Goal: Find contact information: Find contact information

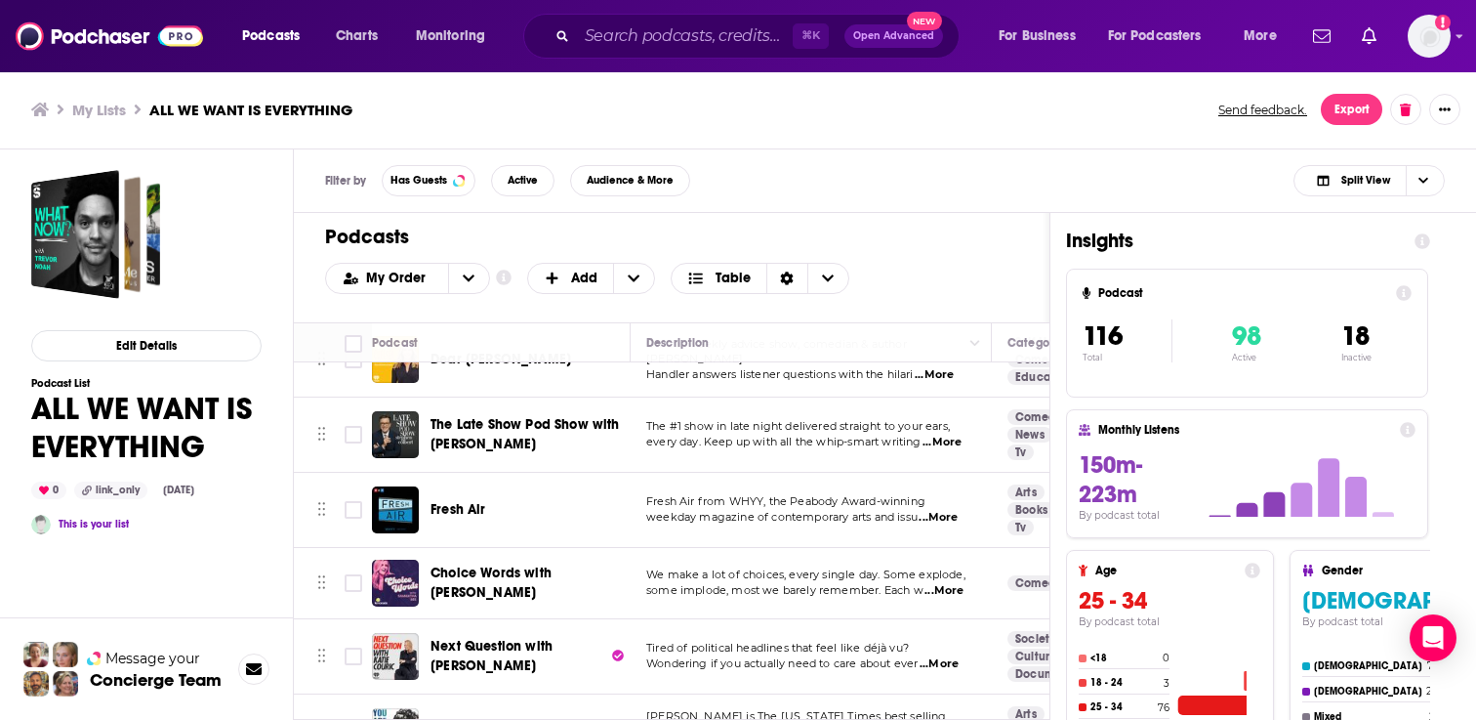
scroll to position [689, 0]
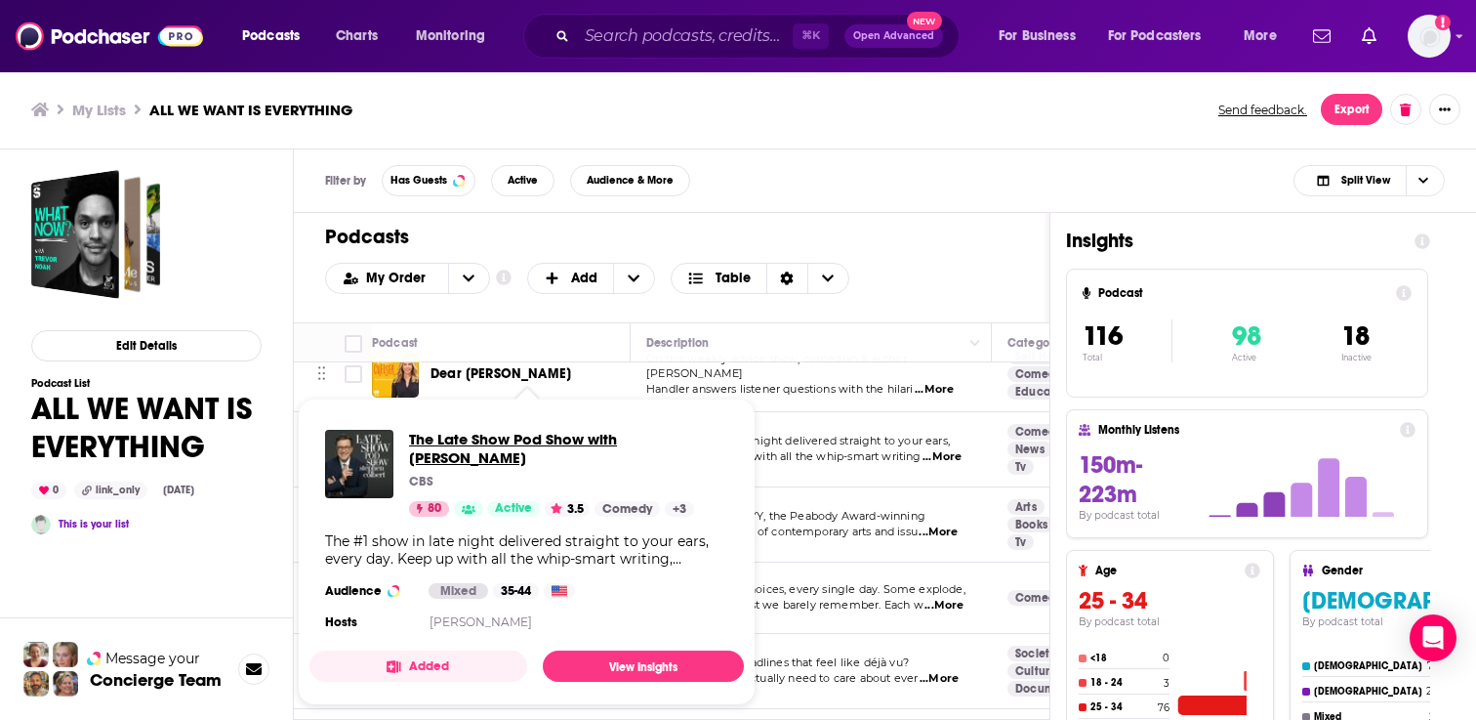
click at [503, 430] on span "The Late Show Pod Show with [PERSON_NAME]" at bounding box center [568, 448] width 319 height 37
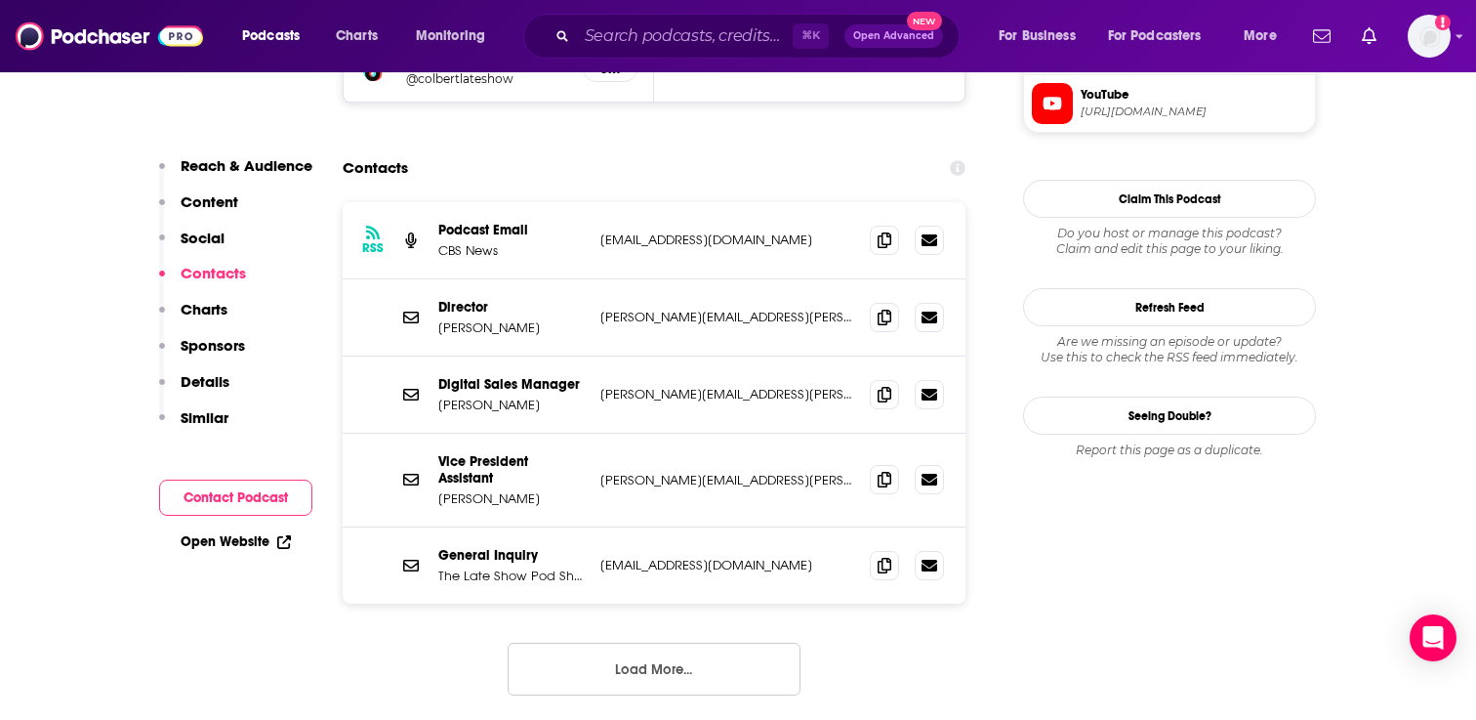
scroll to position [1984, 0]
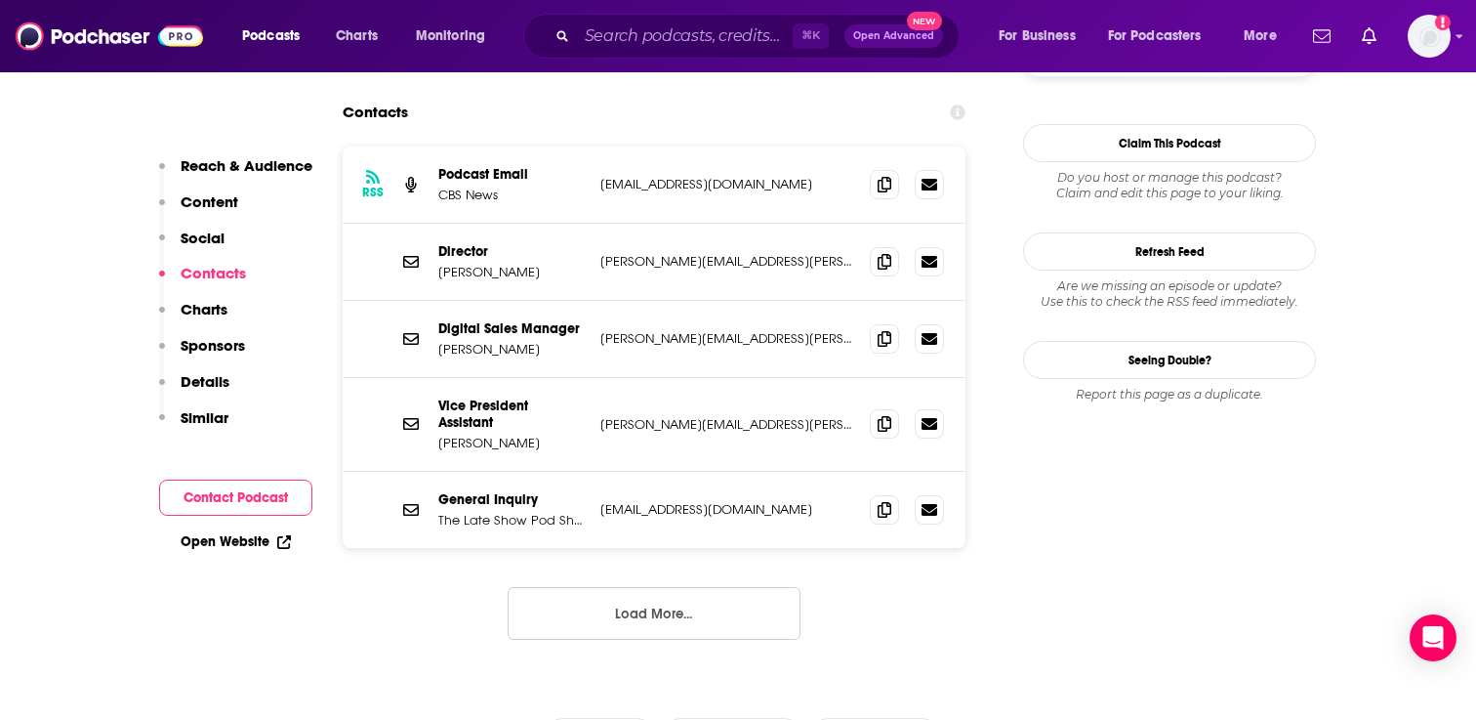
click at [579, 587] on button "Load More..." at bounding box center [654, 613] width 293 height 53
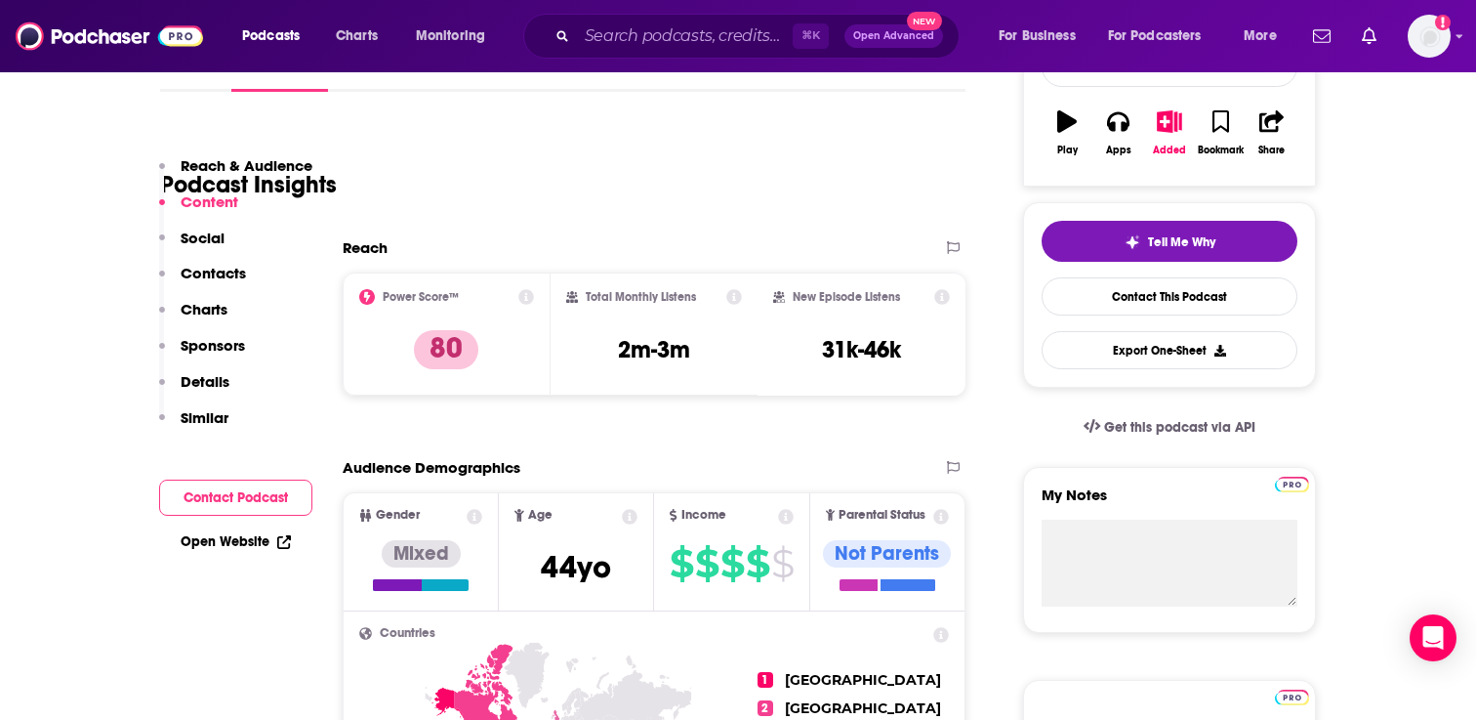
scroll to position [0, 0]
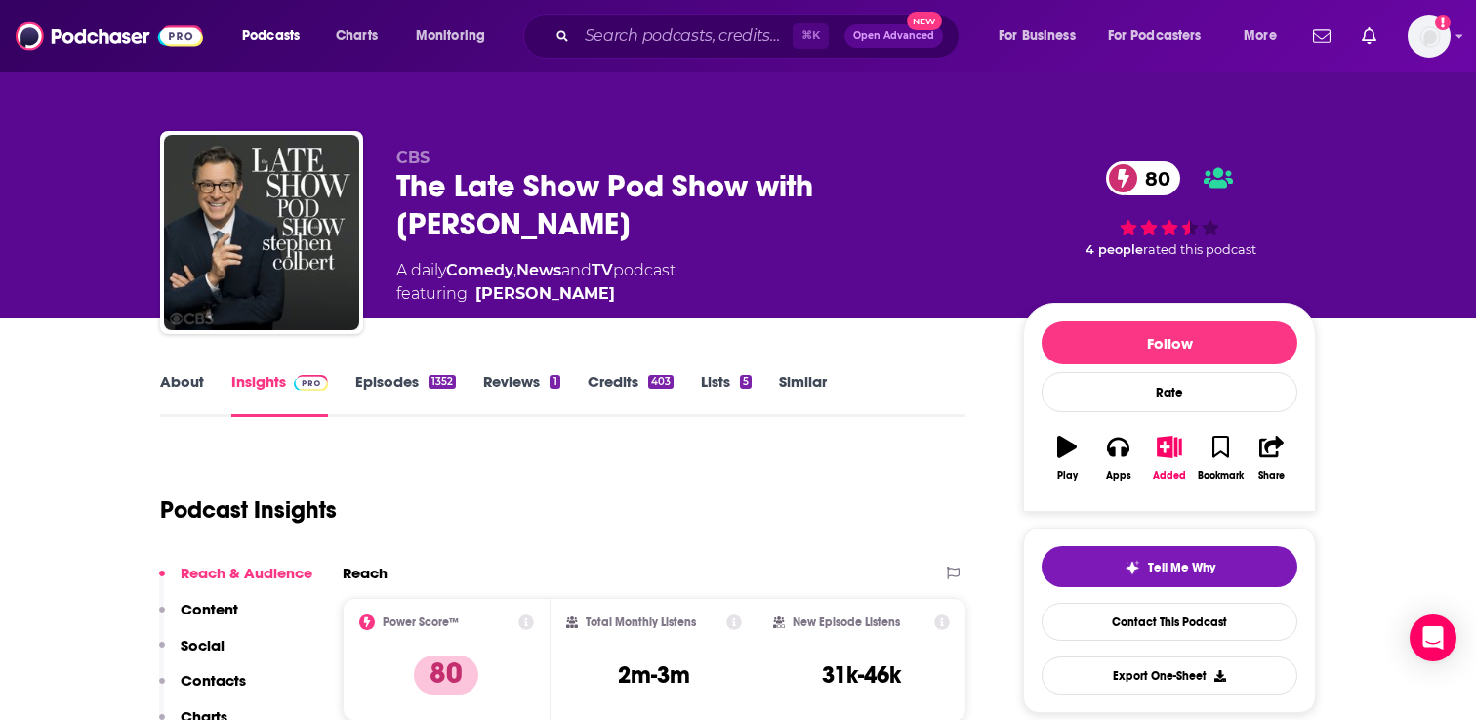
click at [408, 381] on link "Episodes 1352" at bounding box center [405, 394] width 101 height 45
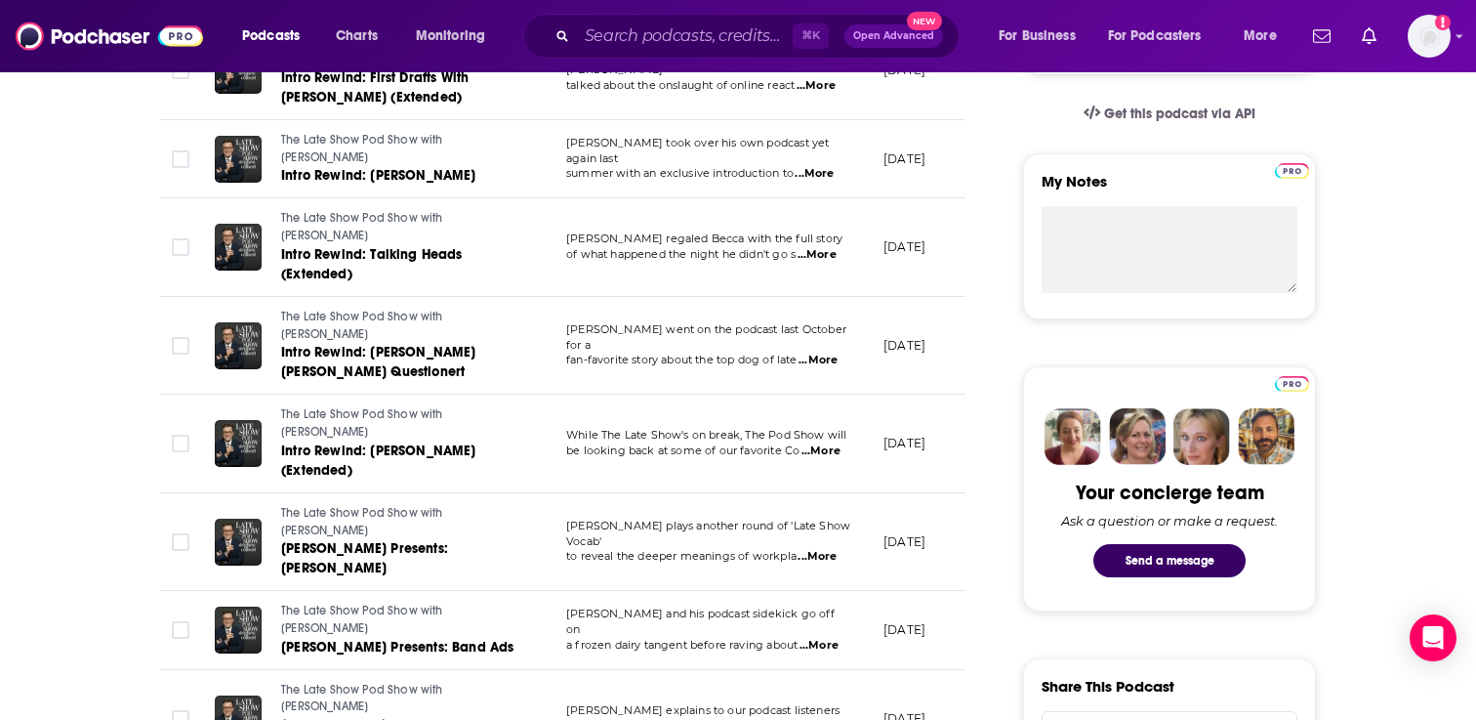
scroll to position [711, 0]
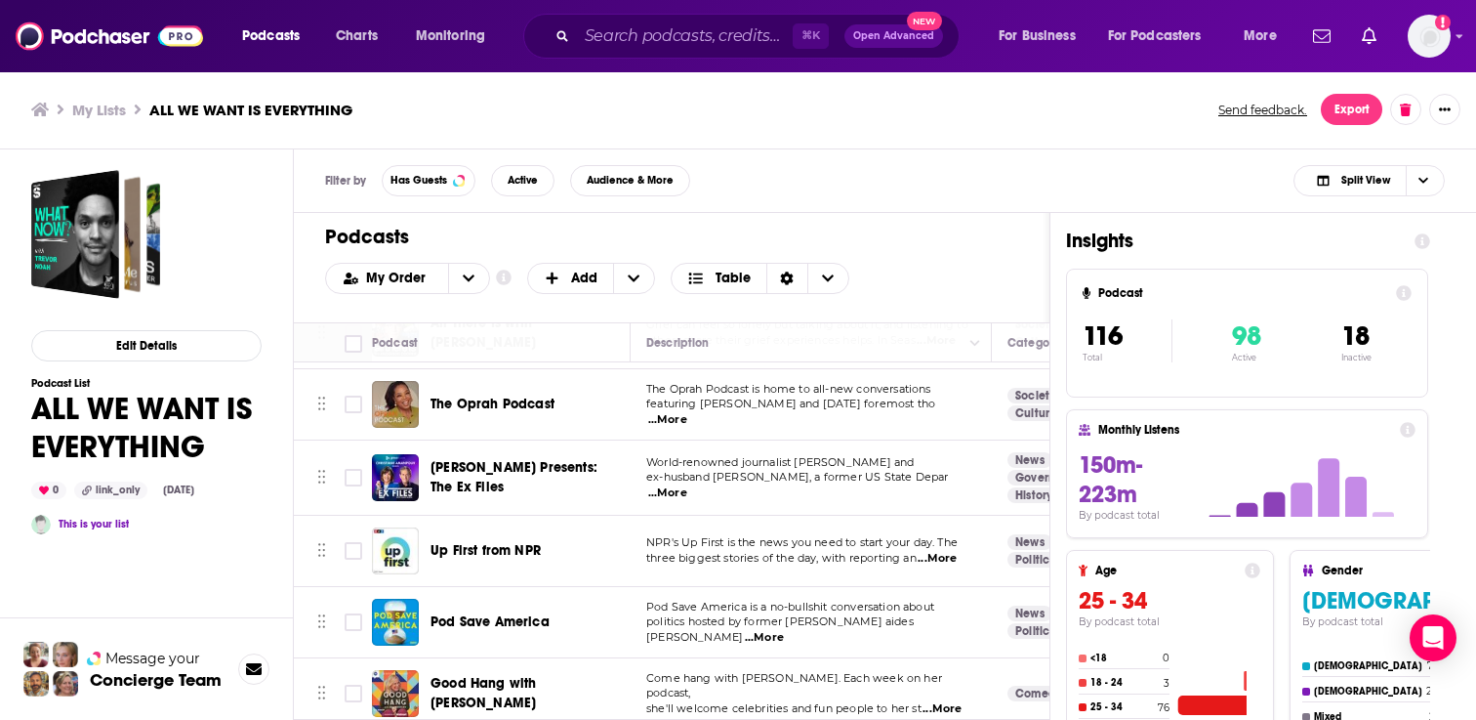
scroll to position [229, 0]
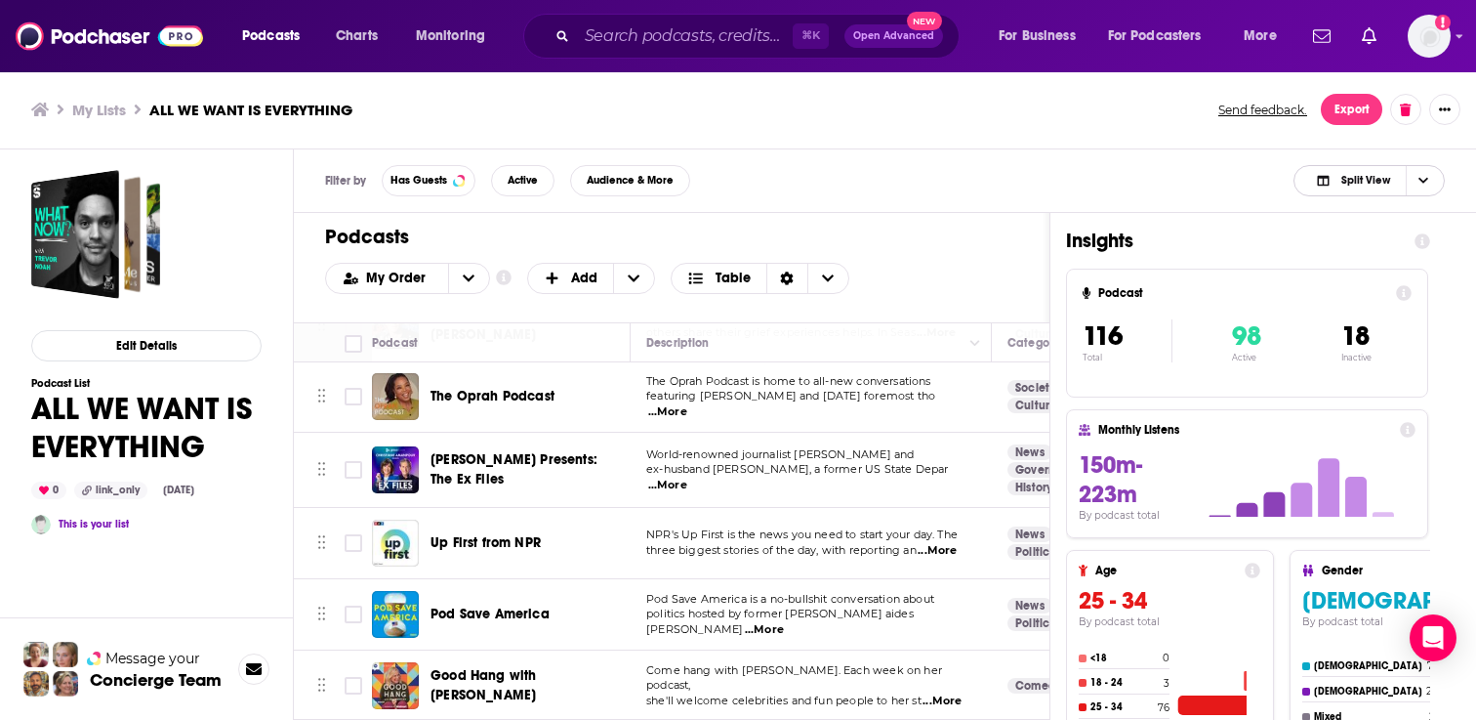
click at [1369, 178] on span "Split View" at bounding box center [1366, 180] width 49 height 11
click at [1352, 237] on div "Podcast Only" at bounding box center [1369, 245] width 151 height 33
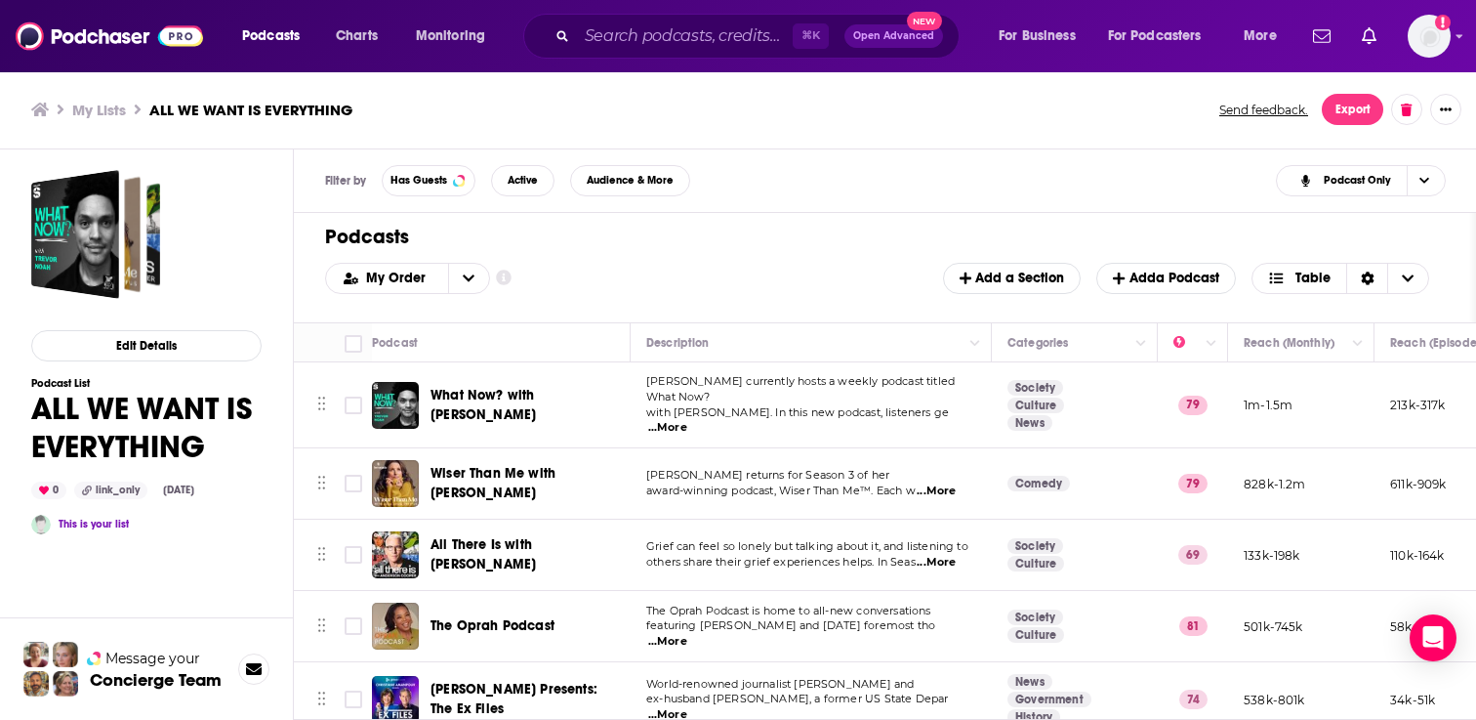
click at [1385, 251] on div "Podcasts Add My Order Customize Your List Order Select the “My Order” sort and …" at bounding box center [885, 267] width 1183 height 109
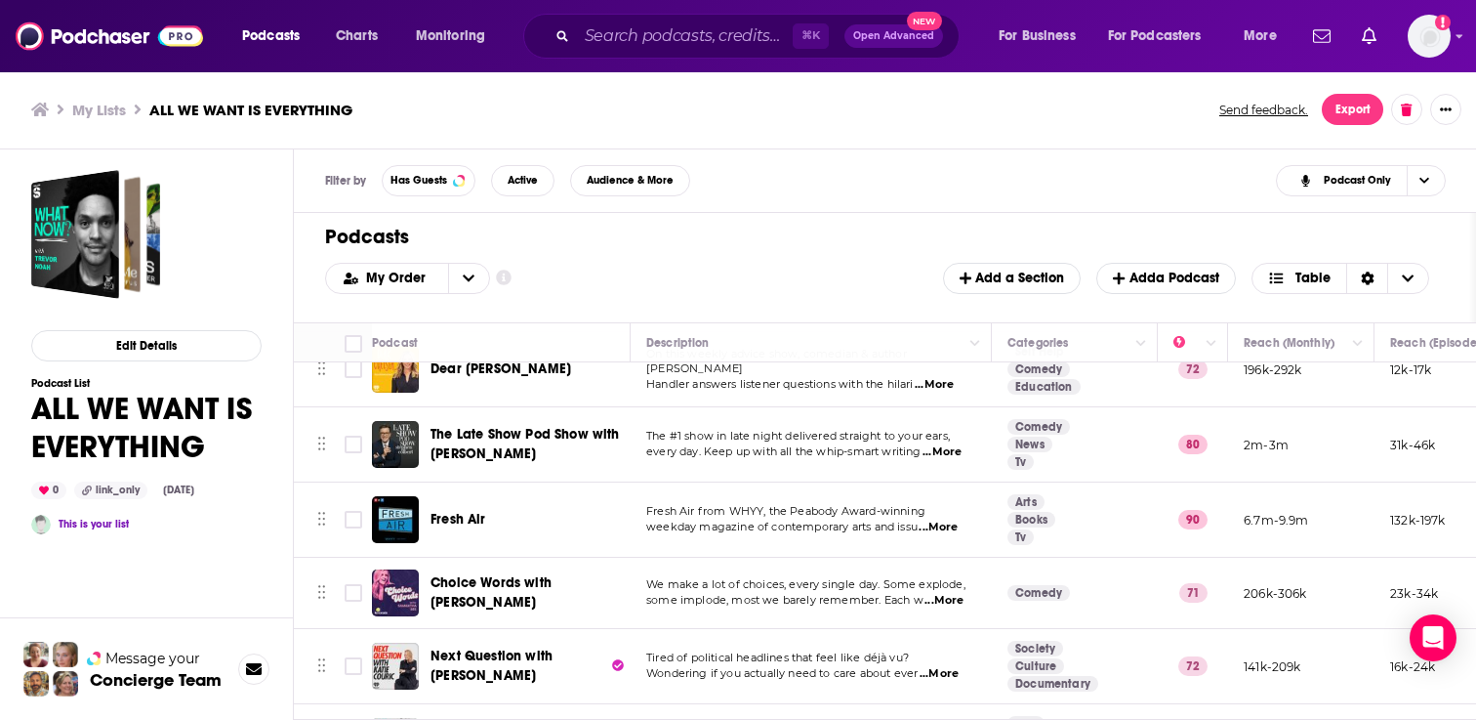
scroll to position [751, 0]
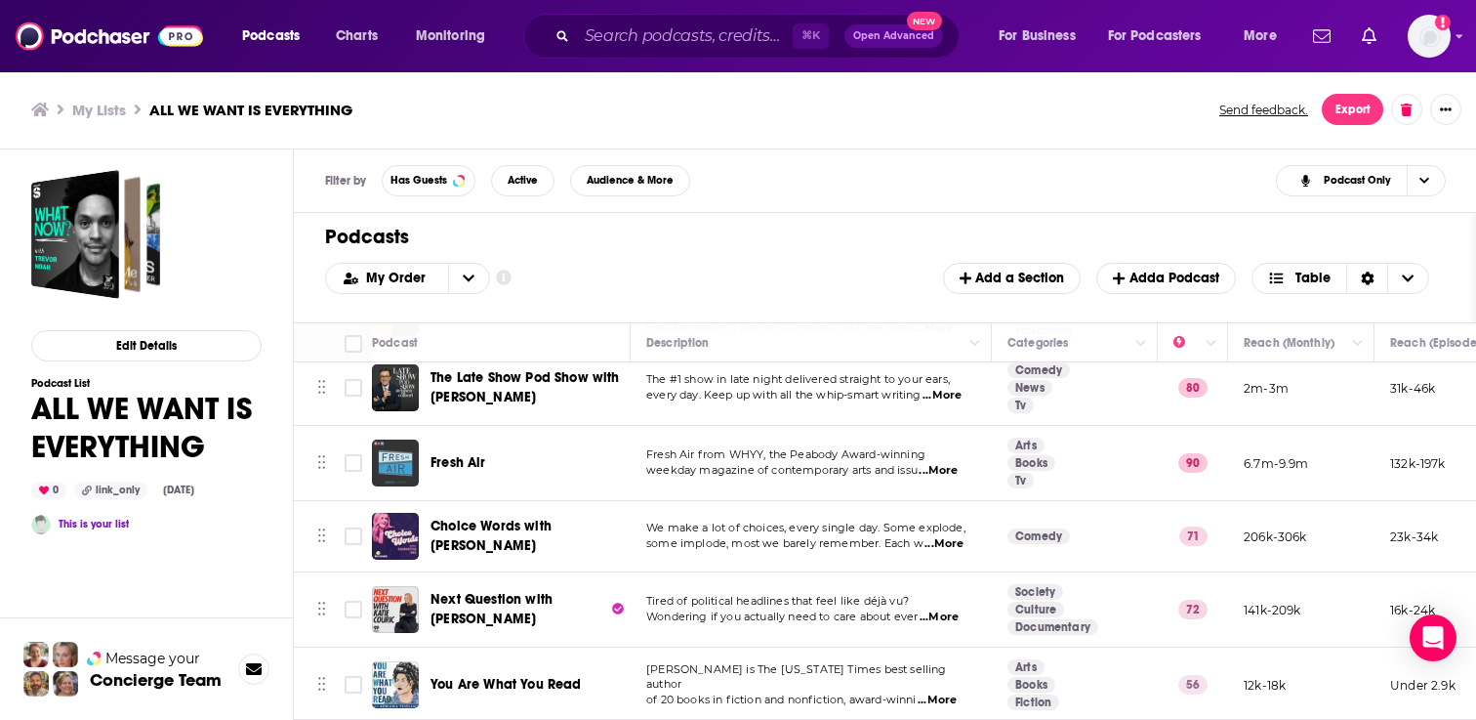
click at [406, 450] on div "Podcasts Charts Monitoring ⌘ K Open Advanced New For Business For Podcasters Mo…" at bounding box center [738, 360] width 1476 height 720
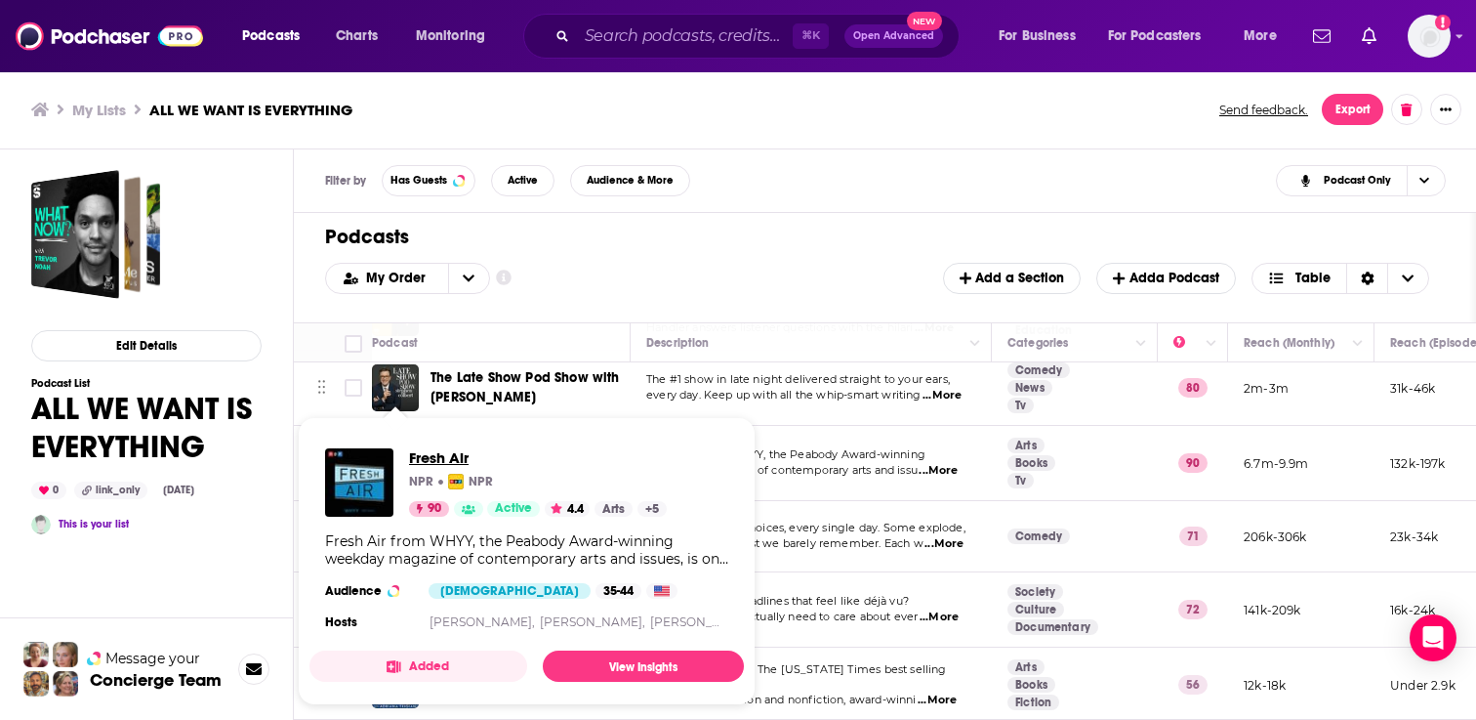
click at [419, 448] on span "Fresh Air" at bounding box center [538, 457] width 258 height 19
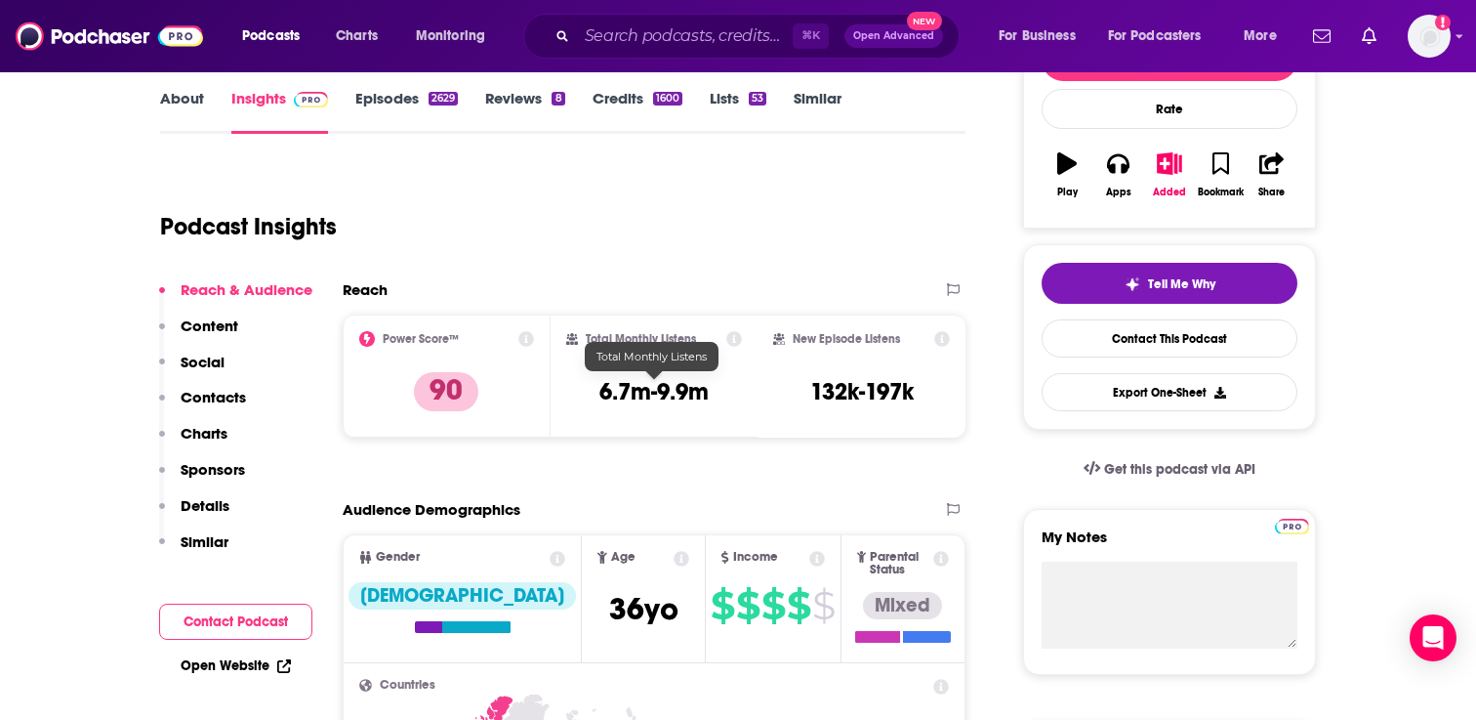
scroll to position [277, 0]
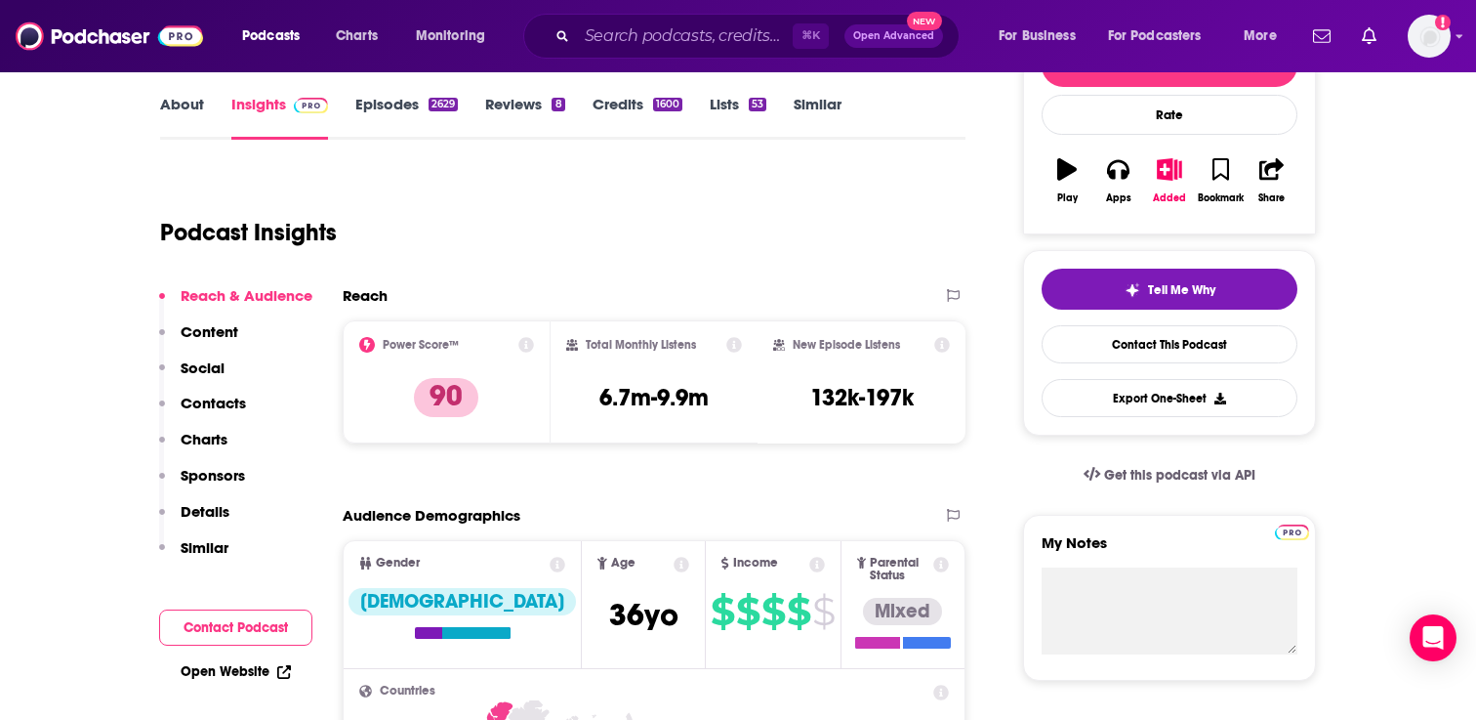
click at [407, 107] on link "Episodes 2629" at bounding box center [406, 117] width 103 height 45
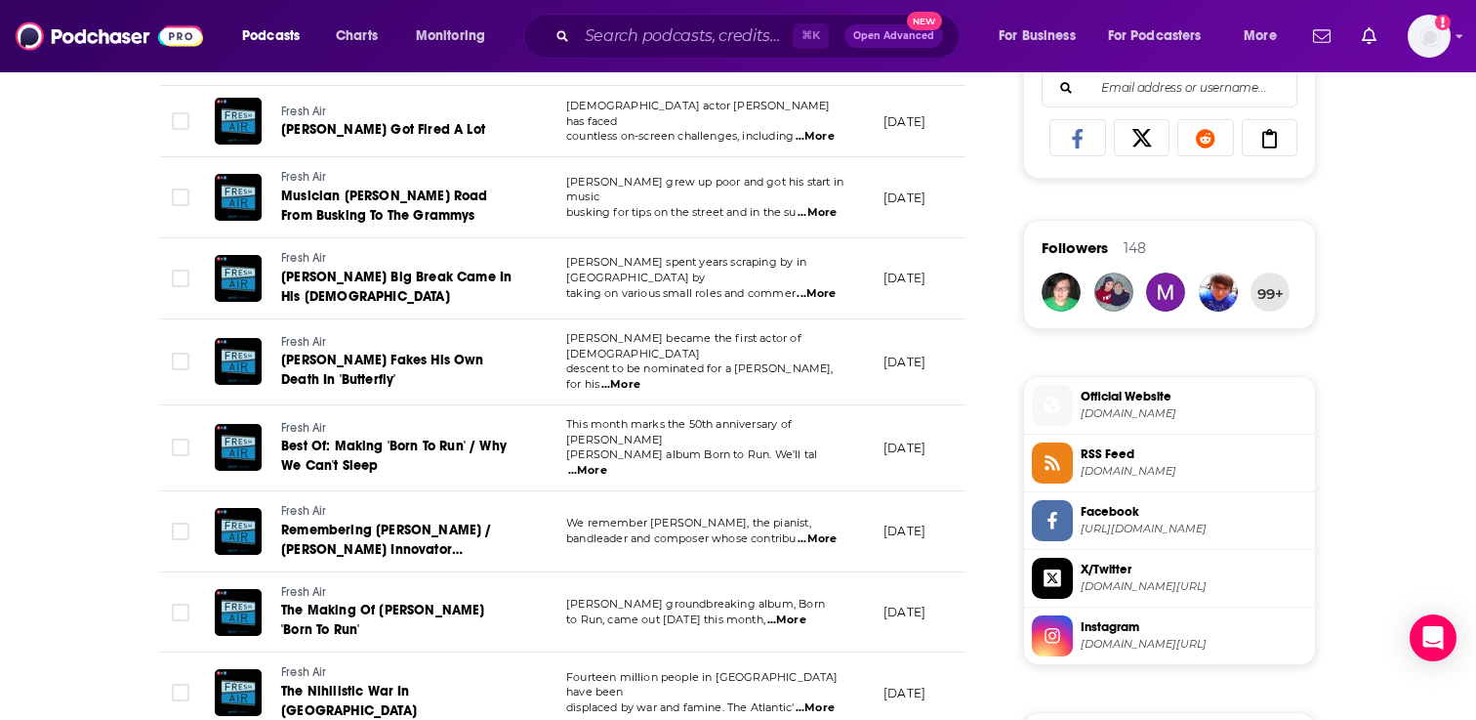
scroll to position [1416, 0]
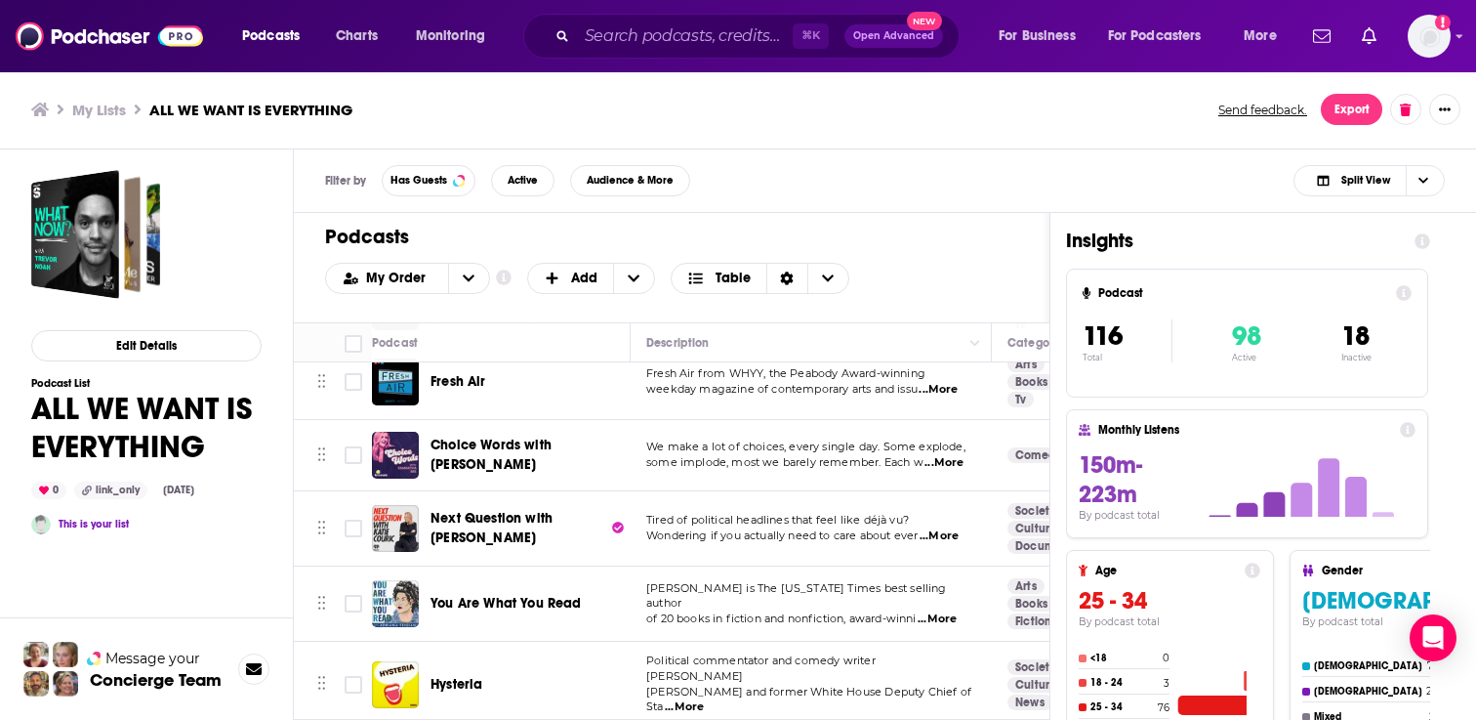
scroll to position [809, 0]
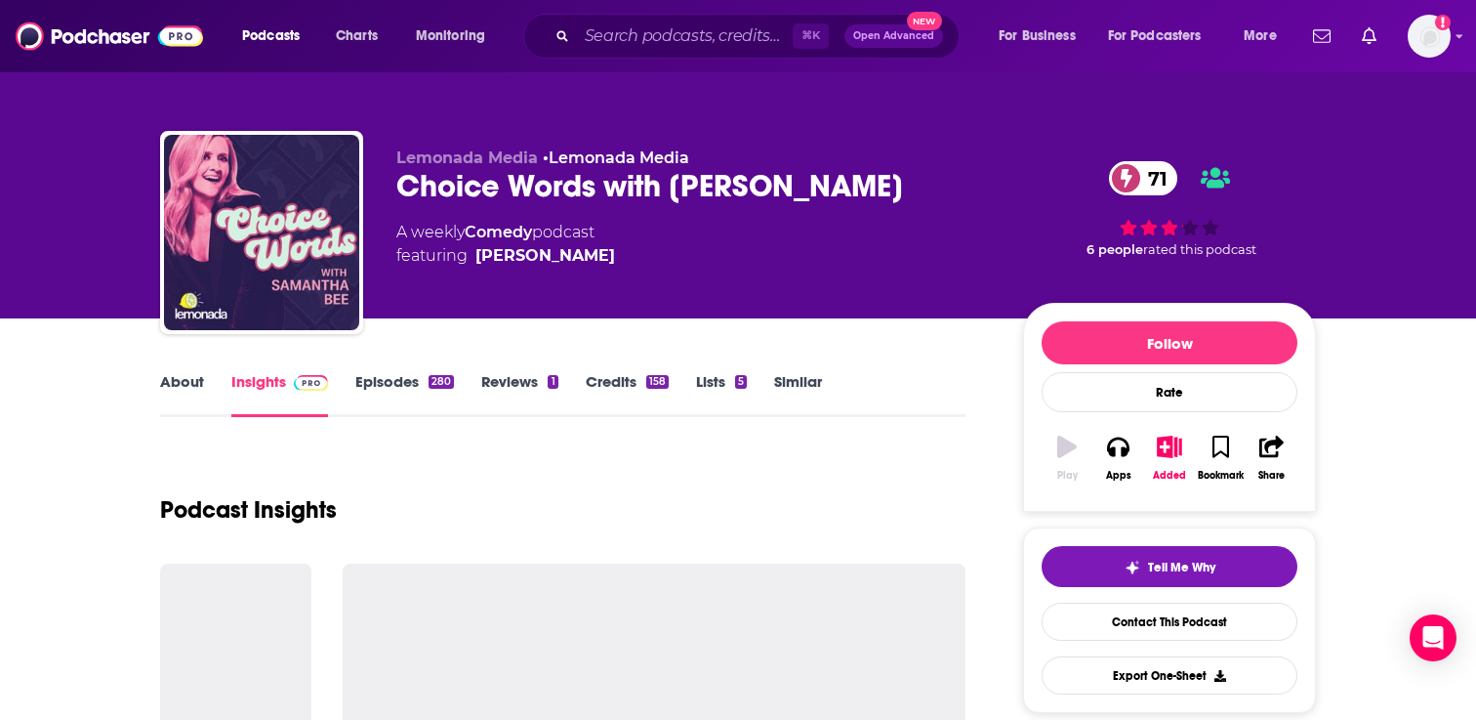
click at [402, 376] on link "Episodes 280" at bounding box center [404, 394] width 99 height 45
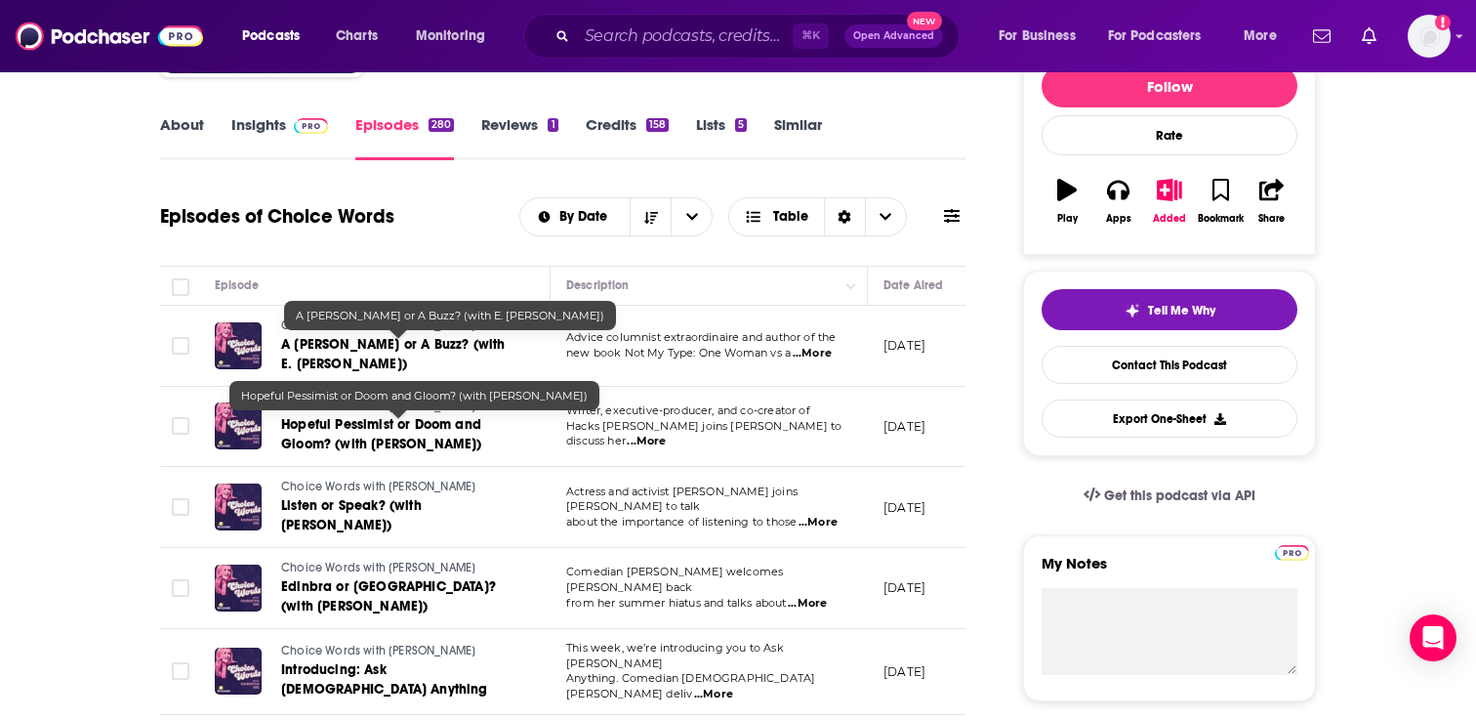
scroll to position [263, 0]
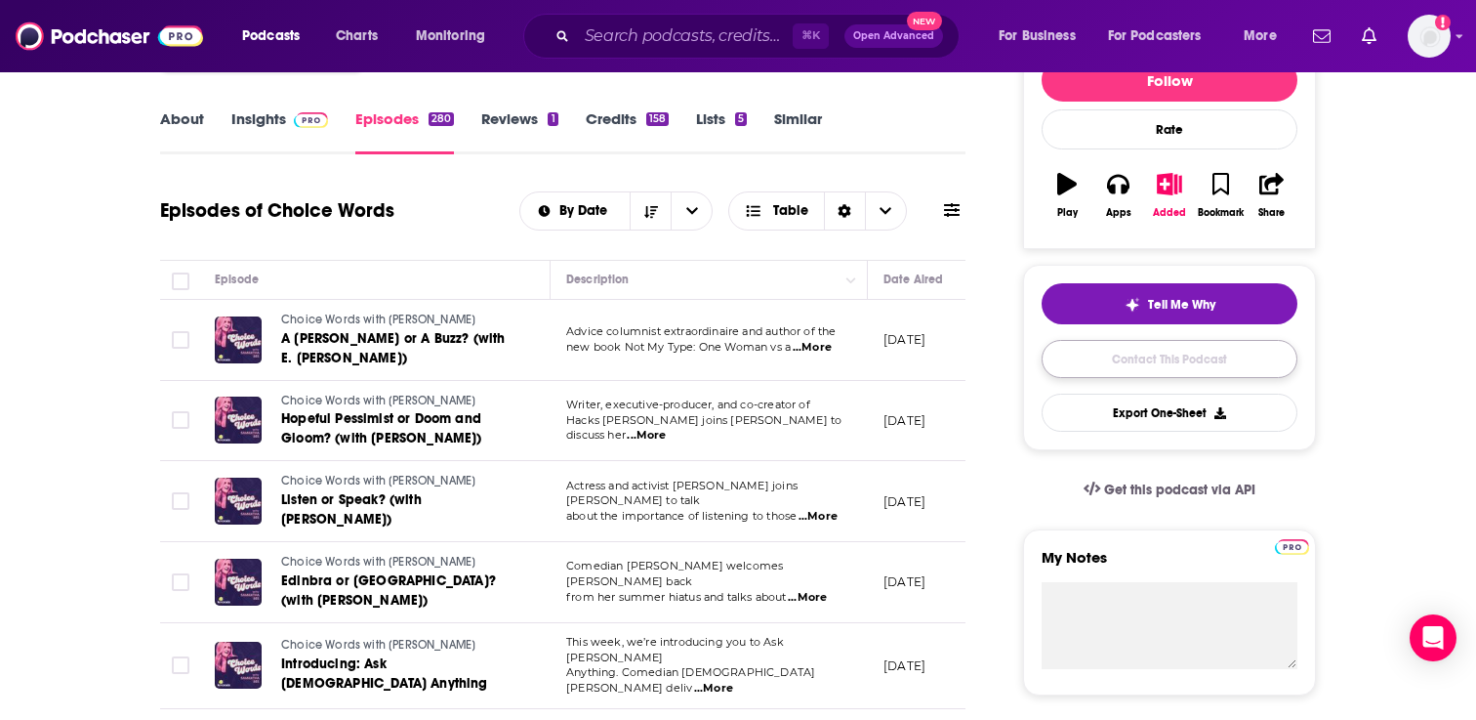
click at [1214, 369] on link "Contact This Podcast" at bounding box center [1170, 359] width 256 height 38
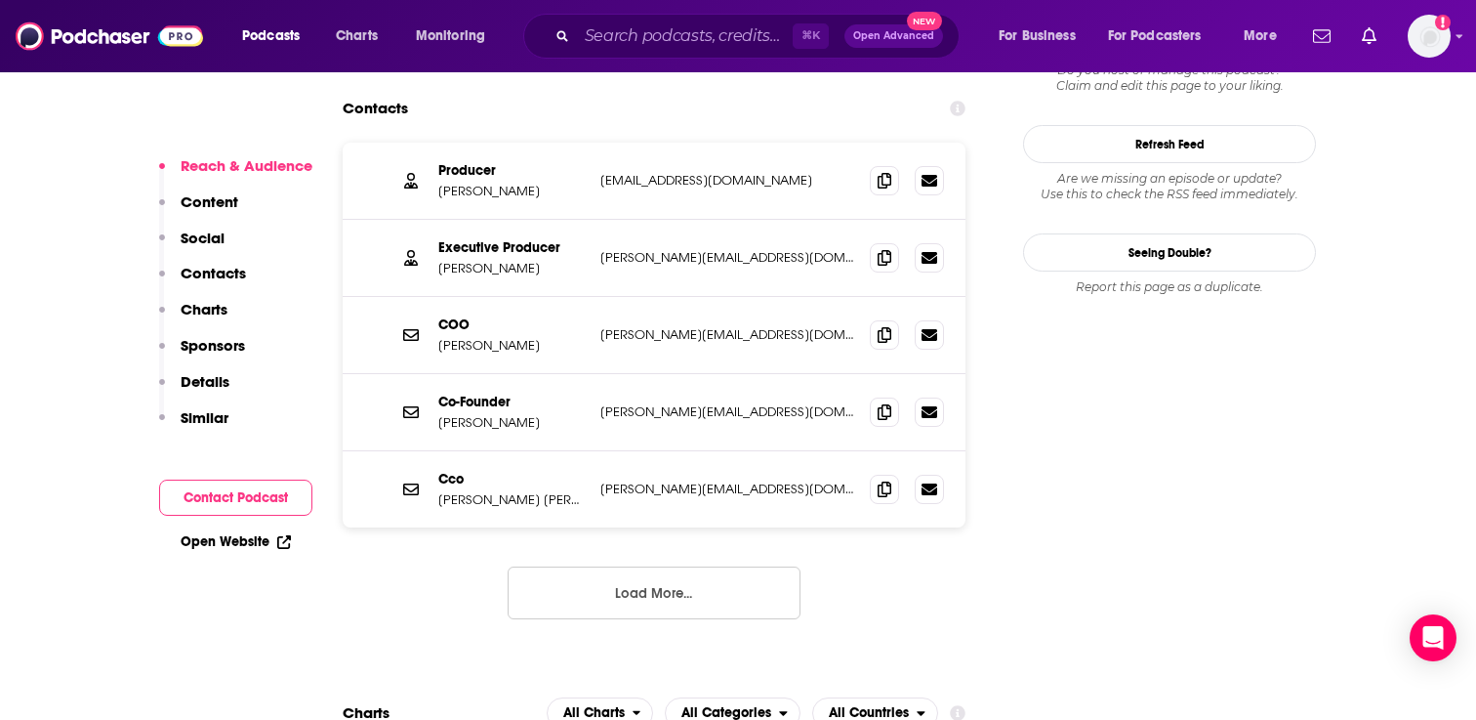
scroll to position [1779, 0]
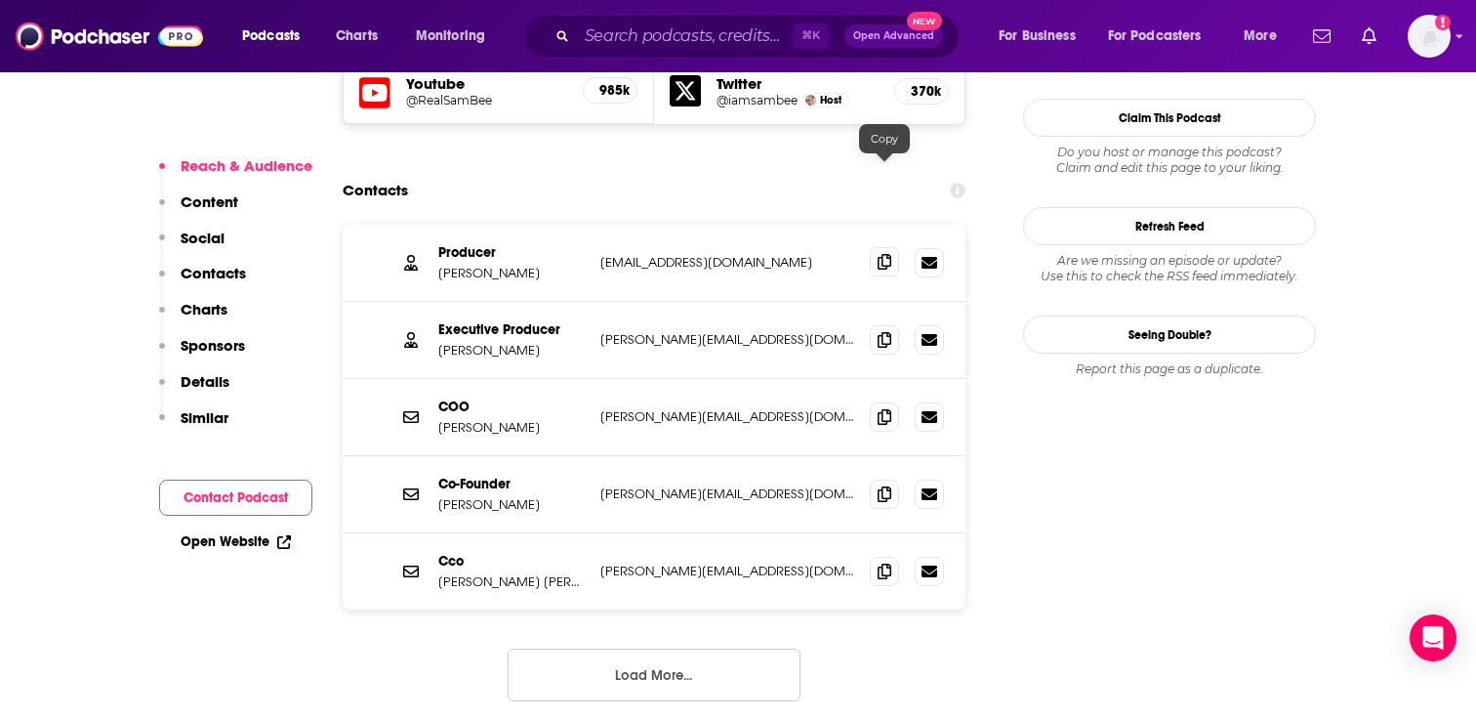
click at [883, 254] on icon at bounding box center [885, 262] width 14 height 16
click at [891, 324] on span at bounding box center [884, 338] width 29 height 29
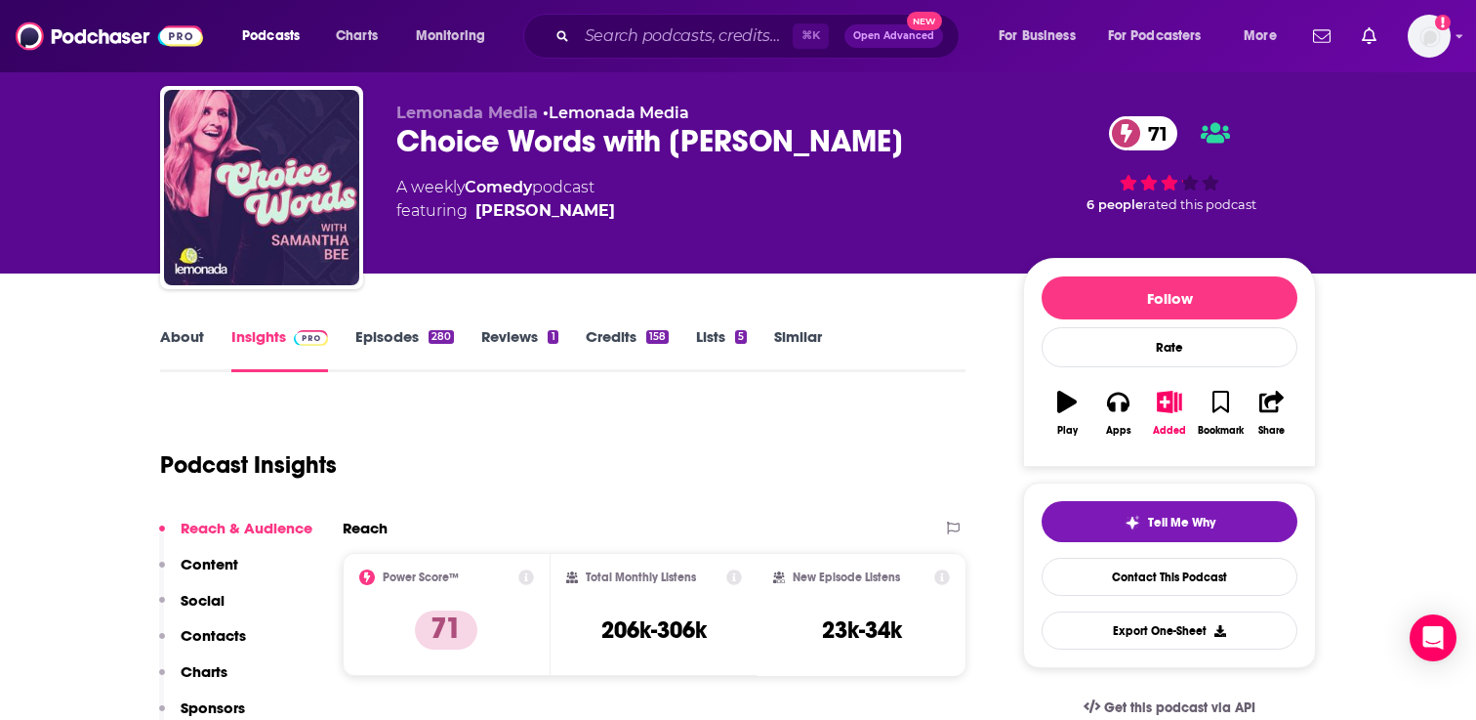
scroll to position [0, 0]
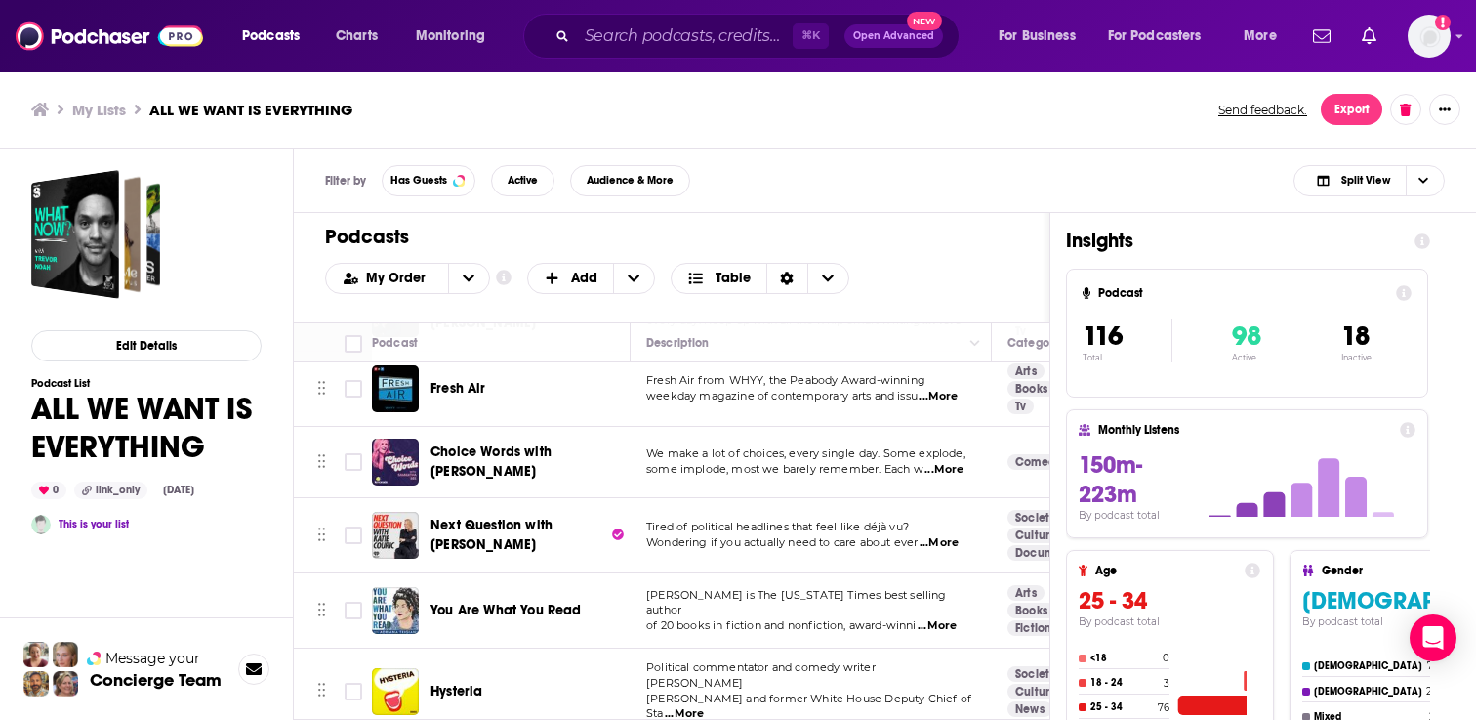
scroll to position [823, 0]
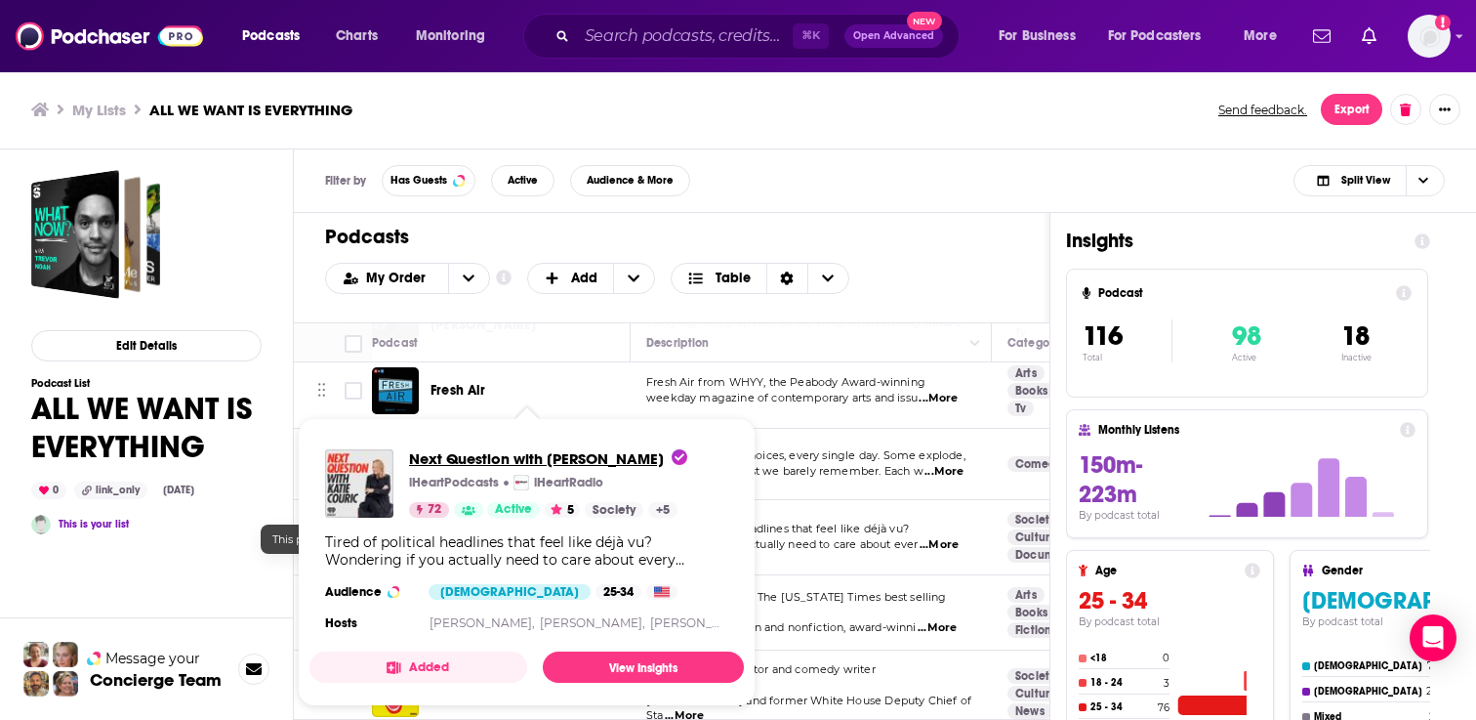
click at [532, 457] on span "Next Question with Katie Couric" at bounding box center [548, 458] width 278 height 19
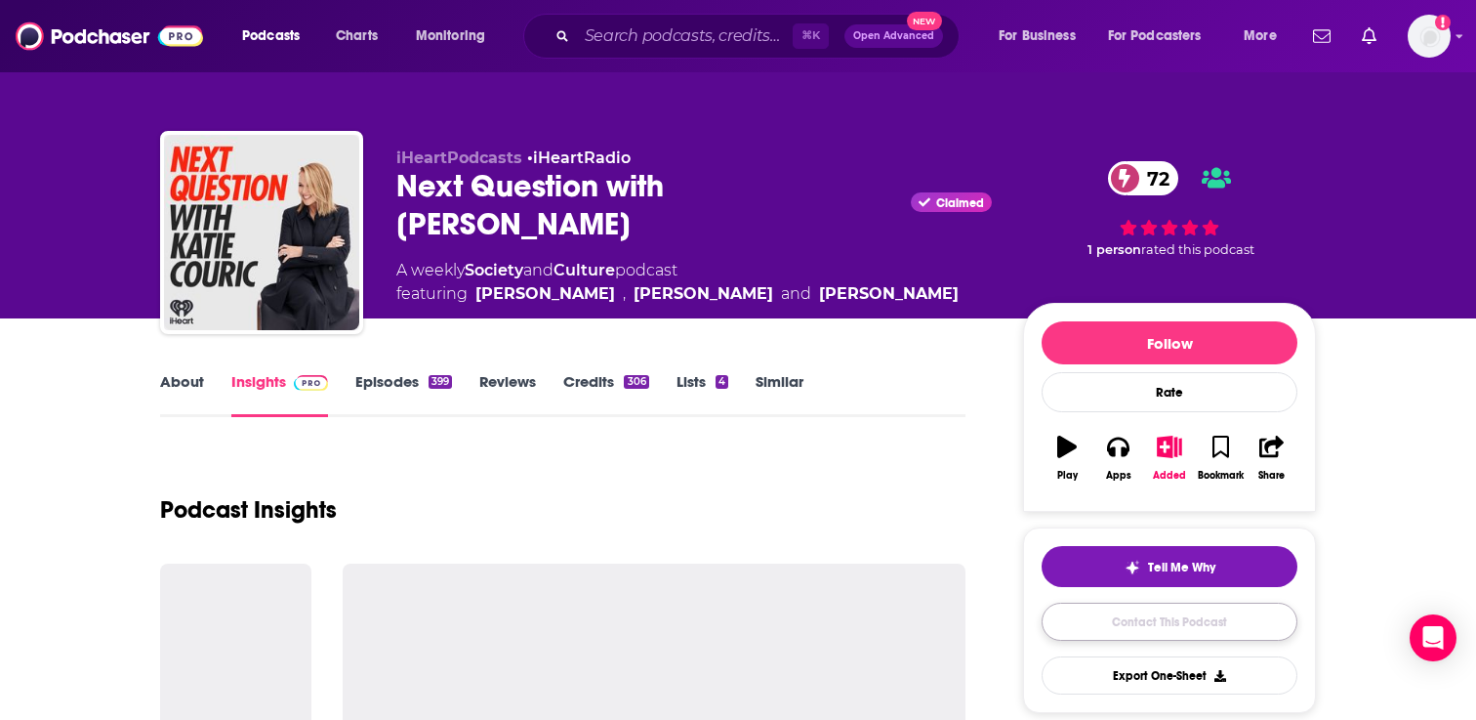
click at [1212, 619] on link "Contact This Podcast" at bounding box center [1170, 621] width 256 height 38
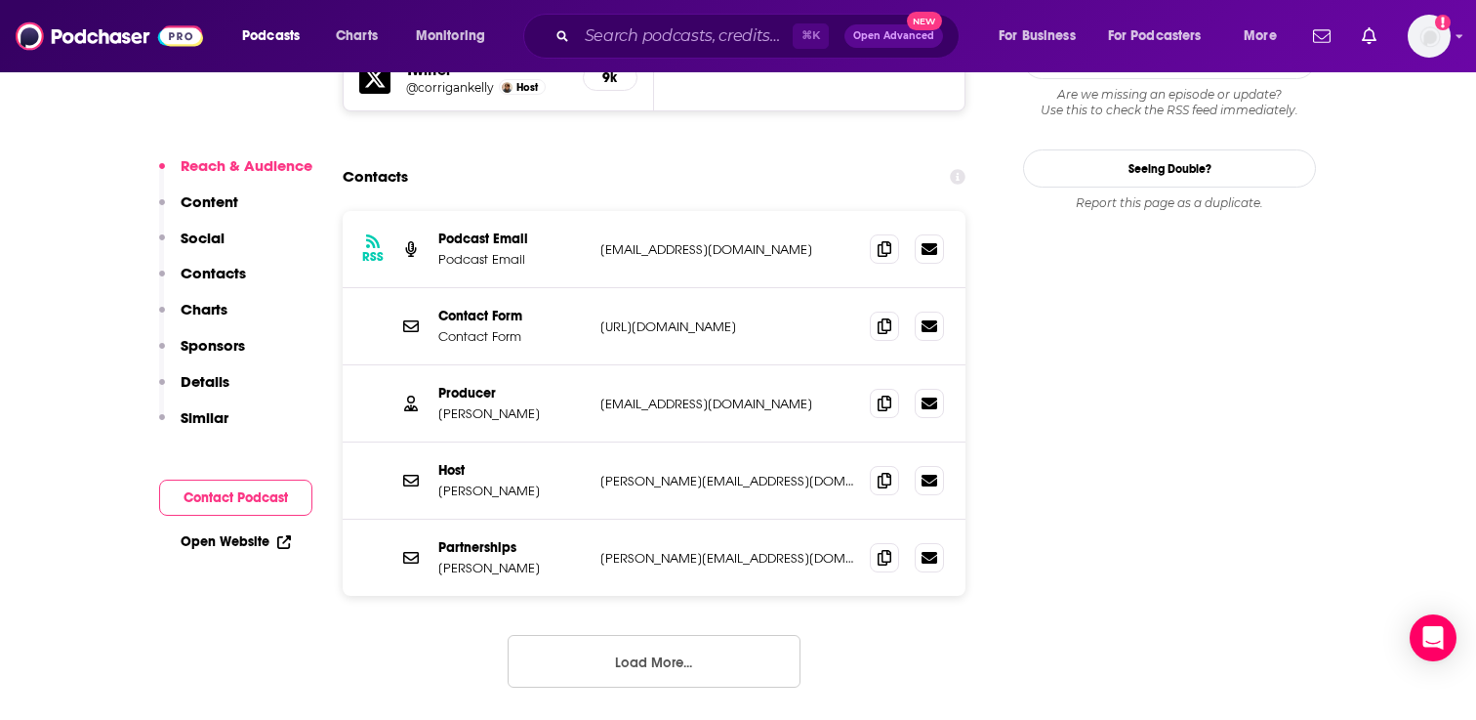
scroll to position [1869, 0]
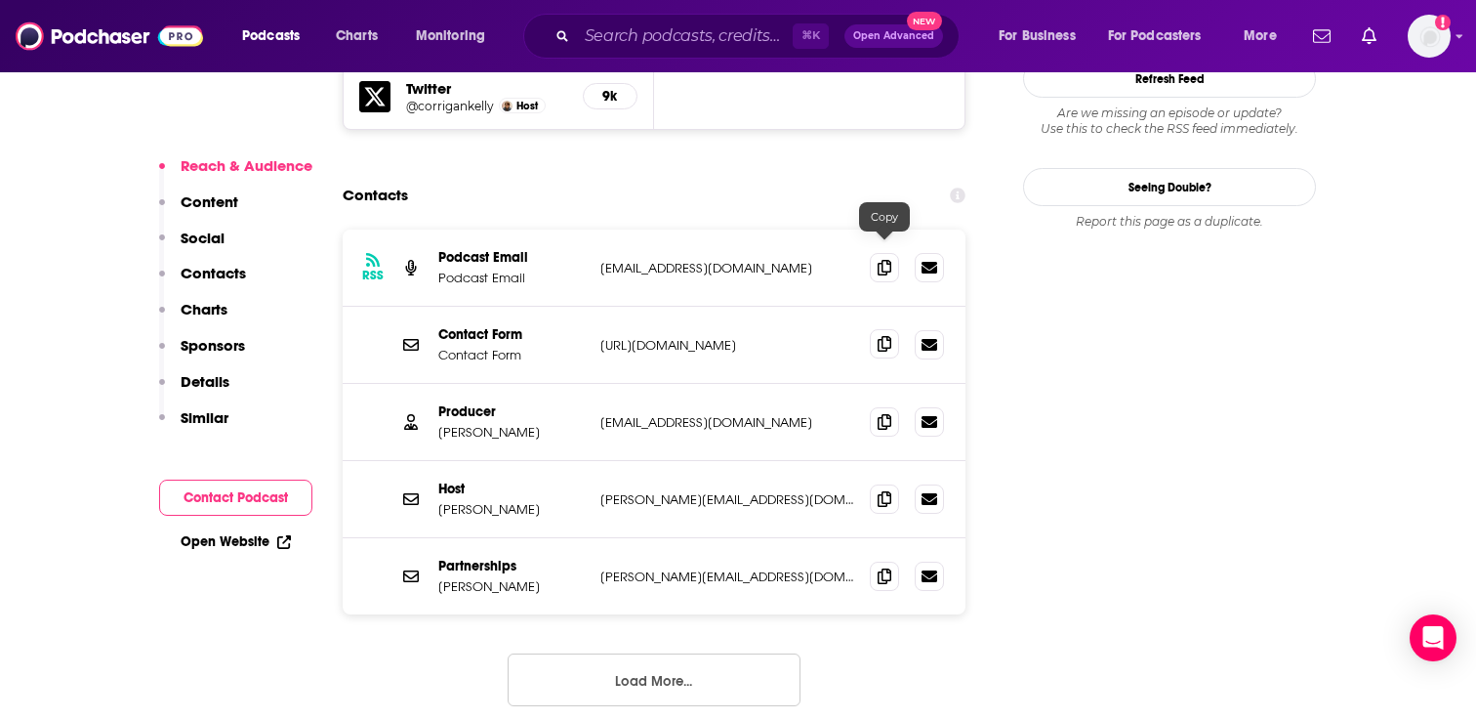
click at [881, 336] on icon at bounding box center [885, 344] width 14 height 16
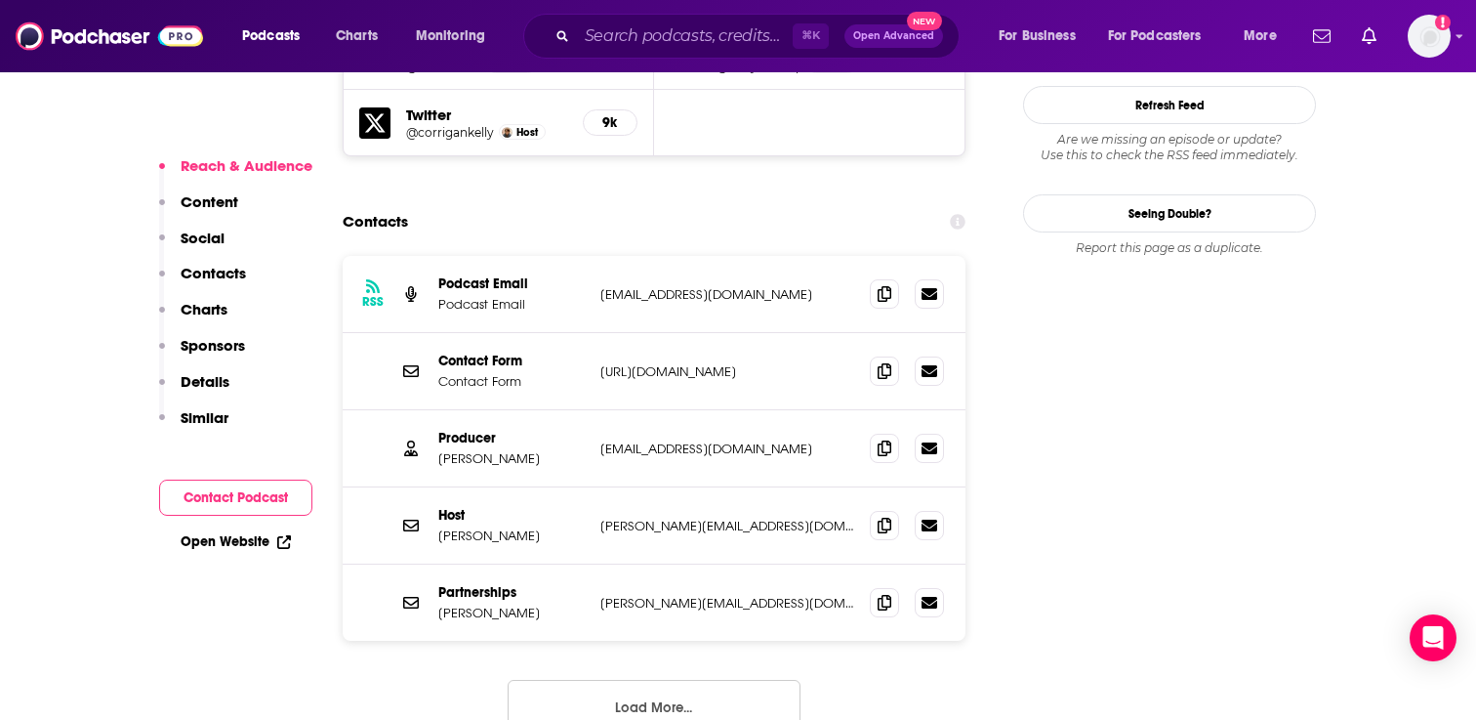
scroll to position [1819, 0]
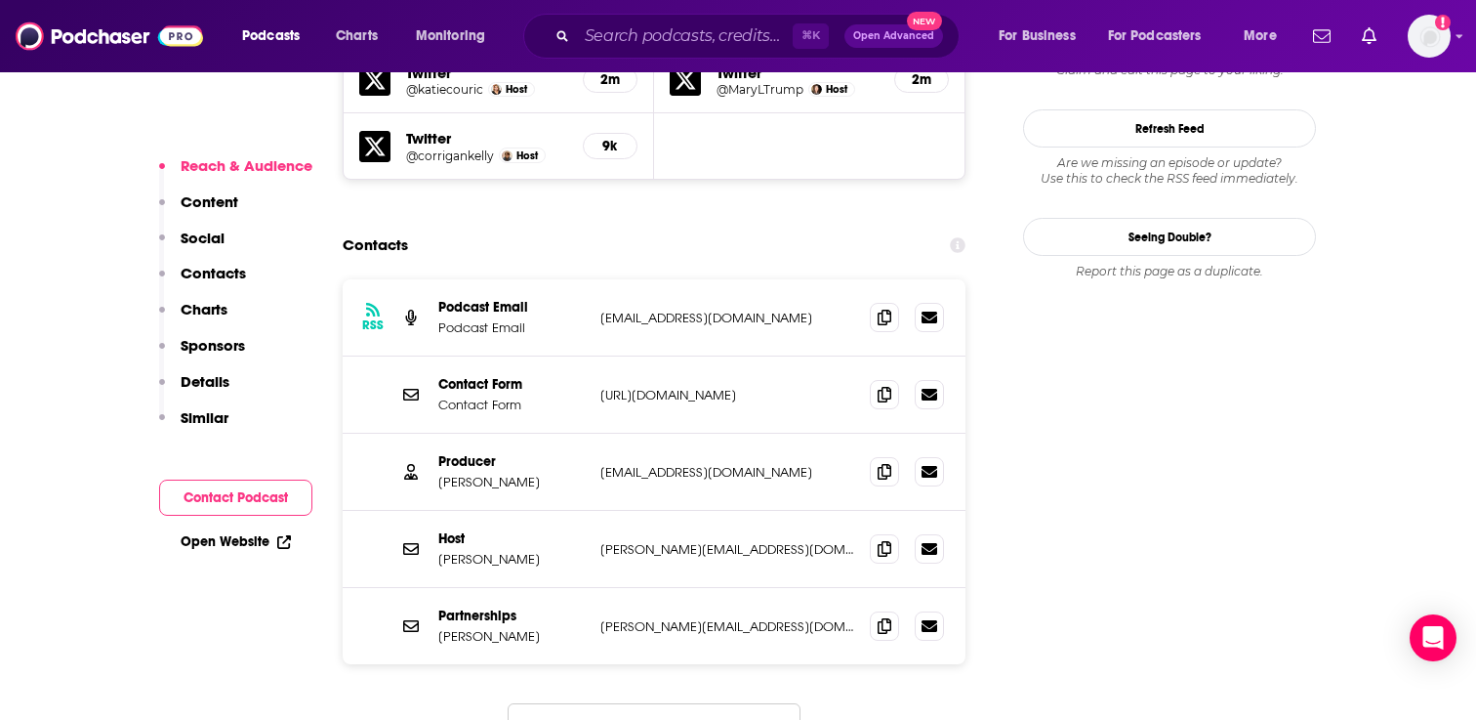
click at [670, 703] on button "Load More..." at bounding box center [654, 729] width 293 height 53
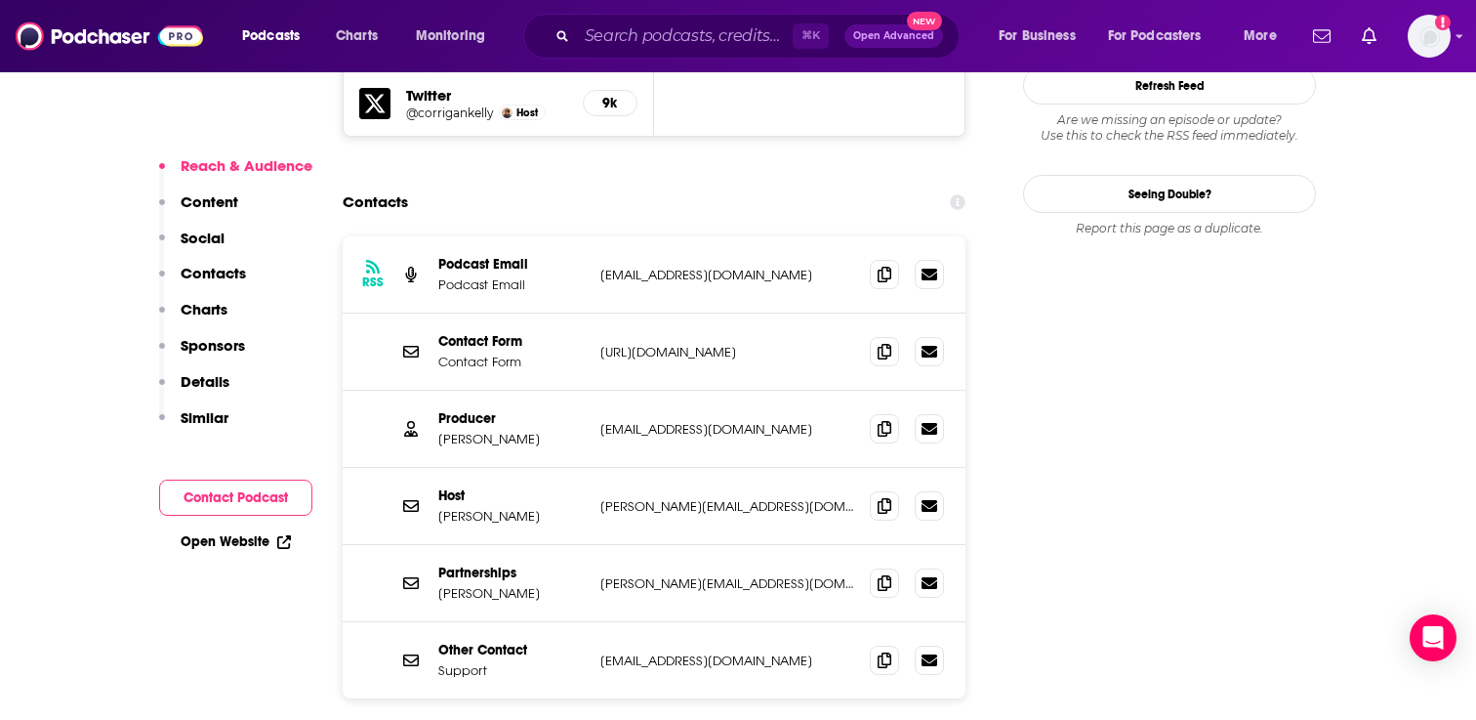
scroll to position [1829, 0]
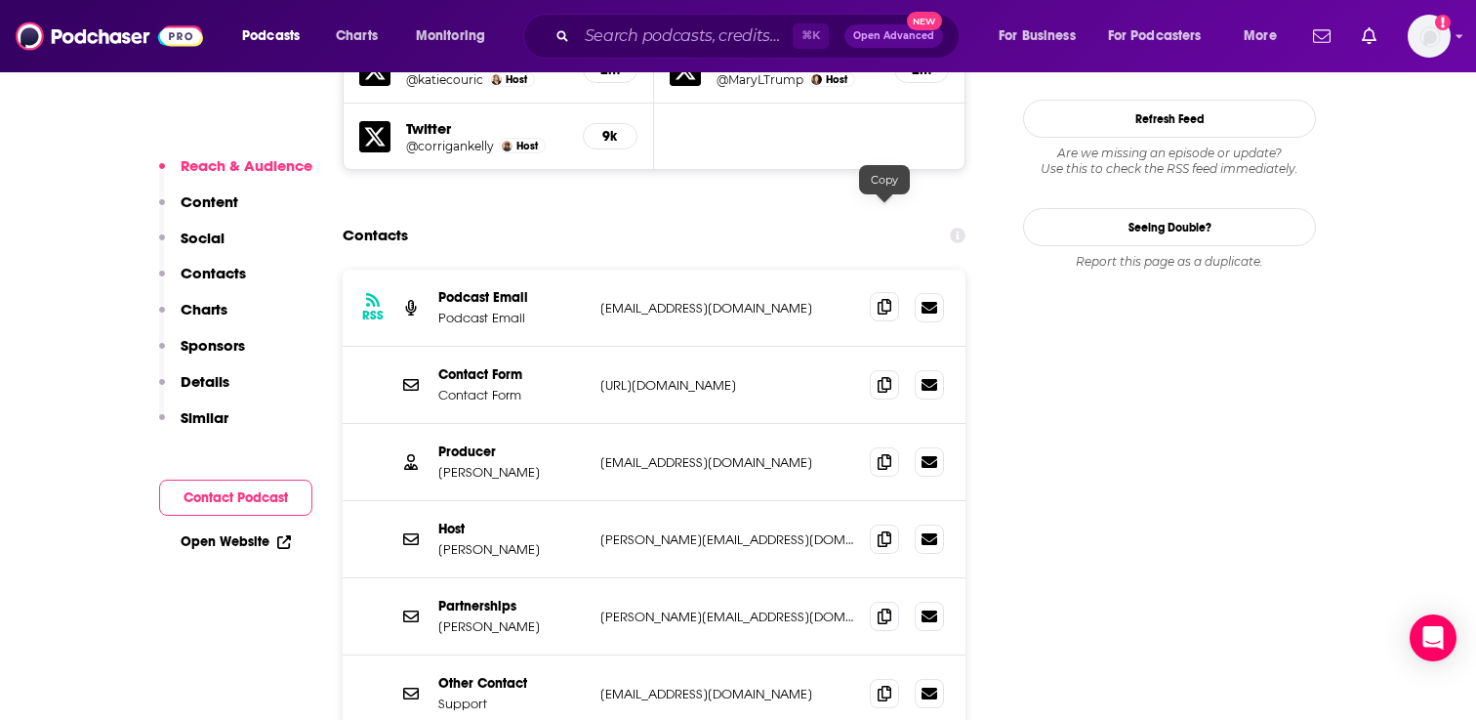
click at [882, 299] on icon at bounding box center [885, 307] width 14 height 16
click at [891, 446] on span at bounding box center [884, 460] width 29 height 29
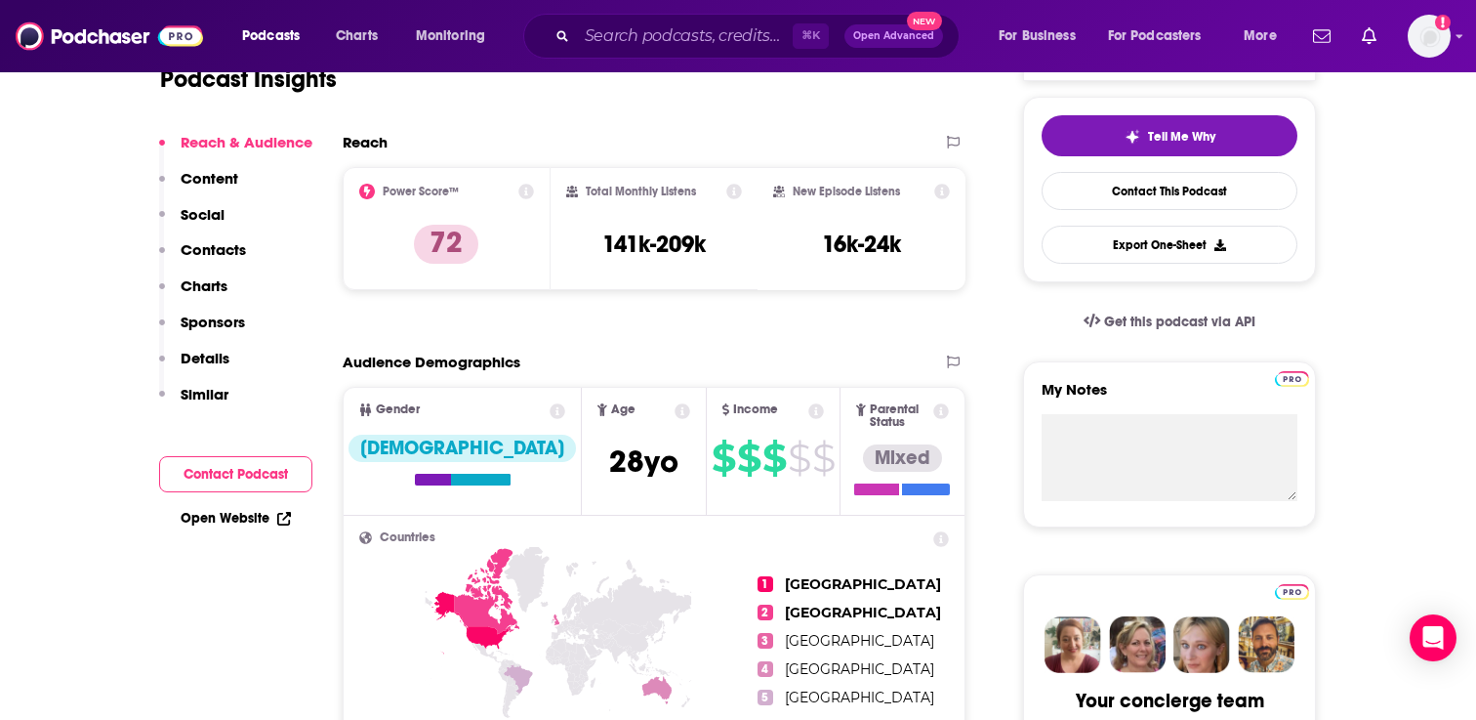
scroll to position [0, 0]
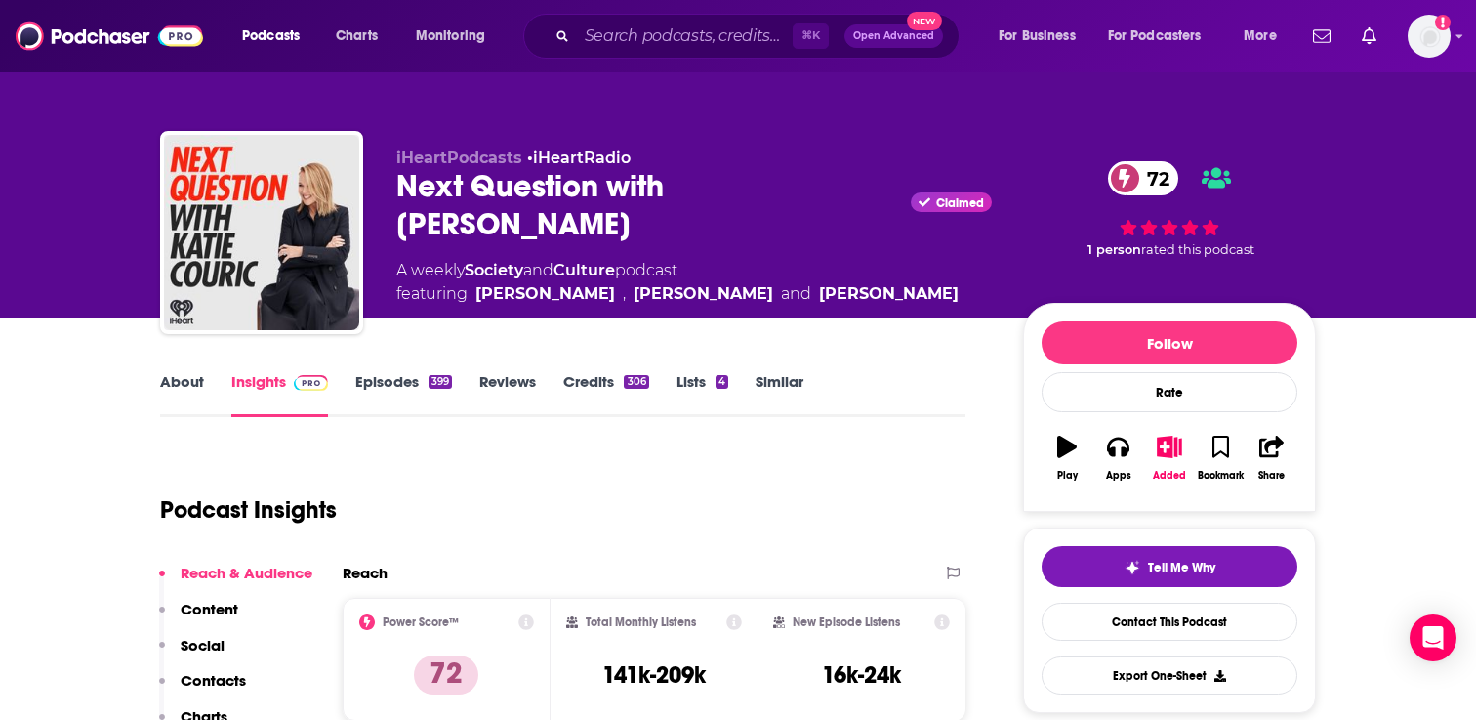
click at [401, 390] on link "Episodes 399" at bounding box center [403, 394] width 97 height 45
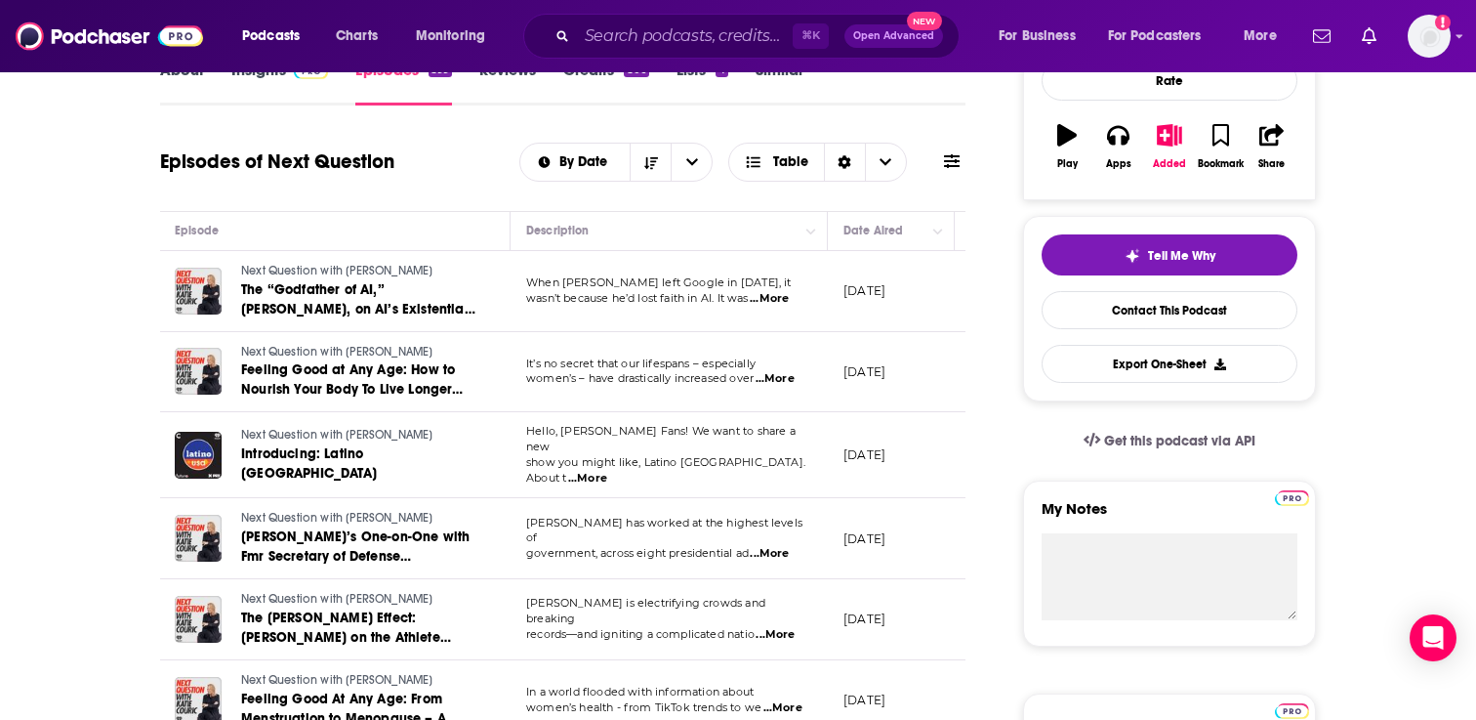
scroll to position [154, 0]
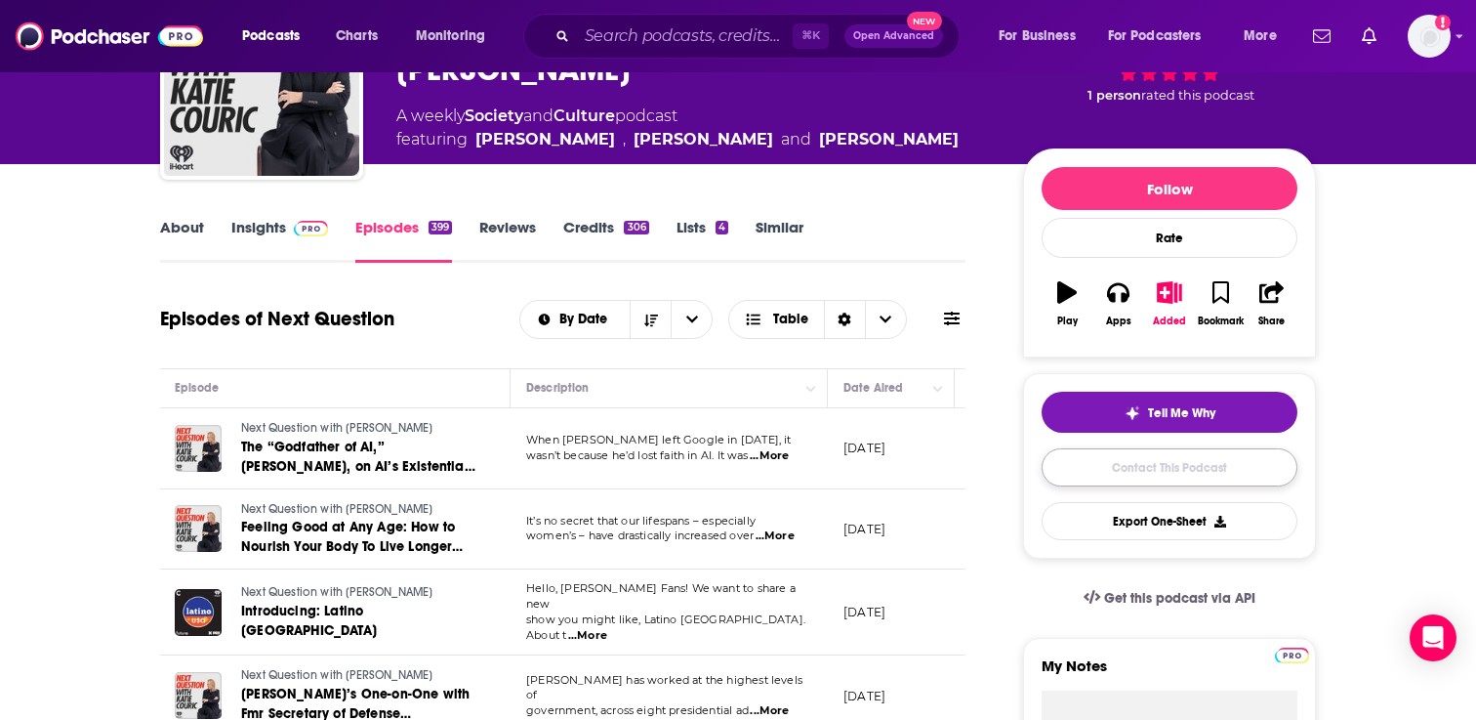
click at [1118, 474] on link "Contact This Podcast" at bounding box center [1170, 467] width 256 height 38
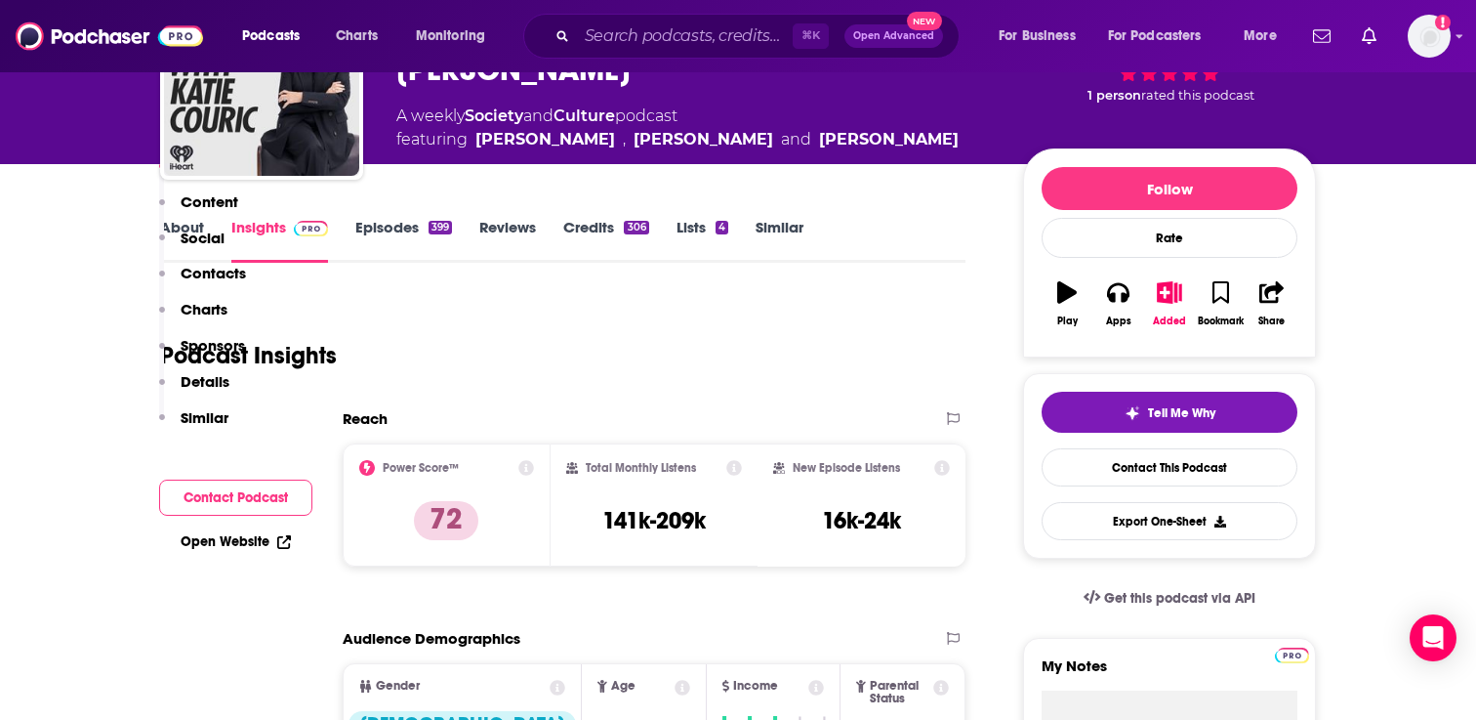
scroll to position [1952, 0]
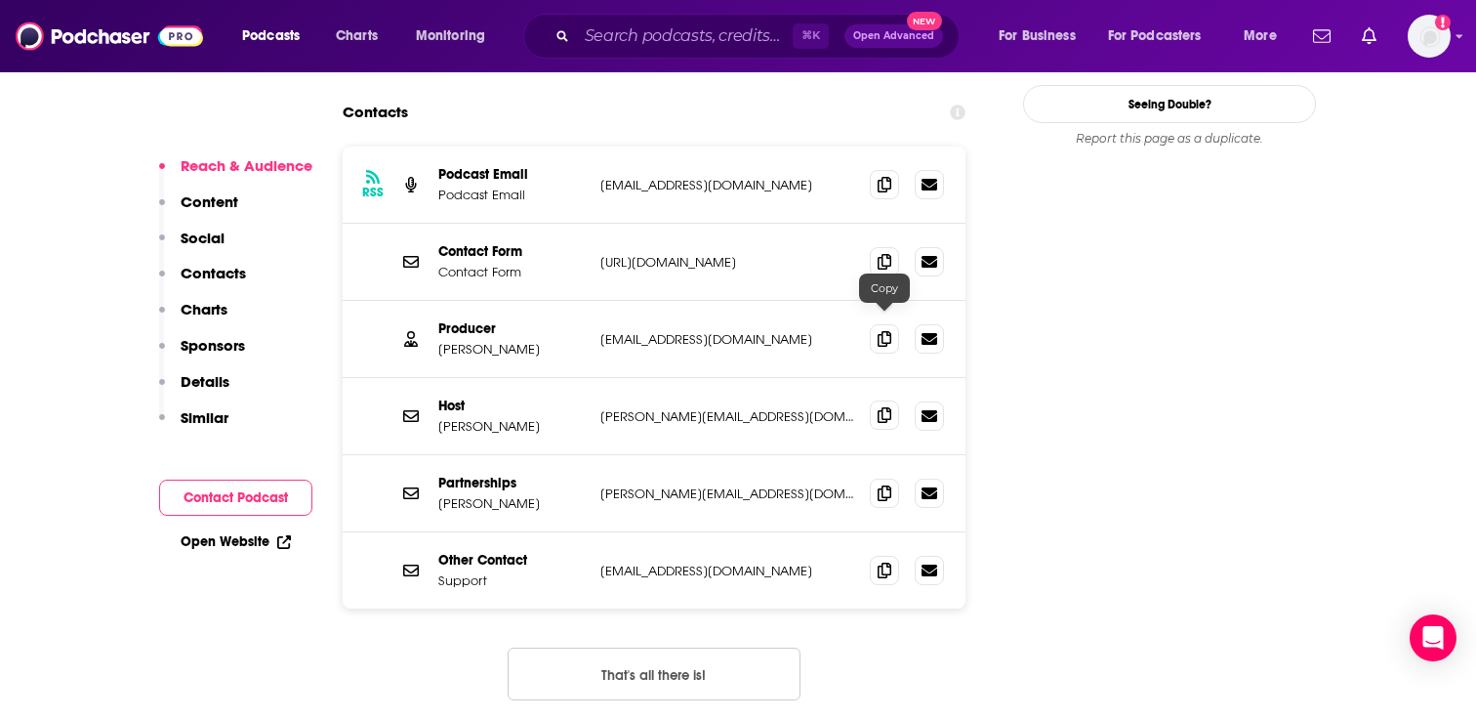
click at [884, 407] on icon at bounding box center [885, 415] width 14 height 16
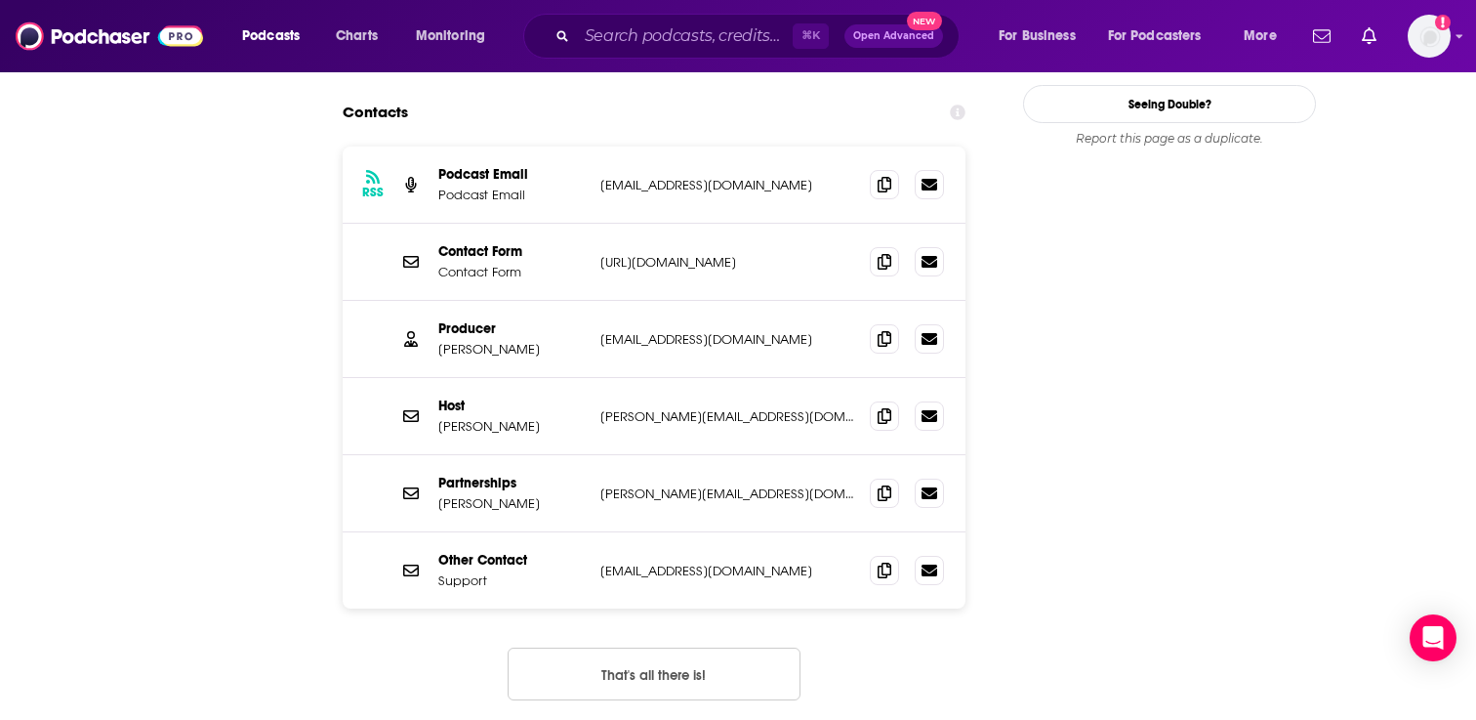
scroll to position [224, 0]
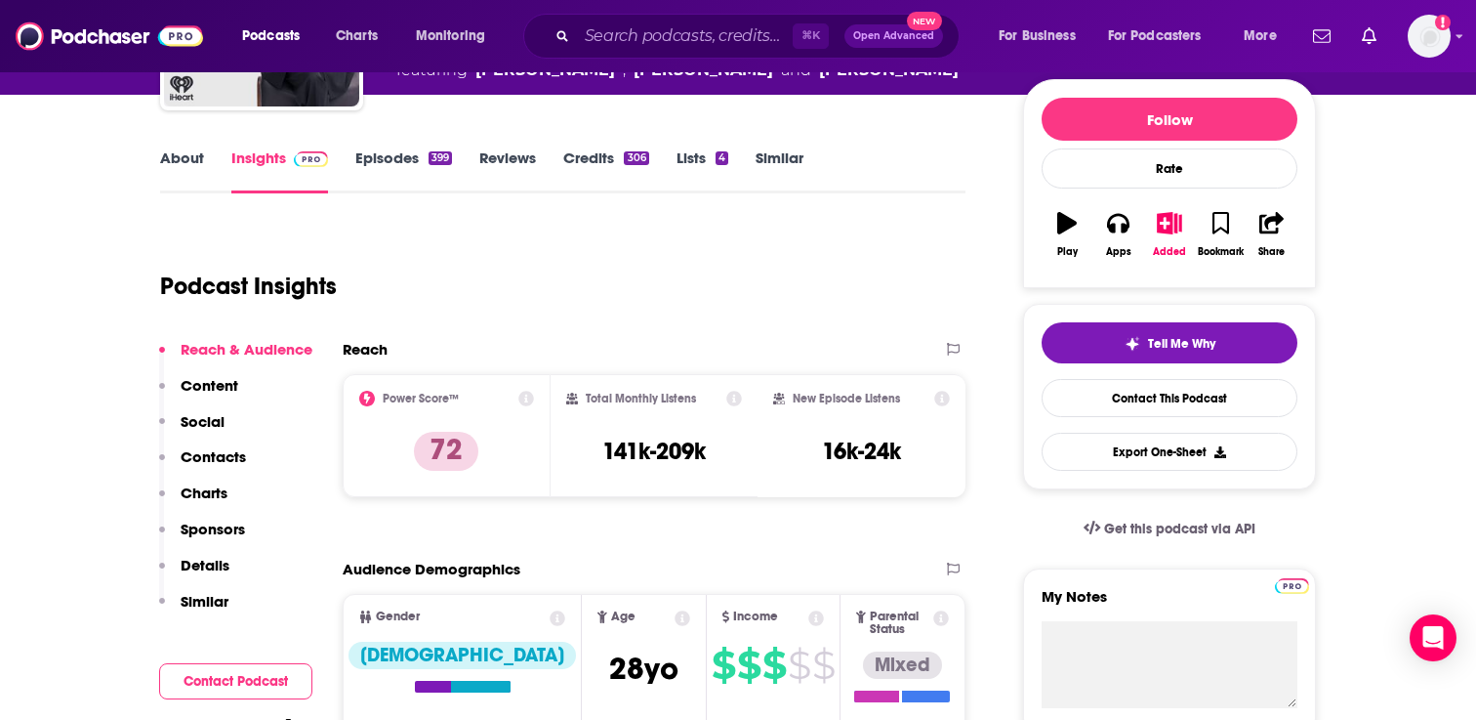
click at [365, 149] on link "Episodes 399" at bounding box center [403, 170] width 97 height 45
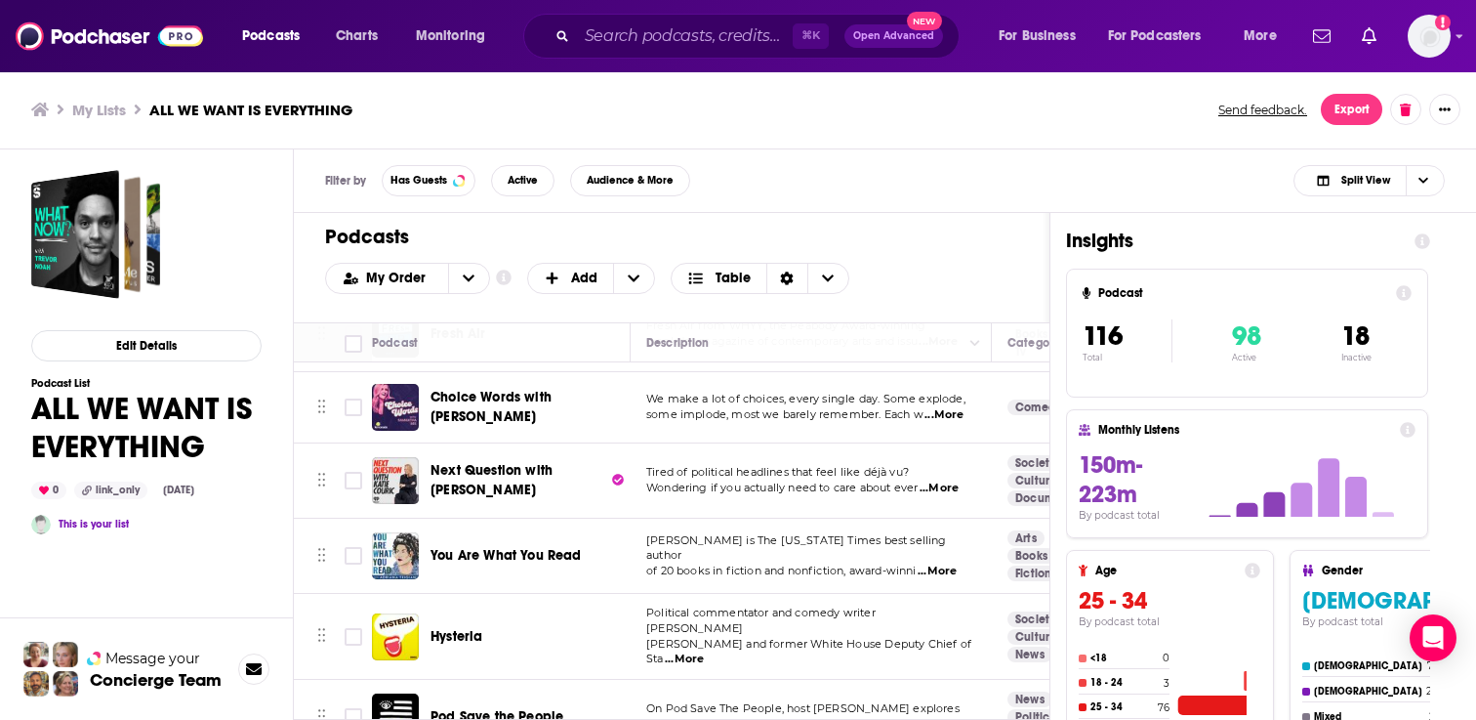
scroll to position [905, 0]
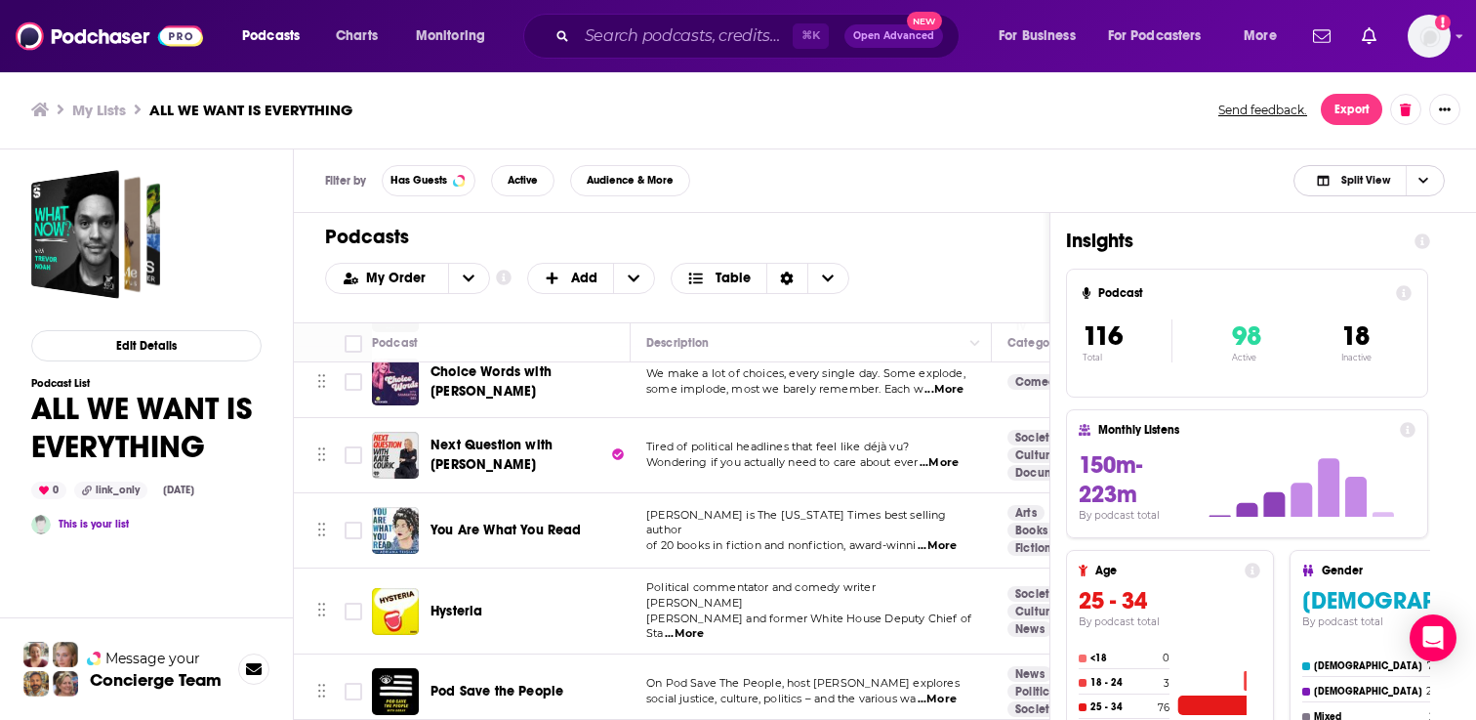
click at [1426, 180] on icon "Choose View" at bounding box center [1424, 181] width 10 height 6
click at [1382, 242] on span "Podcast Only" at bounding box center [1381, 245] width 97 height 11
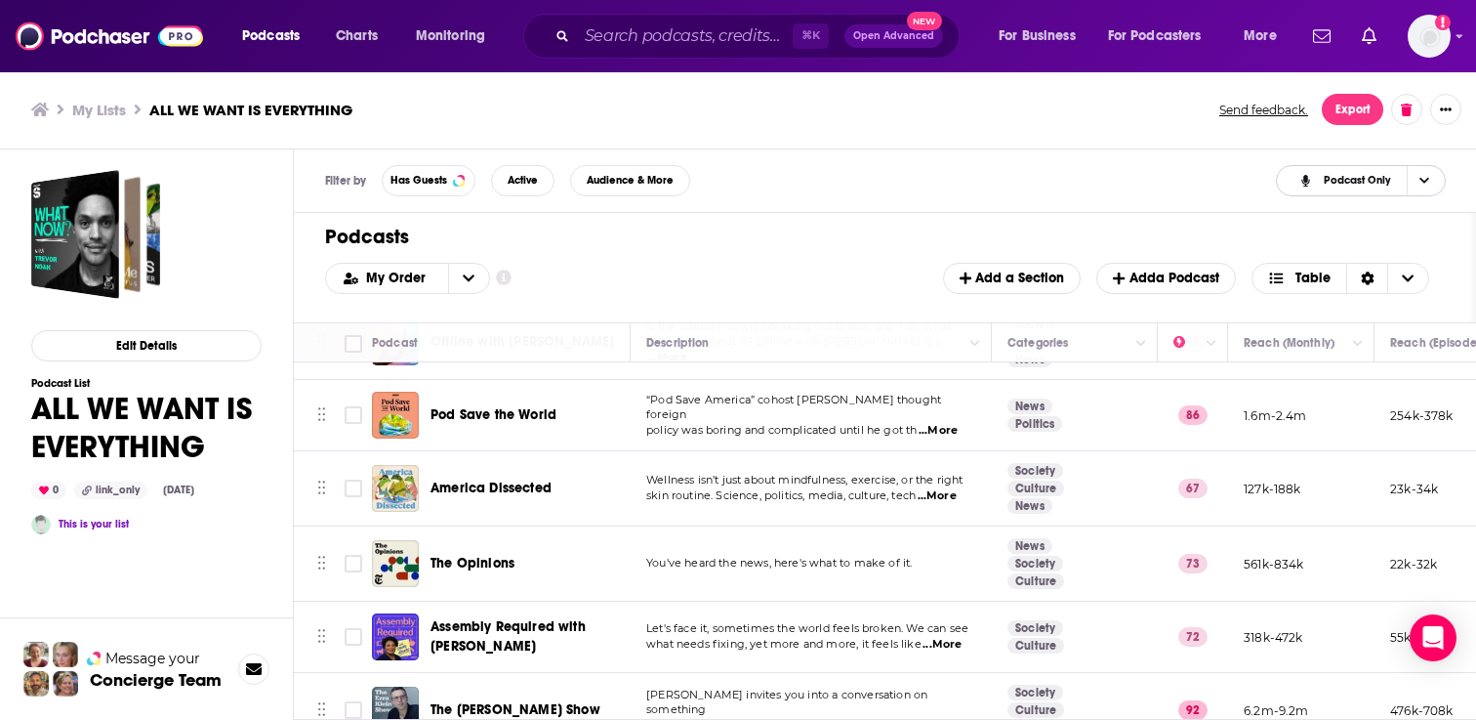
scroll to position [1352, 0]
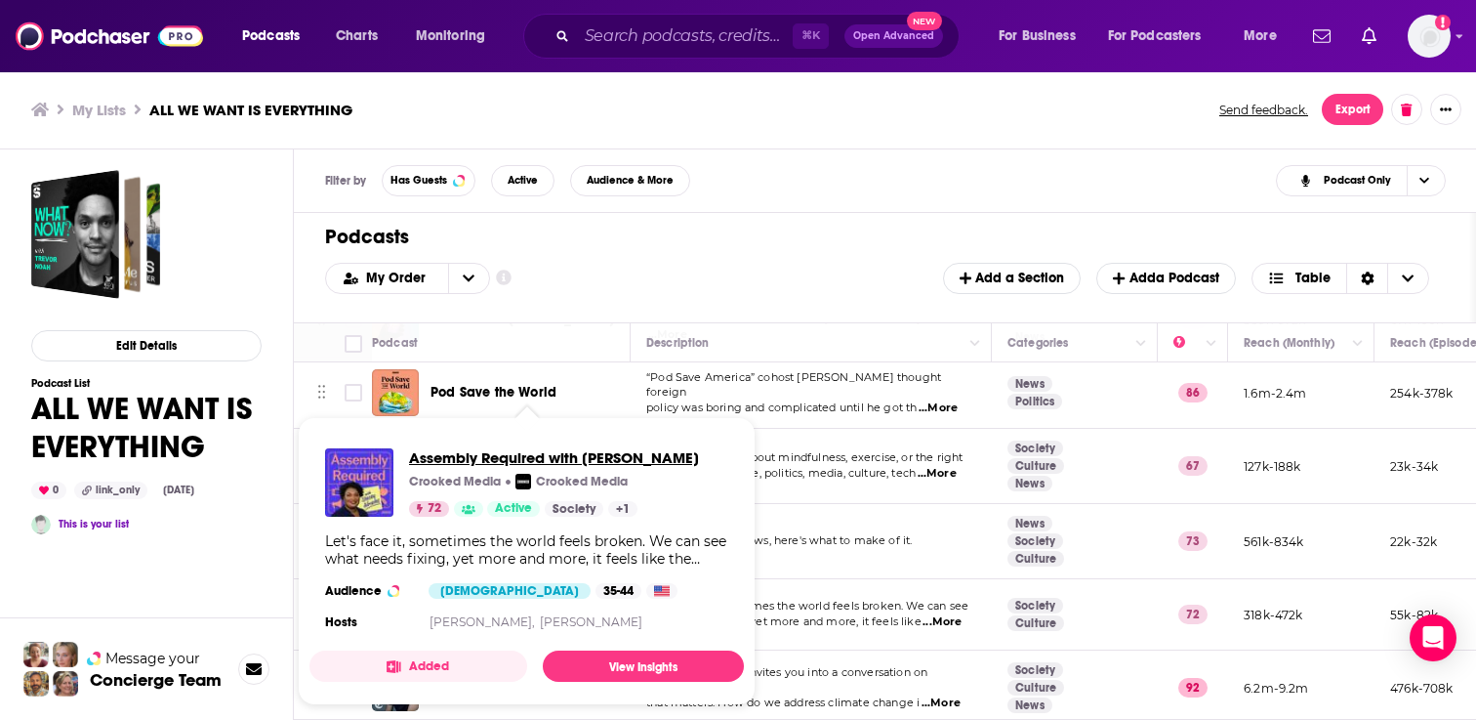
click at [514, 460] on span "Assembly Required with [PERSON_NAME]" at bounding box center [554, 457] width 290 height 19
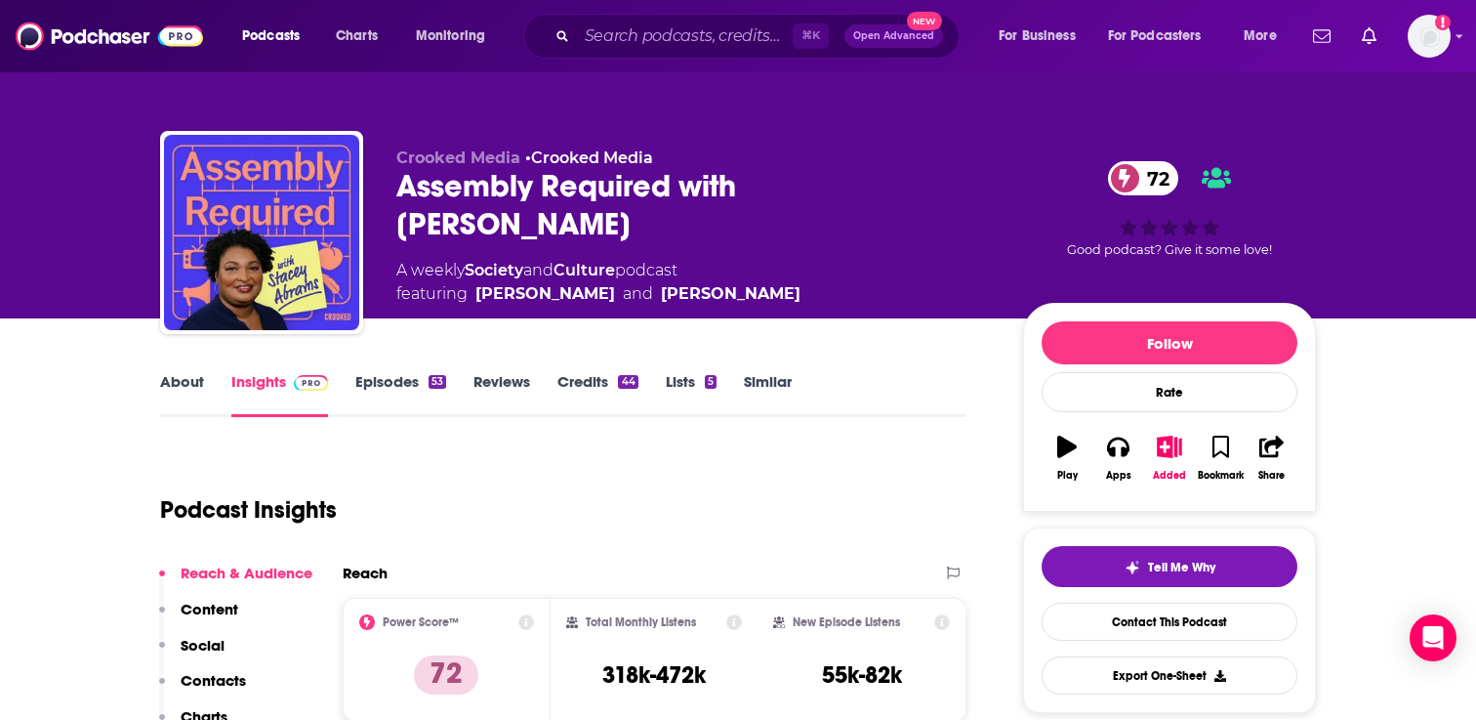
click at [414, 386] on link "Episodes 53" at bounding box center [400, 394] width 91 height 45
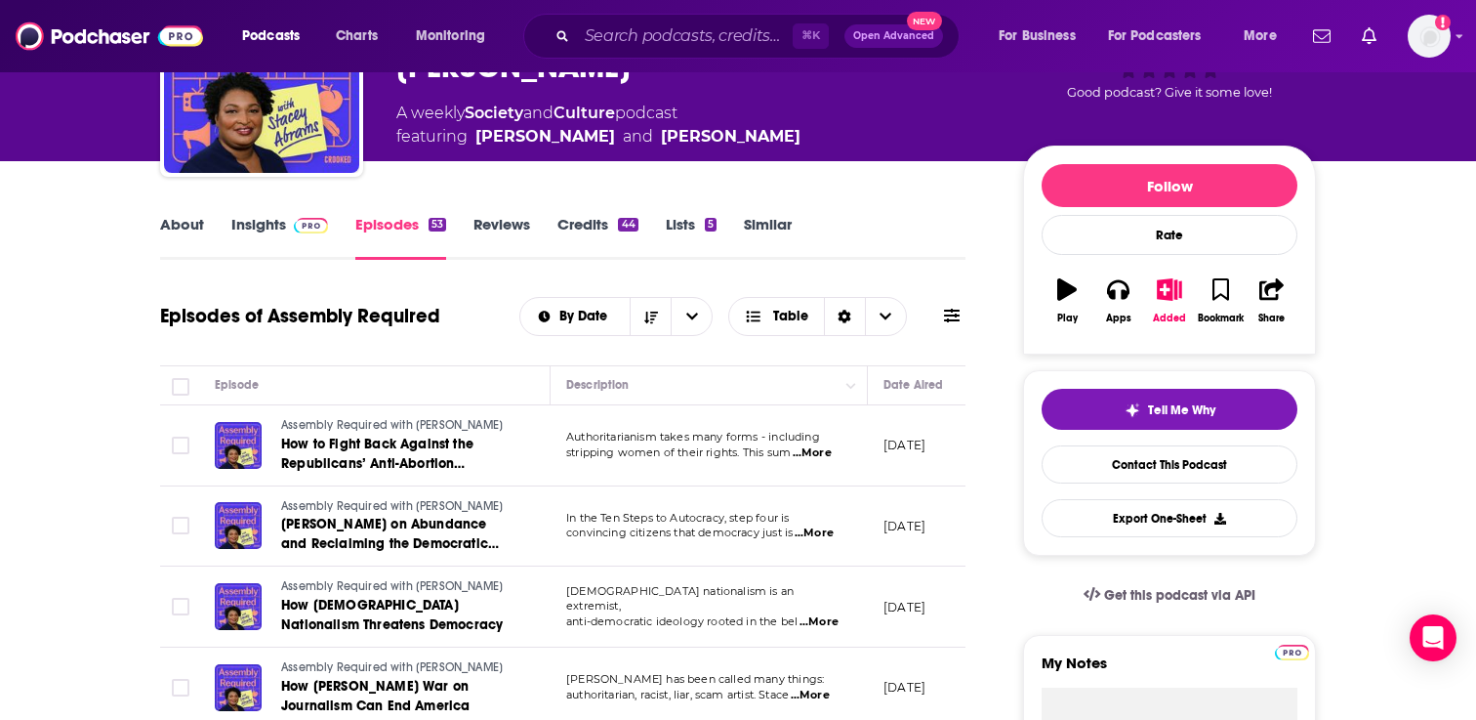
scroll to position [211, 0]
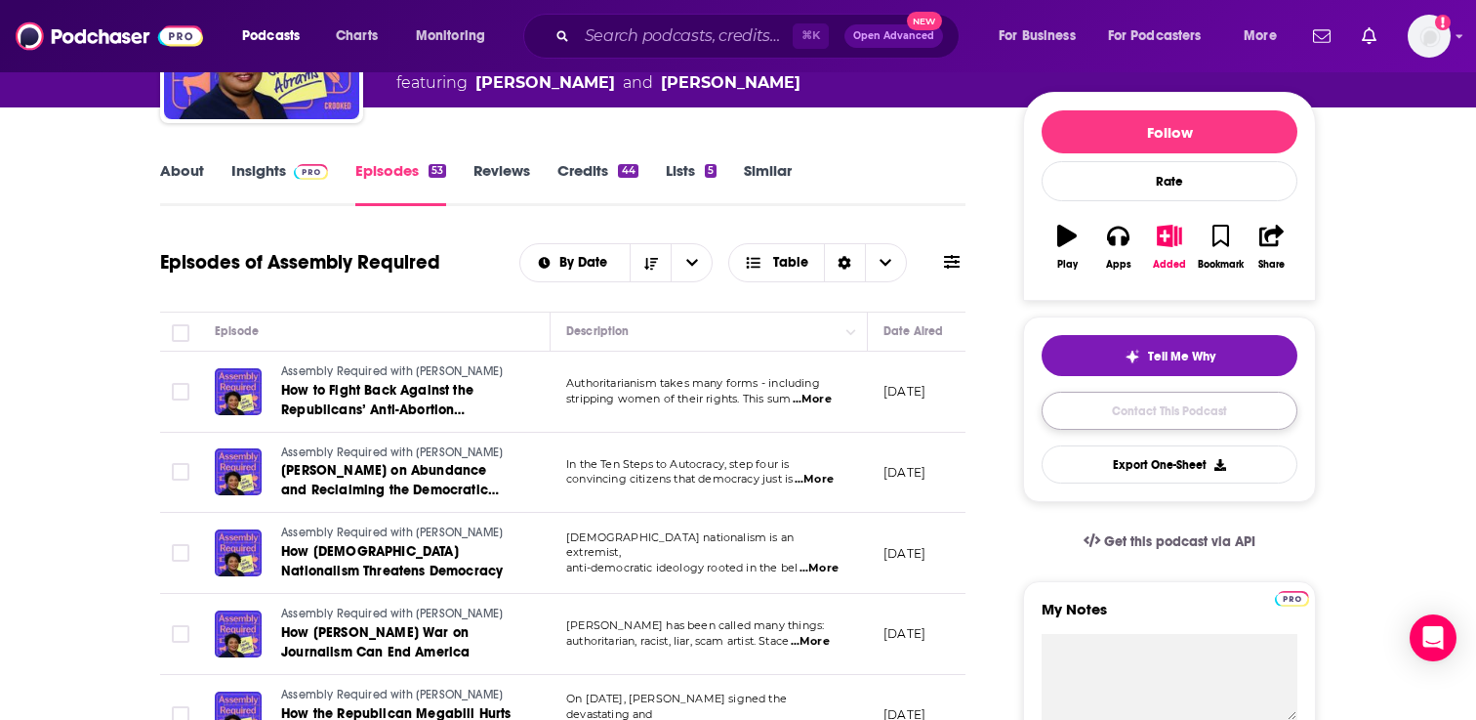
click at [1122, 423] on link "Contact This Podcast" at bounding box center [1170, 411] width 256 height 38
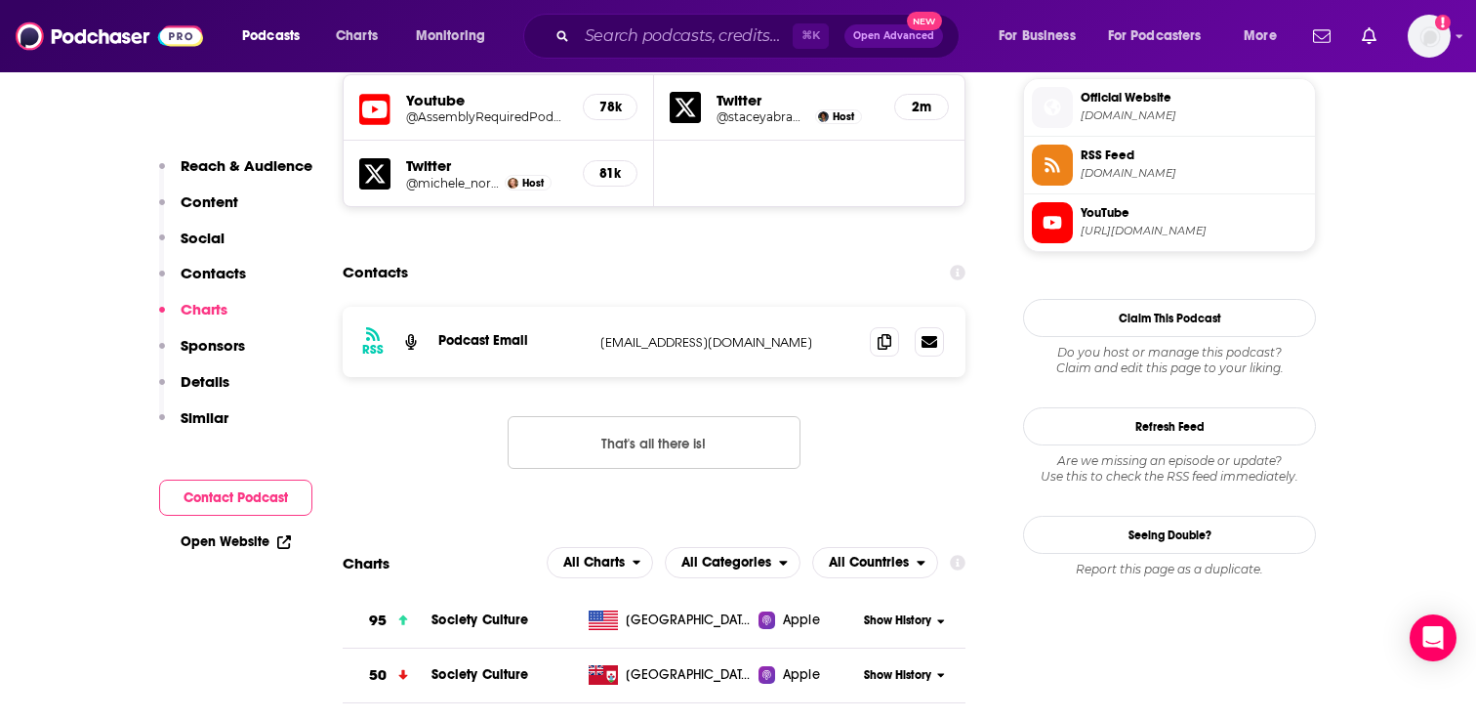
scroll to position [1790, 0]
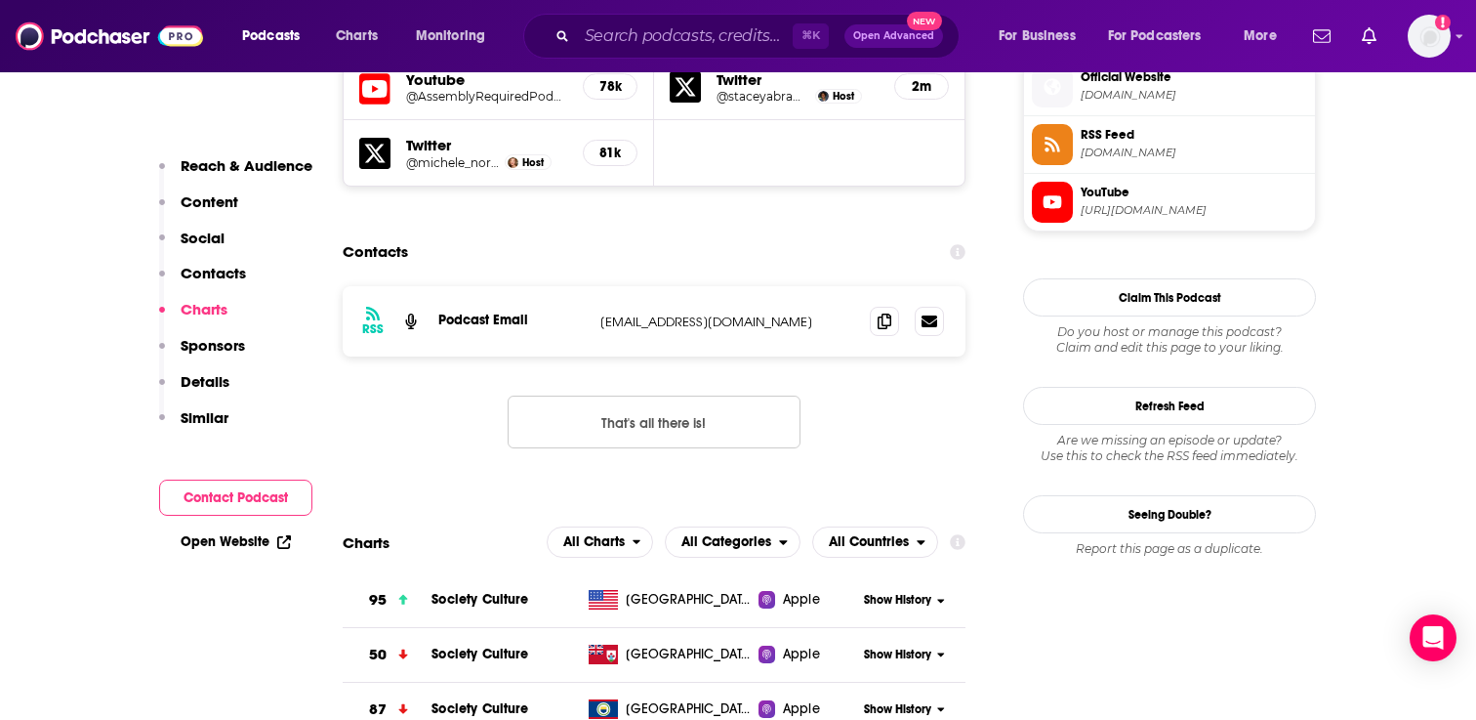
click at [681, 395] on button "That's all there is!" at bounding box center [654, 421] width 293 height 53
click at [879, 312] on icon at bounding box center [885, 320] width 14 height 16
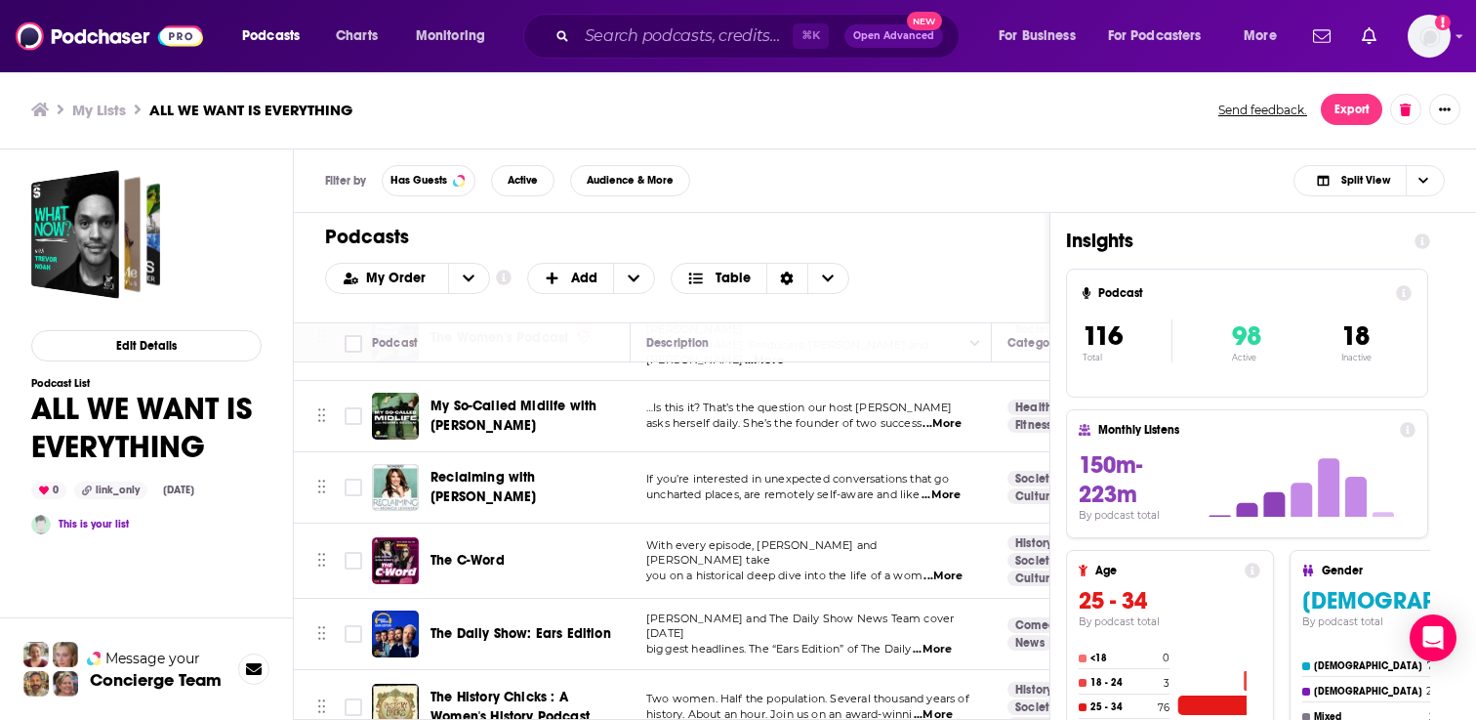
scroll to position [5029, 1]
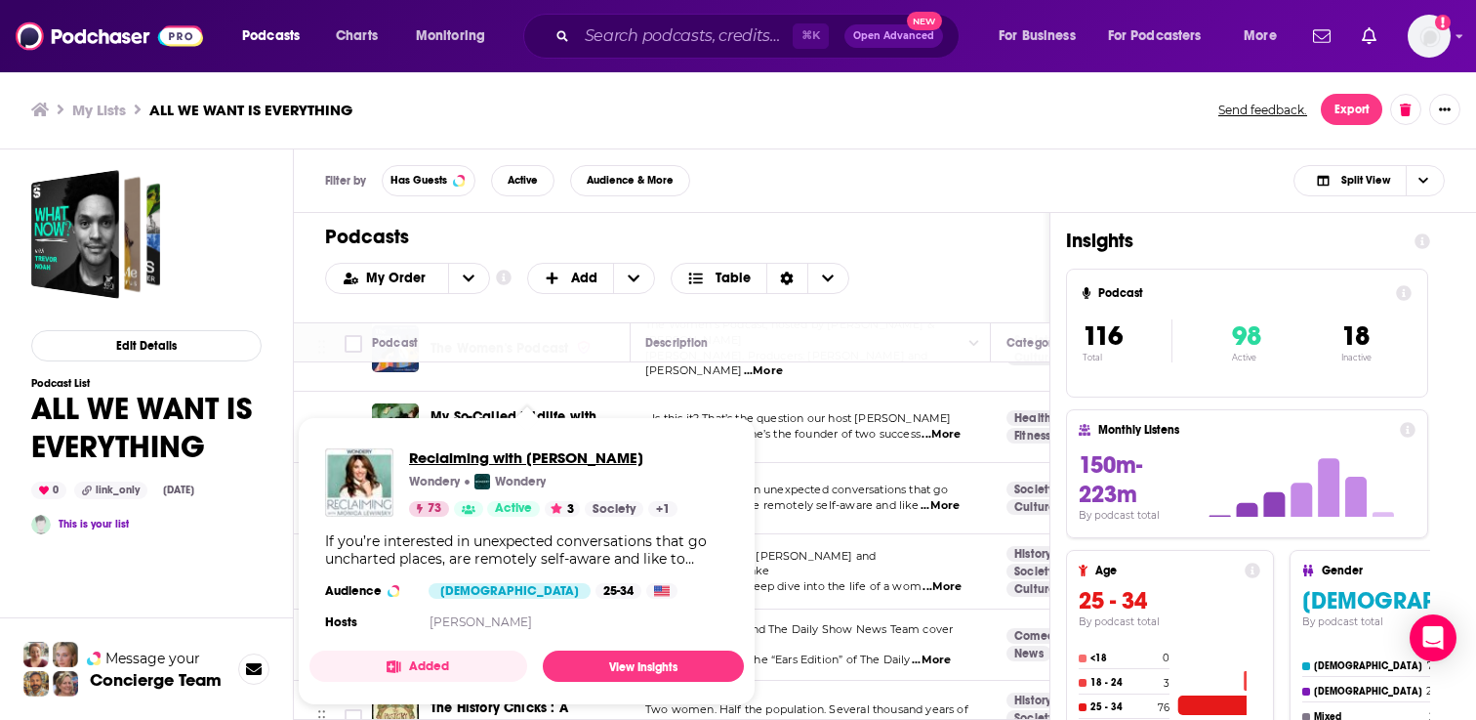
click at [535, 459] on span "Reclaiming with [PERSON_NAME]" at bounding box center [543, 457] width 269 height 19
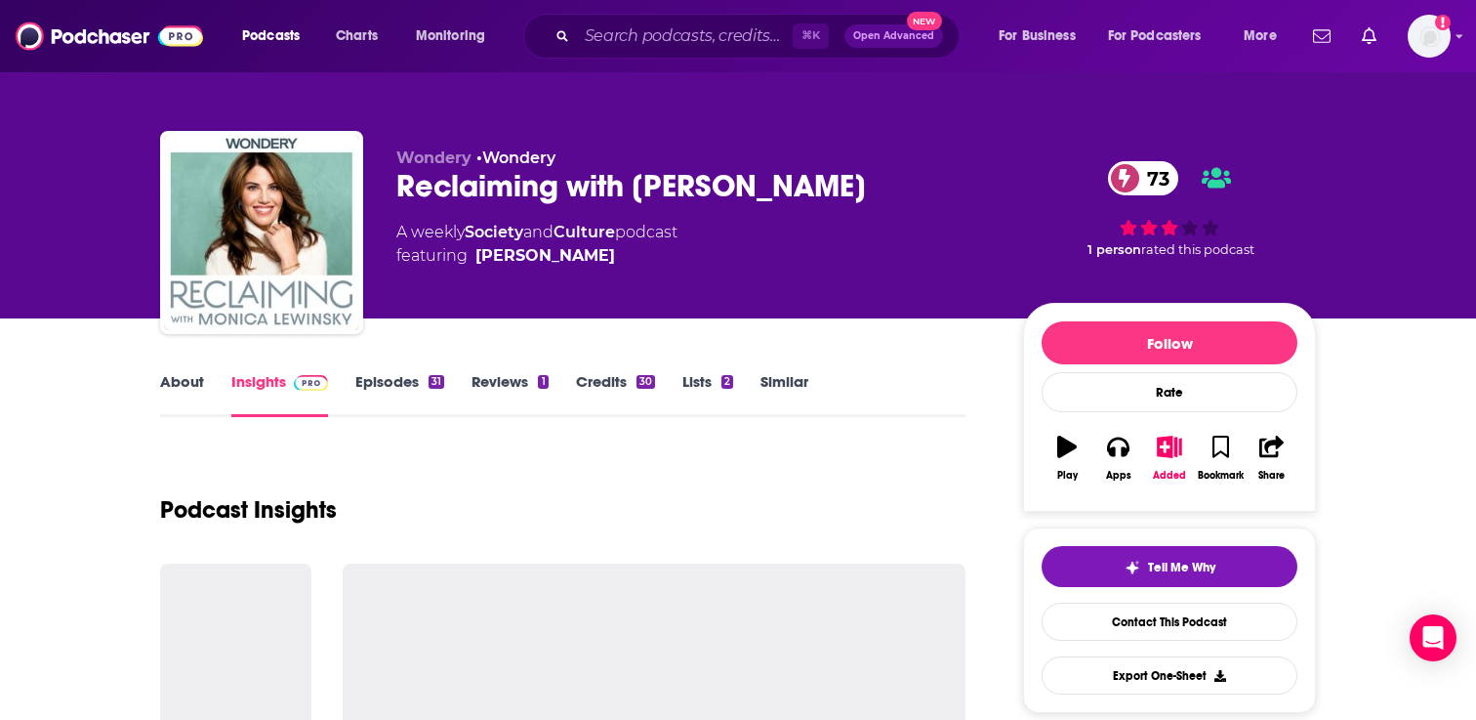
click at [398, 376] on link "Episodes 31" at bounding box center [399, 394] width 89 height 45
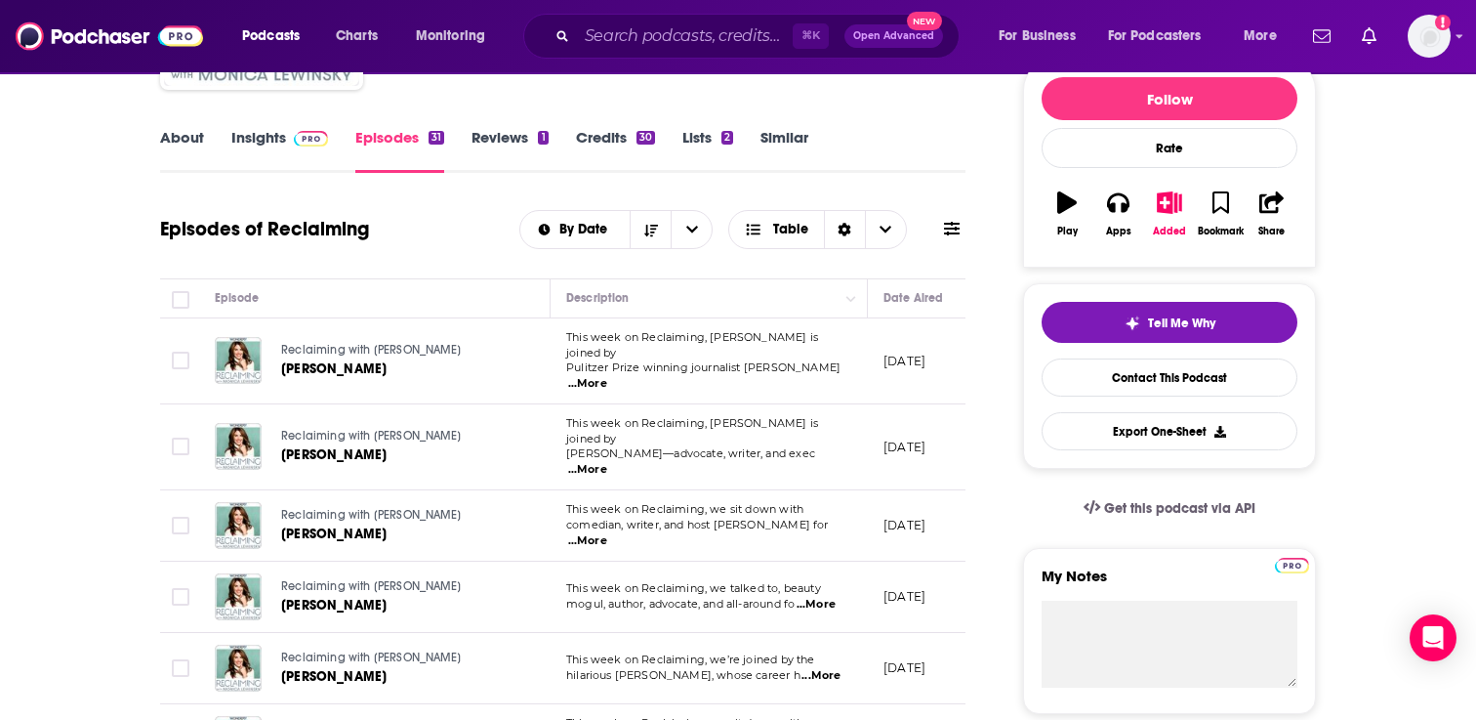
scroll to position [243, 0]
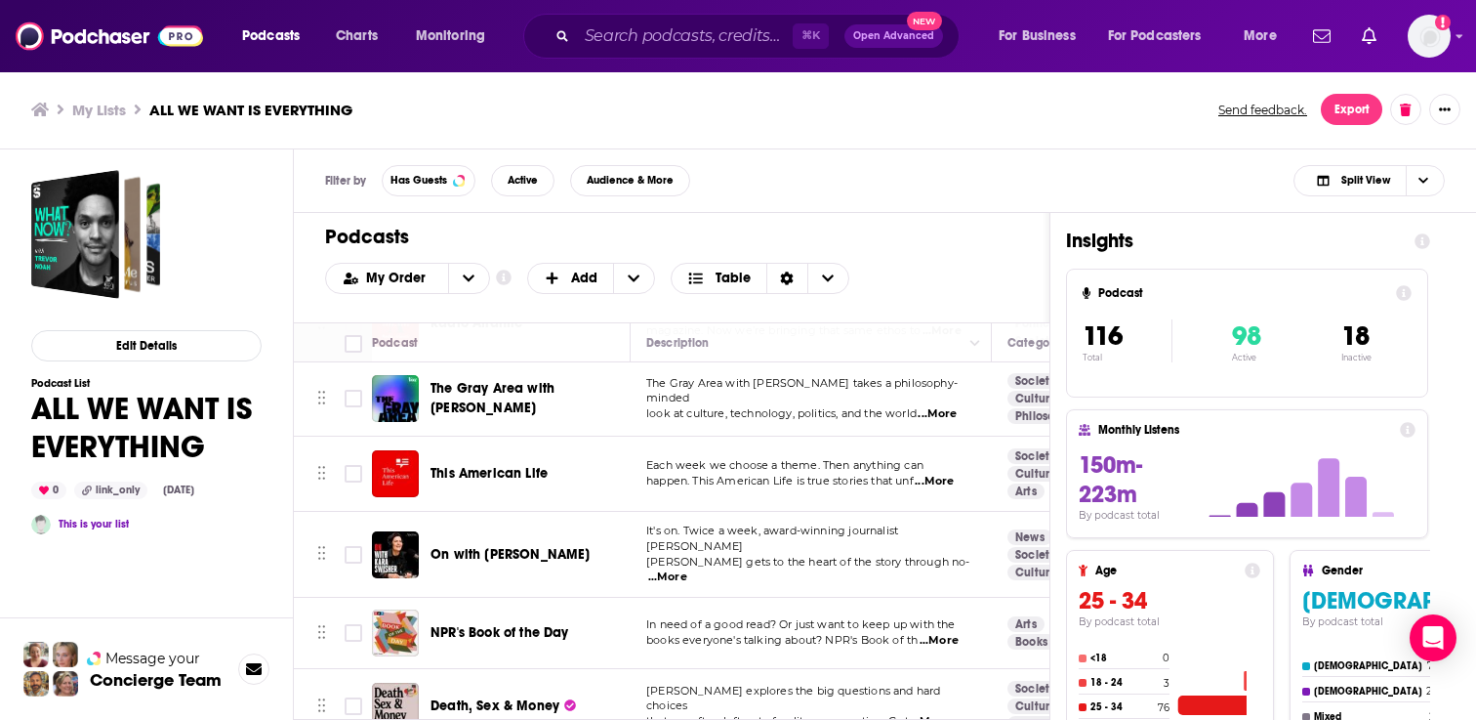
scroll to position [2877, 0]
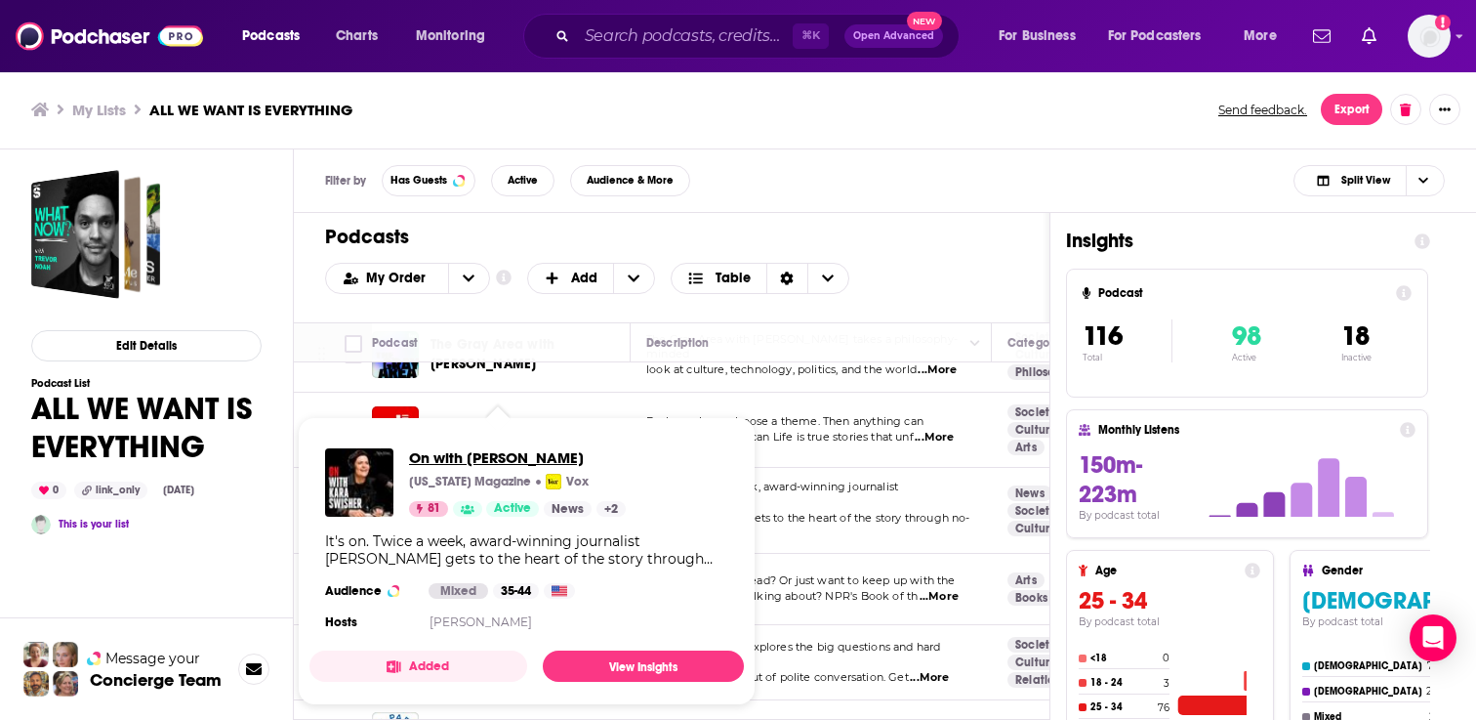
click at [487, 456] on span "On with [PERSON_NAME]" at bounding box center [517, 457] width 217 height 19
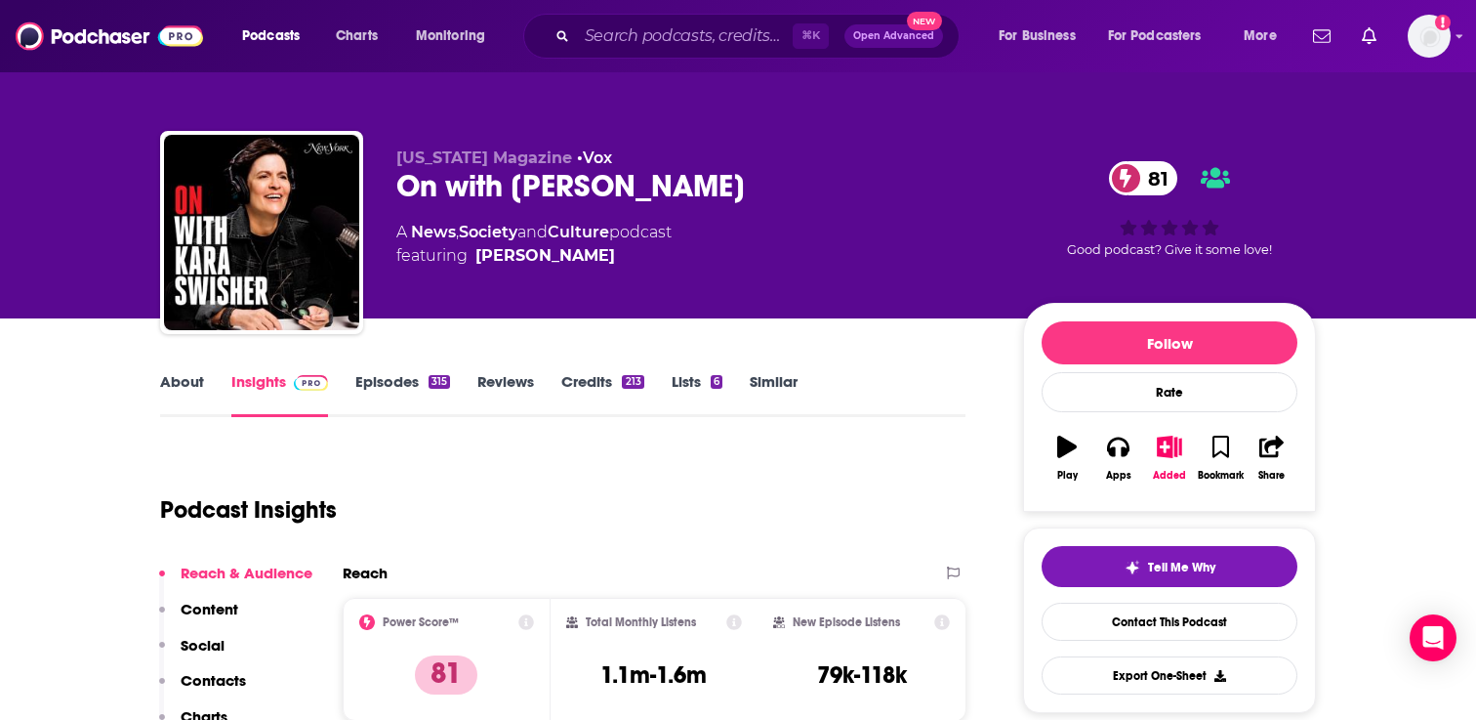
click at [399, 377] on link "Episodes 315" at bounding box center [402, 394] width 95 height 45
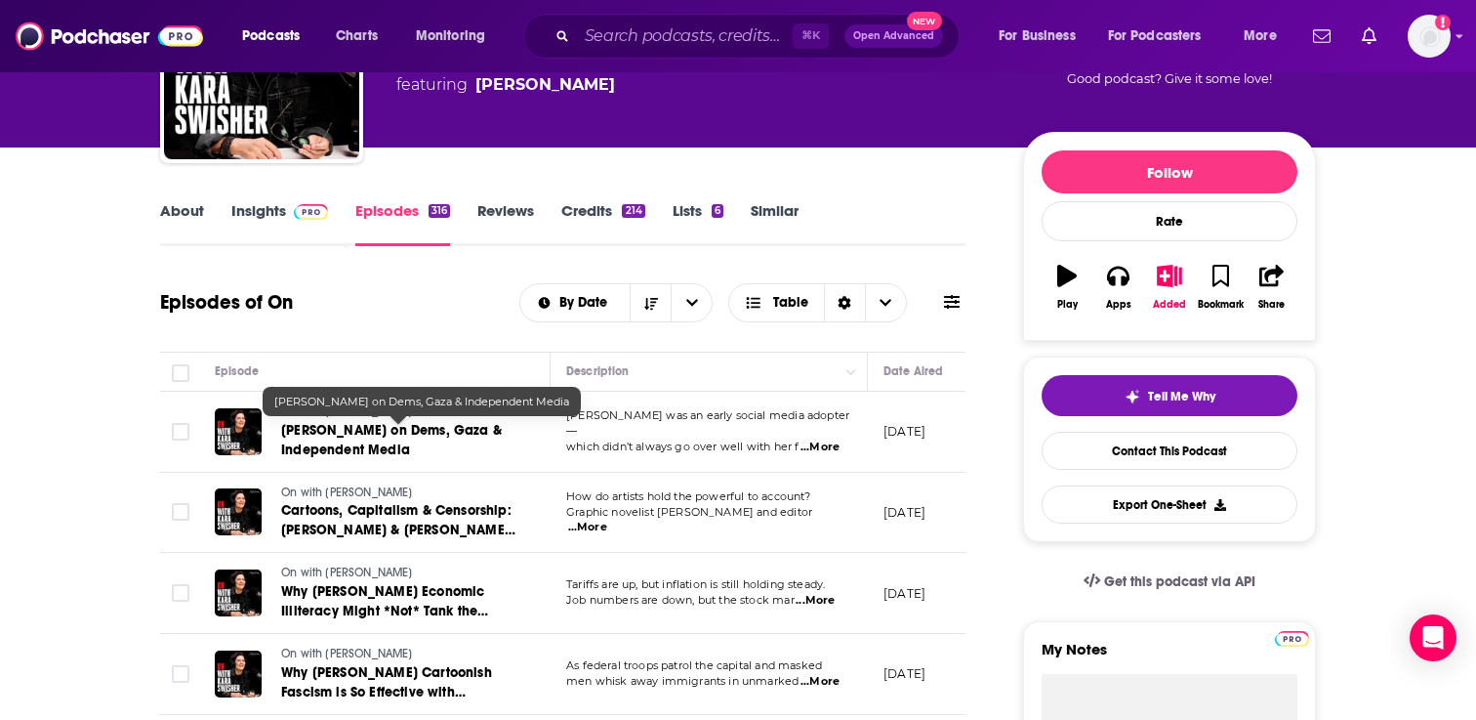
scroll to position [201, 0]
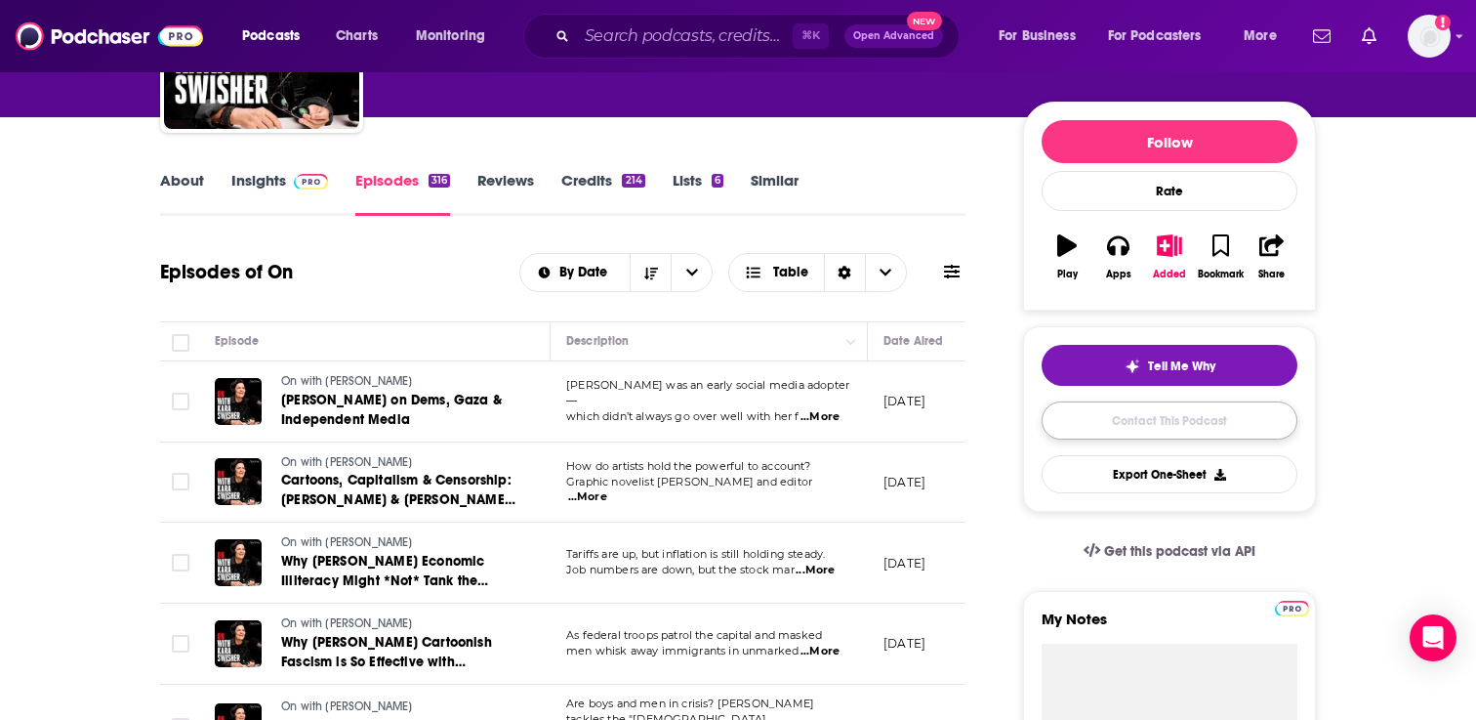
click at [1158, 432] on link "Contact This Podcast" at bounding box center [1170, 420] width 256 height 38
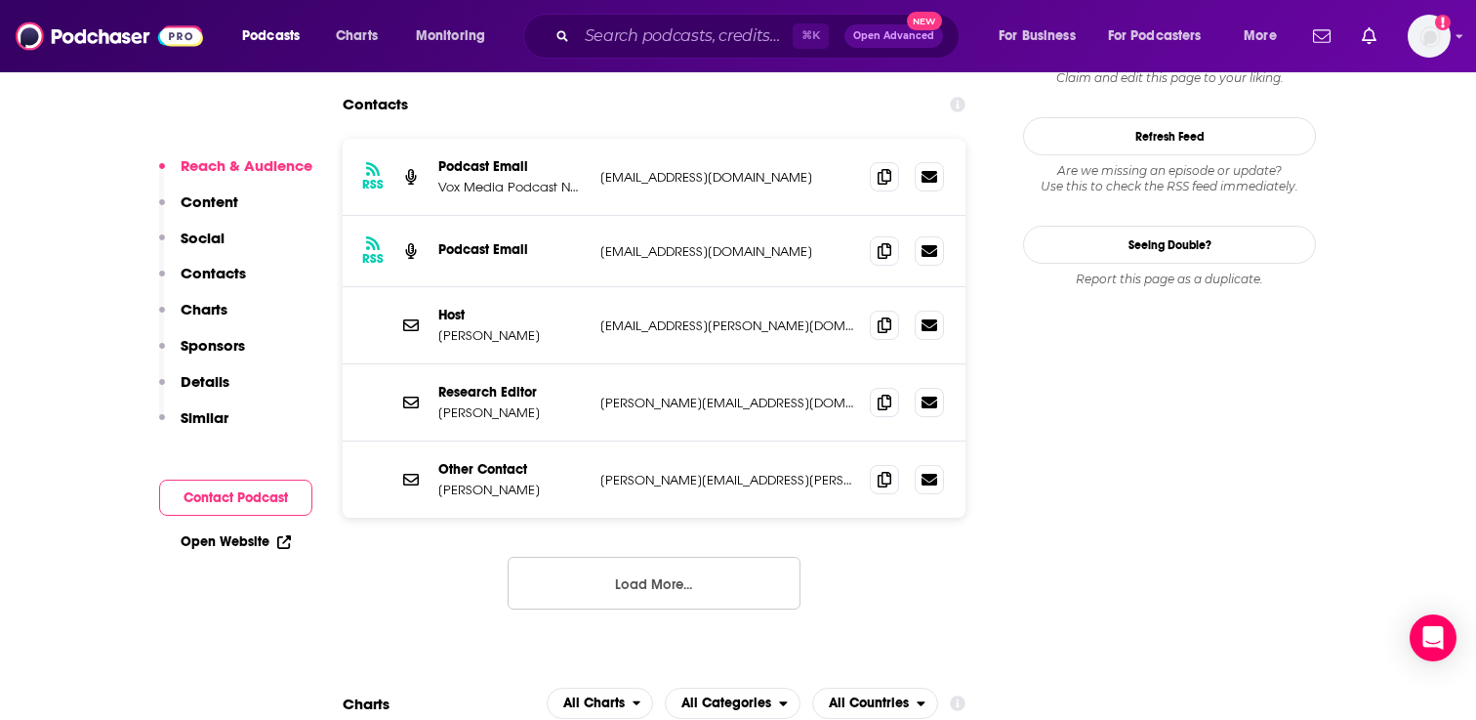
scroll to position [1886, 0]
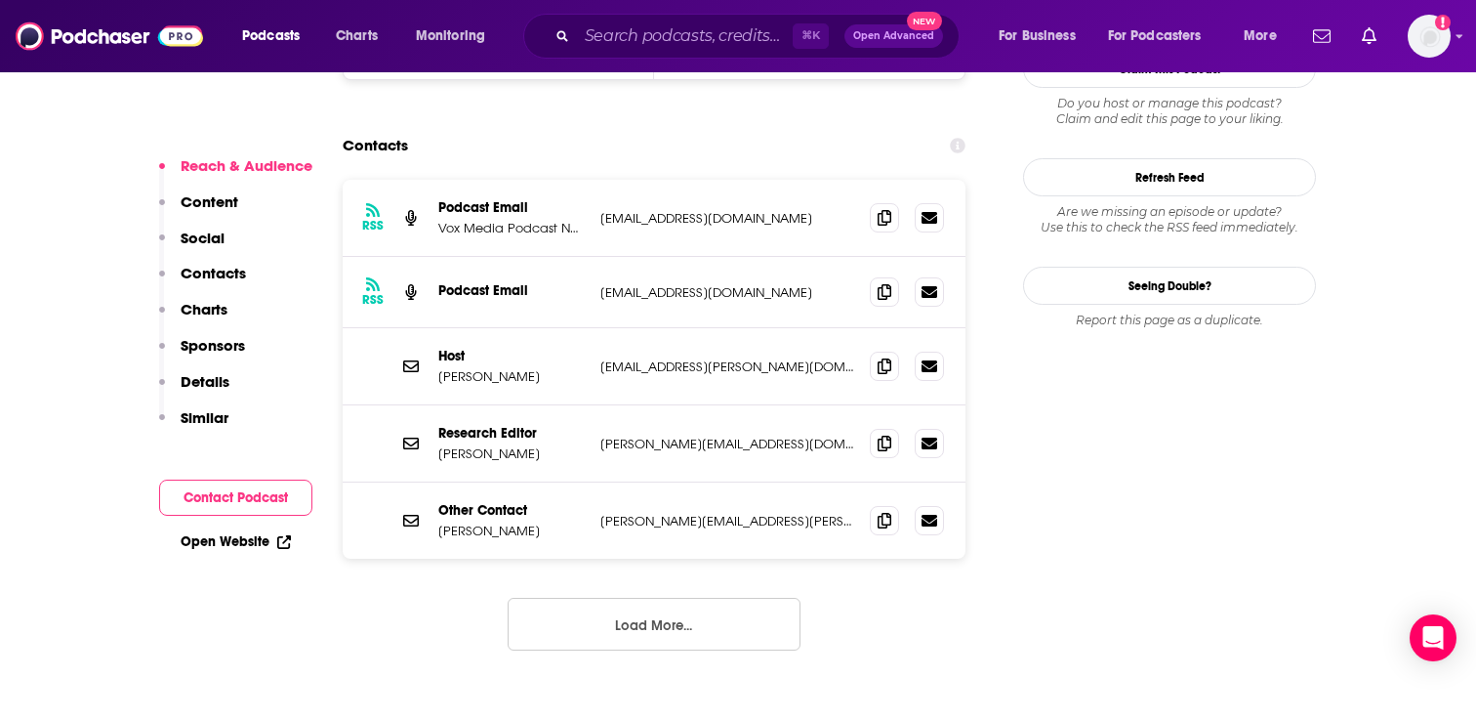
click at [675, 598] on button "Load More..." at bounding box center [654, 624] width 293 height 53
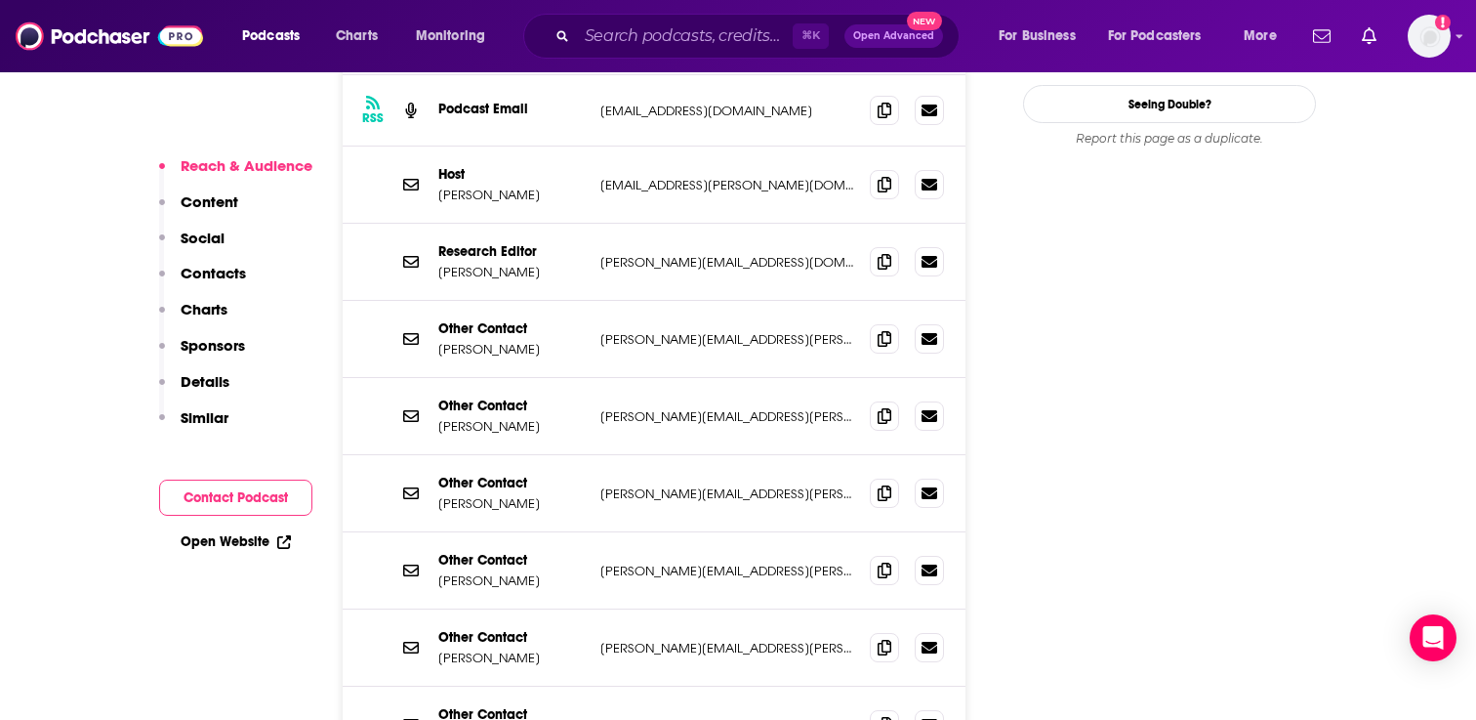
scroll to position [2035, 0]
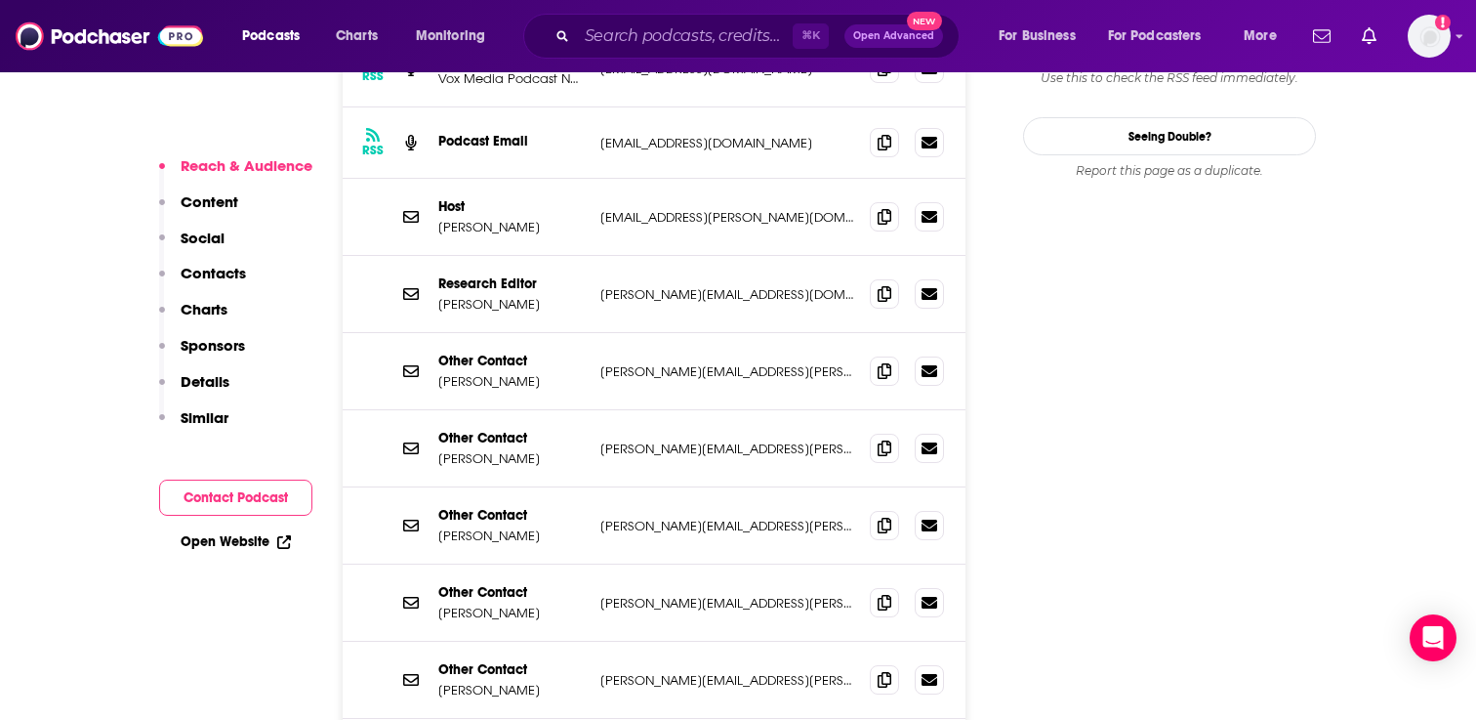
drag, startPoint x: 552, startPoint y: 528, endPoint x: 460, endPoint y: 522, distance: 92.0
click at [458, 604] on p "Madeleine Aggeler" at bounding box center [511, 612] width 146 height 17
drag, startPoint x: 560, startPoint y: 527, endPoint x: 439, endPoint y: 524, distance: 120.1
click at [439, 604] on p "Madeleine Aggeler" at bounding box center [511, 612] width 146 height 17
copy p "Madeleine Aggeler"
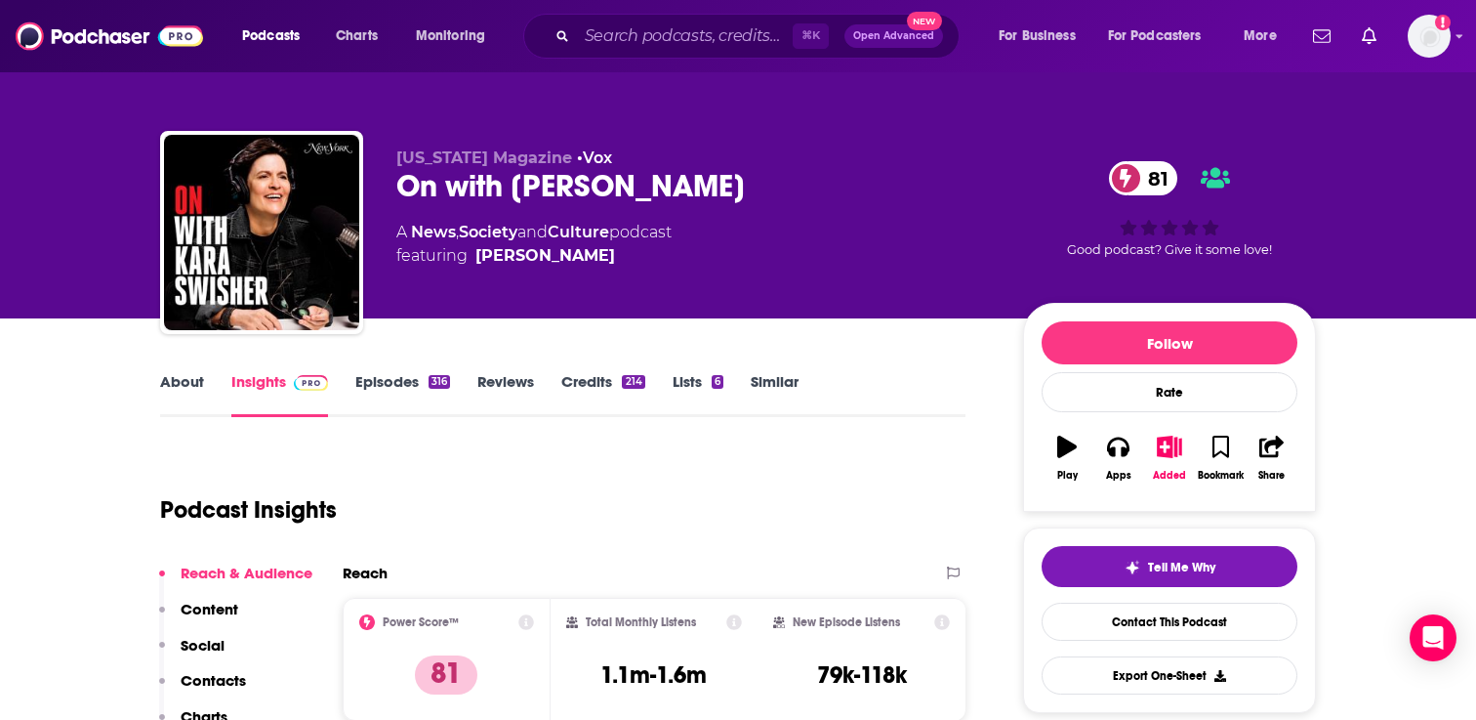
scroll to position [48, 0]
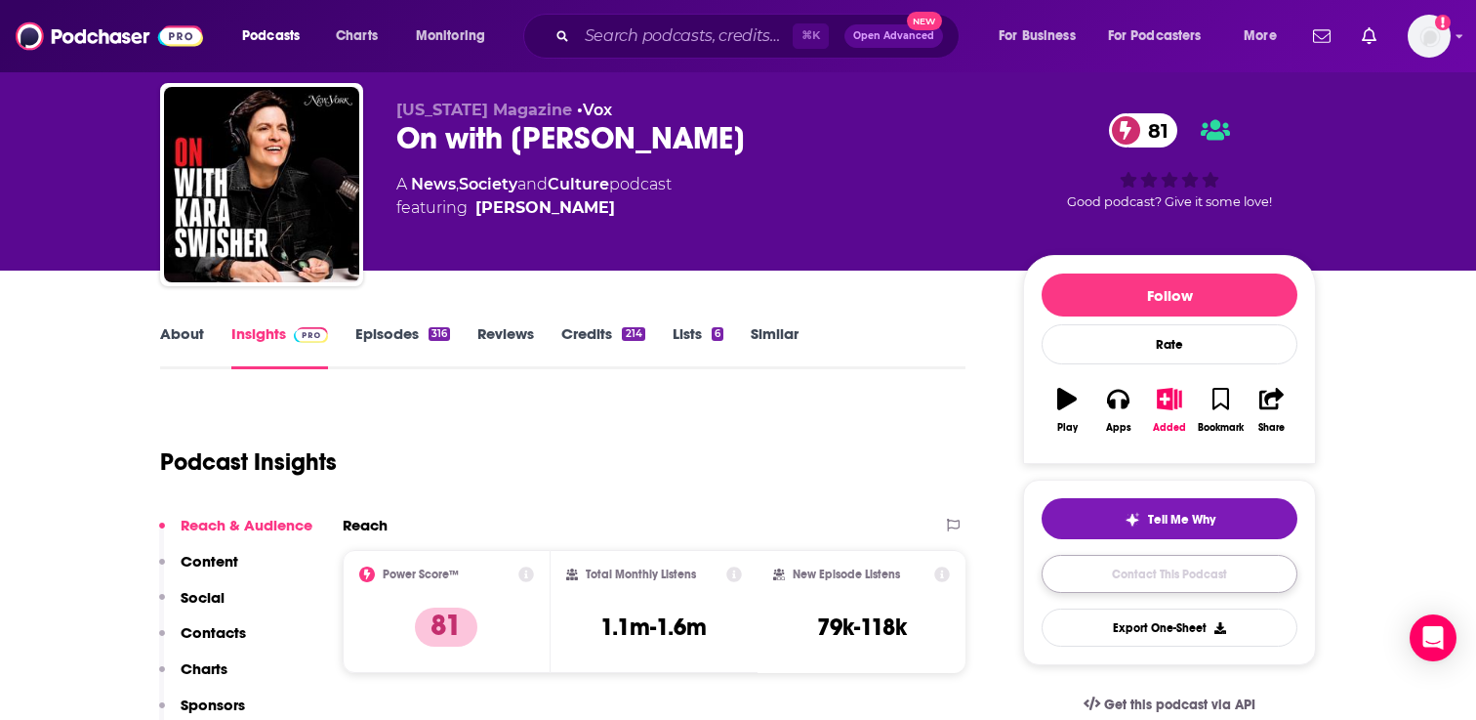
click at [1190, 577] on link "Contact This Podcast" at bounding box center [1170, 574] width 256 height 38
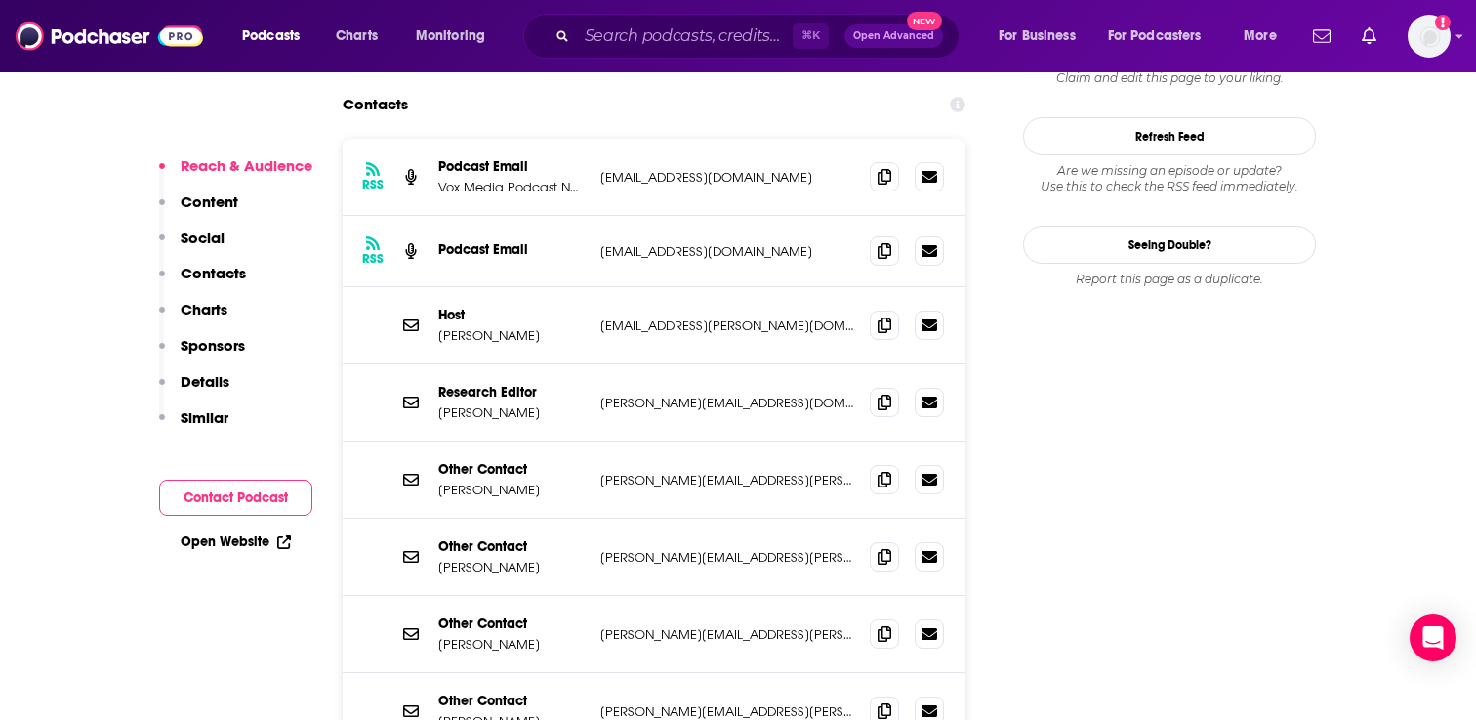
scroll to position [1843, 0]
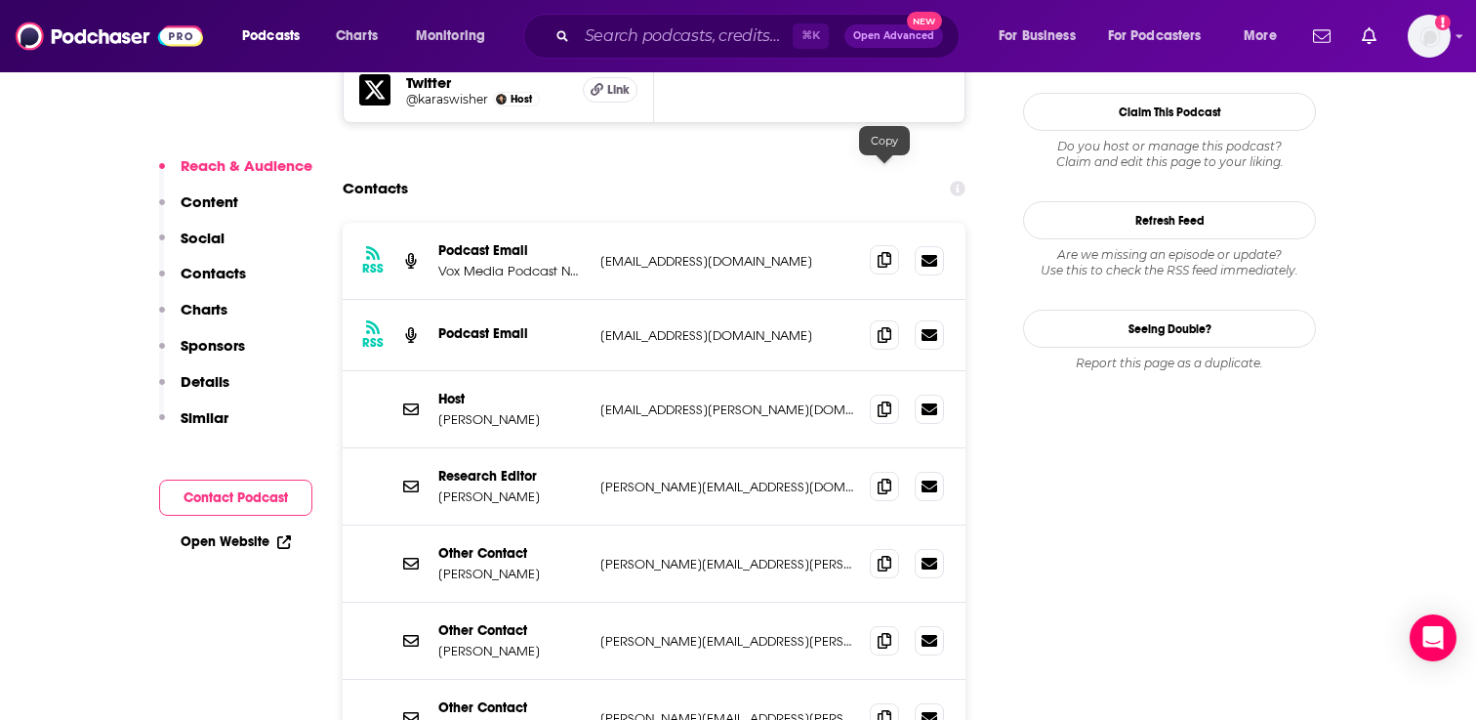
click at [877, 245] on span at bounding box center [884, 259] width 29 height 29
click at [878, 319] on span at bounding box center [884, 333] width 29 height 29
click at [884, 400] on icon at bounding box center [885, 408] width 14 height 16
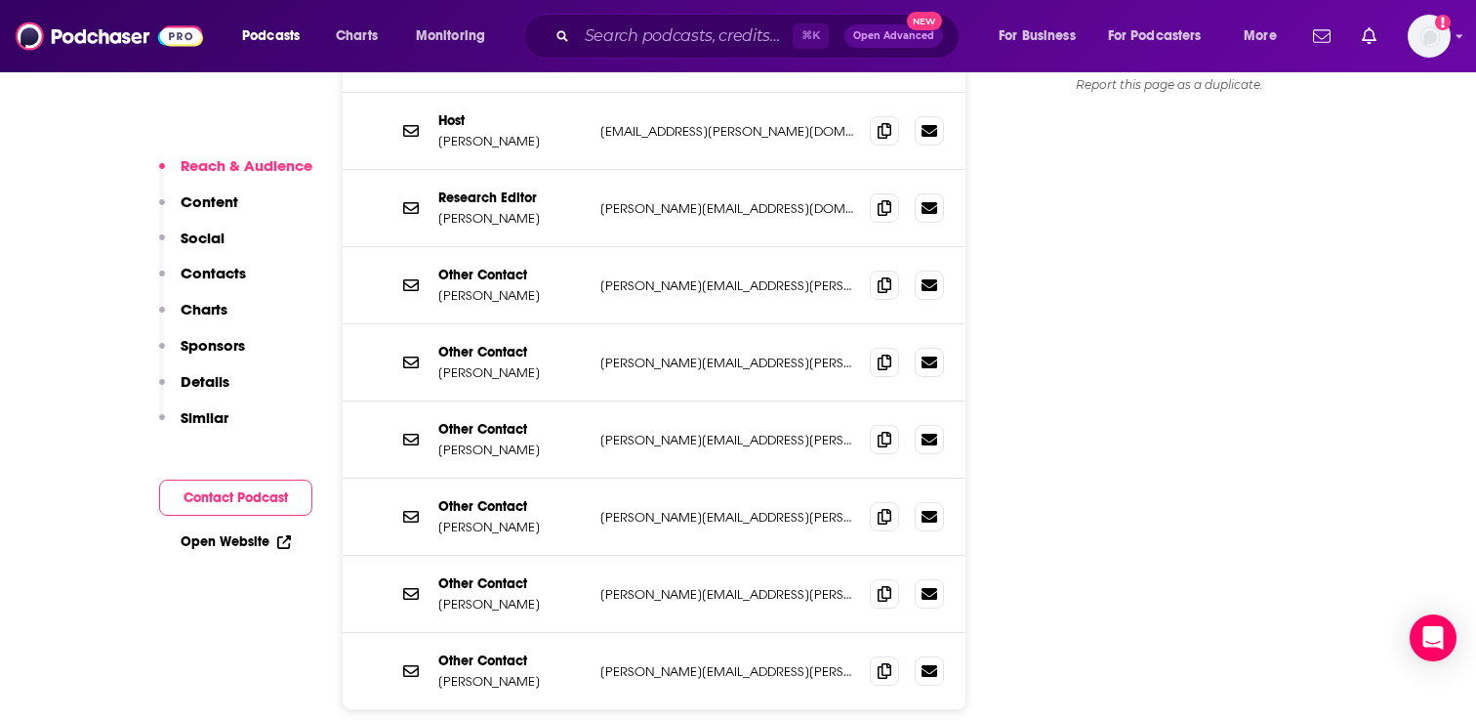
scroll to position [2120, 0]
click at [876, 502] on span at bounding box center [884, 516] width 29 height 29
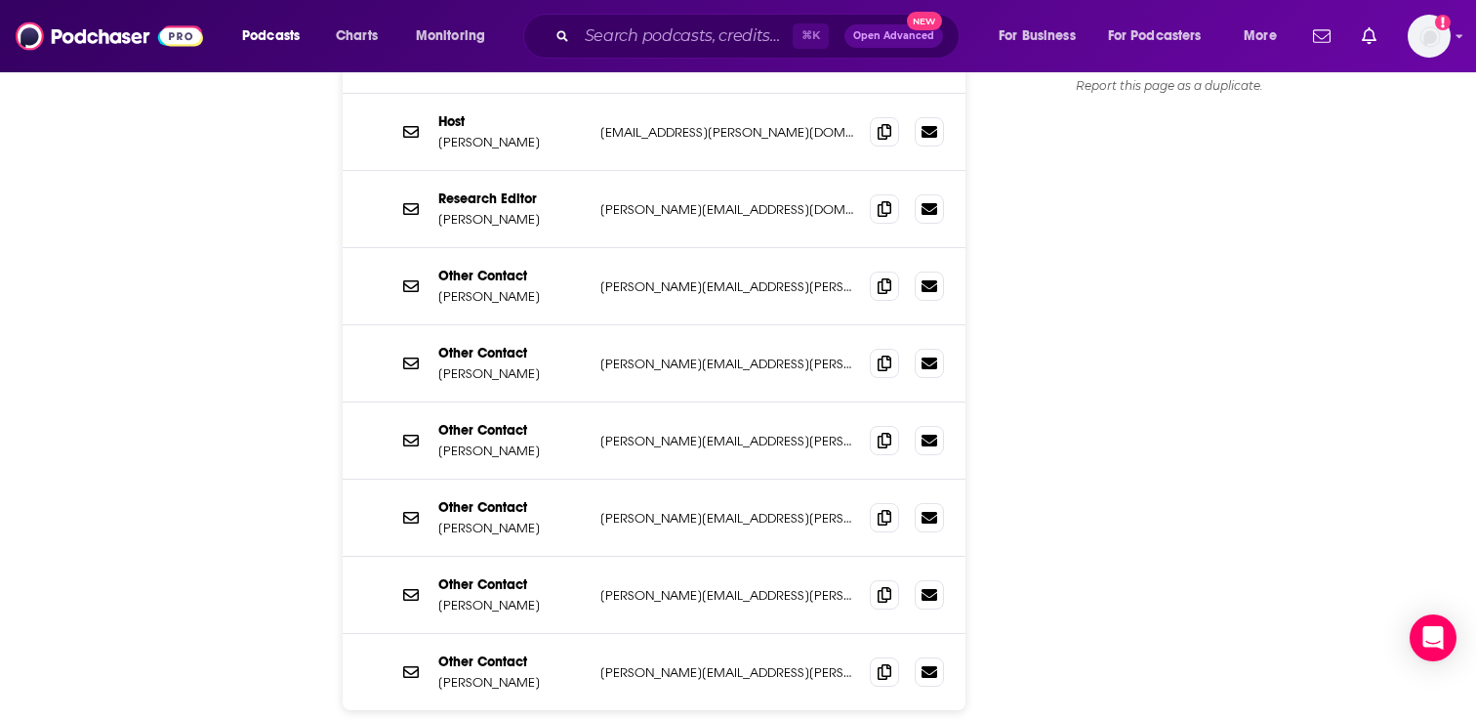
scroll to position [0, 0]
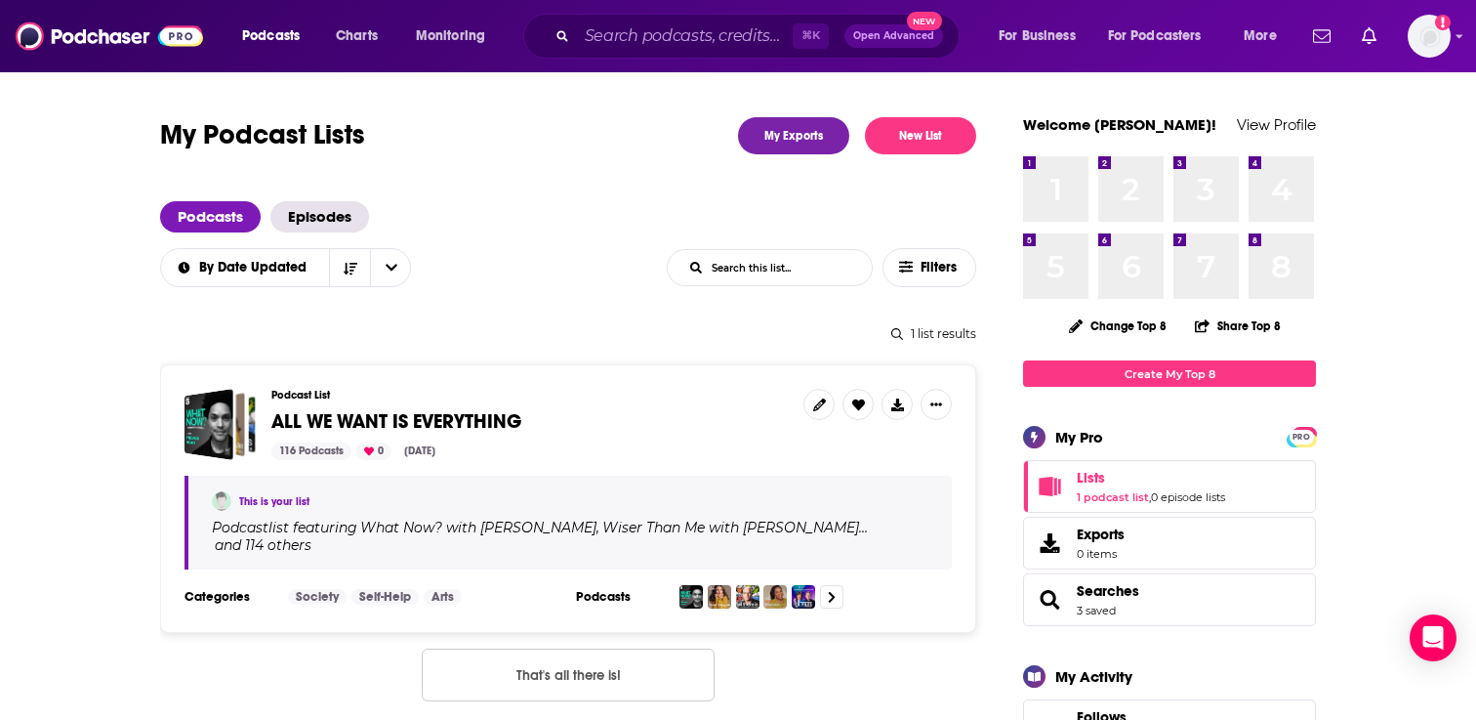
click at [456, 418] on span "ALL WE WANT IS EVERYTHING" at bounding box center [396, 421] width 250 height 24
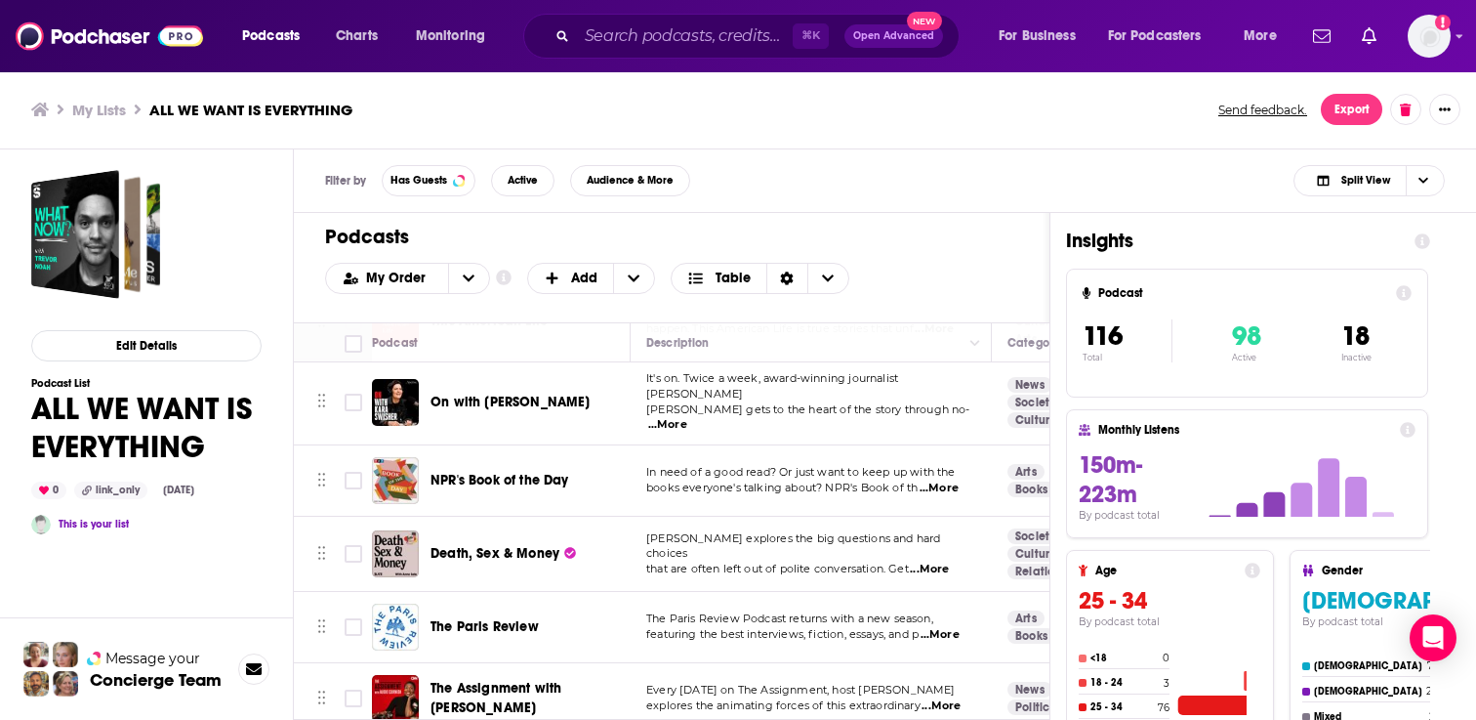
scroll to position [3020, 0]
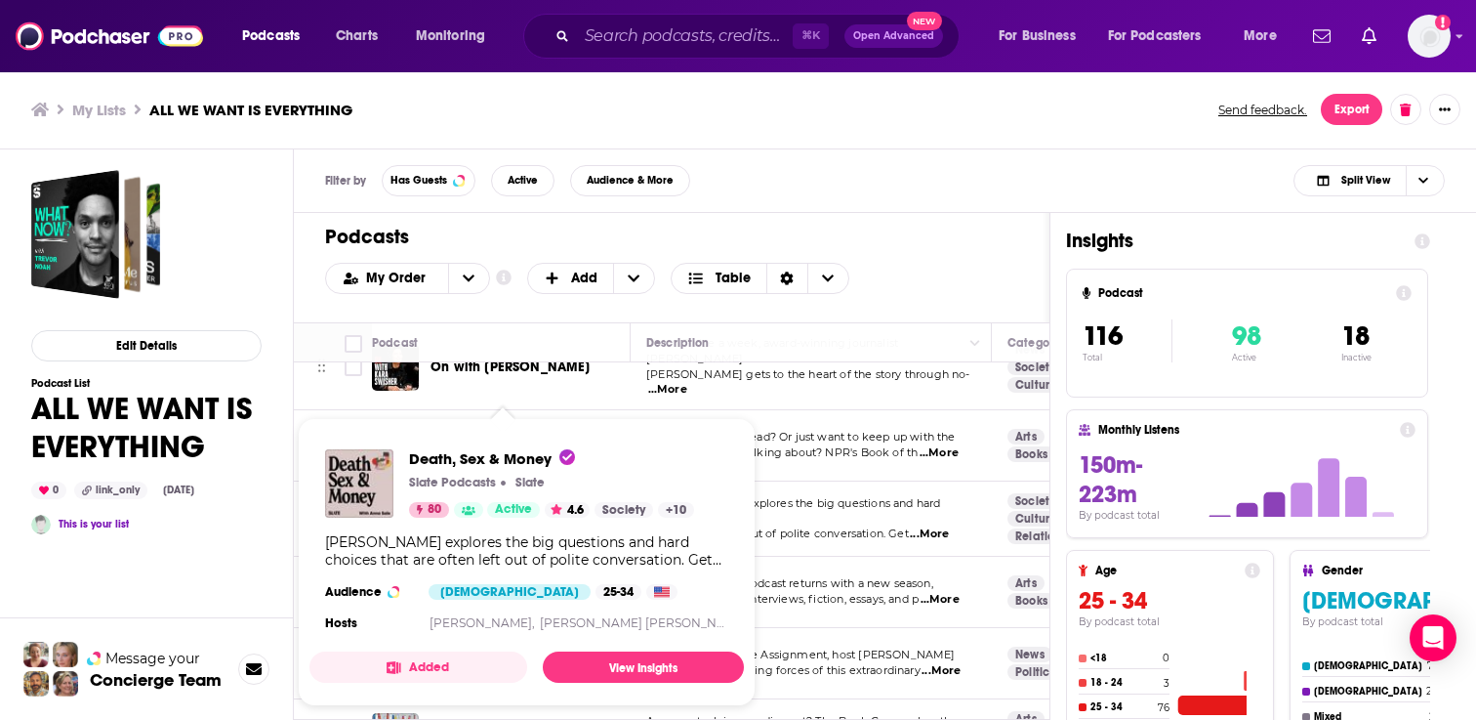
click at [528, 486] on p "Slate" at bounding box center [530, 483] width 29 height 16
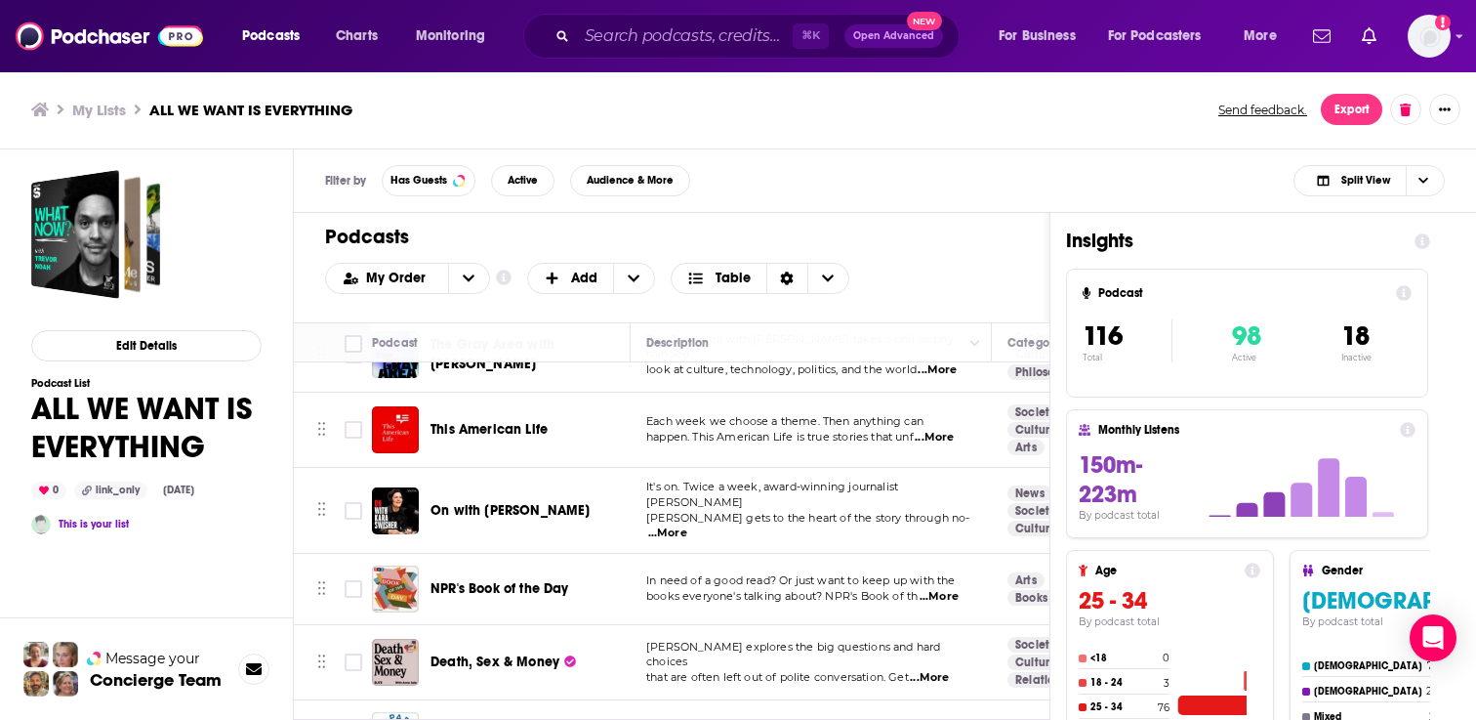
scroll to position [2886, 0]
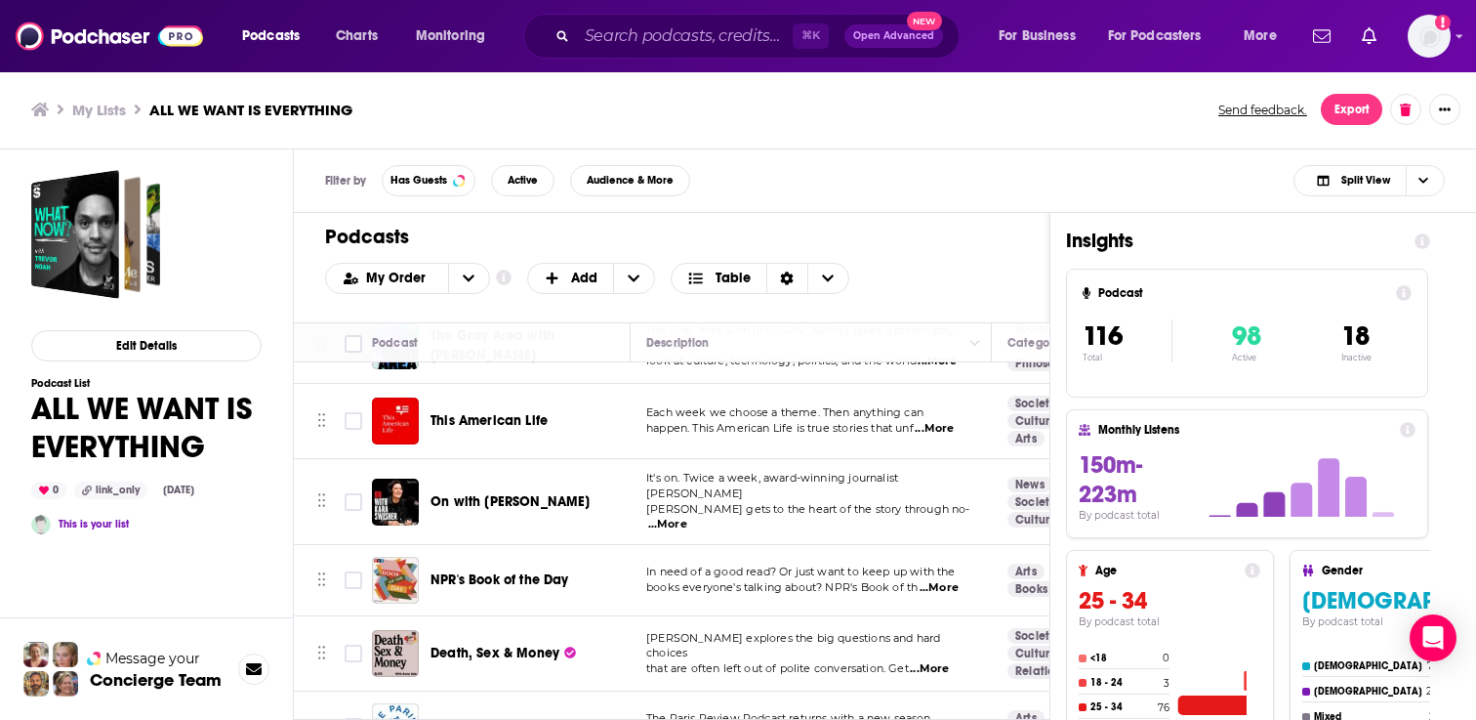
click at [504, 644] on span "Death, Sex & Money" at bounding box center [495, 652] width 129 height 17
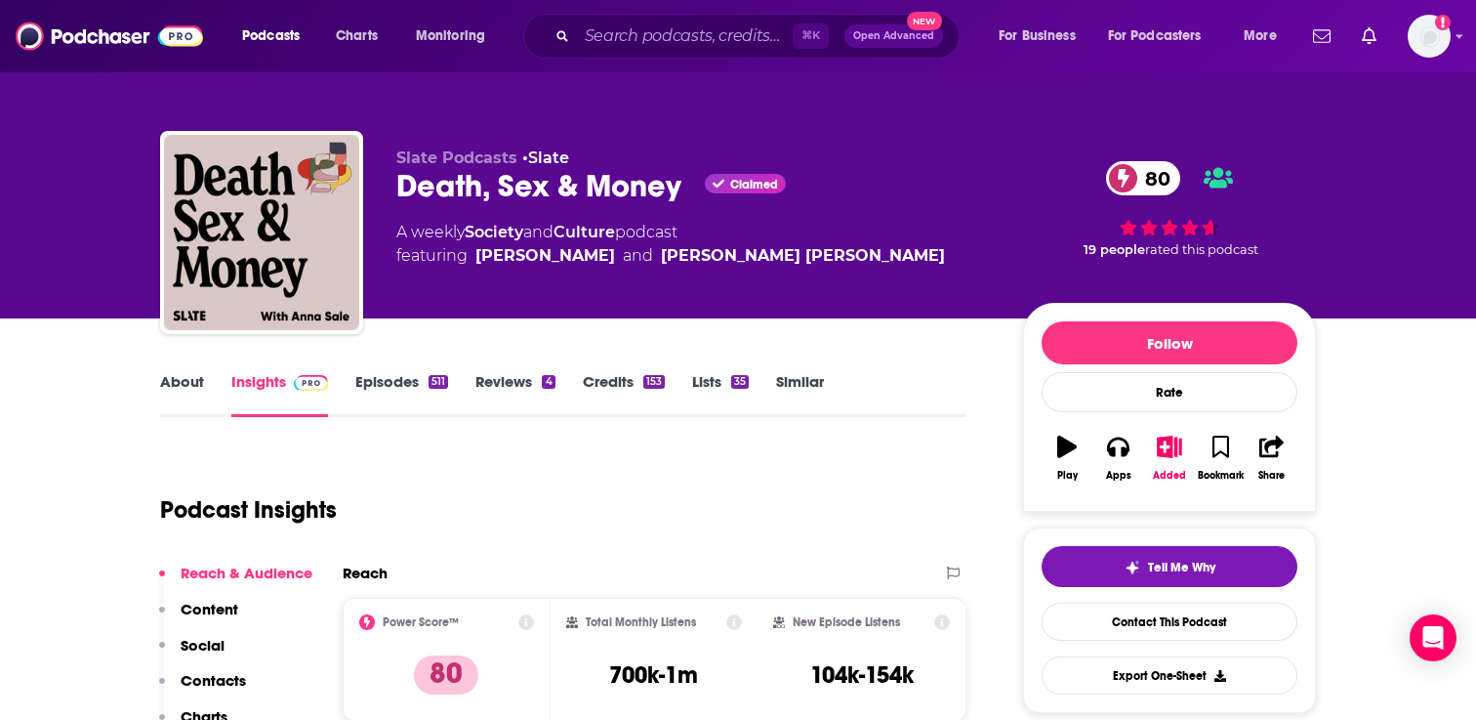
click at [377, 385] on link "Episodes 511" at bounding box center [401, 394] width 93 height 45
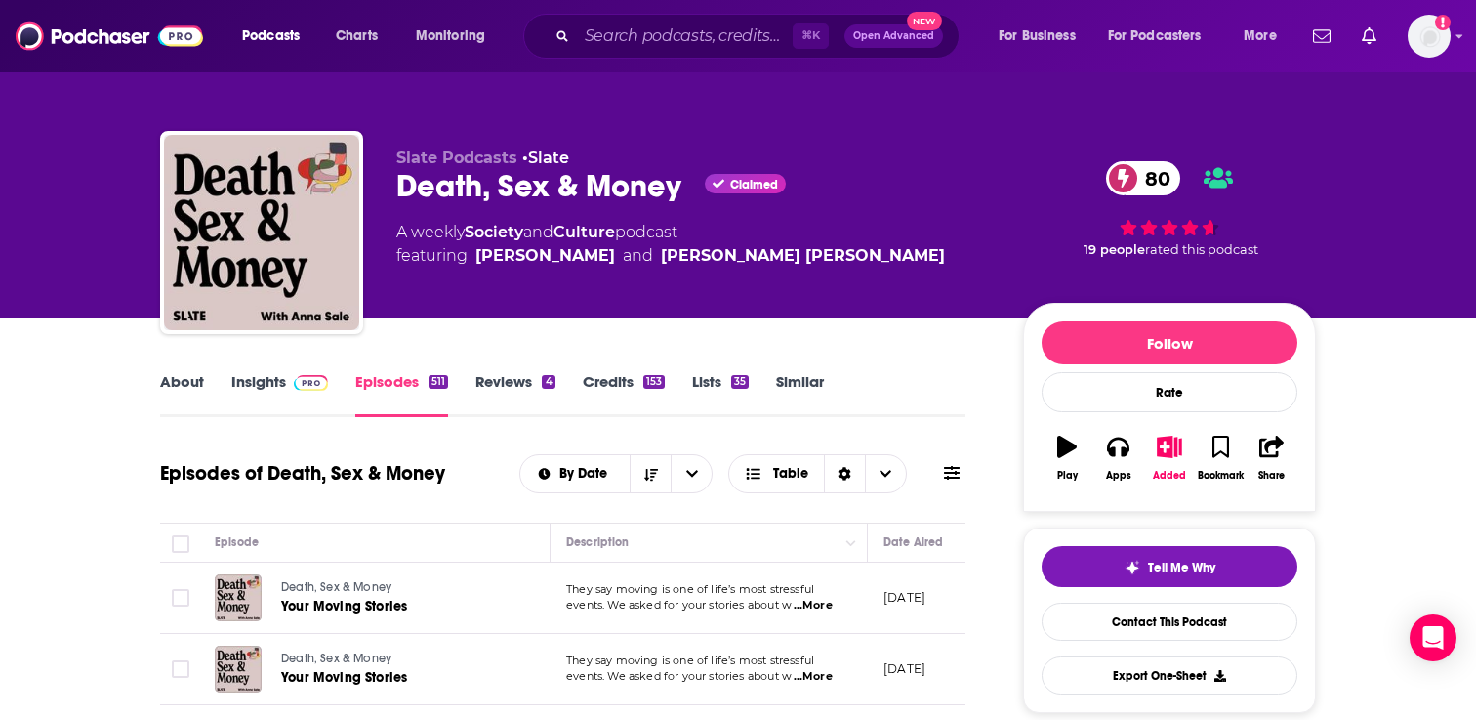
scroll to position [48, 0]
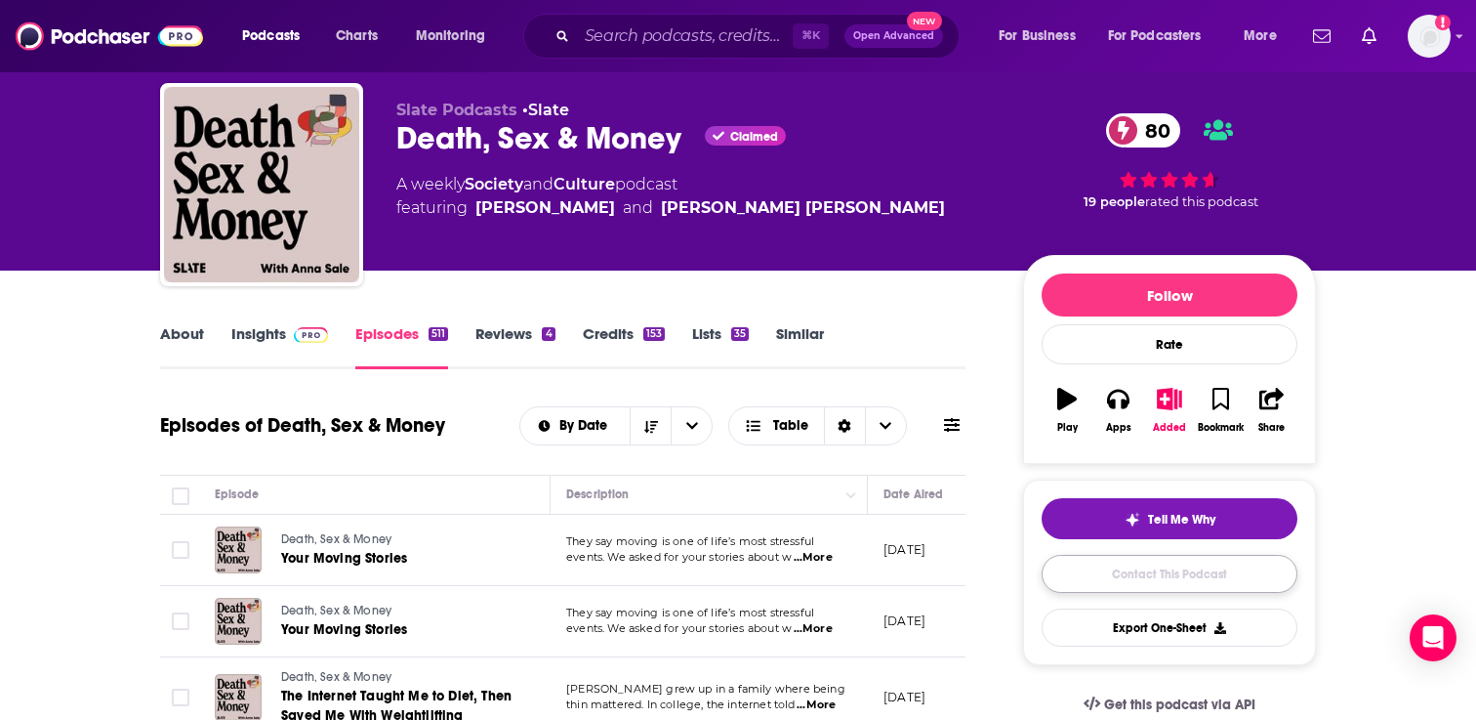
click at [1144, 576] on link "Contact This Podcast" at bounding box center [1170, 574] width 256 height 38
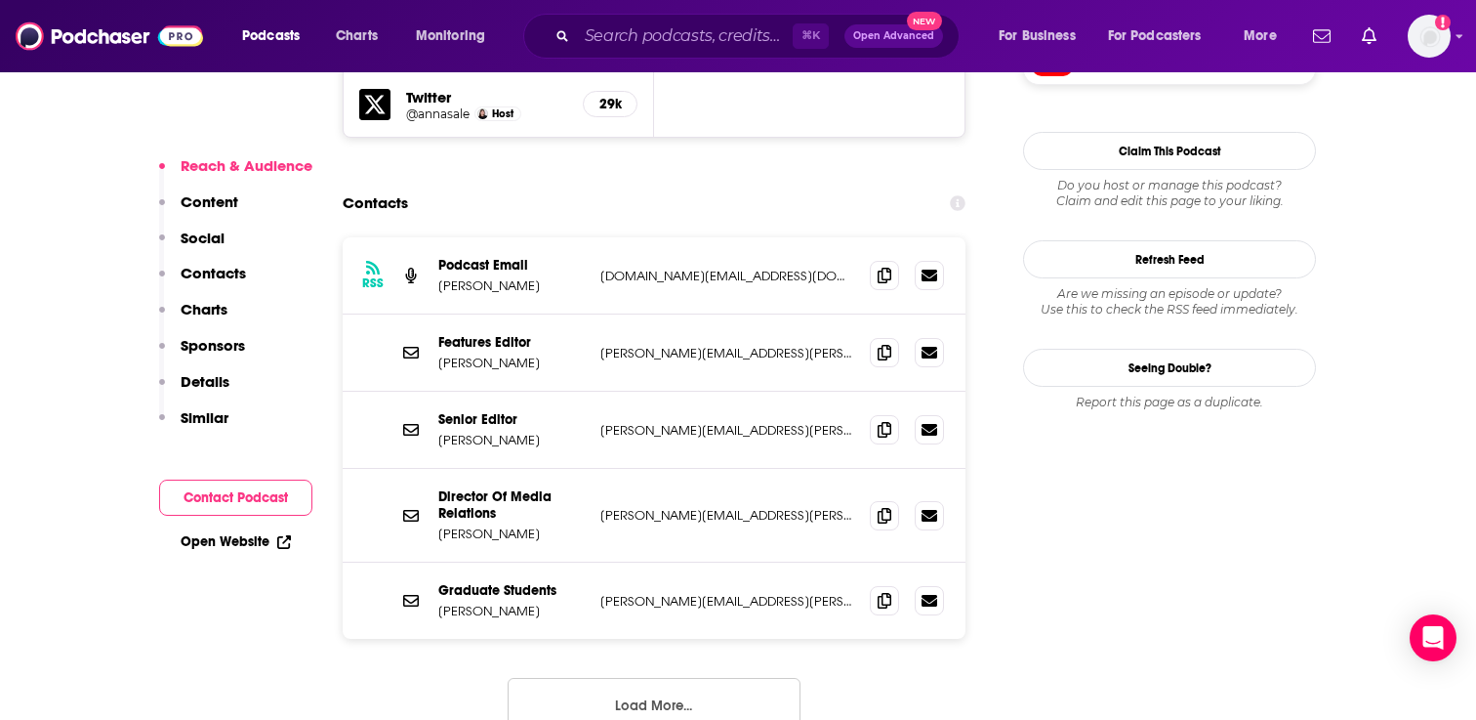
scroll to position [1904, 0]
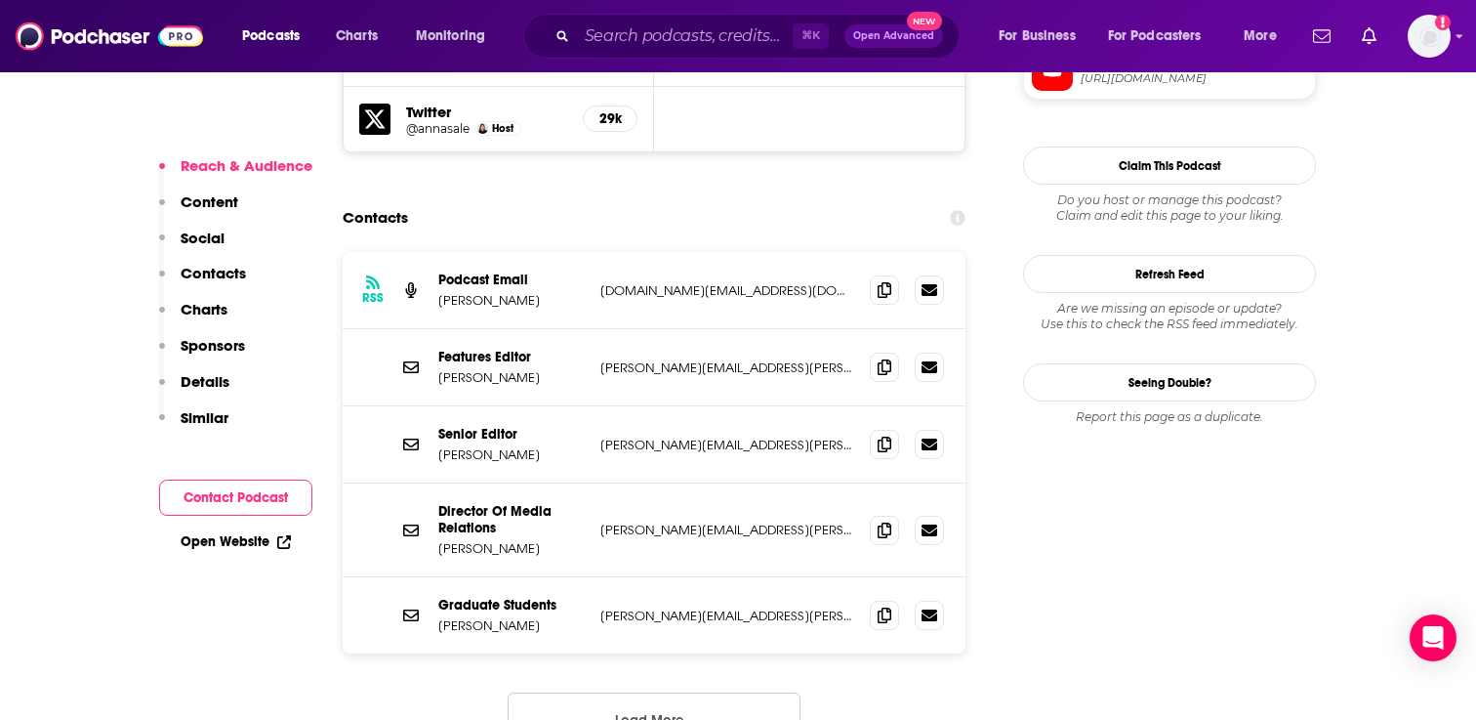
click at [673, 692] on button "Load More..." at bounding box center [654, 718] width 293 height 53
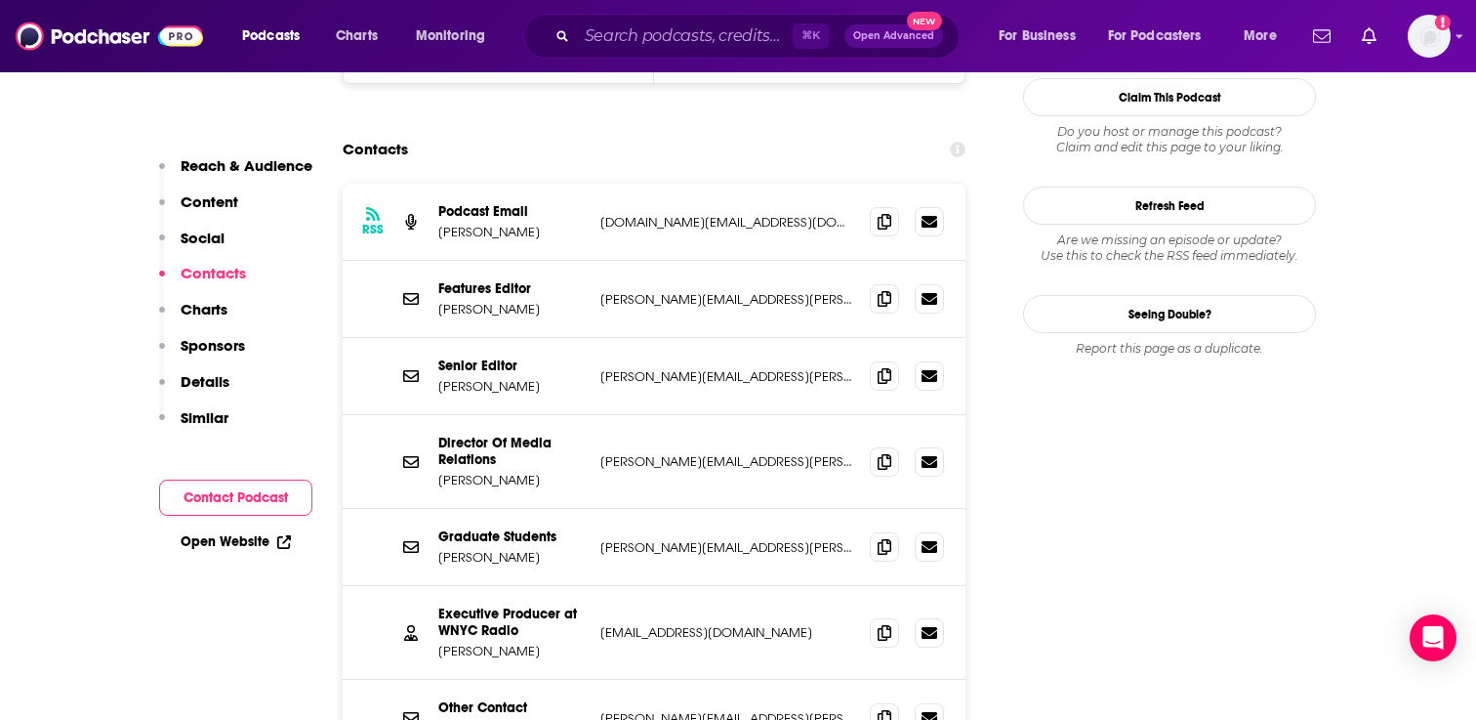
scroll to position [1947, 0]
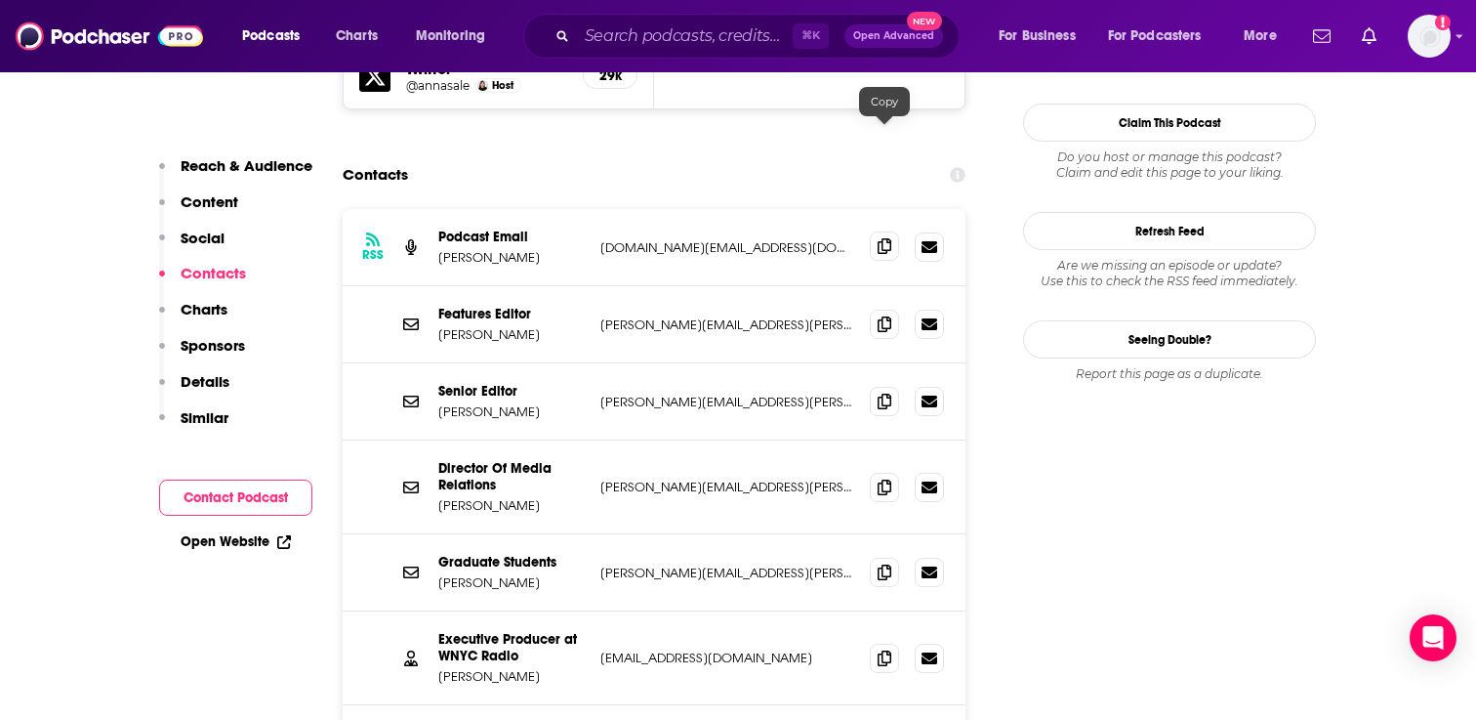
click at [874, 231] on span at bounding box center [884, 245] width 29 height 29
click at [886, 315] on icon at bounding box center [885, 323] width 14 height 16
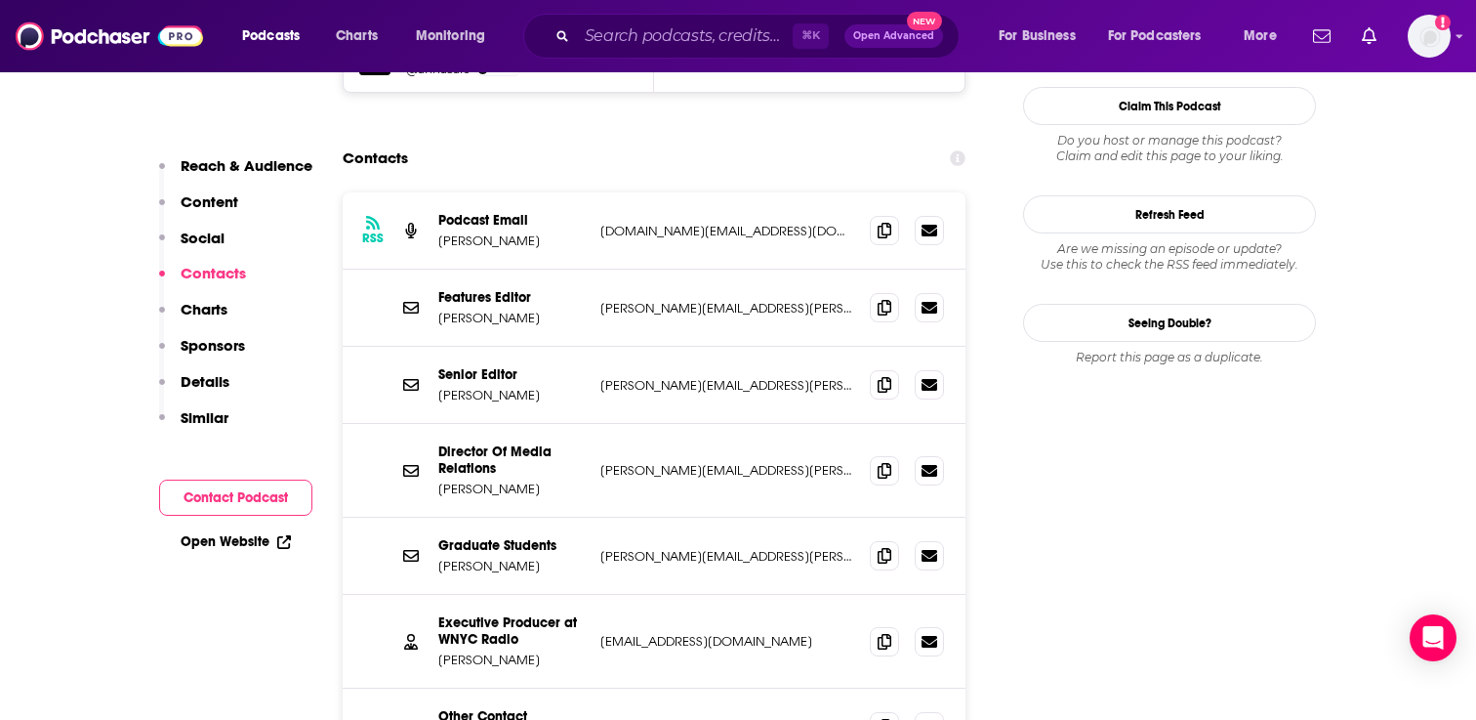
scroll to position [1976, 0]
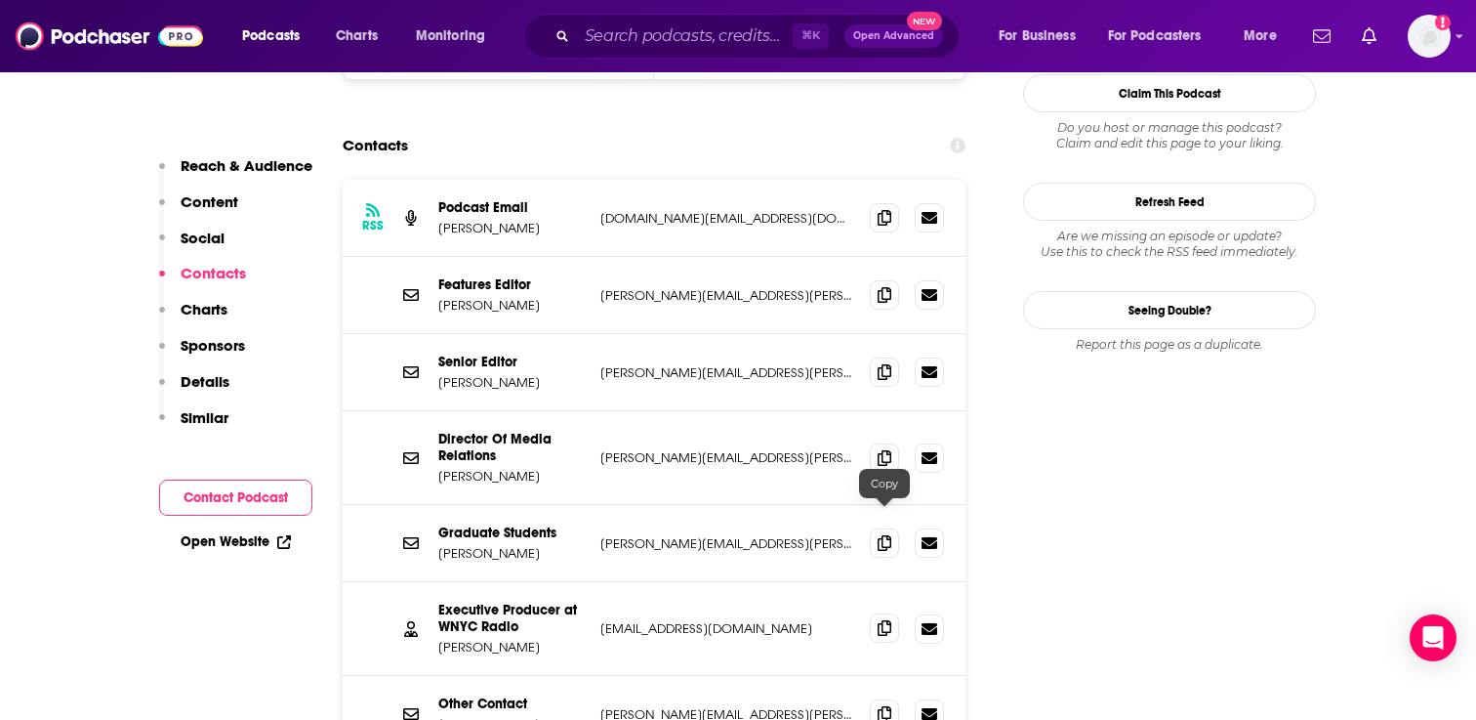
click at [872, 613] on span at bounding box center [884, 627] width 29 height 29
click at [894, 442] on span at bounding box center [884, 456] width 29 height 29
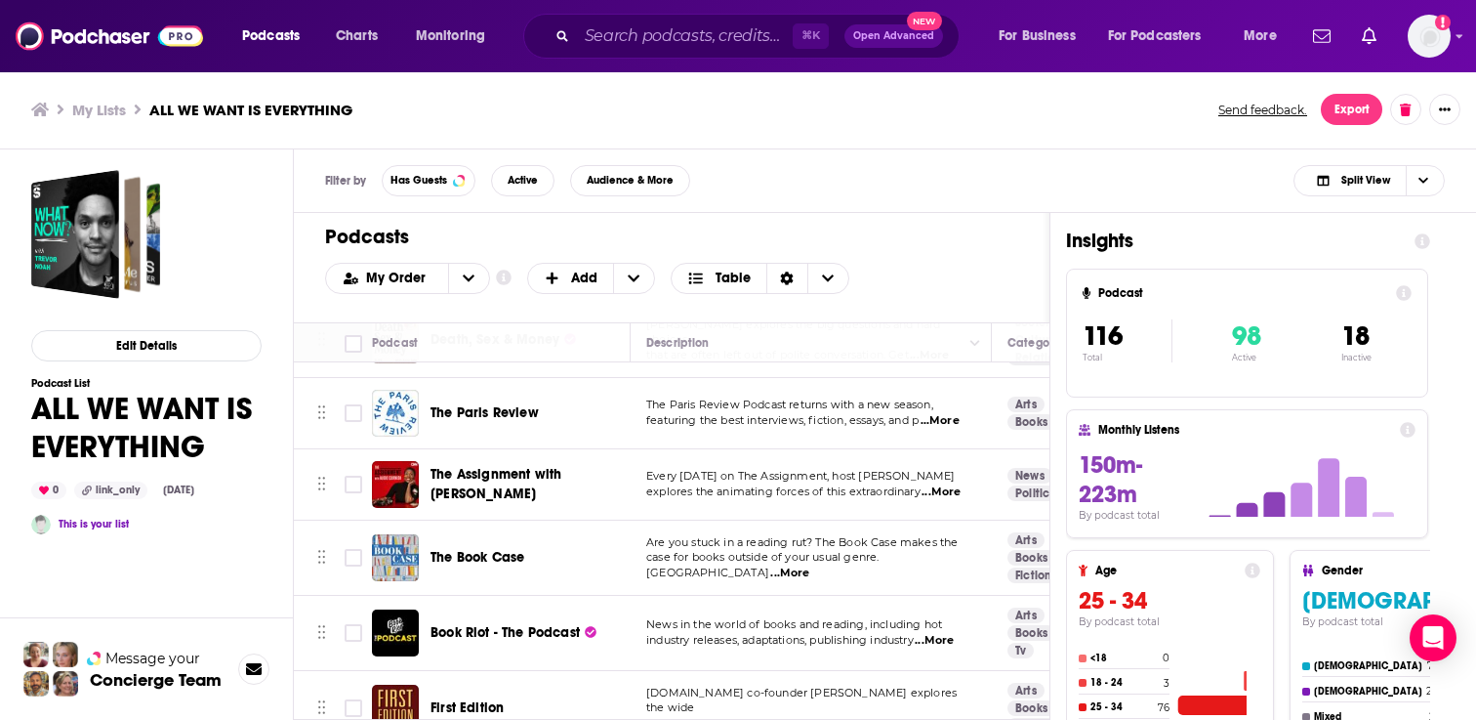
scroll to position [3219, 0]
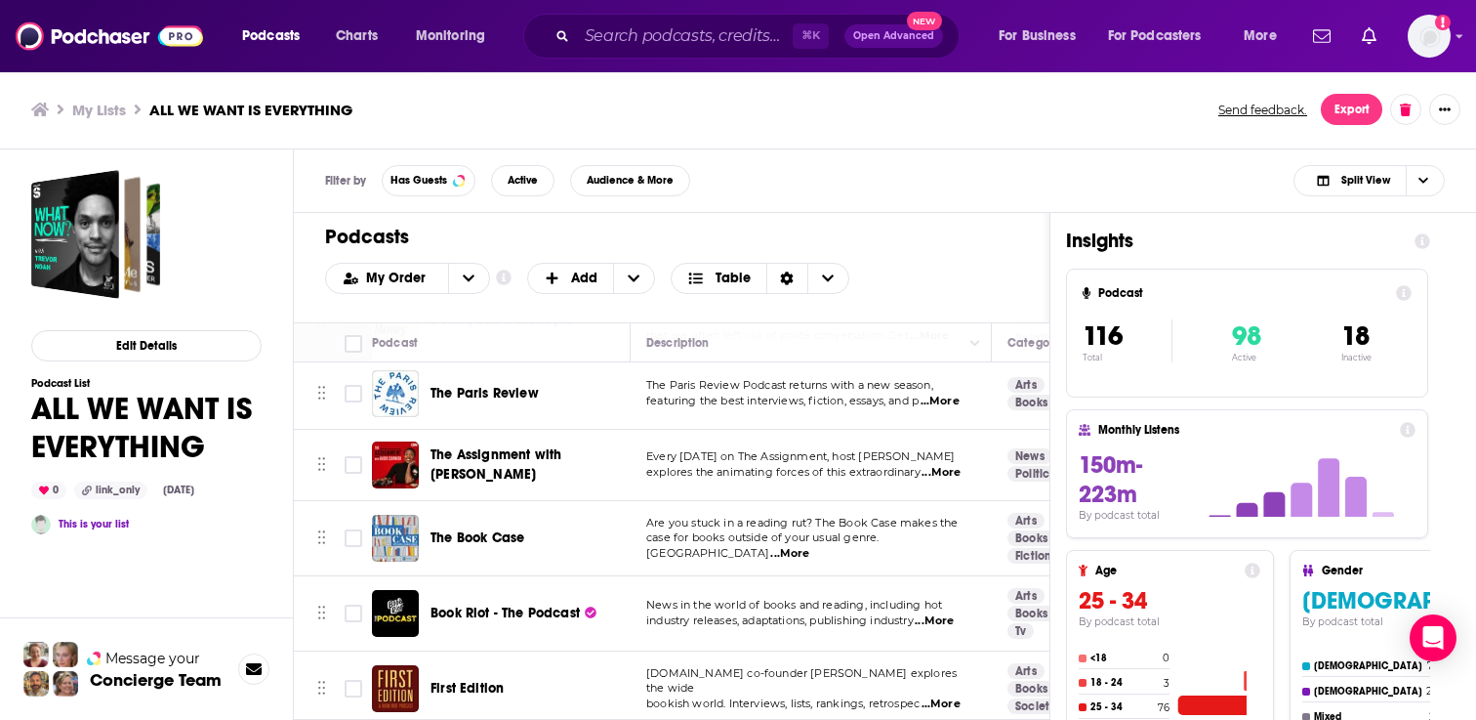
click at [462, 433] on div "Podcasts Charts Monitoring ⌘ K Open Advanced New For Business For Podcasters Mo…" at bounding box center [738, 360] width 1476 height 720
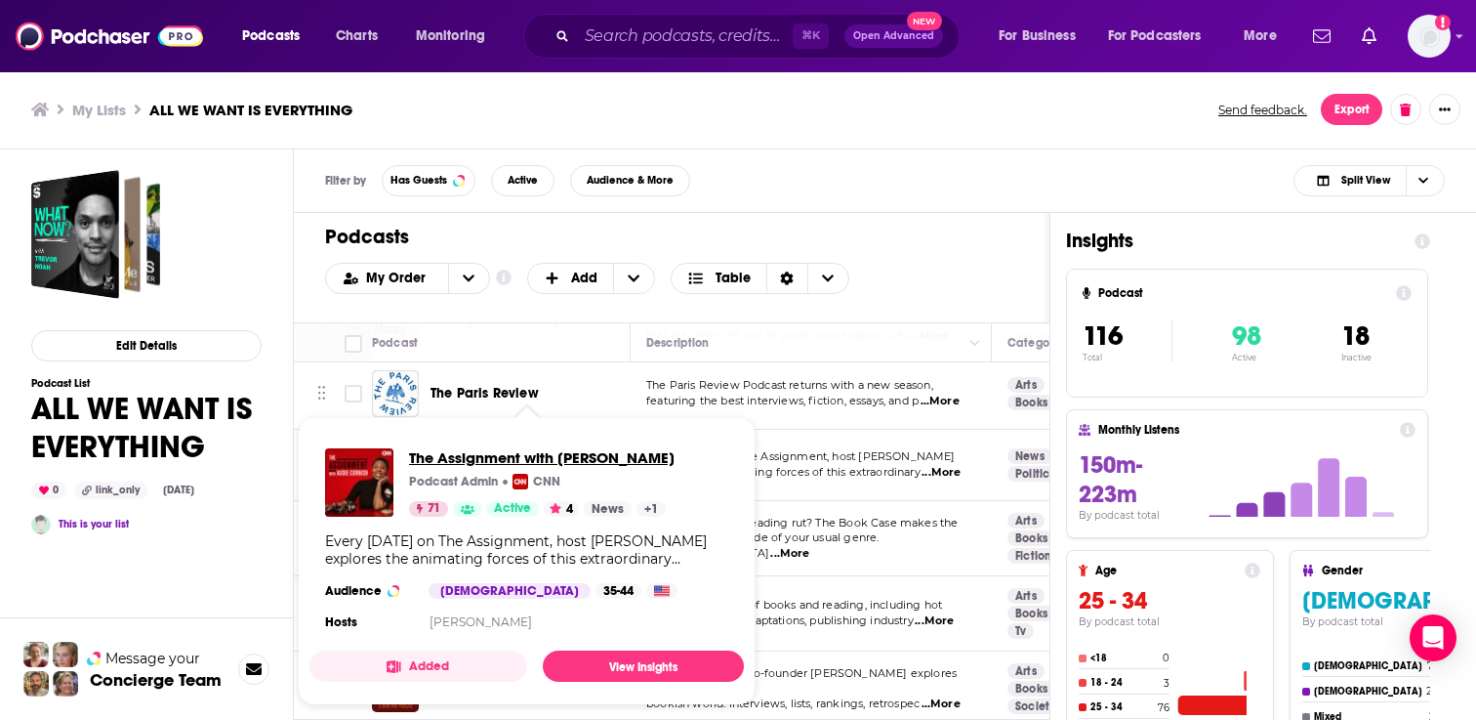
click at [468, 455] on span "The Assignment with [PERSON_NAME]" at bounding box center [542, 457] width 266 height 19
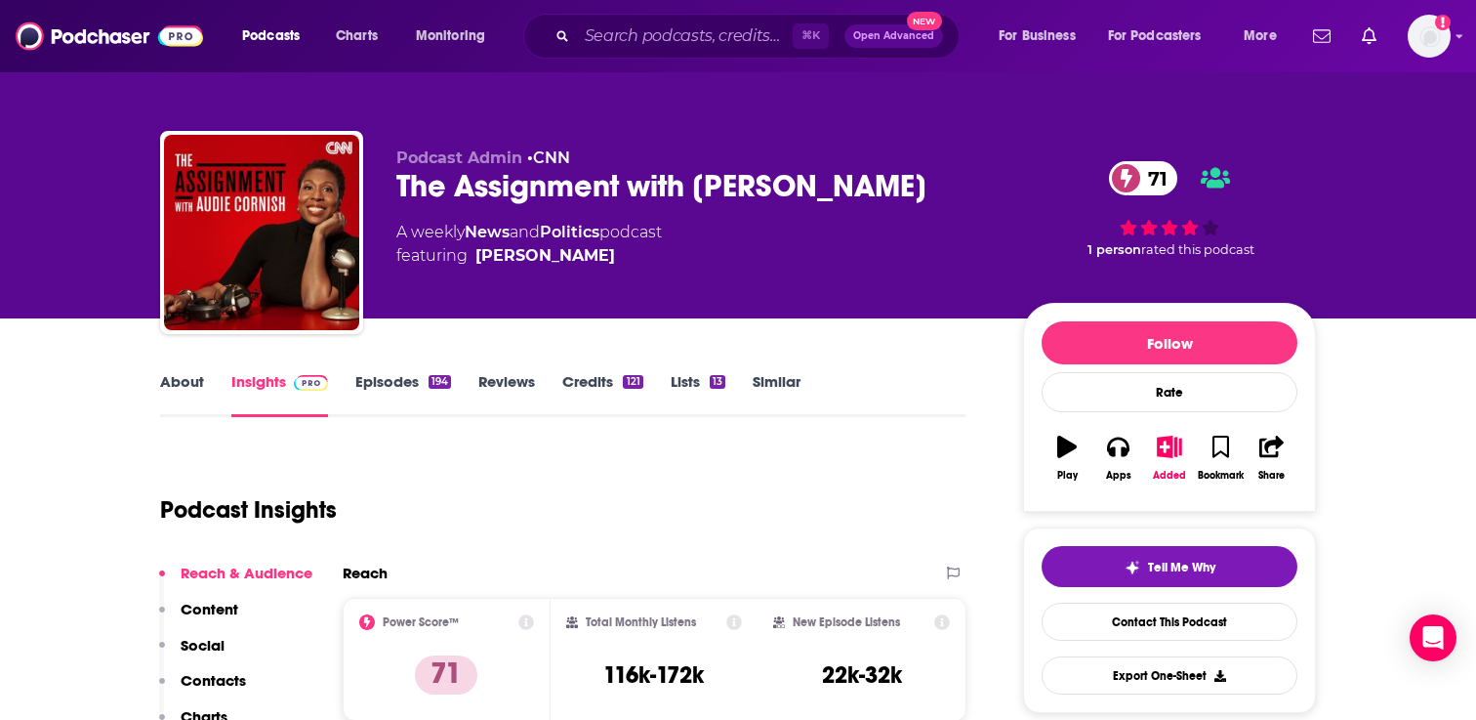
click at [422, 388] on link "Episodes 194" at bounding box center [403, 394] width 96 height 45
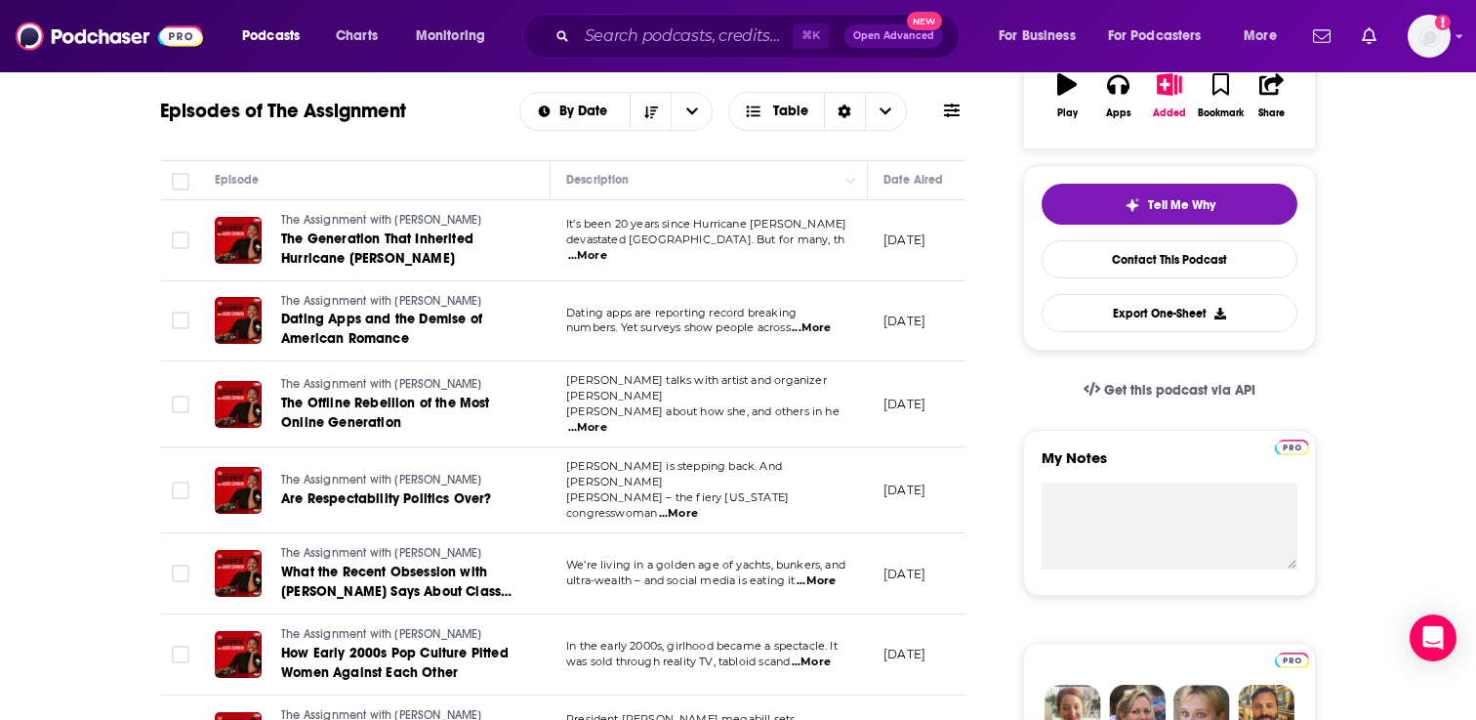
scroll to position [344, 0]
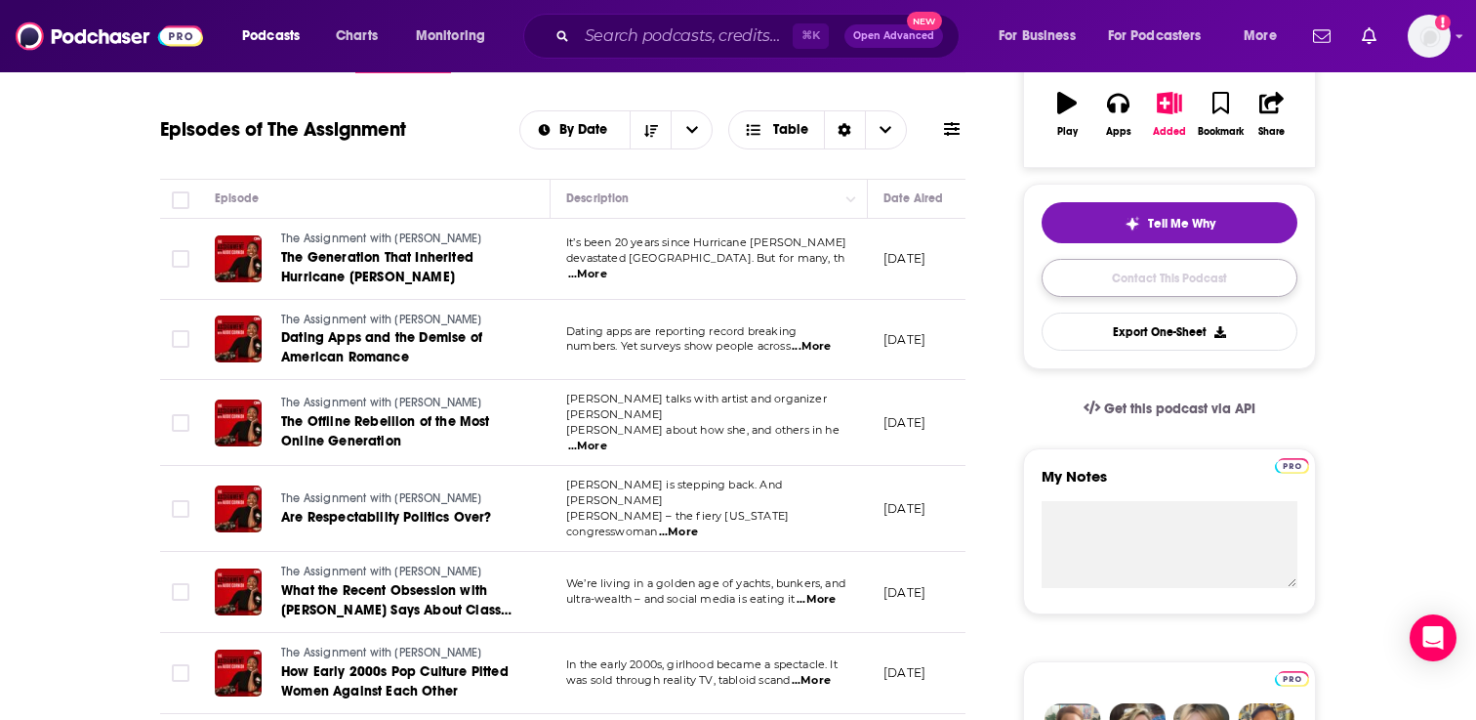
click at [1103, 279] on link "Contact This Podcast" at bounding box center [1170, 278] width 256 height 38
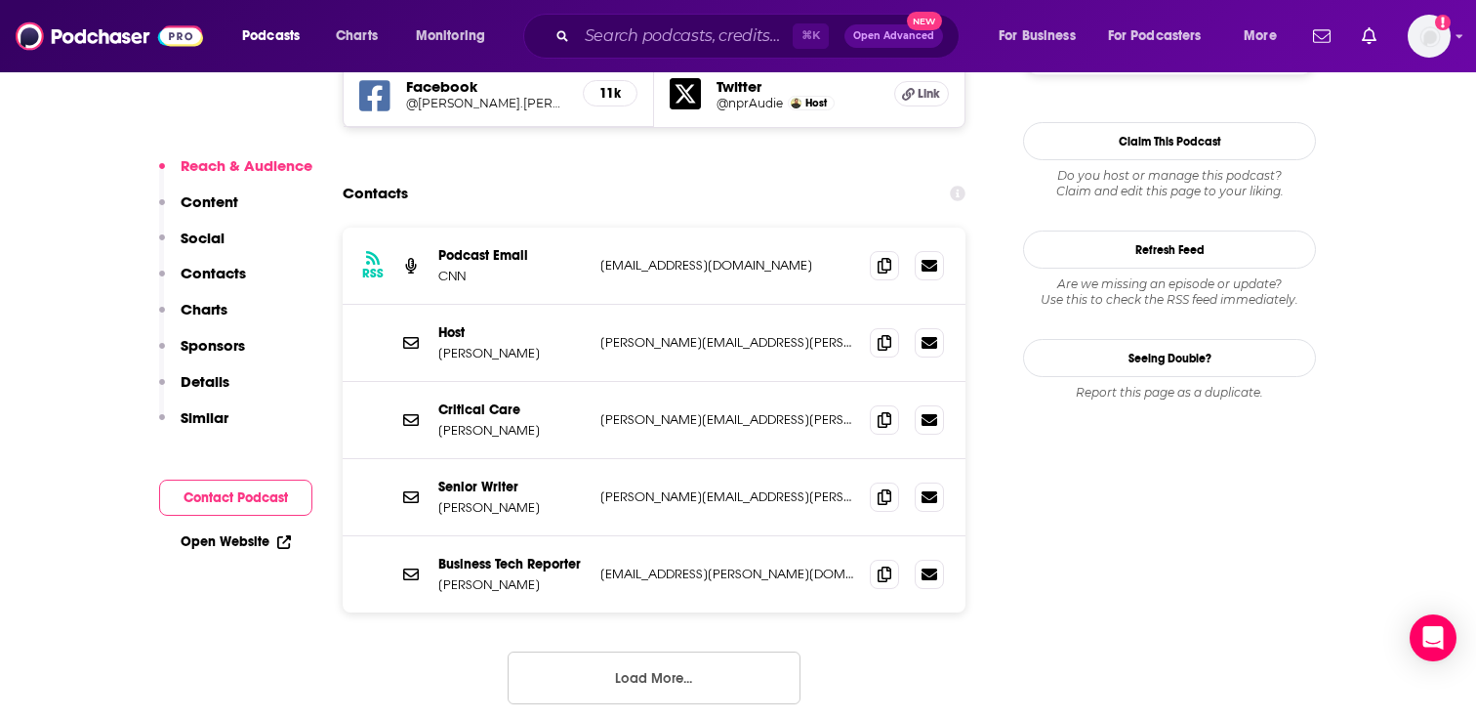
scroll to position [1840, 0]
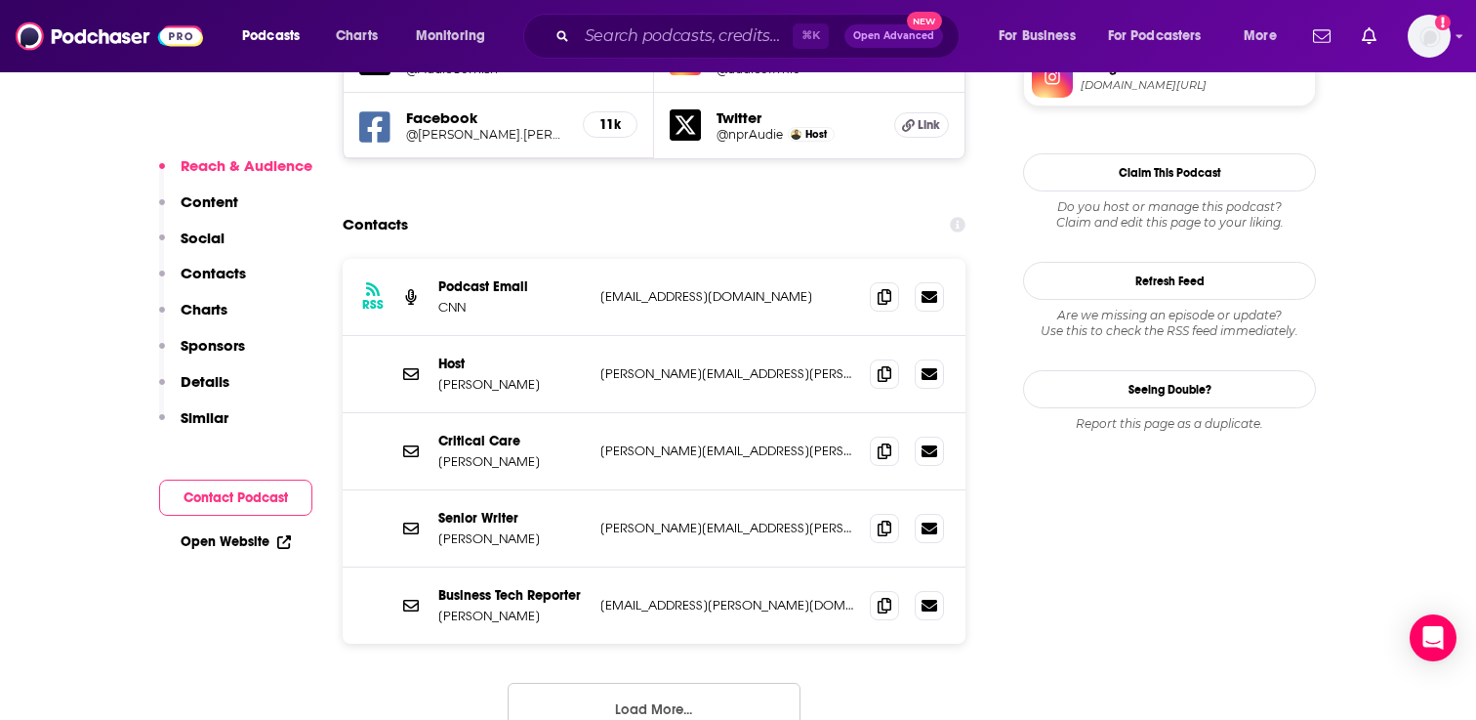
click at [577, 683] on button "Load More..." at bounding box center [654, 709] width 293 height 53
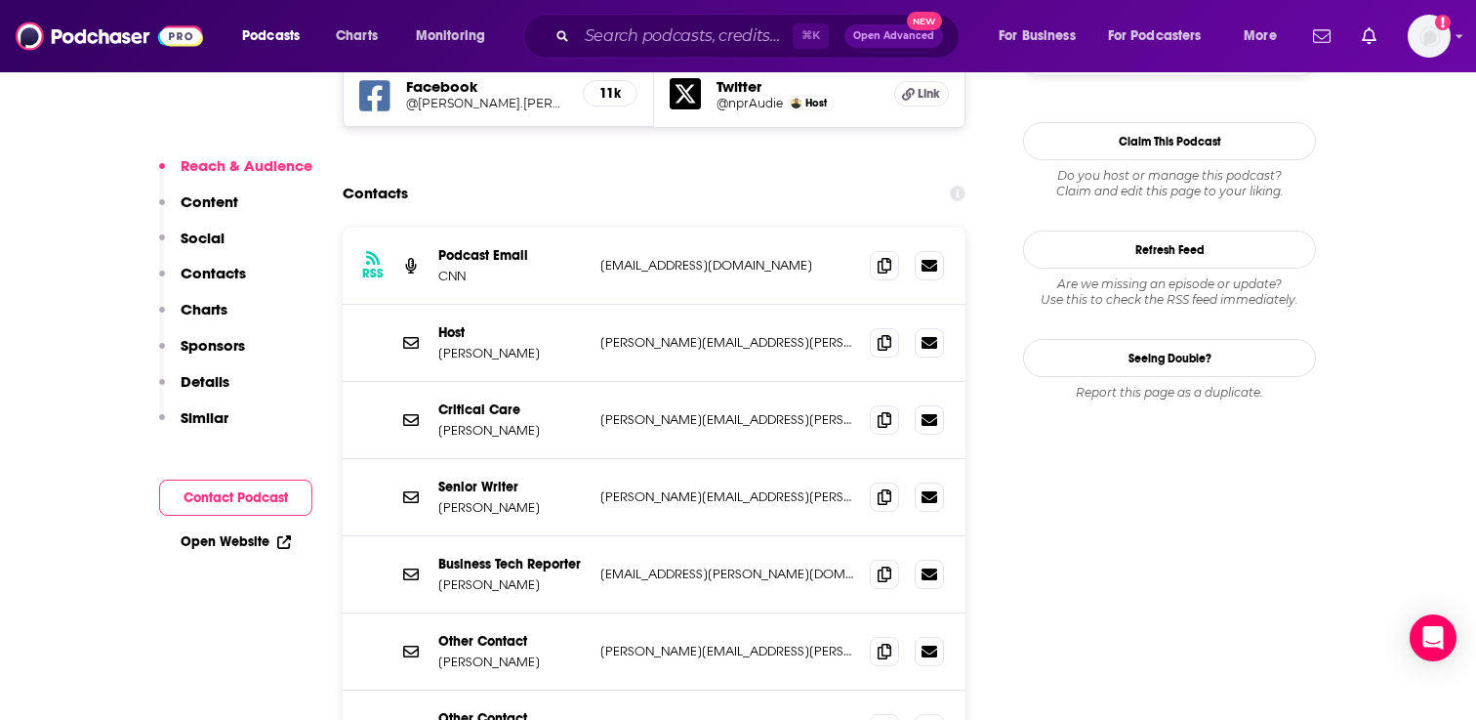
scroll to position [1843, 0]
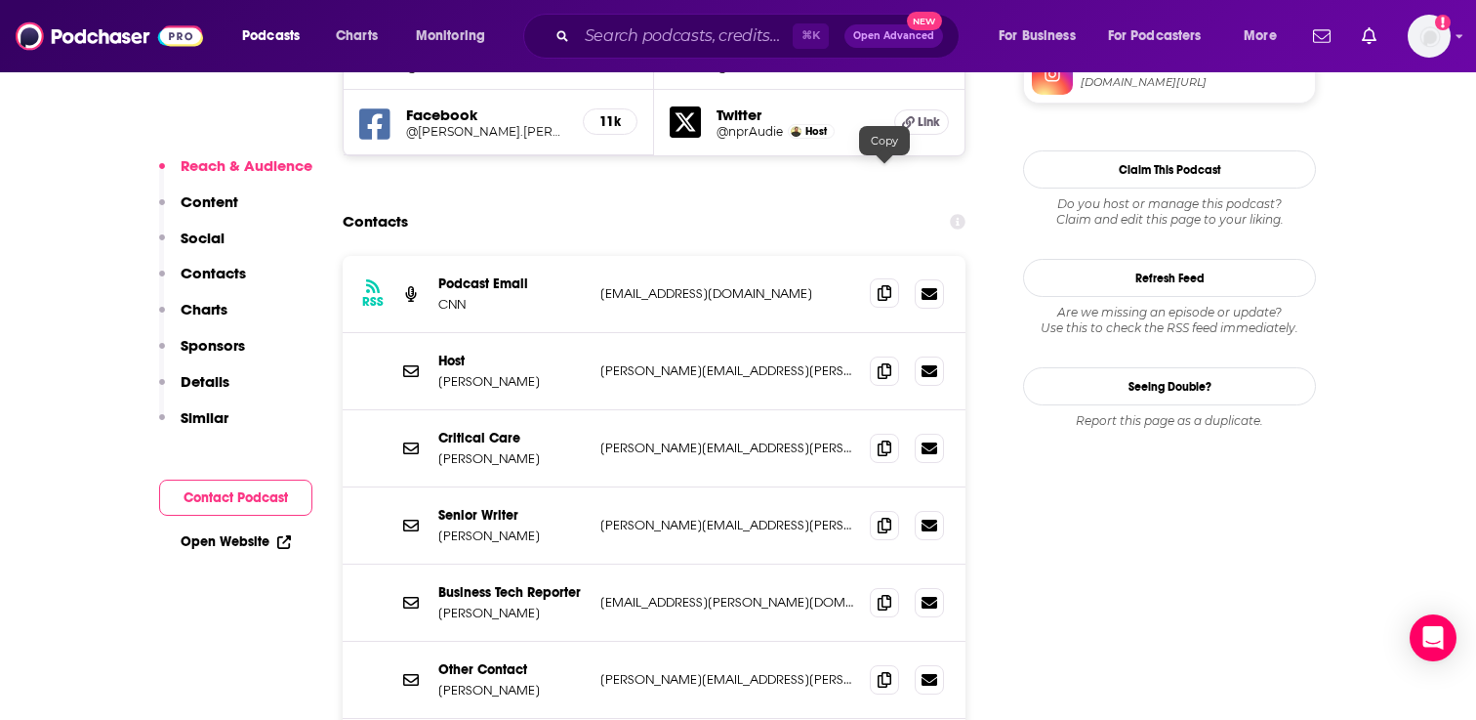
click at [882, 285] on icon at bounding box center [885, 293] width 14 height 16
click at [878, 362] on icon at bounding box center [885, 370] width 14 height 16
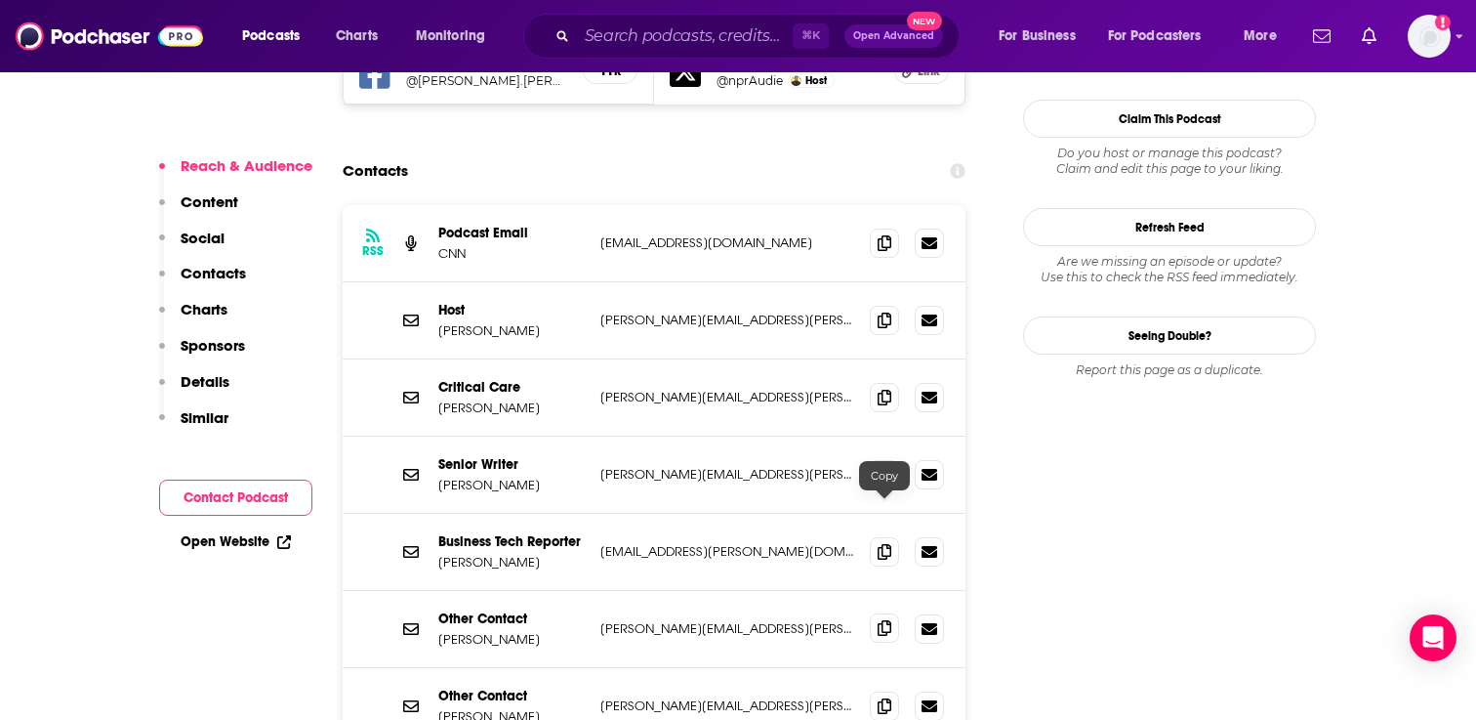
click at [888, 620] on icon at bounding box center [885, 628] width 14 height 16
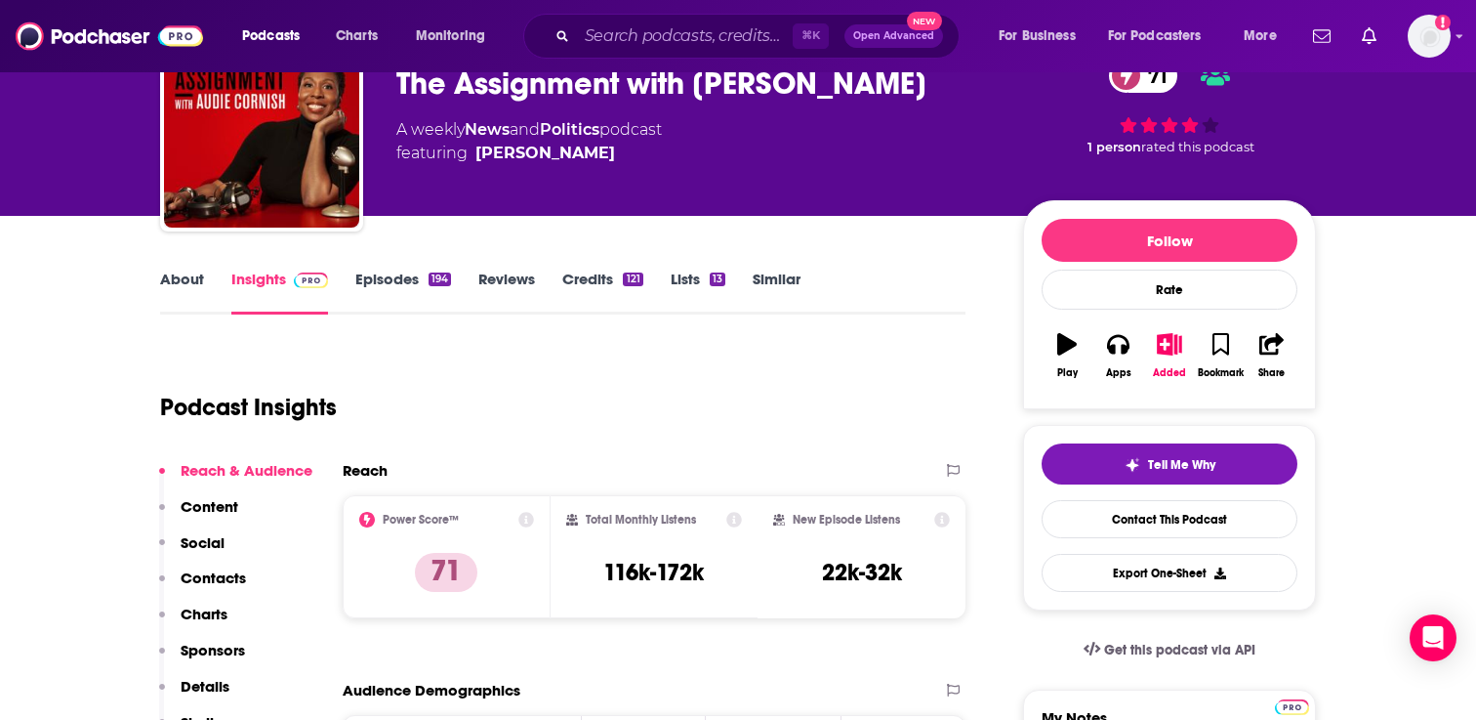
scroll to position [0, 0]
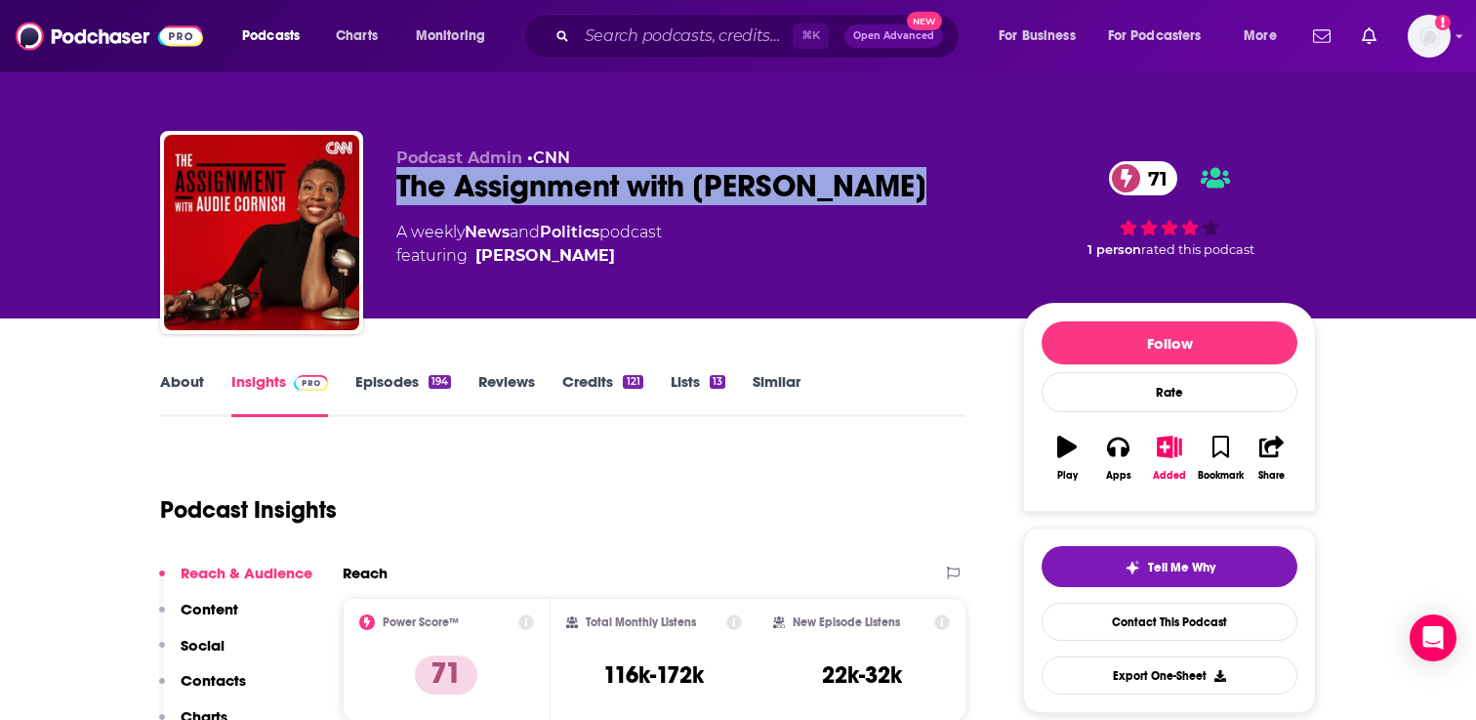
drag, startPoint x: 401, startPoint y: 186, endPoint x: 900, endPoint y: 189, distance: 499.0
click at [900, 189] on div "The Assignment with Audie Cornish 71" at bounding box center [694, 186] width 596 height 38
copy h2 "The Assignment with [PERSON_NAME]"
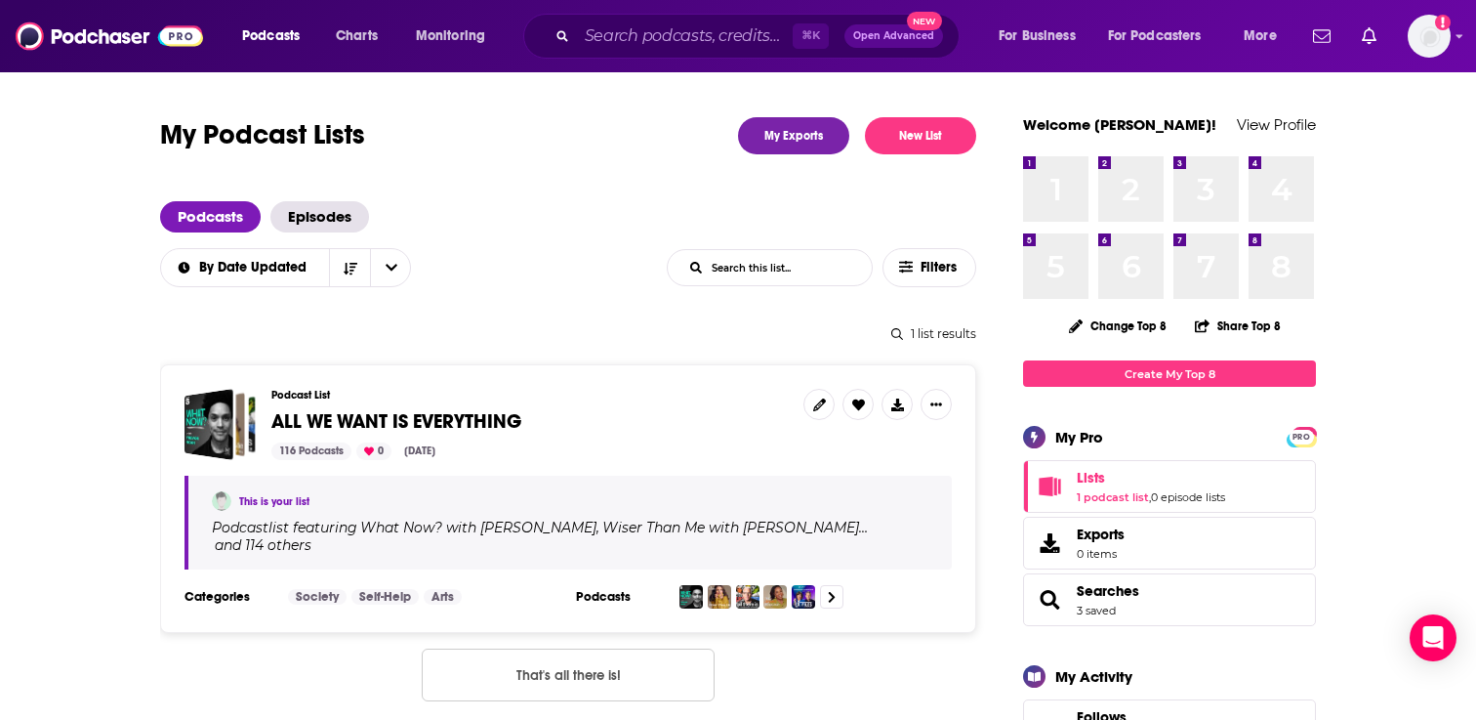
click at [491, 418] on span "ALL WE WANT IS EVERYTHING" at bounding box center [396, 421] width 250 height 24
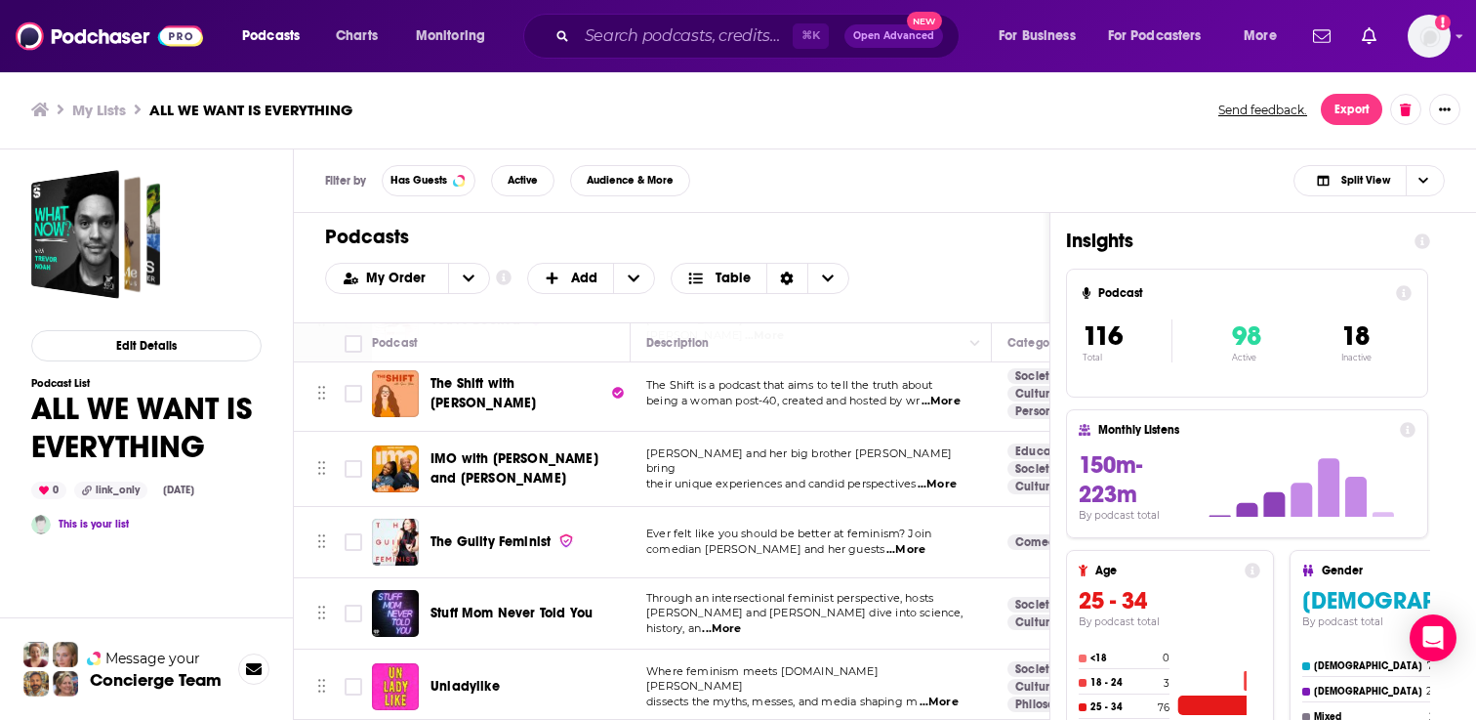
scroll to position [3962, 0]
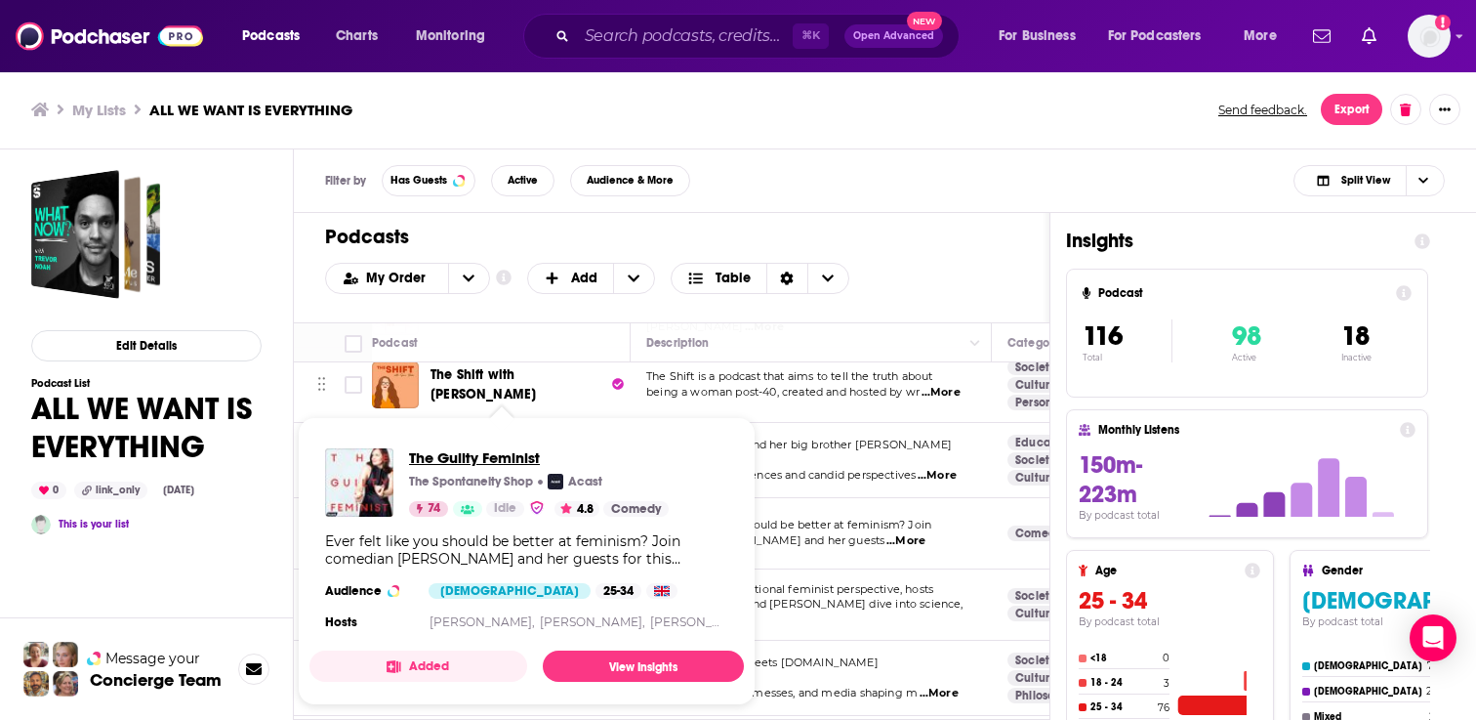
click at [480, 458] on span "The Guilty Feminist" at bounding box center [539, 457] width 260 height 19
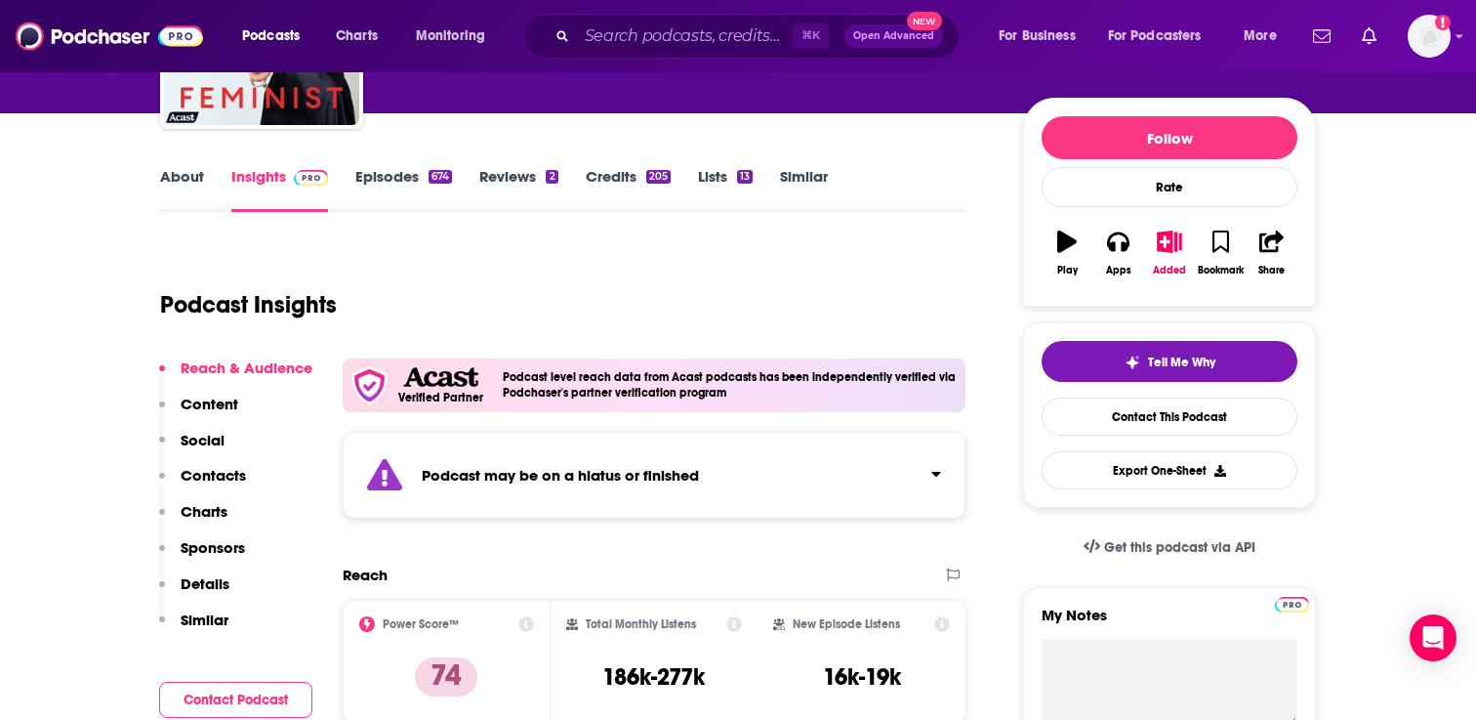
click at [401, 182] on div "About Insights Episodes 674 Reviews 2 Credits 205 Lists 13 Similar" at bounding box center [563, 188] width 806 height 48
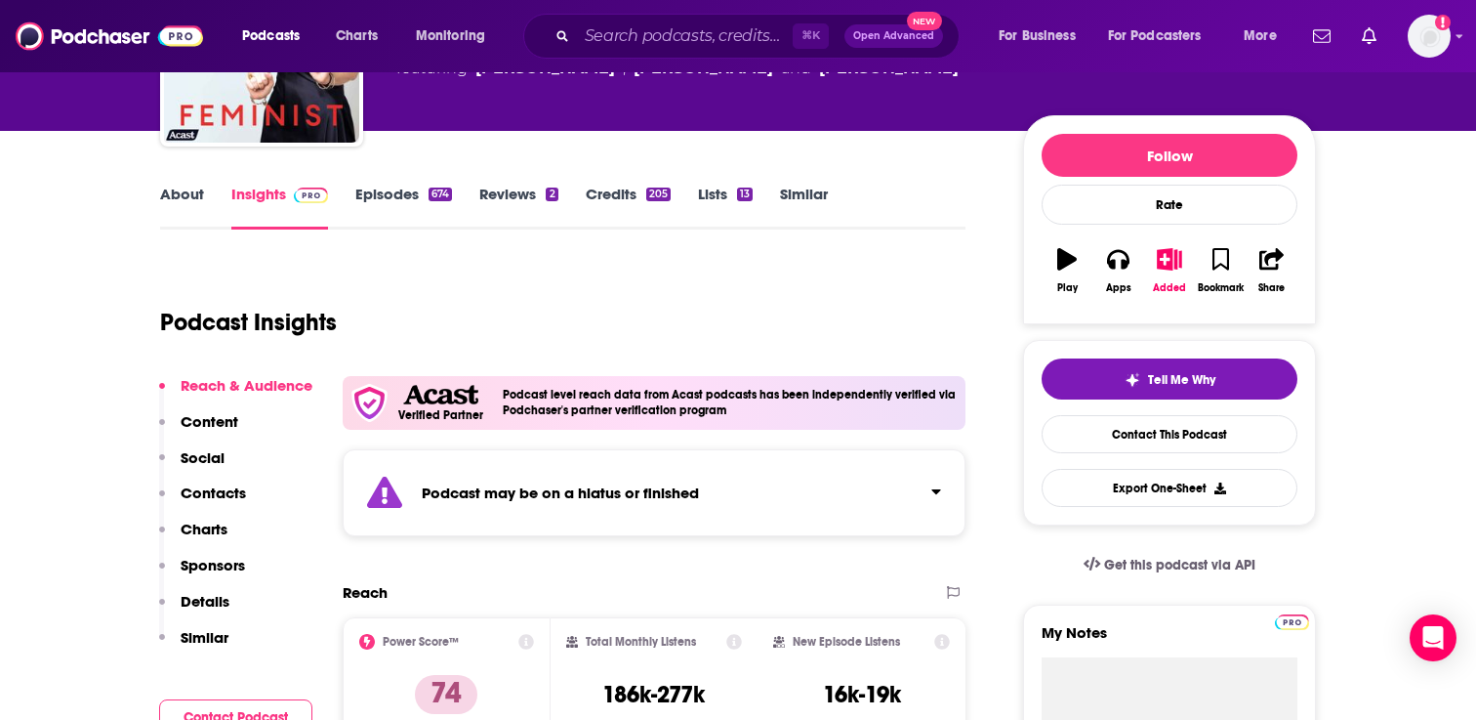
click at [403, 193] on link "Episodes 674" at bounding box center [403, 207] width 97 height 45
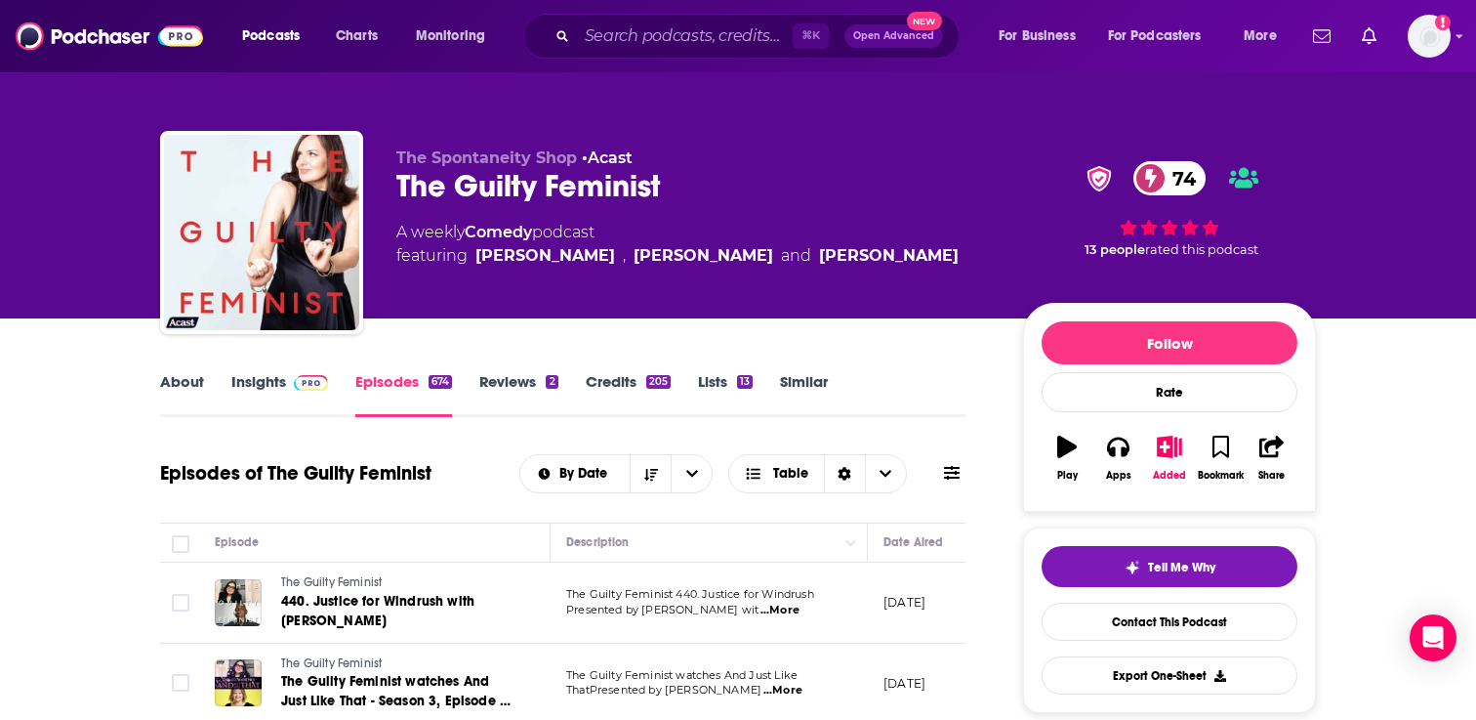
scroll to position [85, 0]
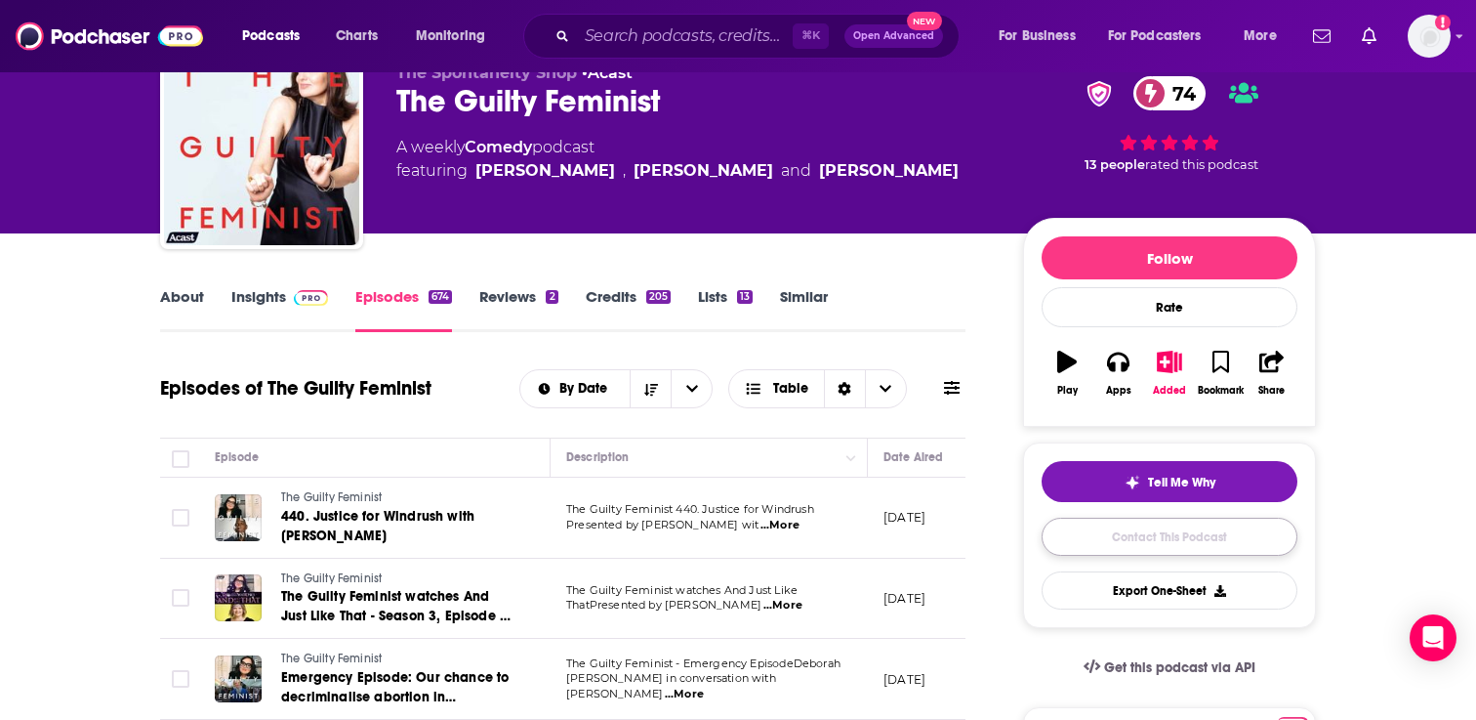
click at [1211, 537] on link "Contact This Podcast" at bounding box center [1170, 537] width 256 height 38
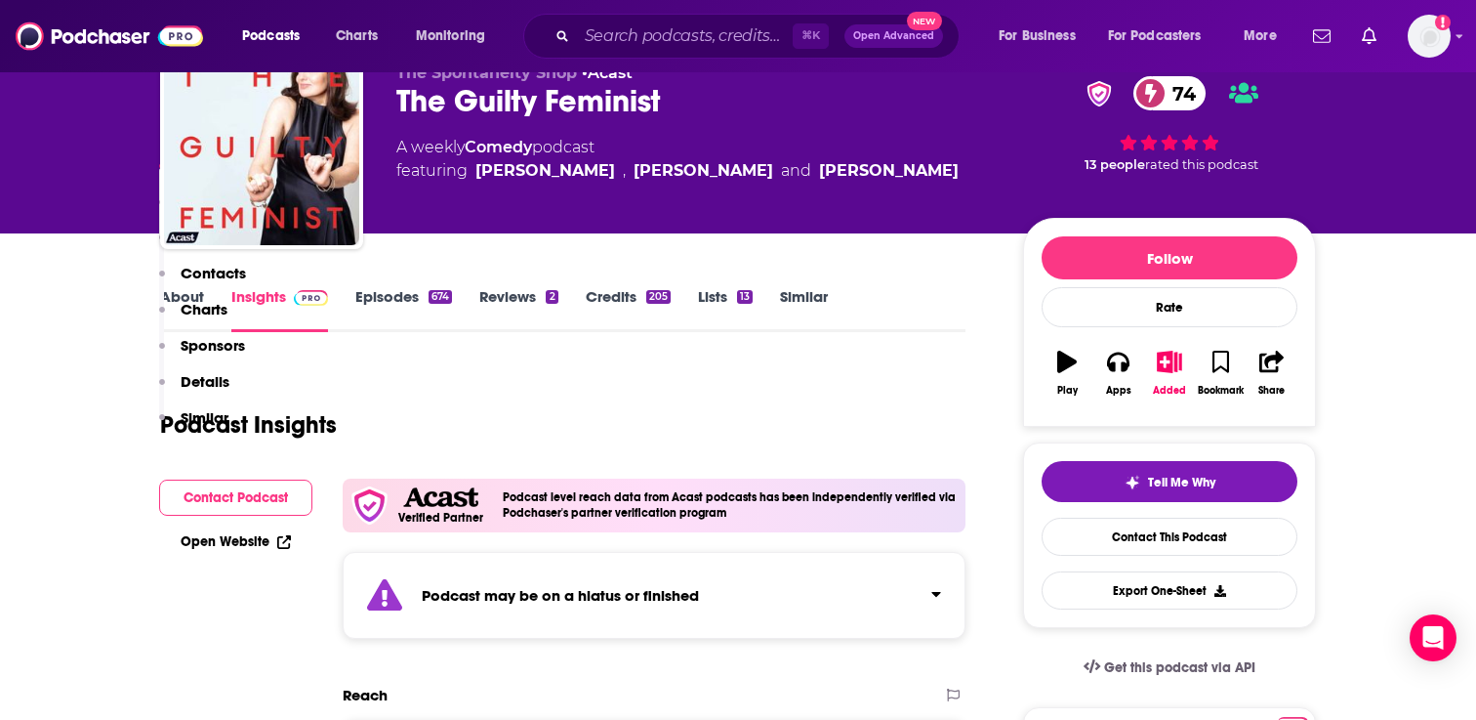
scroll to position [2246, 0]
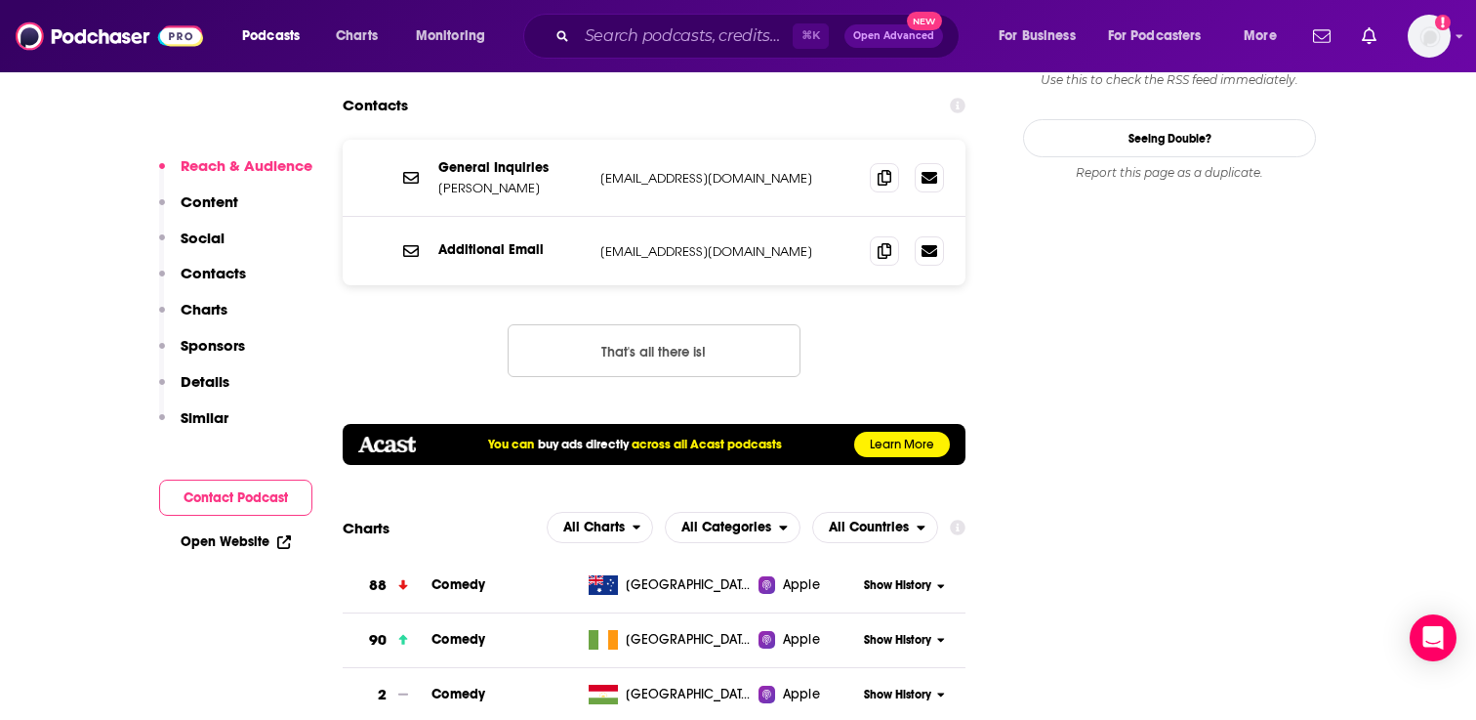
click at [219, 222] on button "Content" at bounding box center [198, 210] width 79 height 36
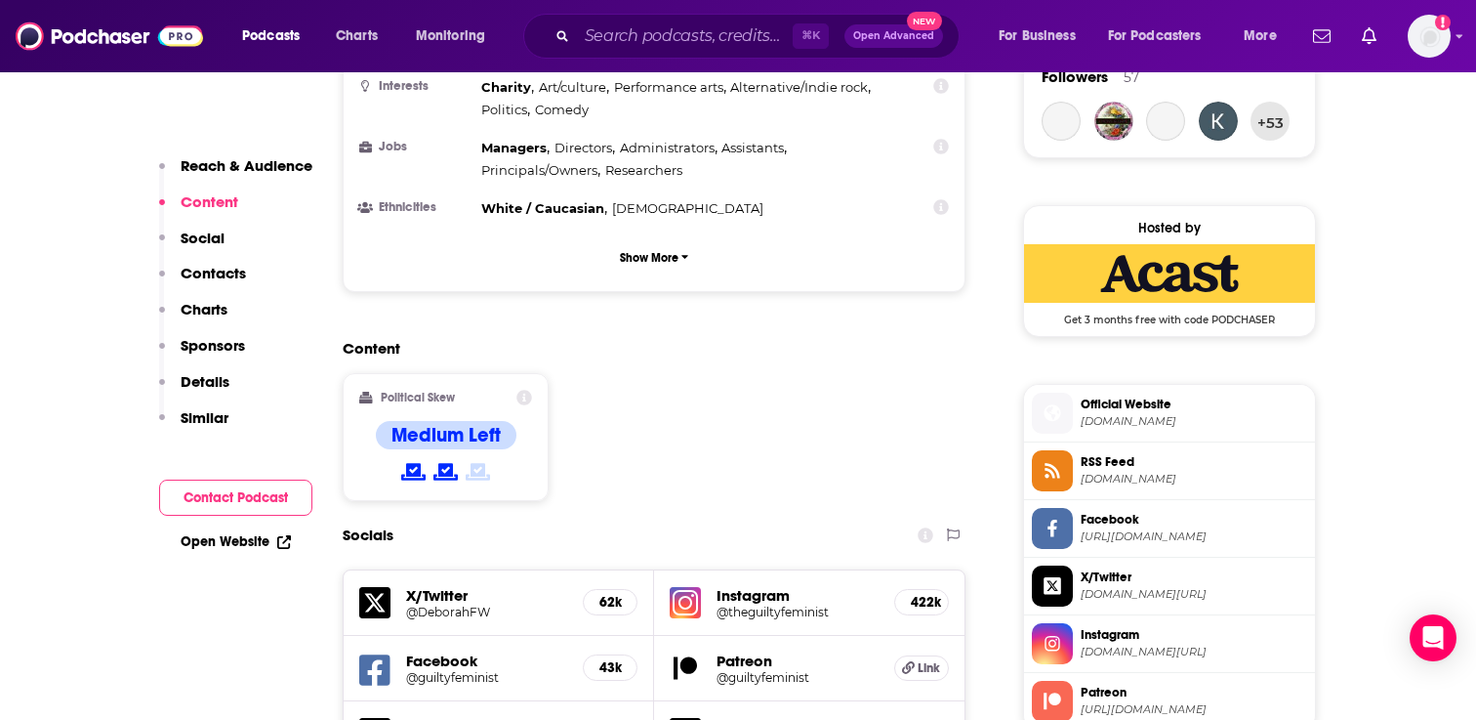
click at [216, 239] on p "Social" at bounding box center [203, 237] width 44 height 19
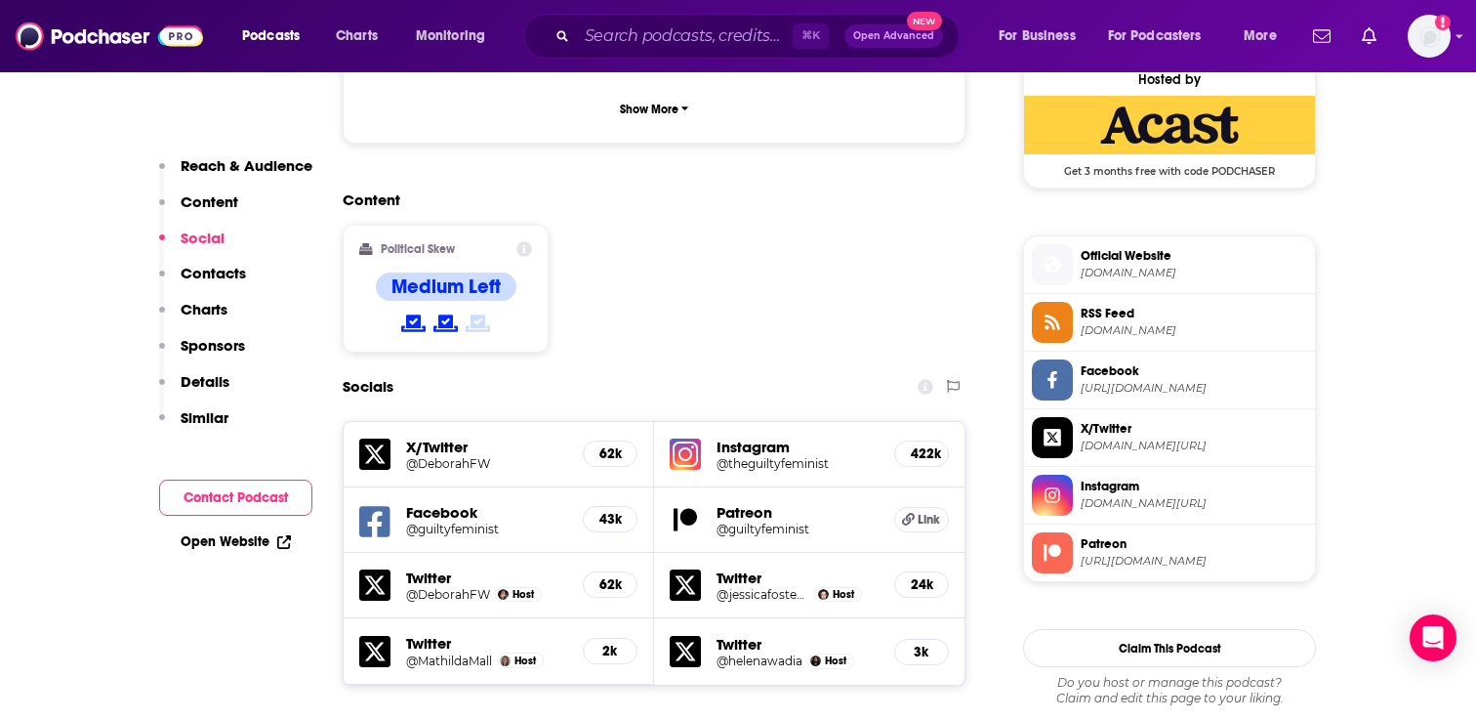
scroll to position [1606, 0]
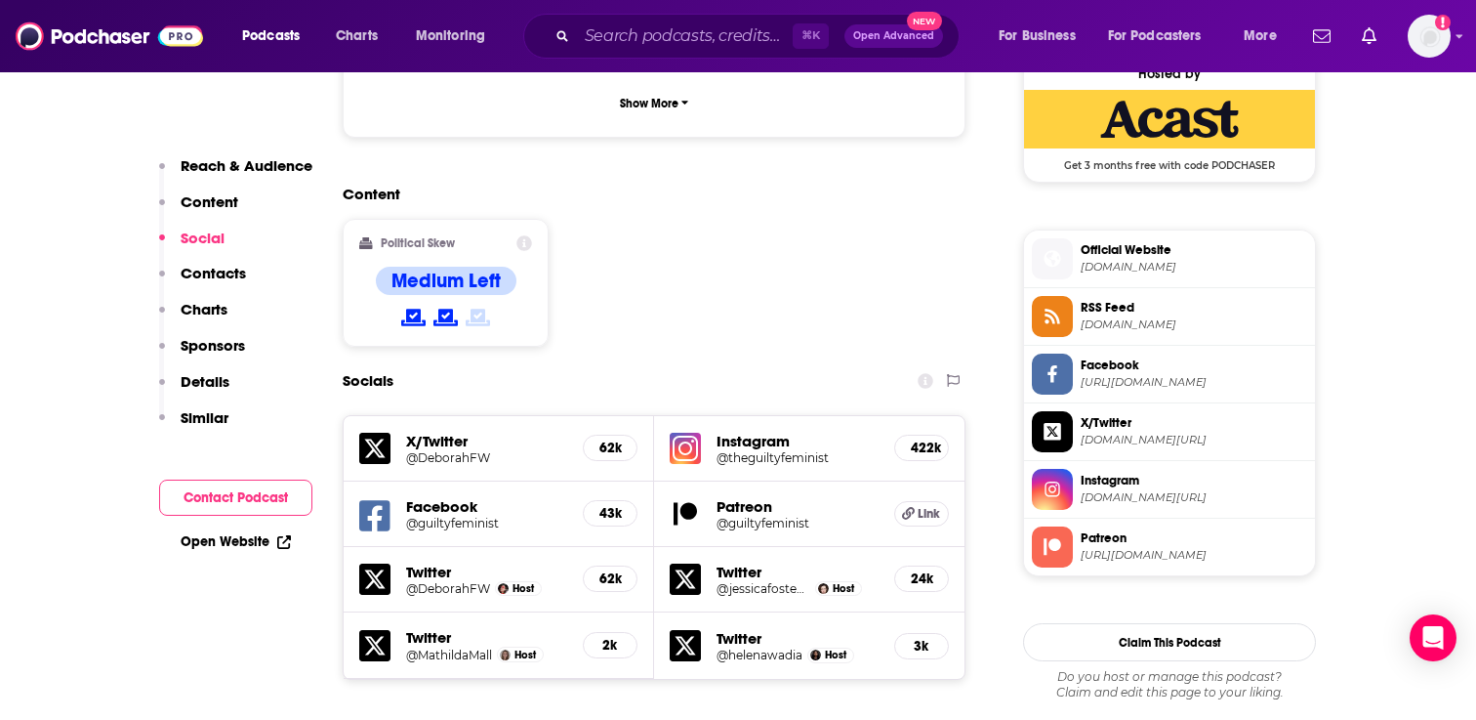
click at [685, 433] on img at bounding box center [685, 448] width 31 height 31
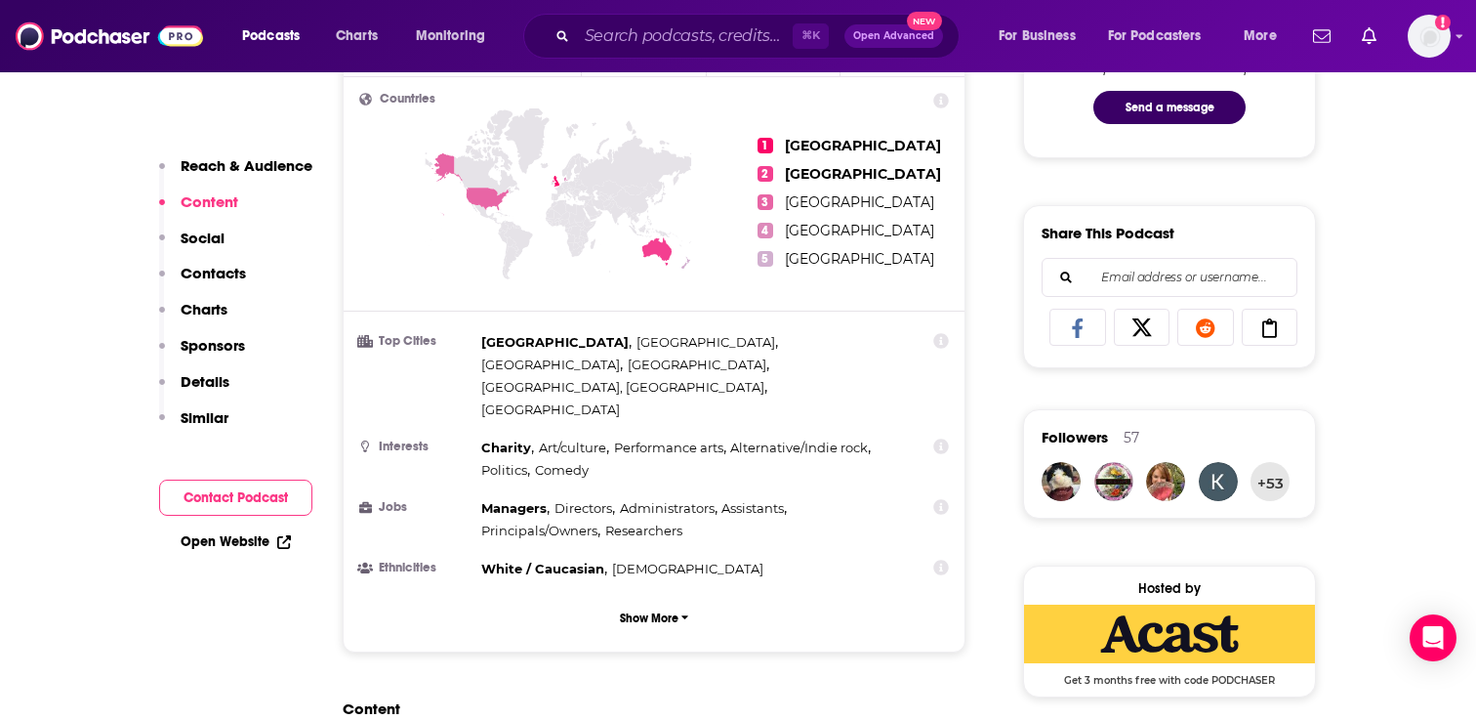
scroll to position [1313, 0]
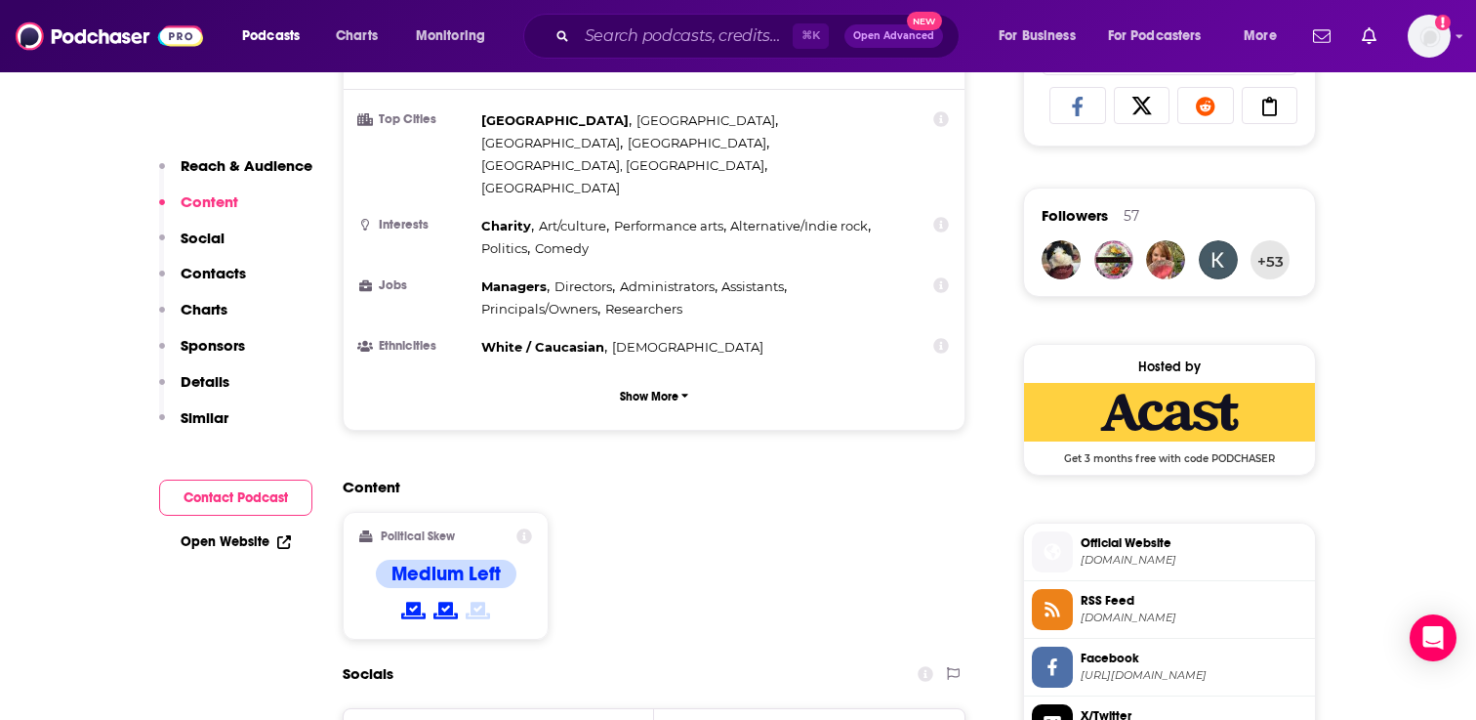
click at [211, 269] on p "Contacts" at bounding box center [213, 273] width 65 height 19
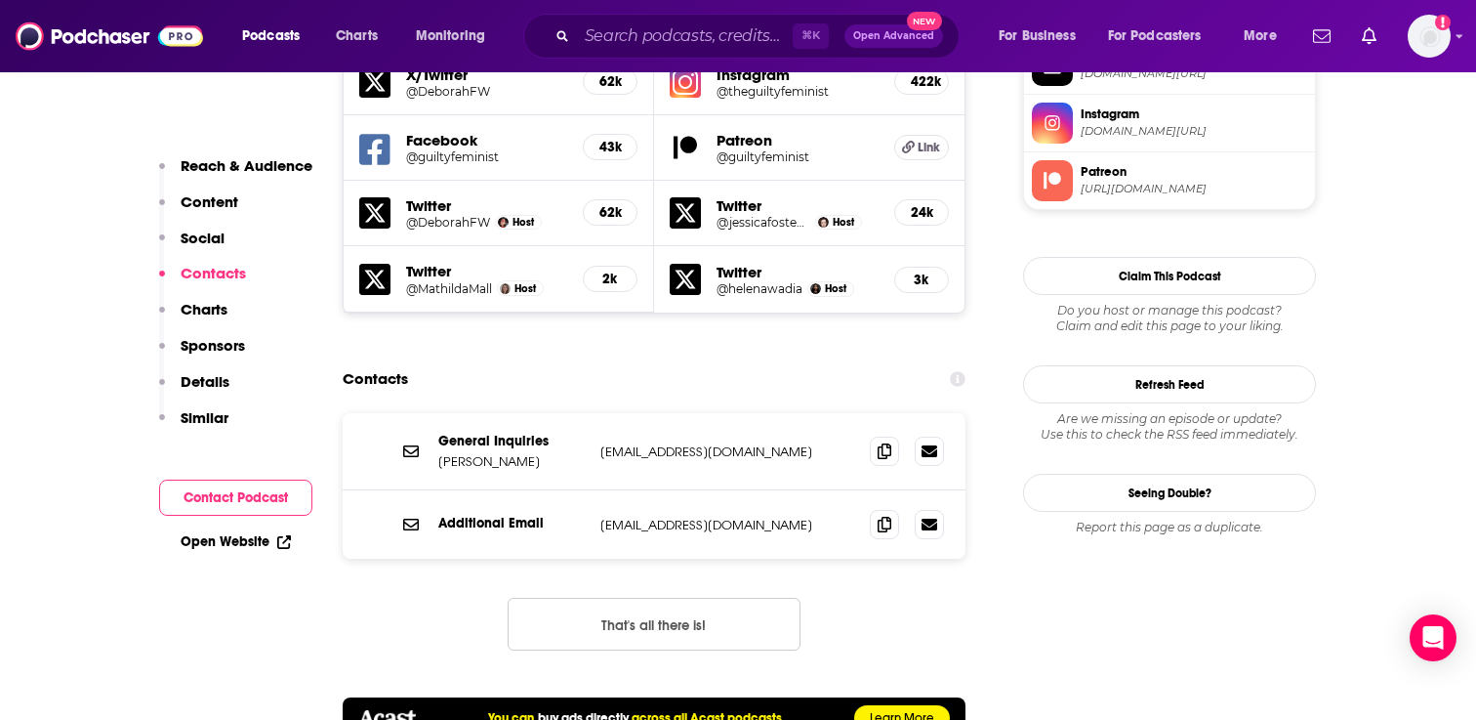
scroll to position [1974, 0]
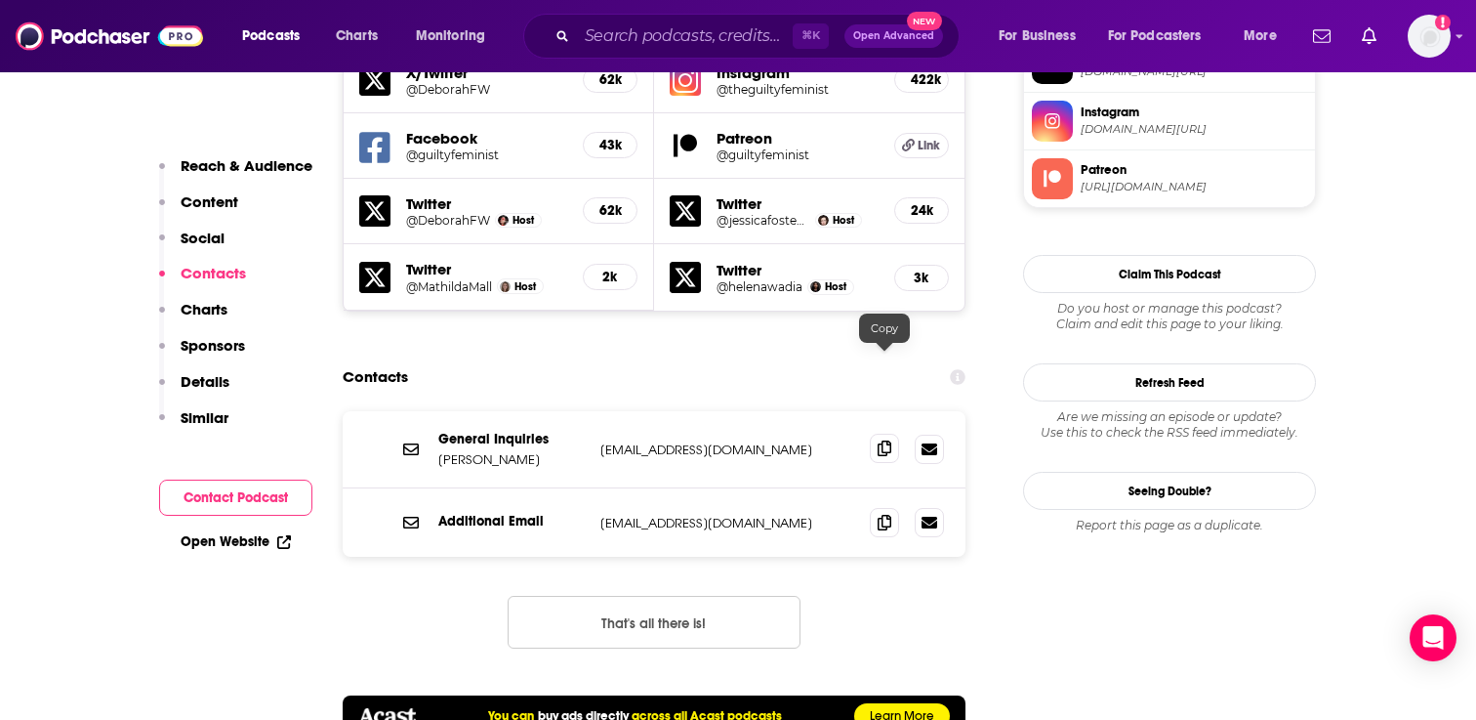
click at [888, 440] on icon at bounding box center [885, 448] width 14 height 16
click at [891, 507] on span at bounding box center [884, 521] width 29 height 29
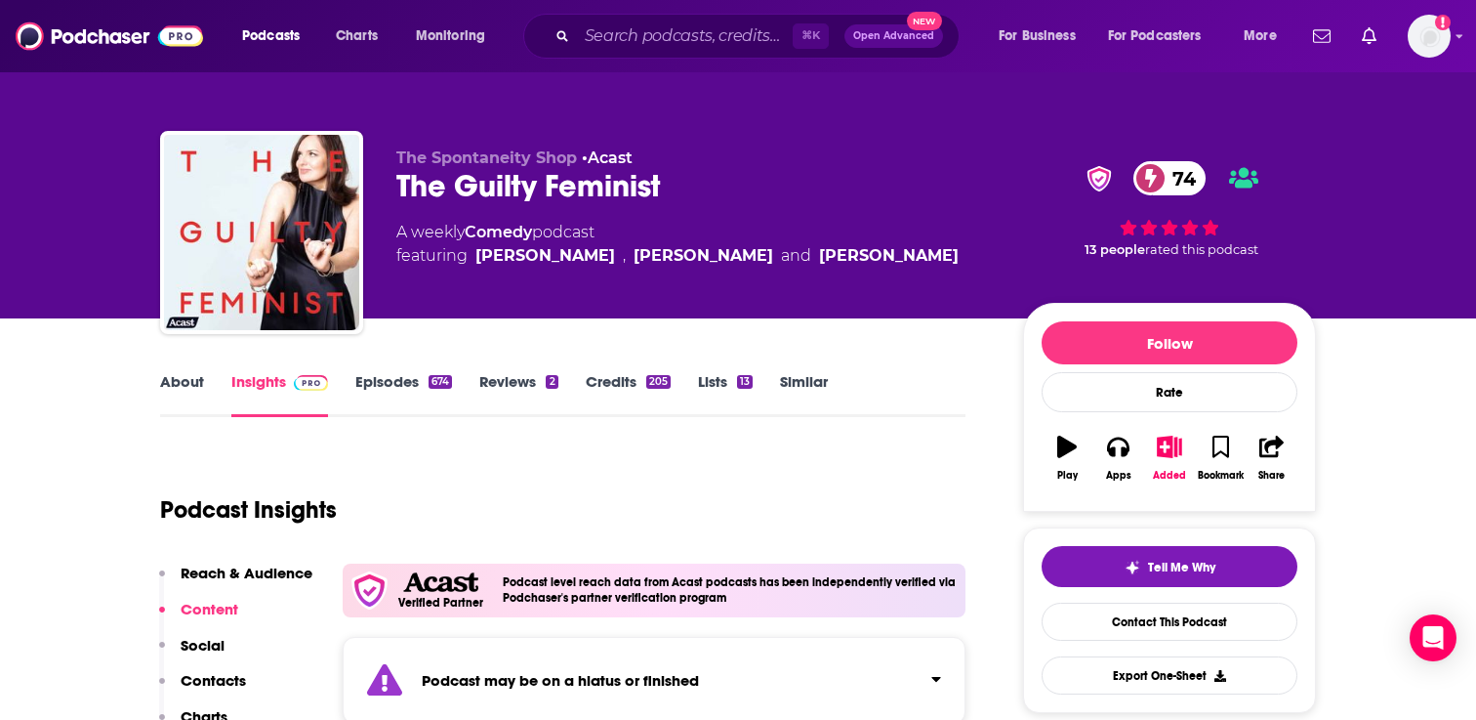
scroll to position [35, 0]
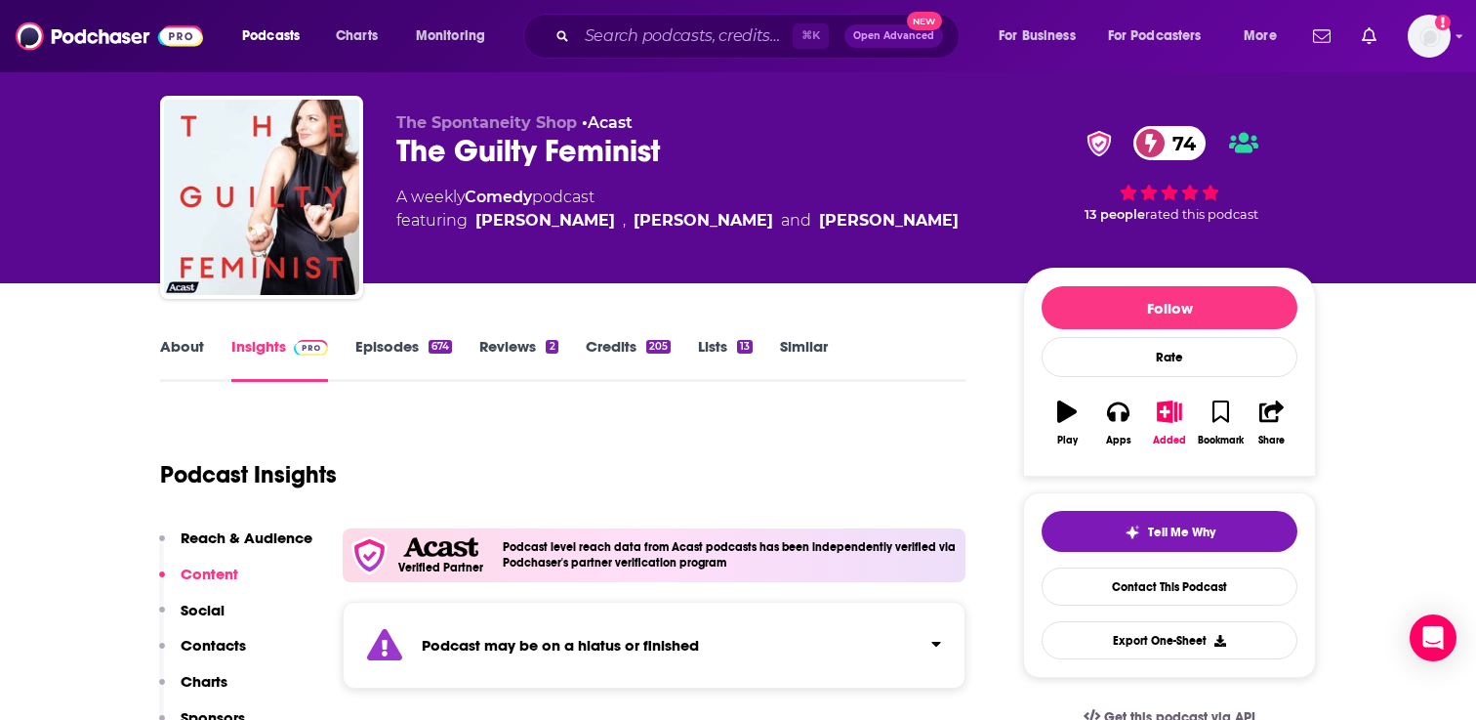
click at [185, 340] on link "About" at bounding box center [182, 359] width 44 height 45
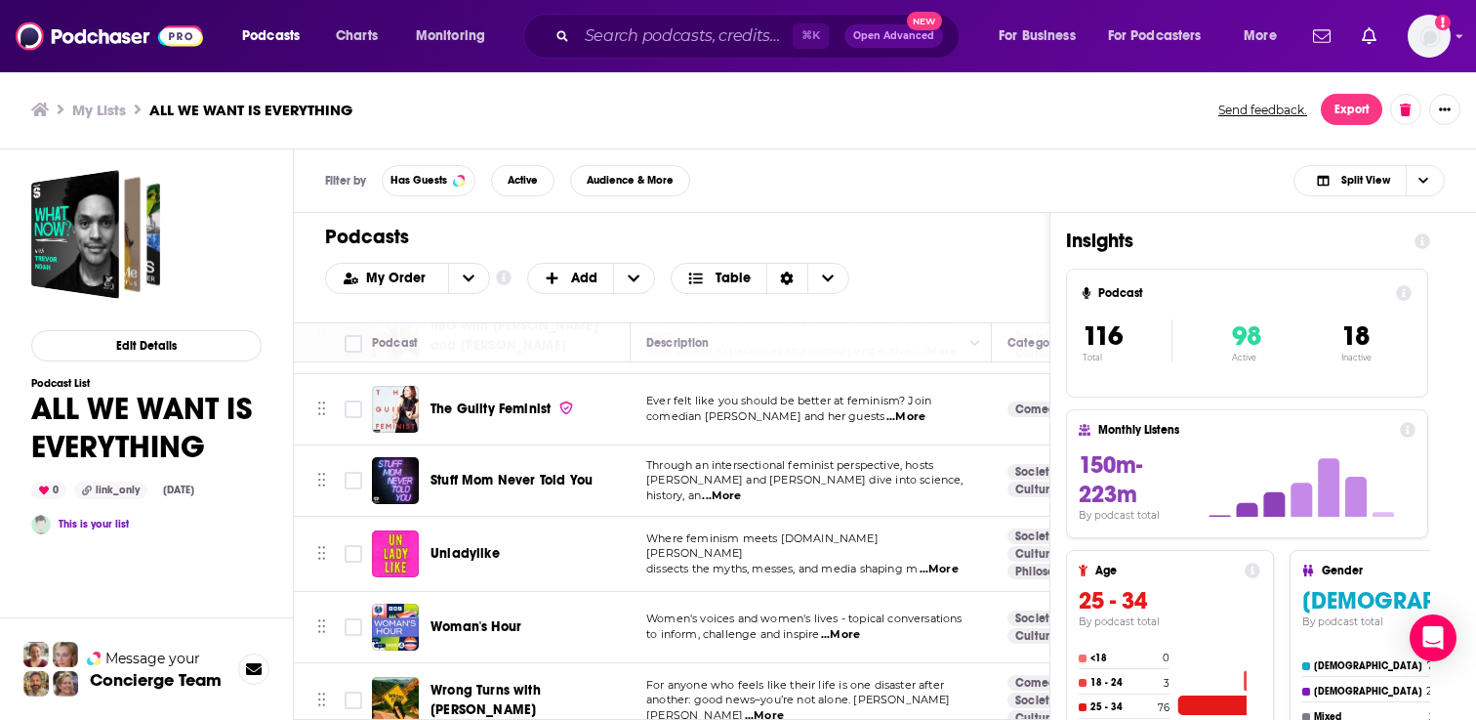
scroll to position [4085, 0]
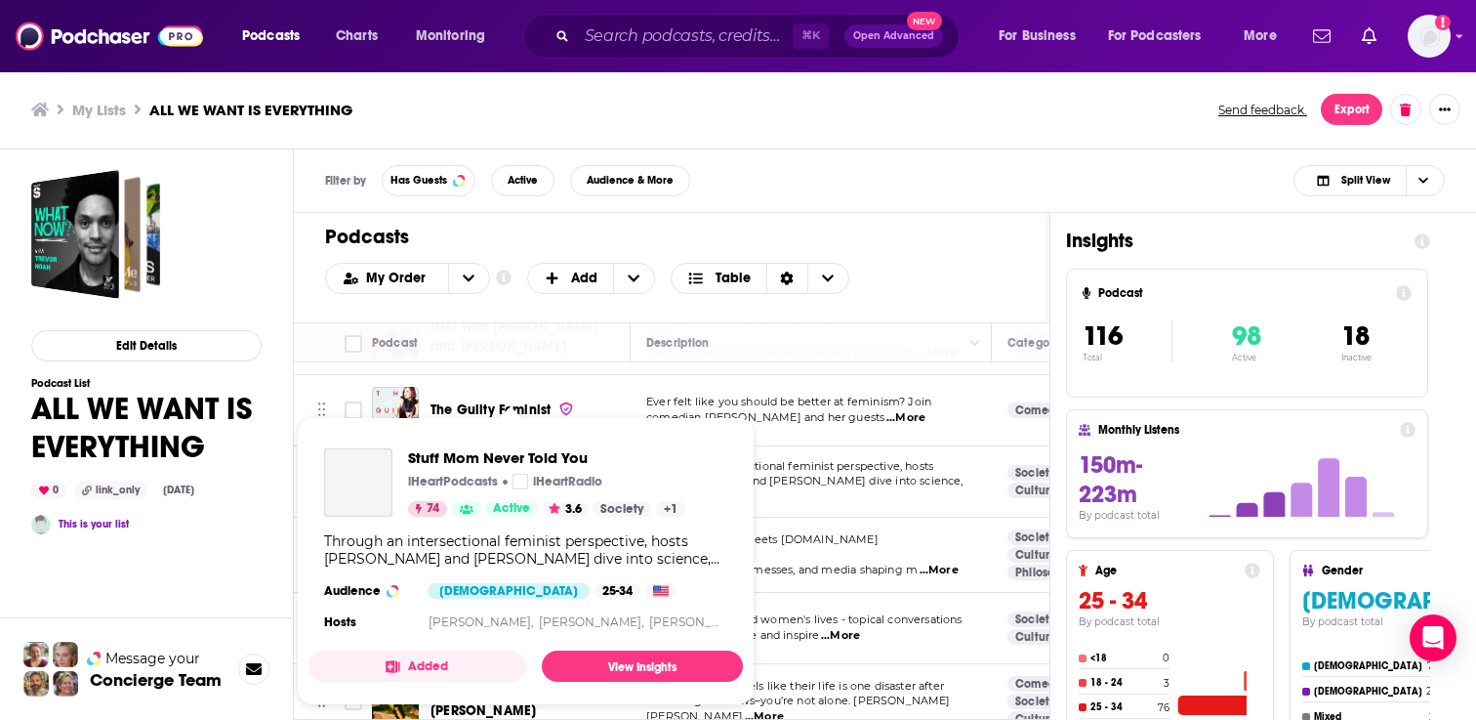
click at [540, 444] on div "Stuff Mom Never Told You iHeartPodcasts iHeartRadio 74 Active 3.6 Society + 1 T…" at bounding box center [526, 542] width 435 height 218
click at [525, 460] on span "Stuff Mom Never Told You" at bounding box center [546, 457] width 277 height 19
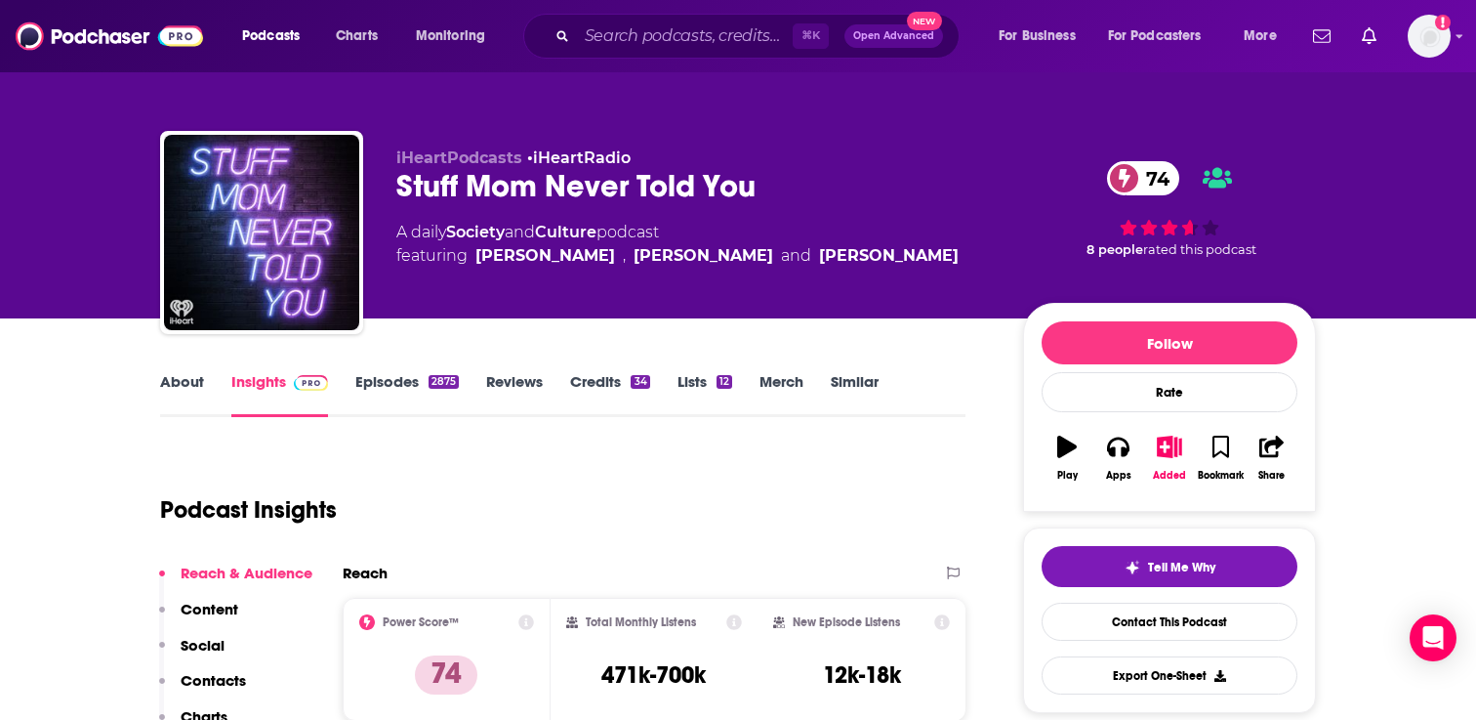
click at [405, 390] on link "Episodes 2875" at bounding box center [407, 394] width 104 height 45
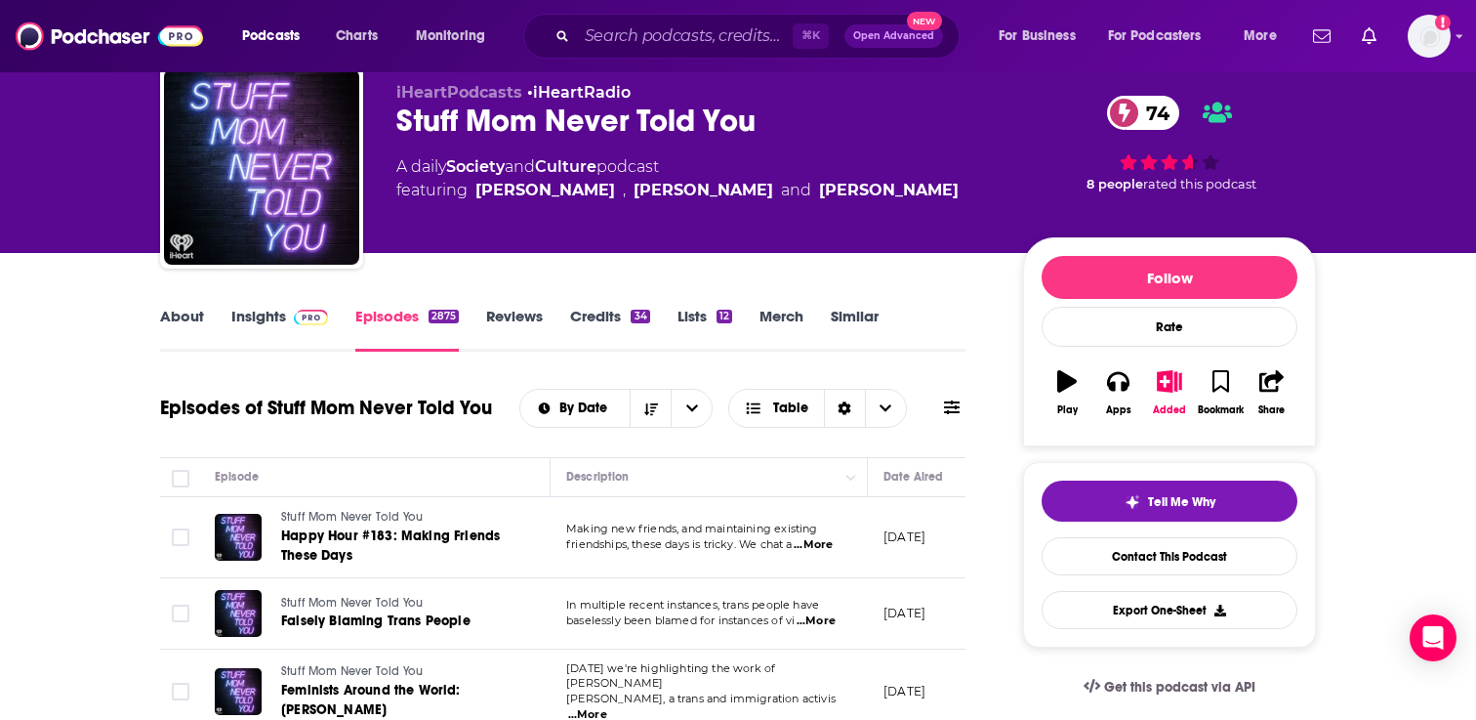
scroll to position [128, 0]
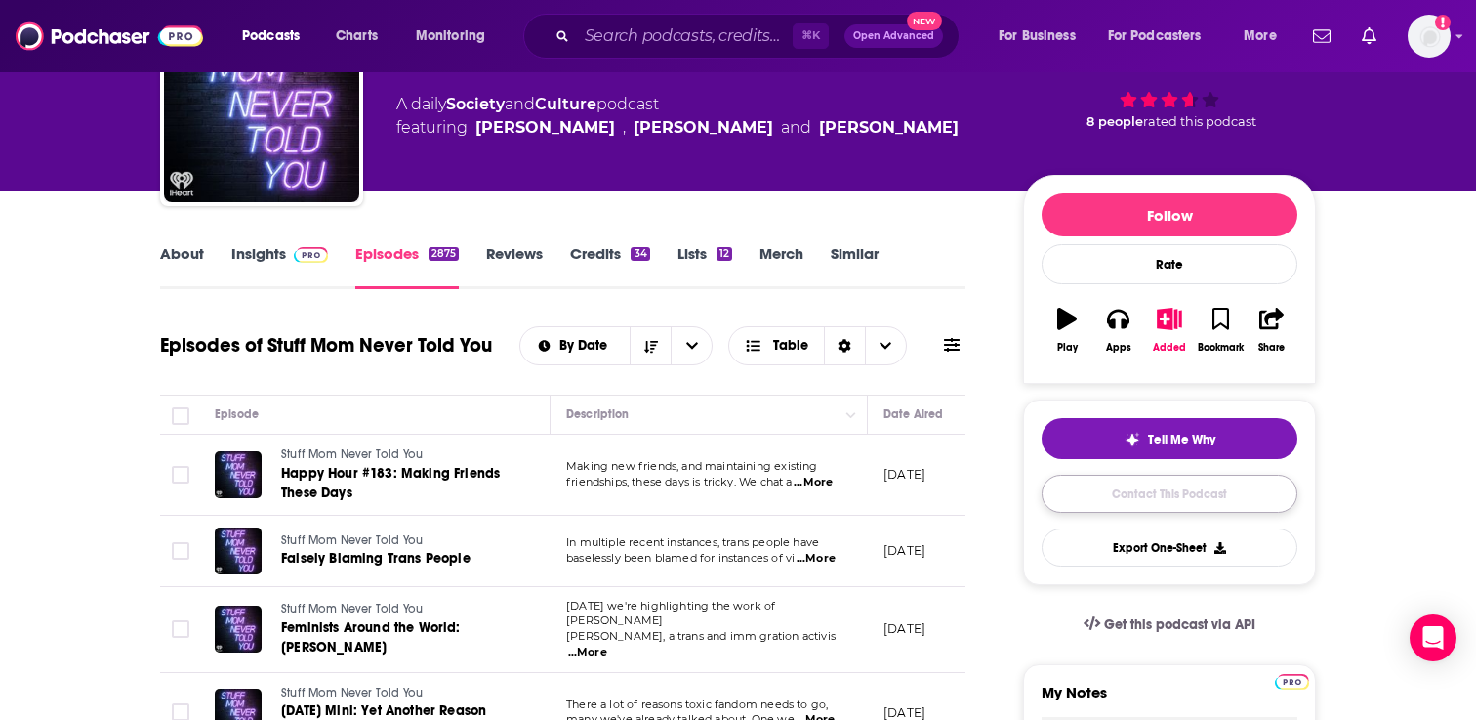
click at [1135, 493] on link "Contact This Podcast" at bounding box center [1170, 494] width 256 height 38
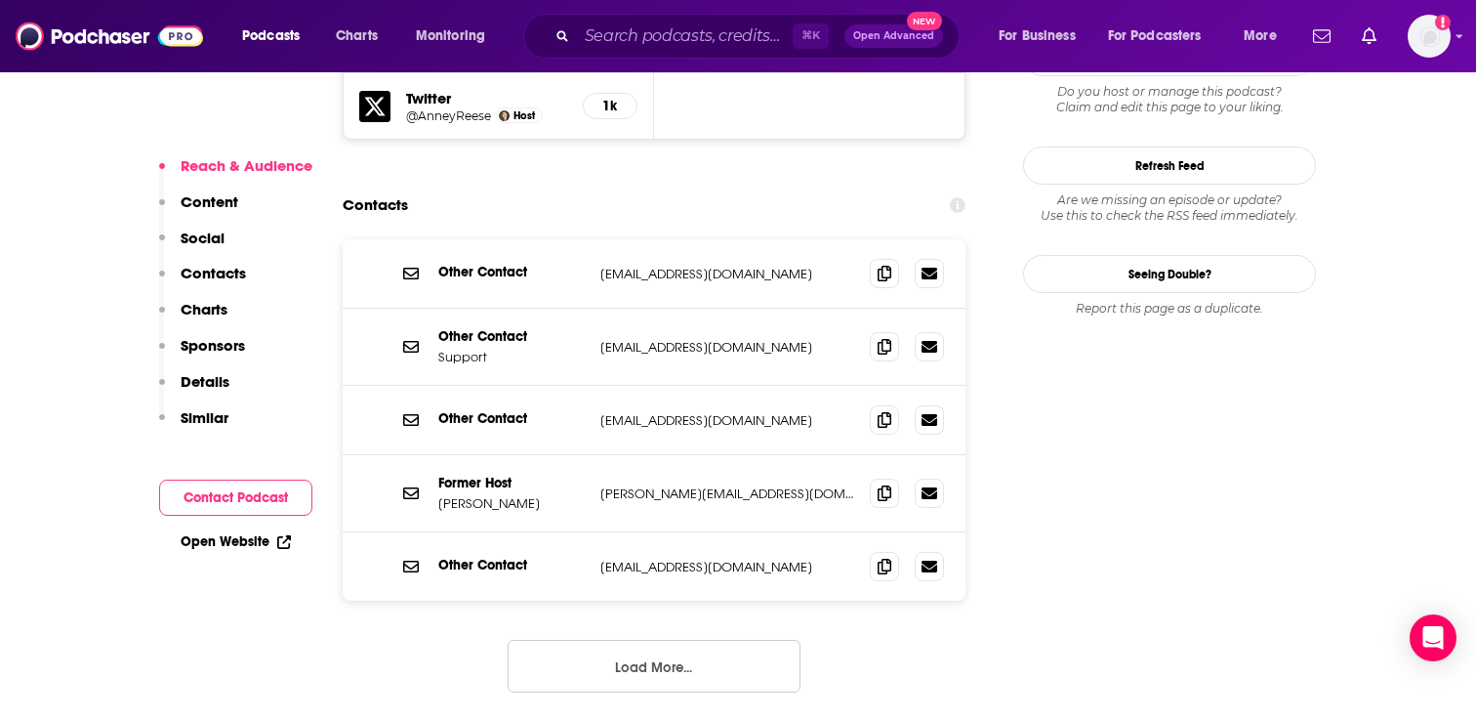
scroll to position [1965, 0]
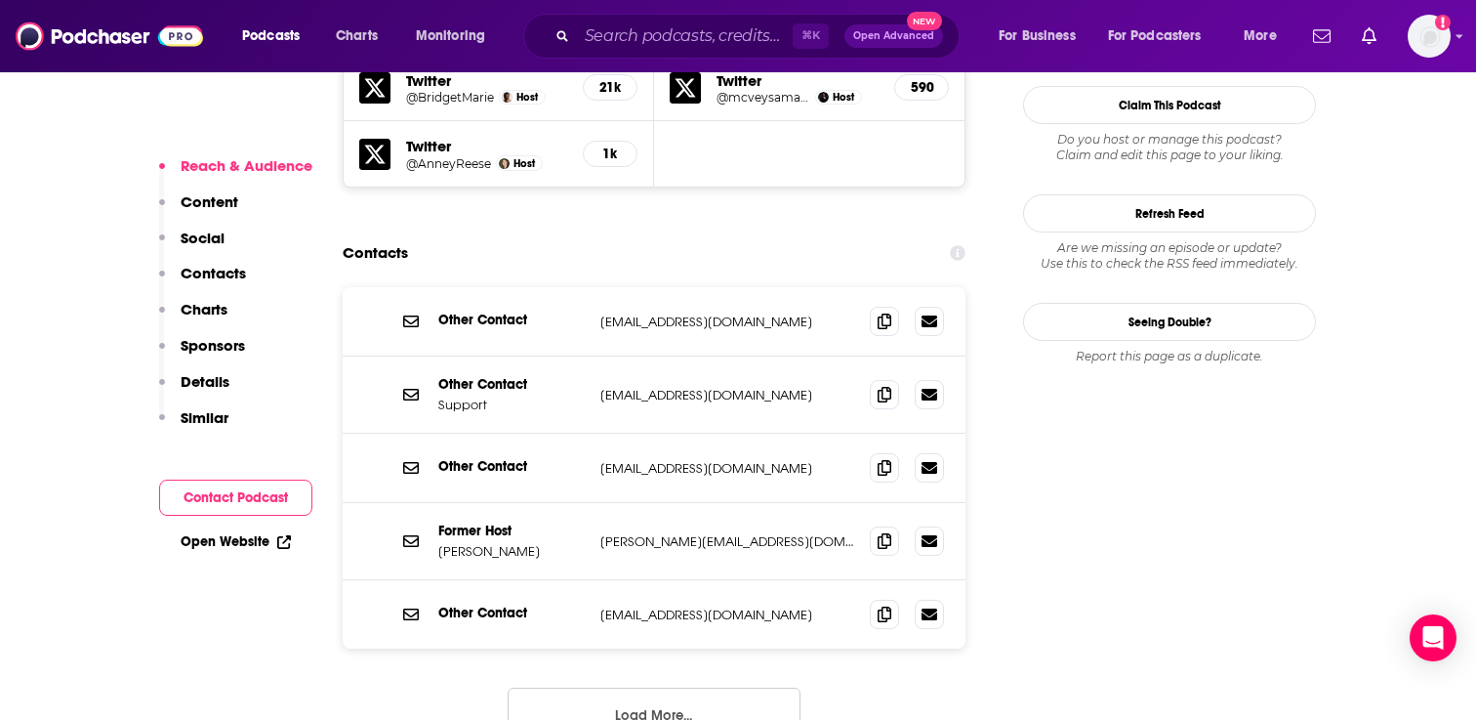
click at [649, 687] on button "Load More..." at bounding box center [654, 713] width 293 height 53
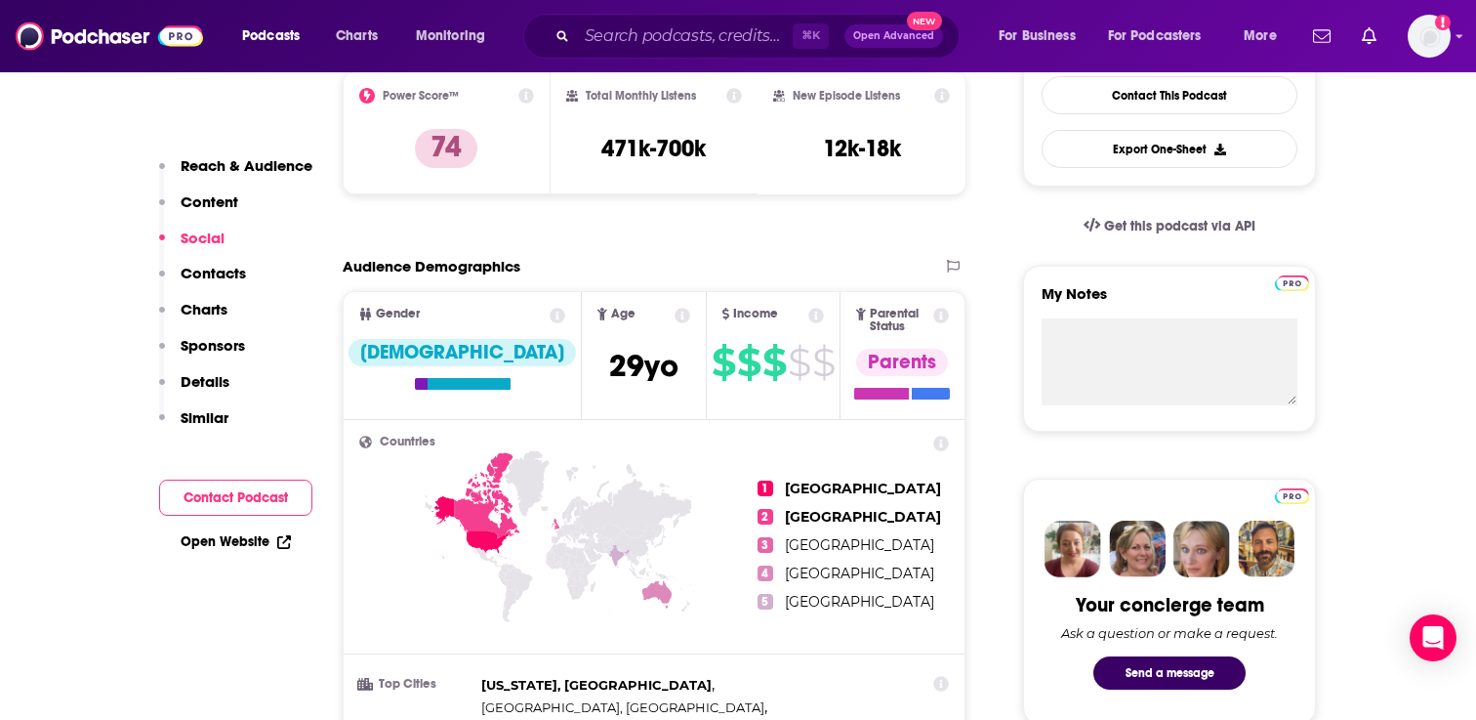
scroll to position [0, 0]
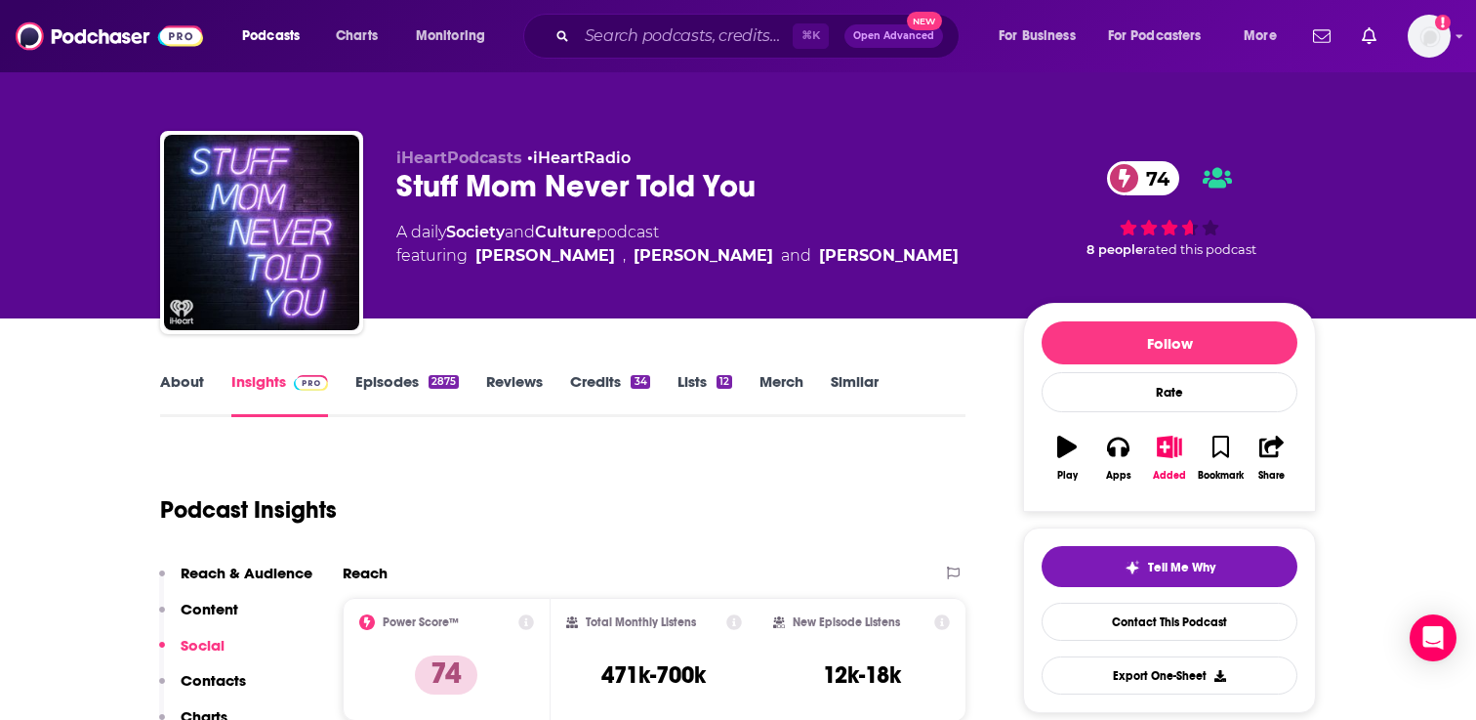
click at [179, 381] on link "About" at bounding box center [182, 394] width 44 height 45
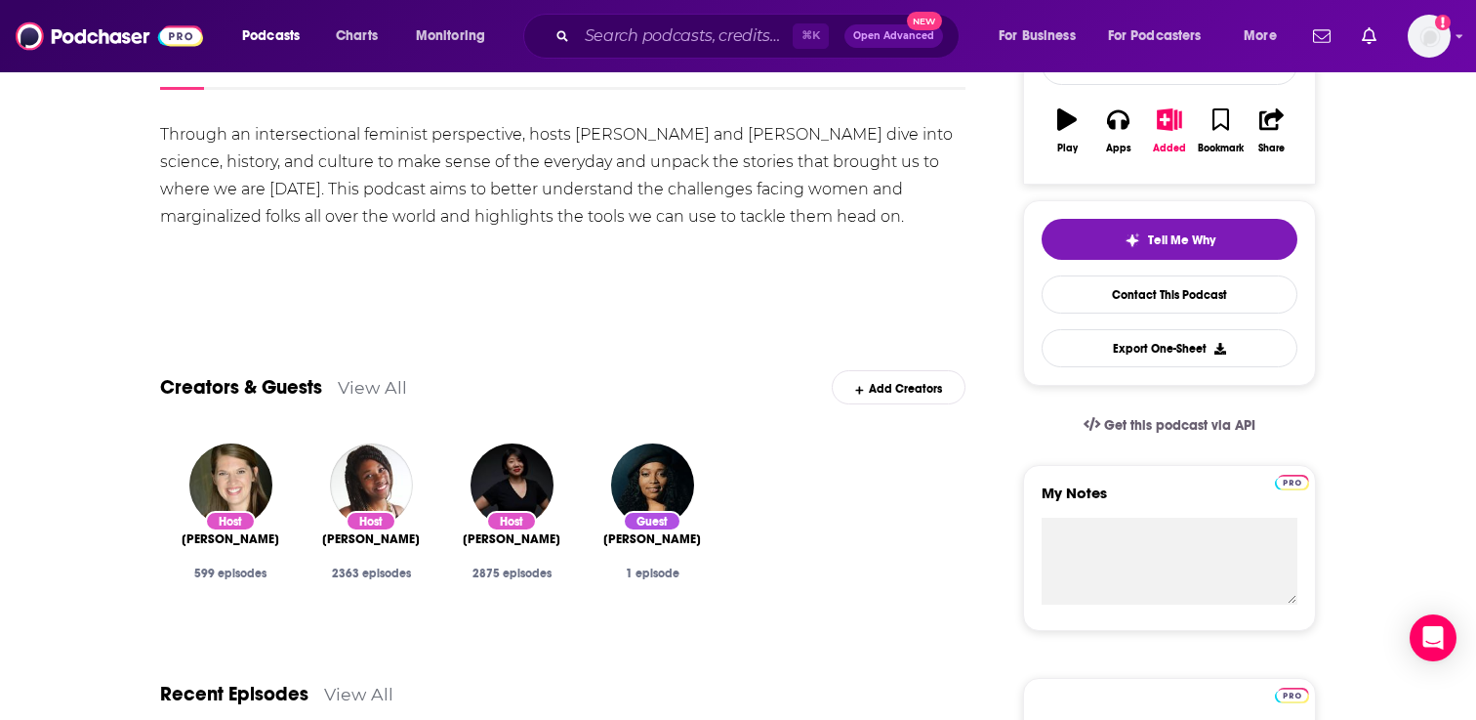
scroll to position [15, 0]
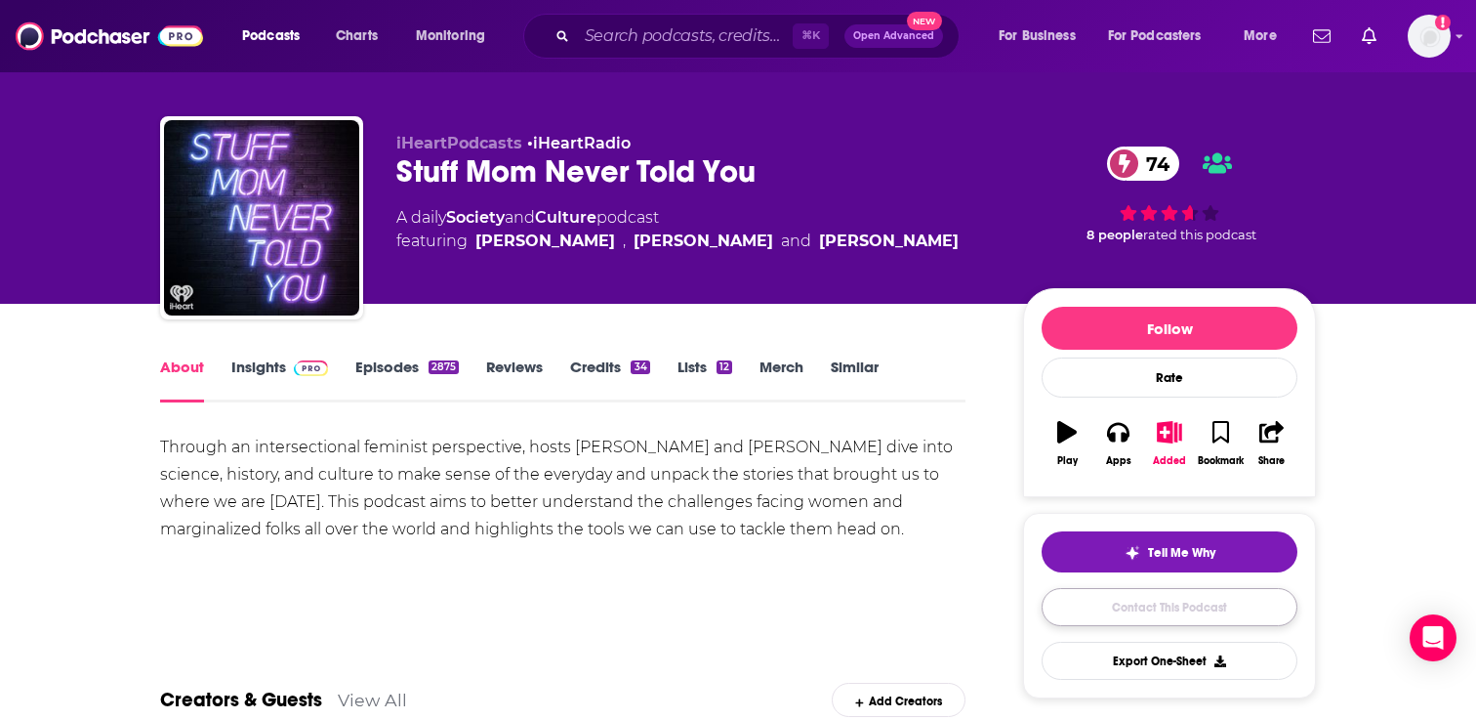
click at [1162, 606] on link "Contact This Podcast" at bounding box center [1170, 607] width 256 height 38
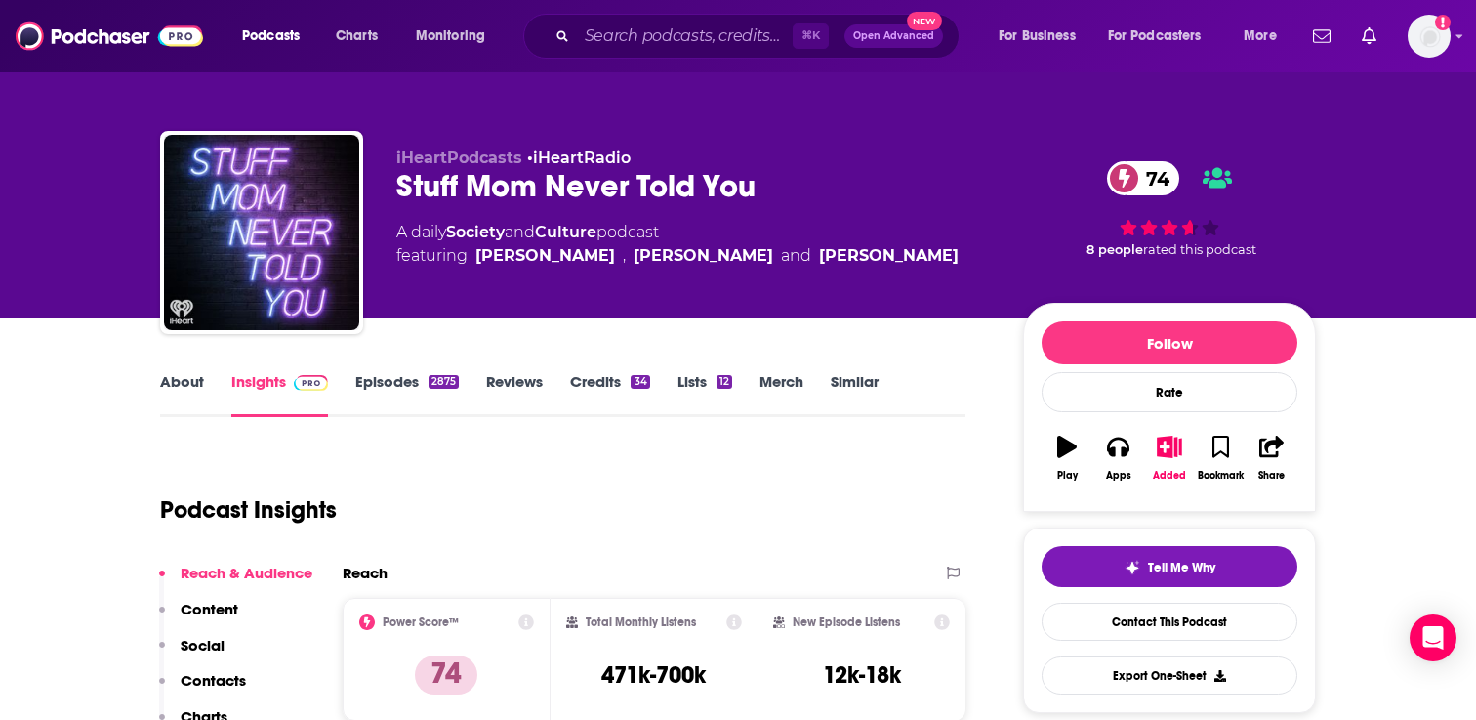
click at [393, 390] on link "Episodes 2875" at bounding box center [407, 394] width 104 height 45
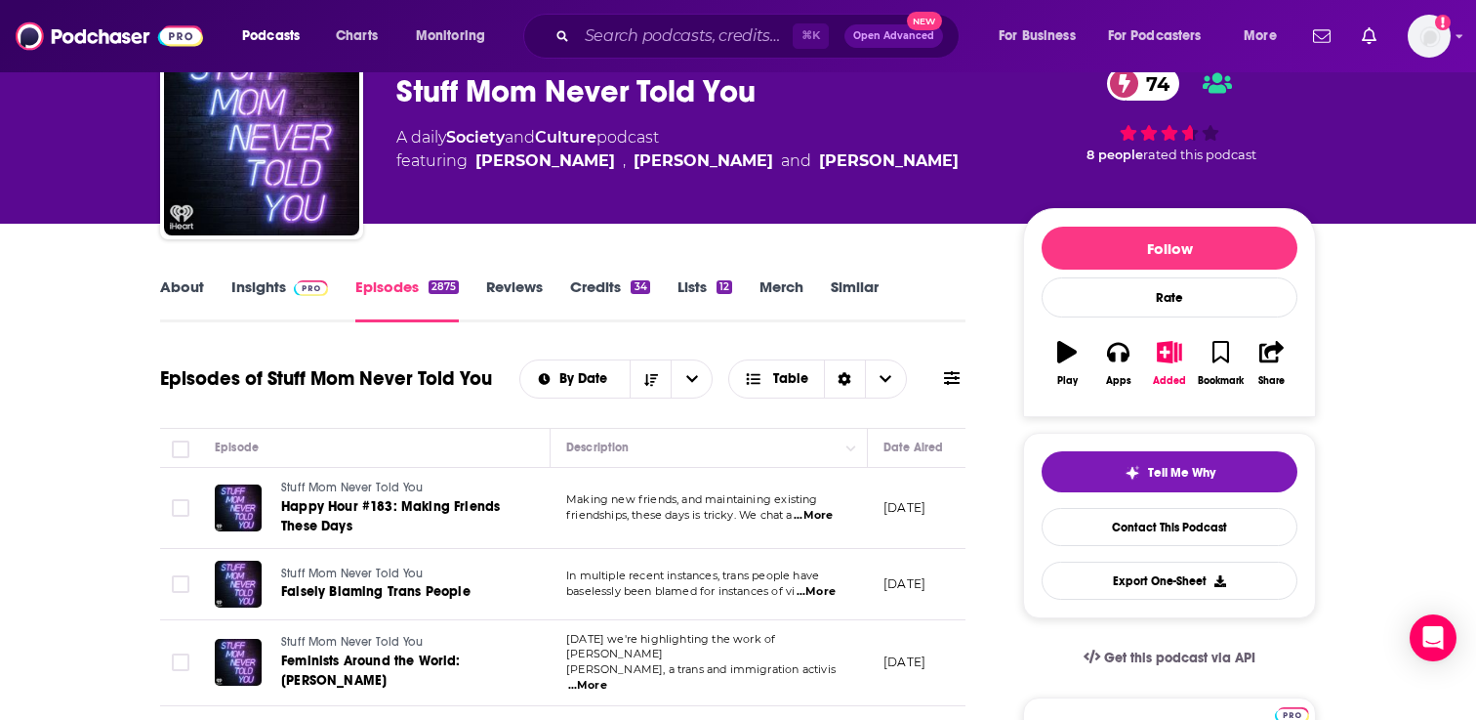
scroll to position [122, 0]
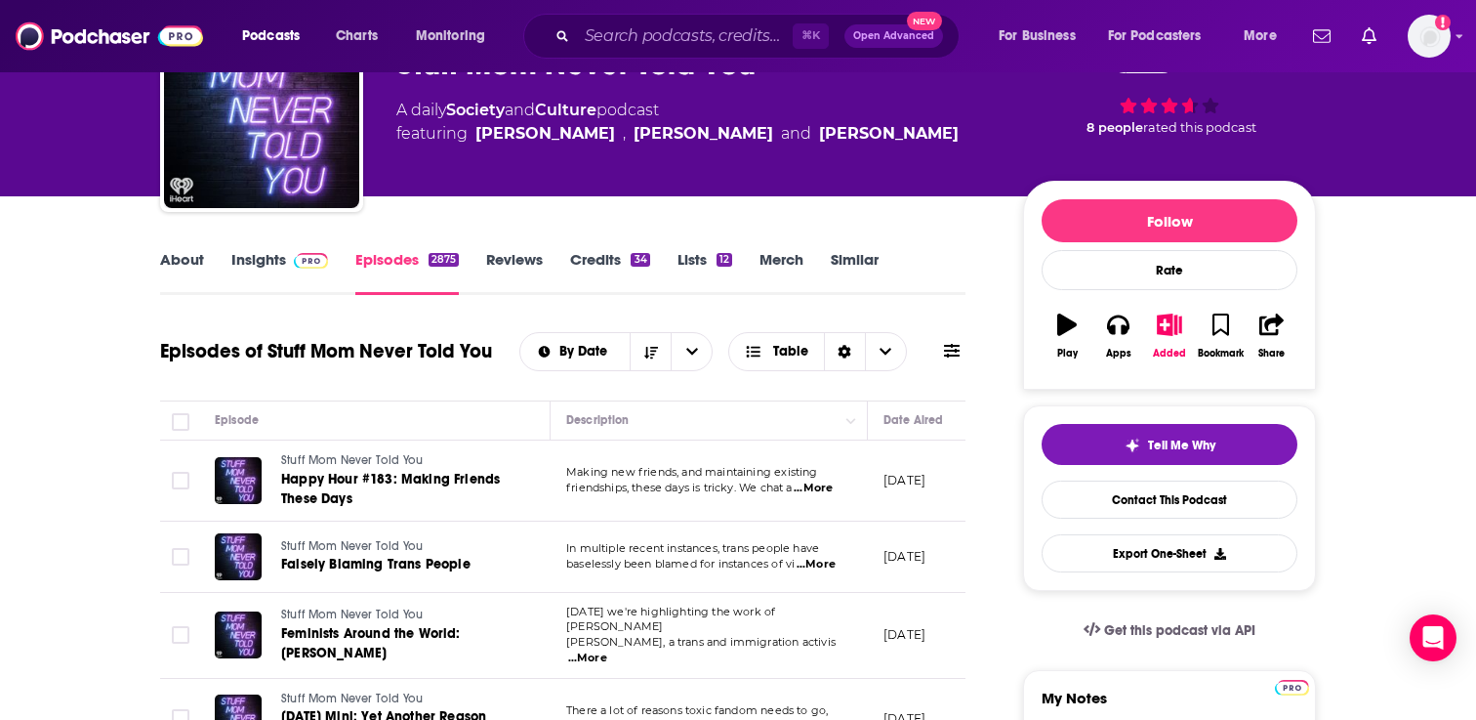
click at [824, 487] on span "...More" at bounding box center [813, 488] width 39 height 16
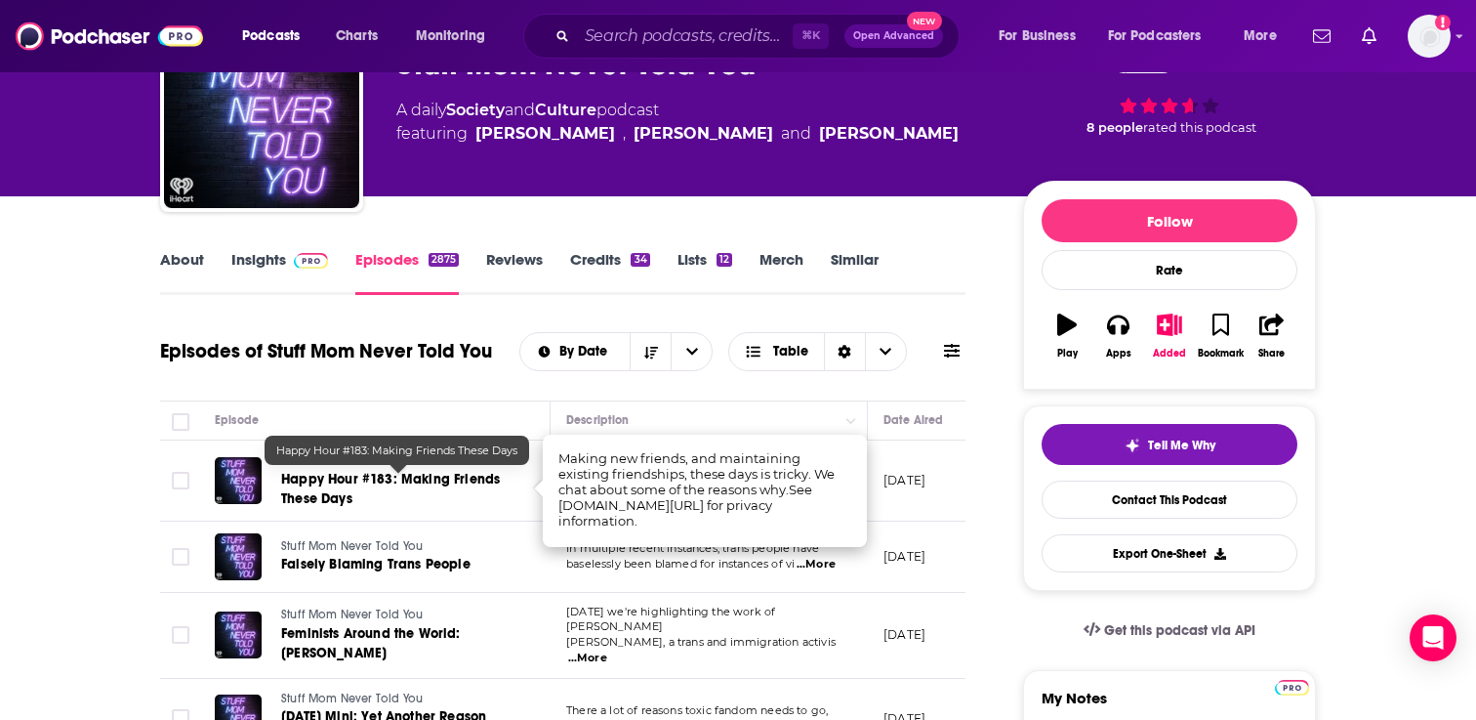
click at [340, 480] on span "Happy Hour #183: Making Friends These Days" at bounding box center [390, 489] width 219 height 36
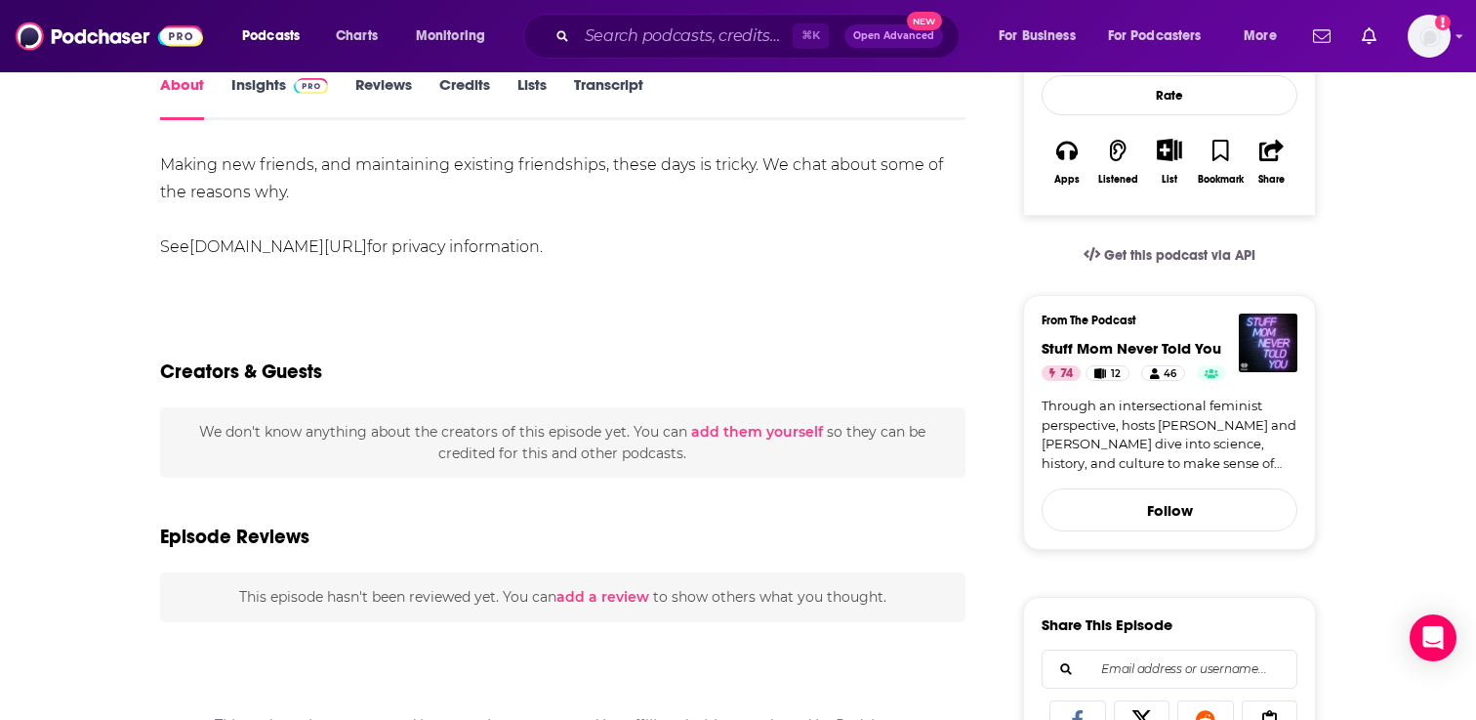
scroll to position [231, 0]
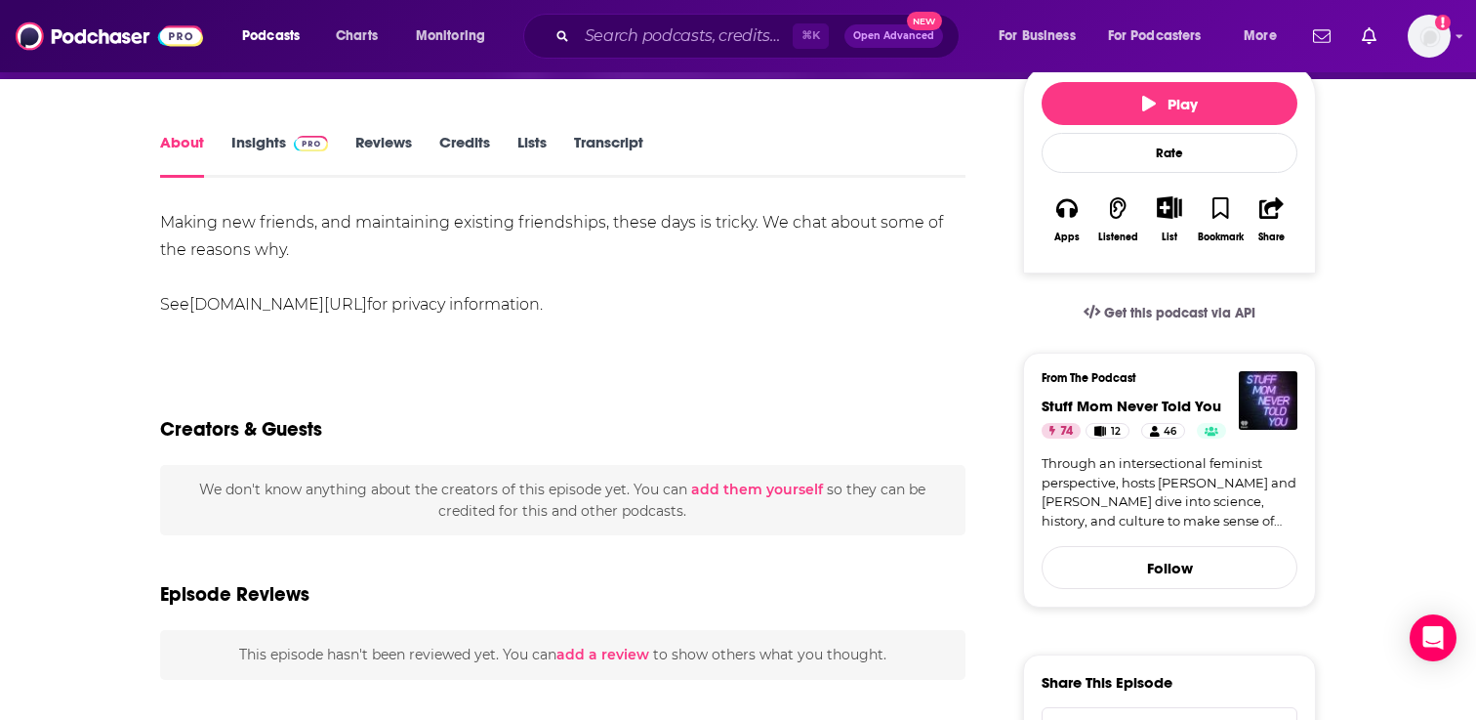
click at [249, 148] on link "Insights" at bounding box center [279, 155] width 97 height 45
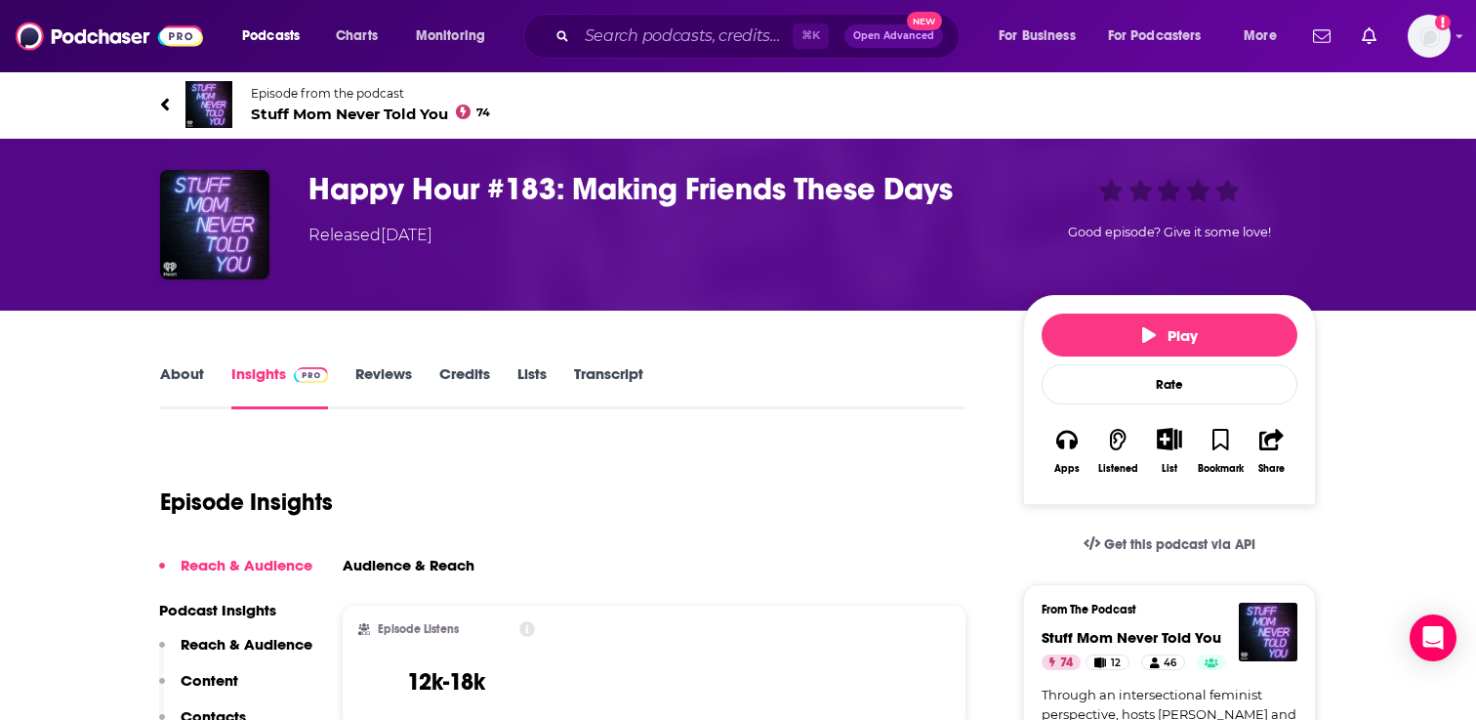
click at [384, 378] on link "Reviews" at bounding box center [383, 386] width 57 height 45
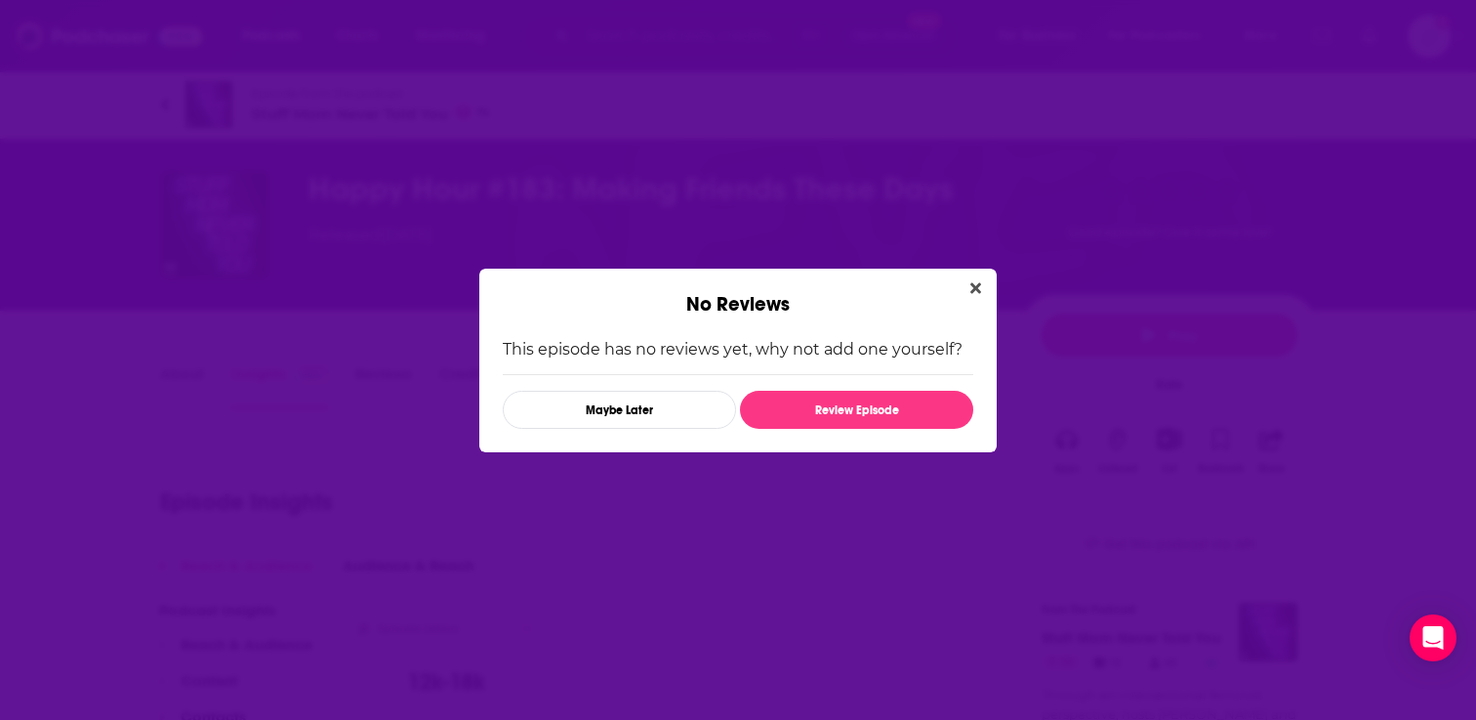
click at [490, 375] on div "This episode has no reviews yet, why not add one yourself? Maybe Later Review E…" at bounding box center [738, 384] width 518 height 136
click at [980, 293] on icon "Close" at bounding box center [976, 288] width 11 height 16
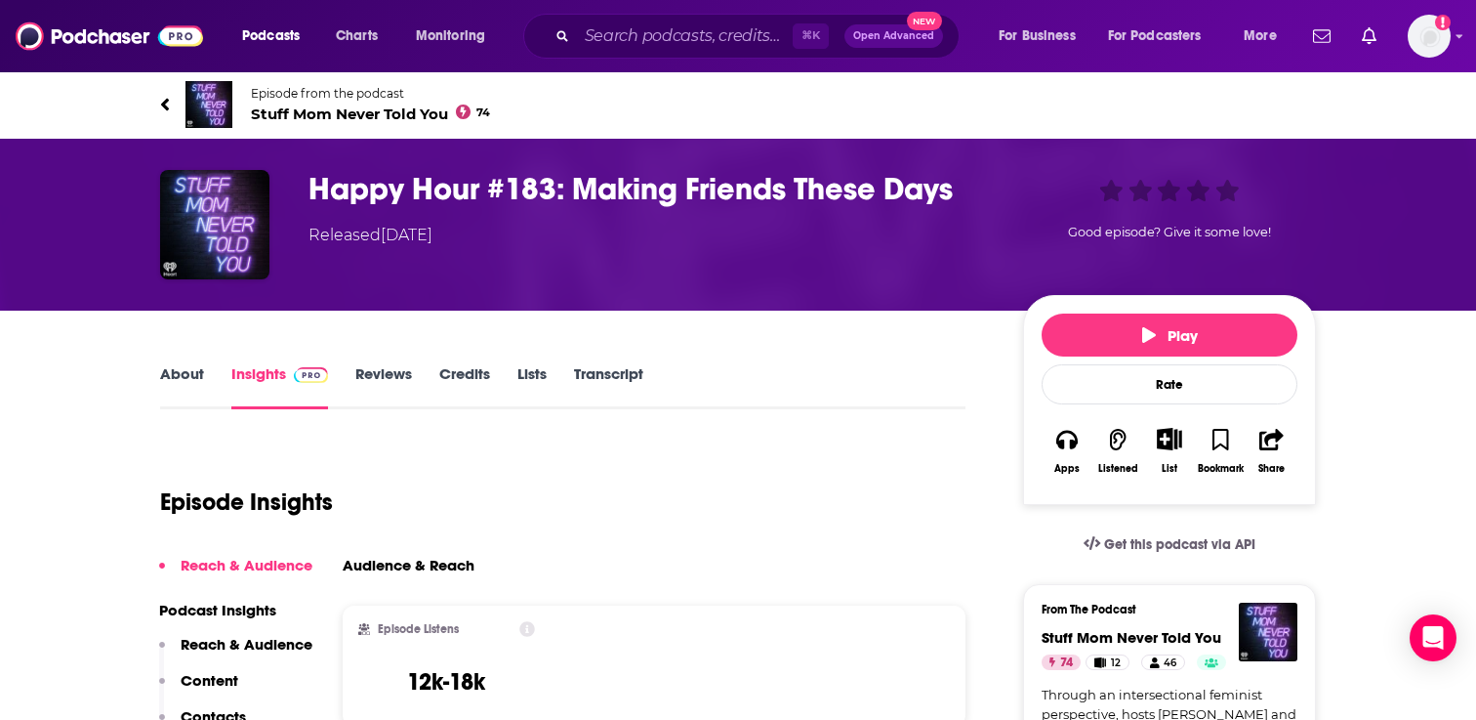
click at [467, 373] on link "Credits" at bounding box center [464, 386] width 51 height 45
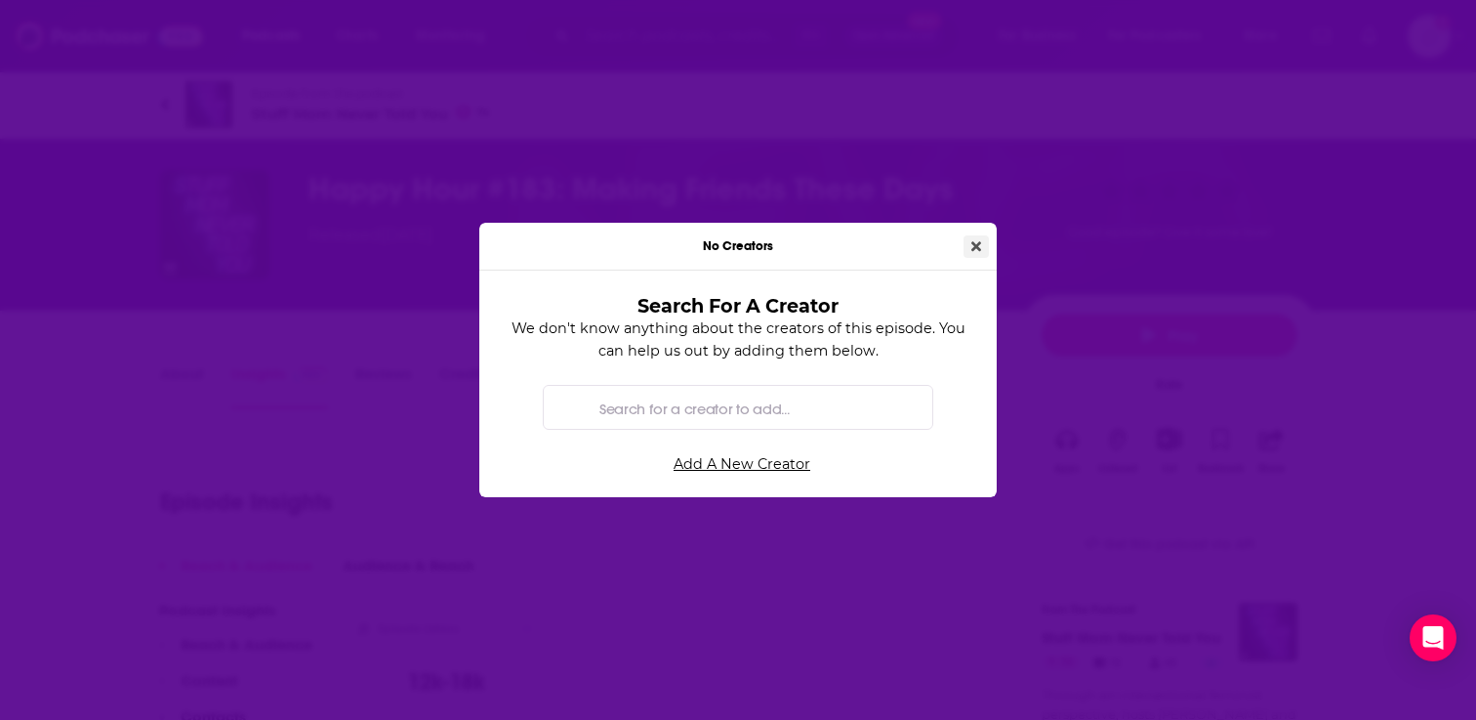
click at [976, 244] on icon "Close" at bounding box center [977, 246] width 10 height 10
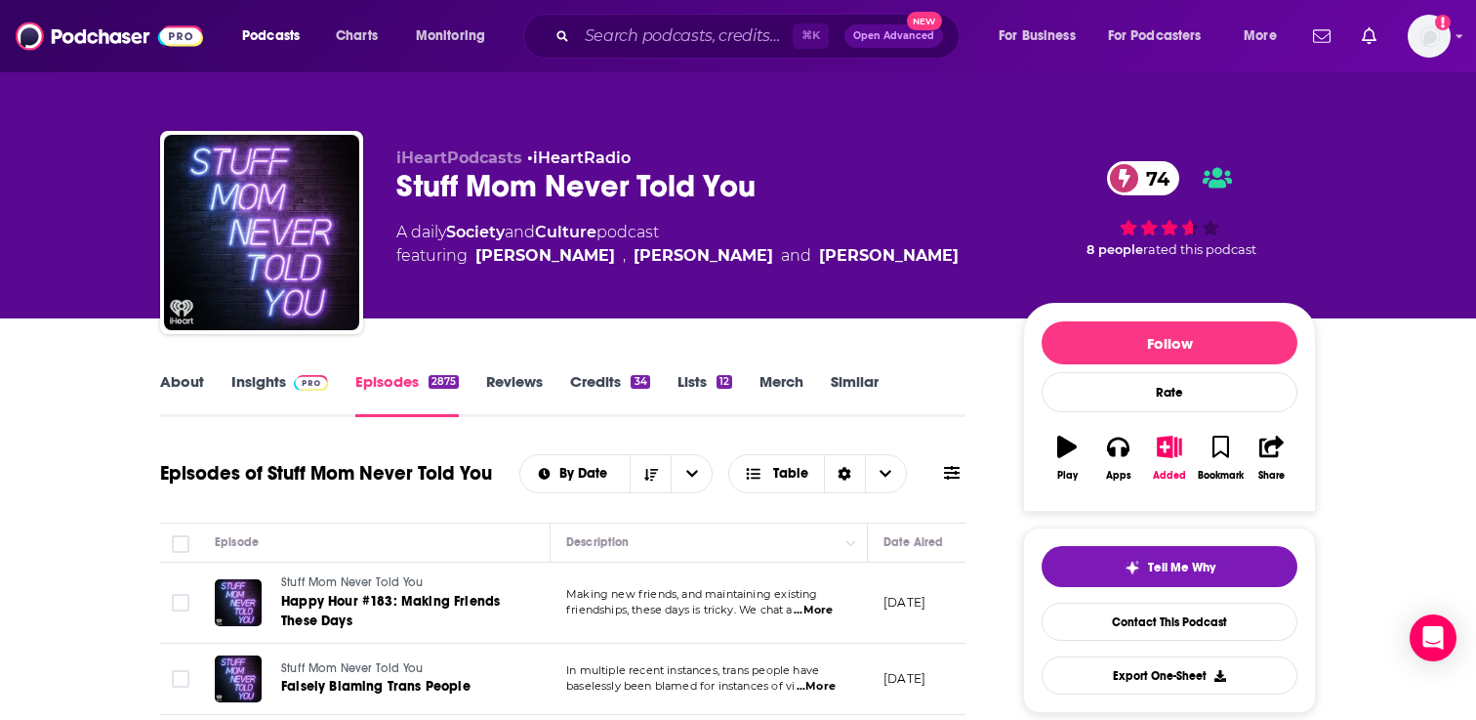
scroll to position [314, 0]
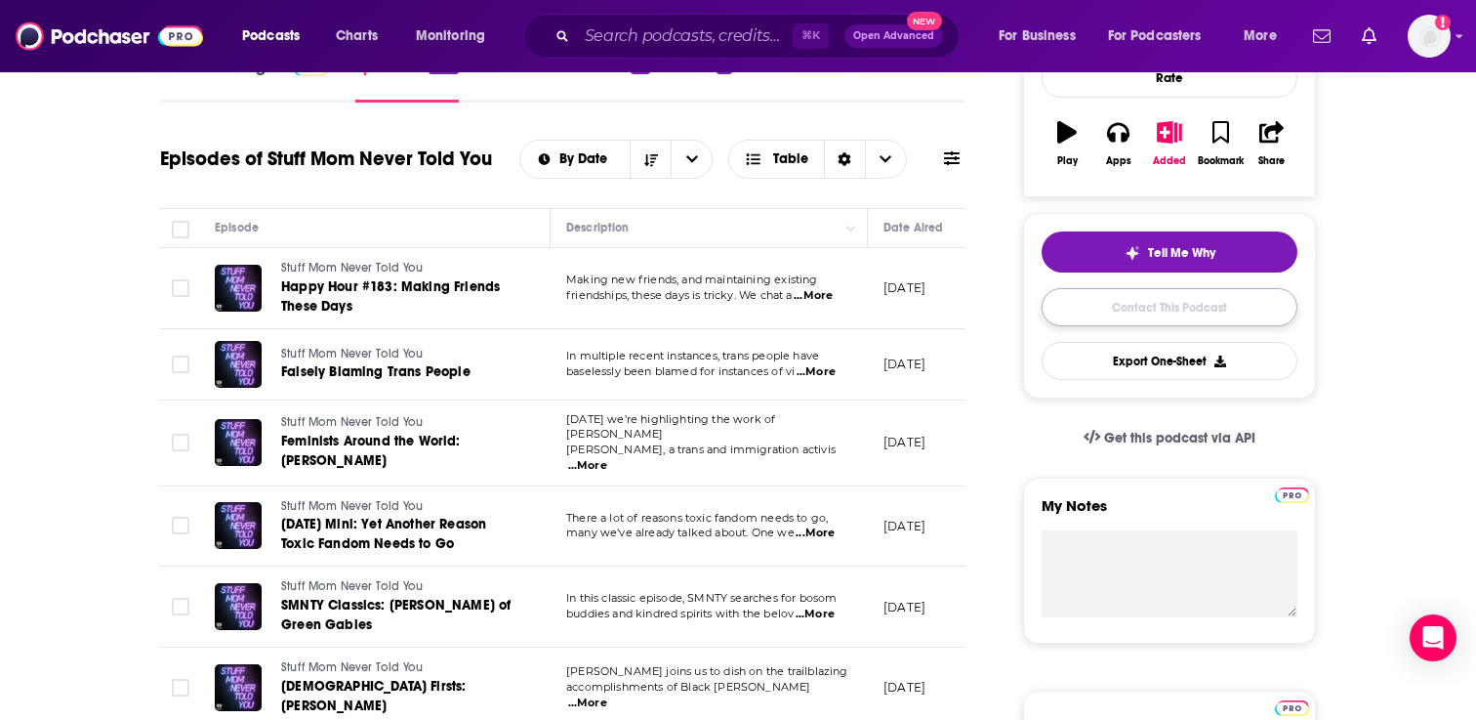
click at [1114, 307] on link "Contact This Podcast" at bounding box center [1170, 307] width 256 height 38
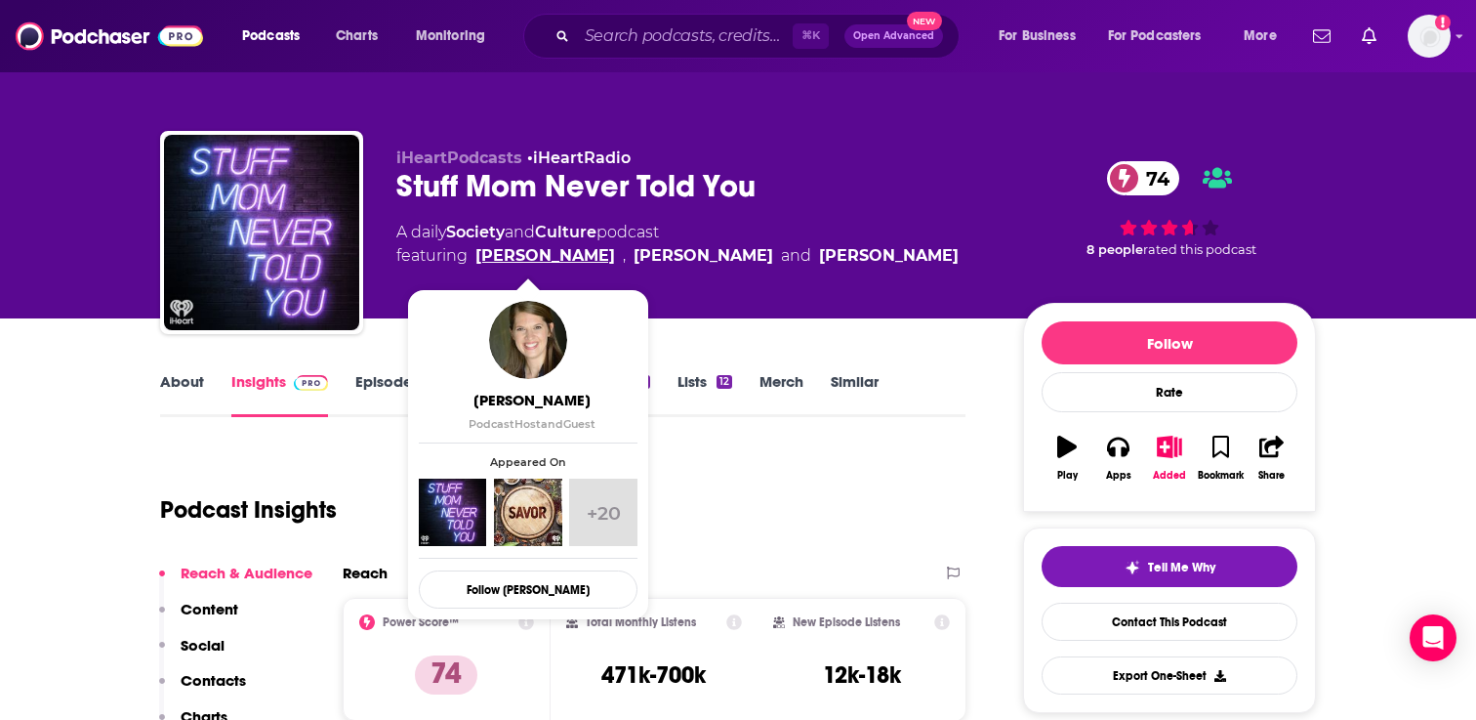
click at [500, 257] on link "Anney Reese" at bounding box center [546, 255] width 140 height 23
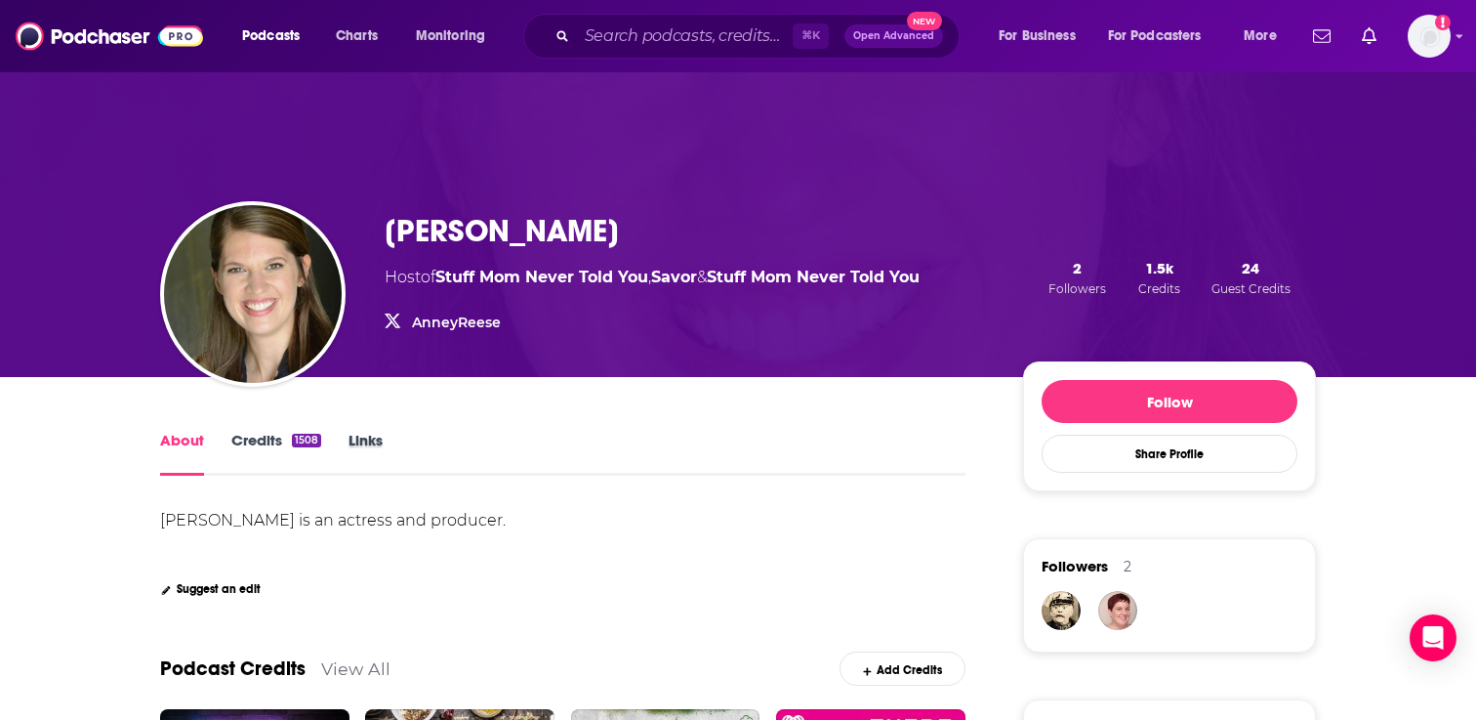
click at [383, 442] on div "Links" at bounding box center [380, 453] width 62 height 45
click at [370, 442] on link "Links" at bounding box center [366, 453] width 34 height 45
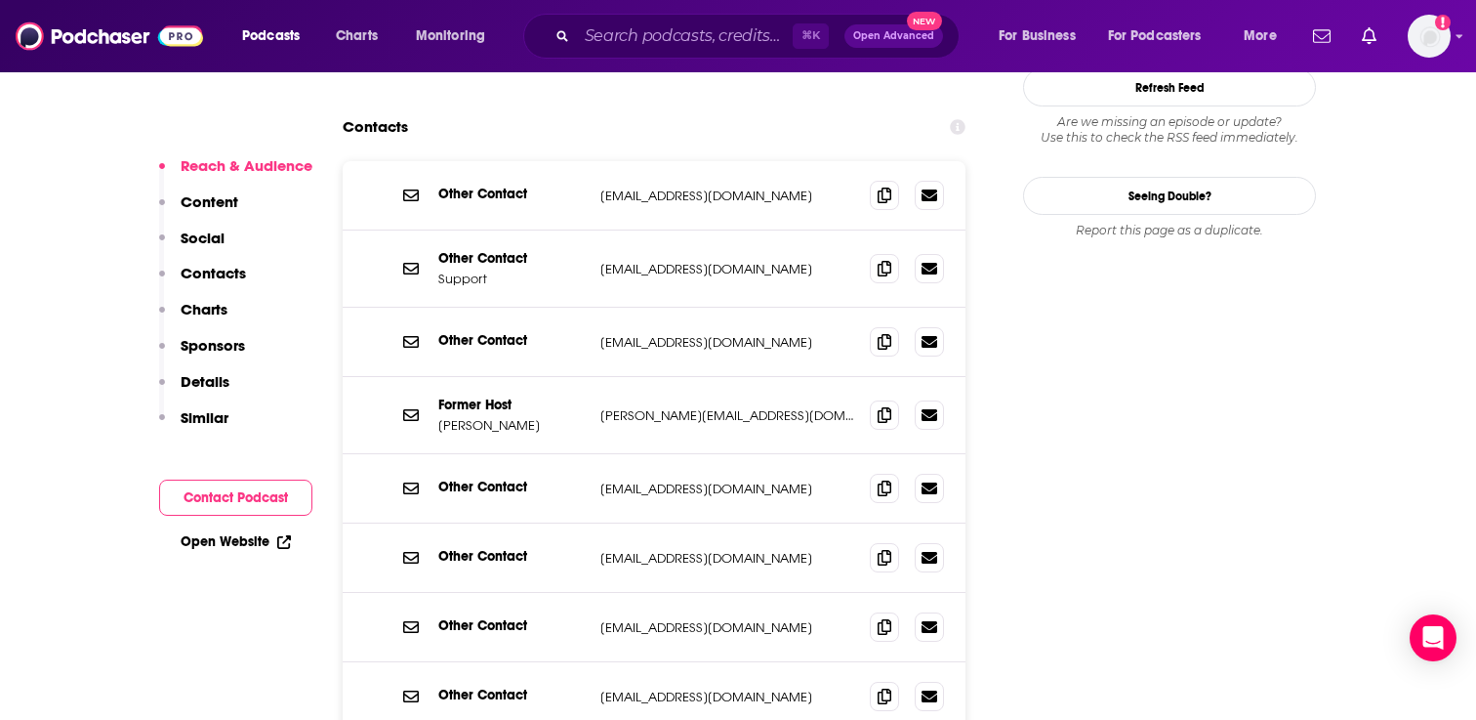
scroll to position [1971, 0]
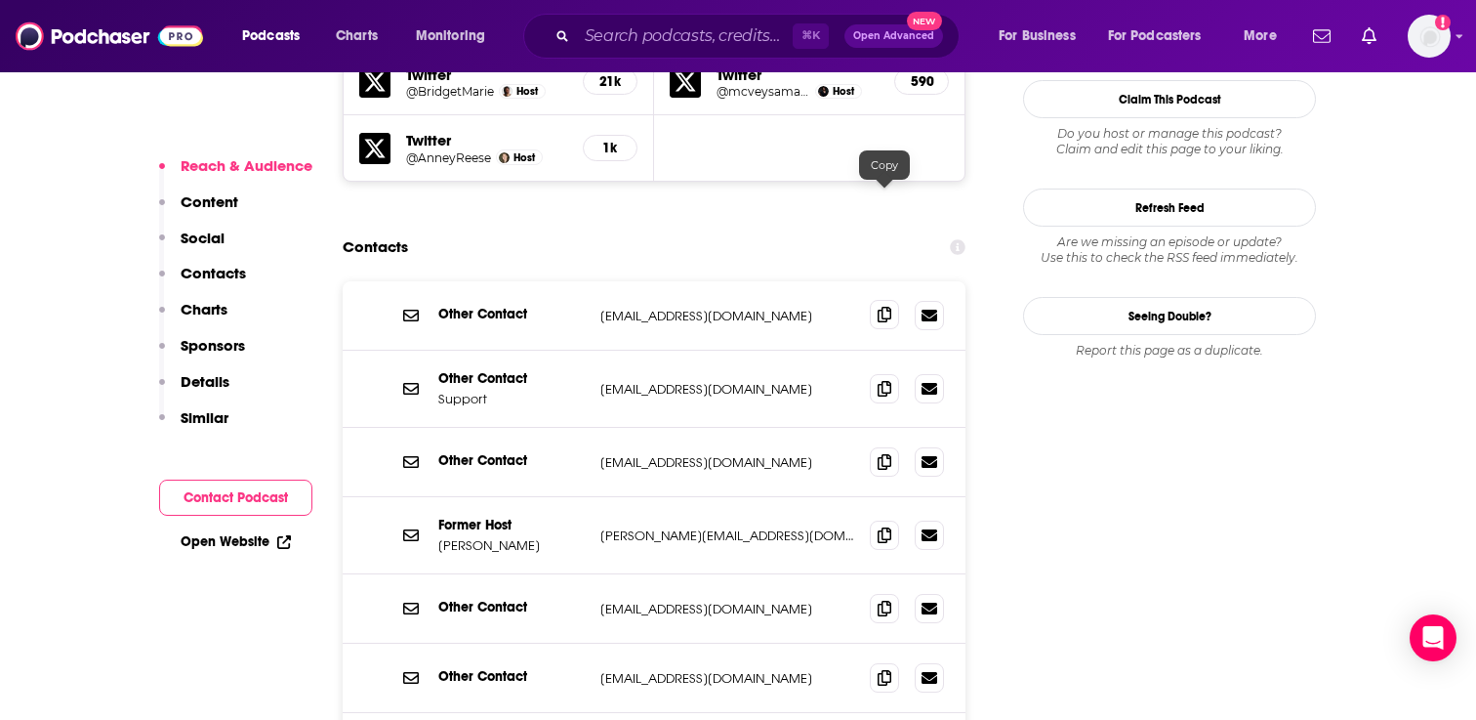
click at [875, 300] on span at bounding box center [884, 314] width 29 height 29
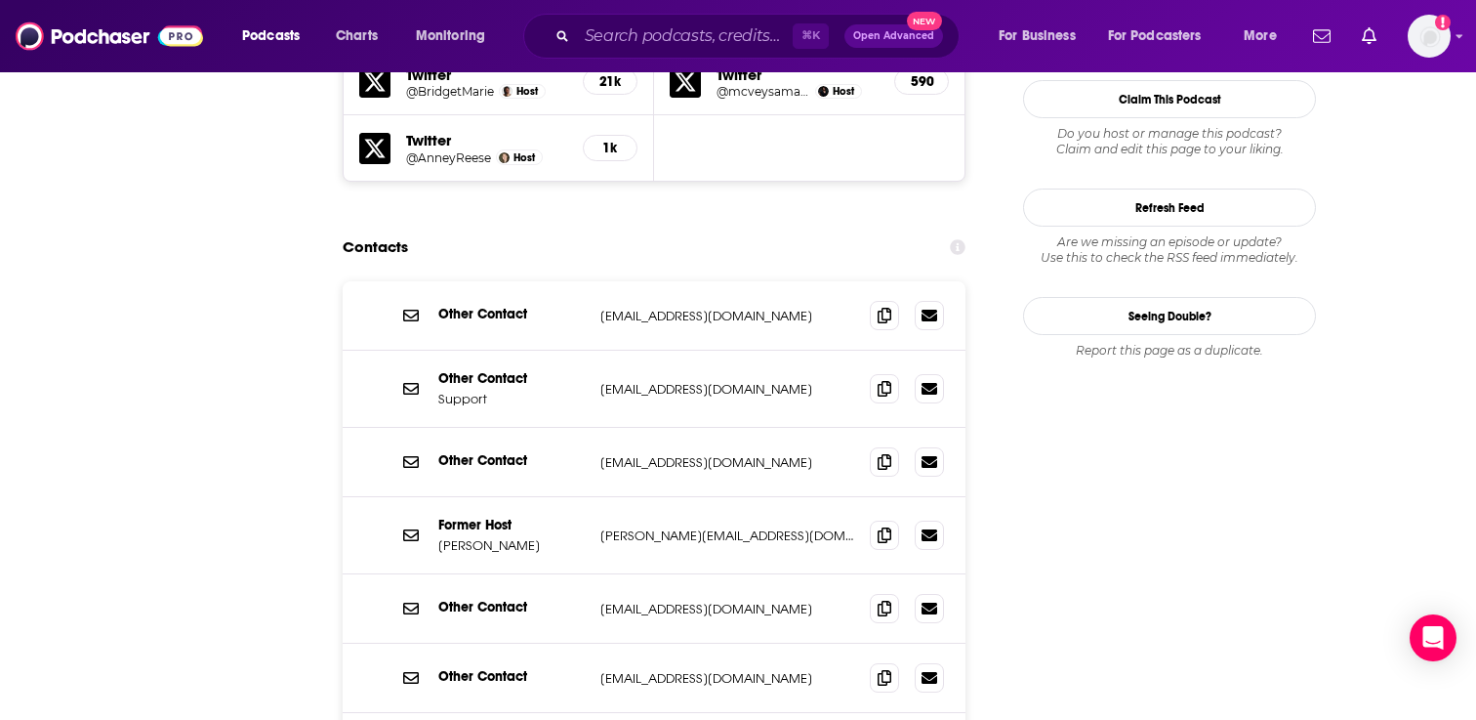
scroll to position [0, 0]
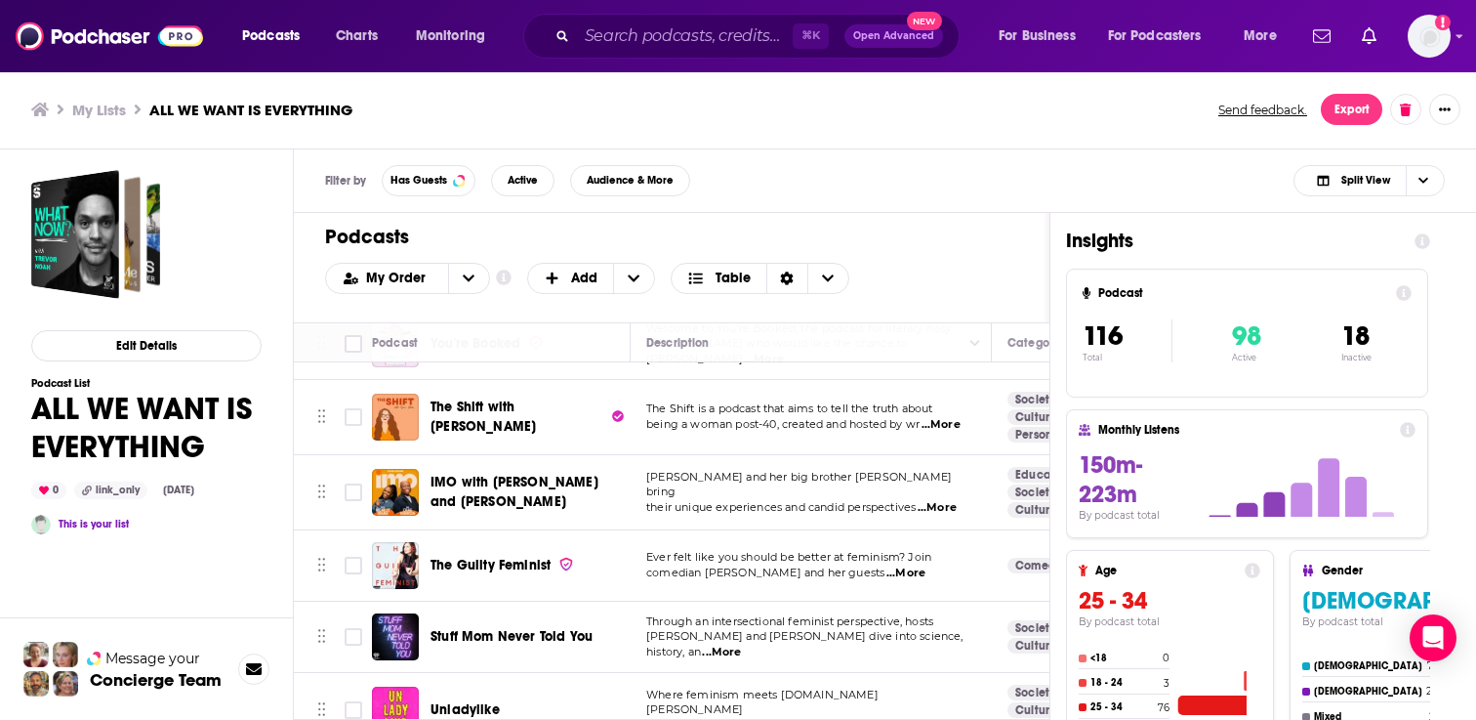
scroll to position [3962, 0]
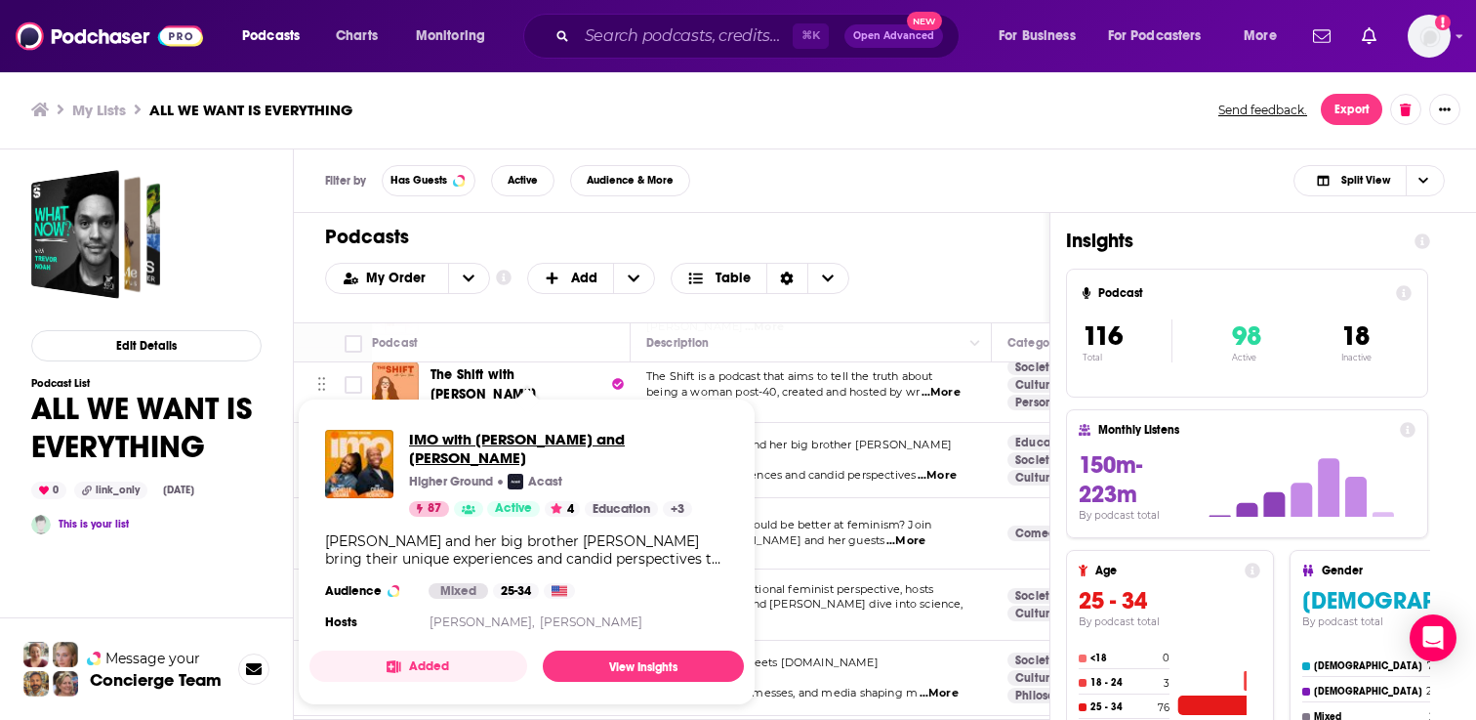
click at [478, 434] on span "IMO with [PERSON_NAME] and [PERSON_NAME]" at bounding box center [568, 448] width 319 height 37
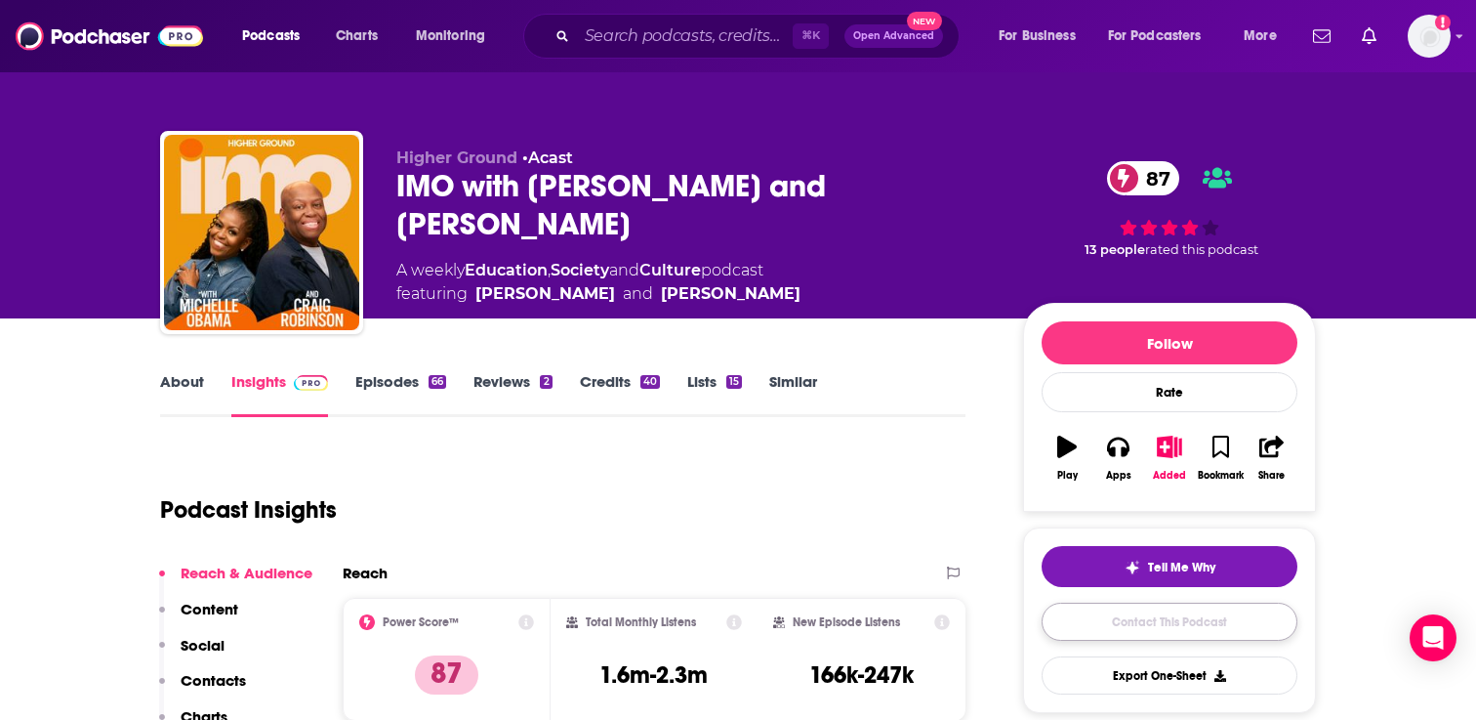
click at [1170, 636] on link "Contact This Podcast" at bounding box center [1170, 621] width 256 height 38
click at [389, 391] on link "Episodes 66" at bounding box center [400, 394] width 91 height 45
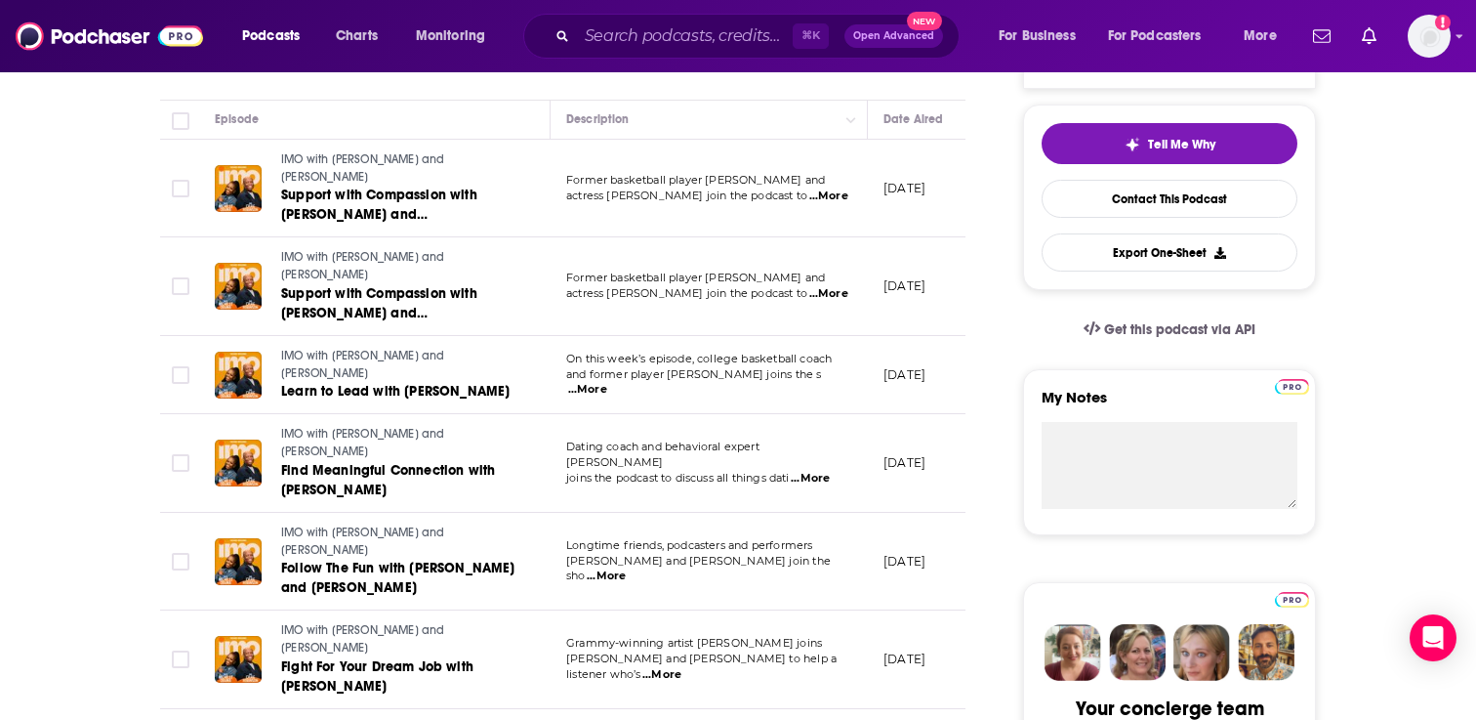
scroll to position [371, 0]
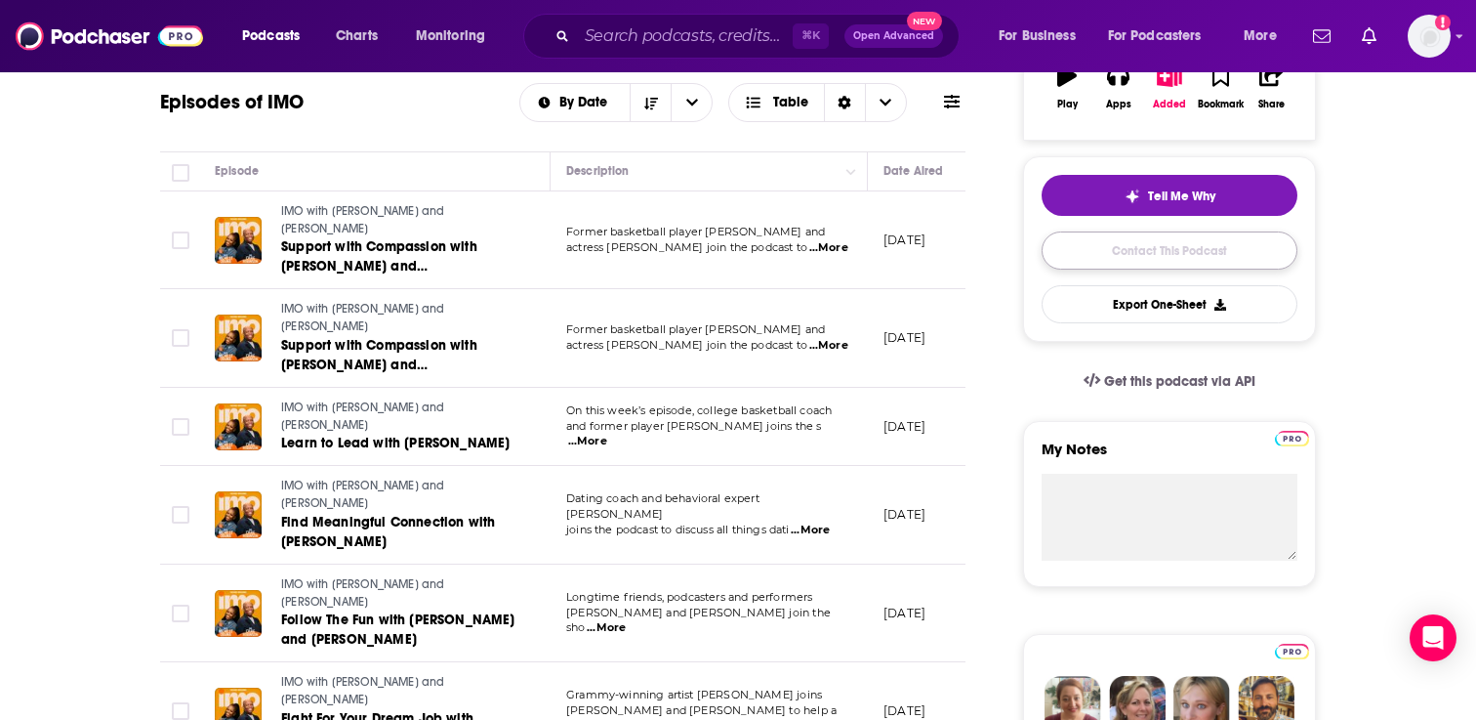
click at [1156, 257] on link "Contact This Podcast" at bounding box center [1170, 250] width 256 height 38
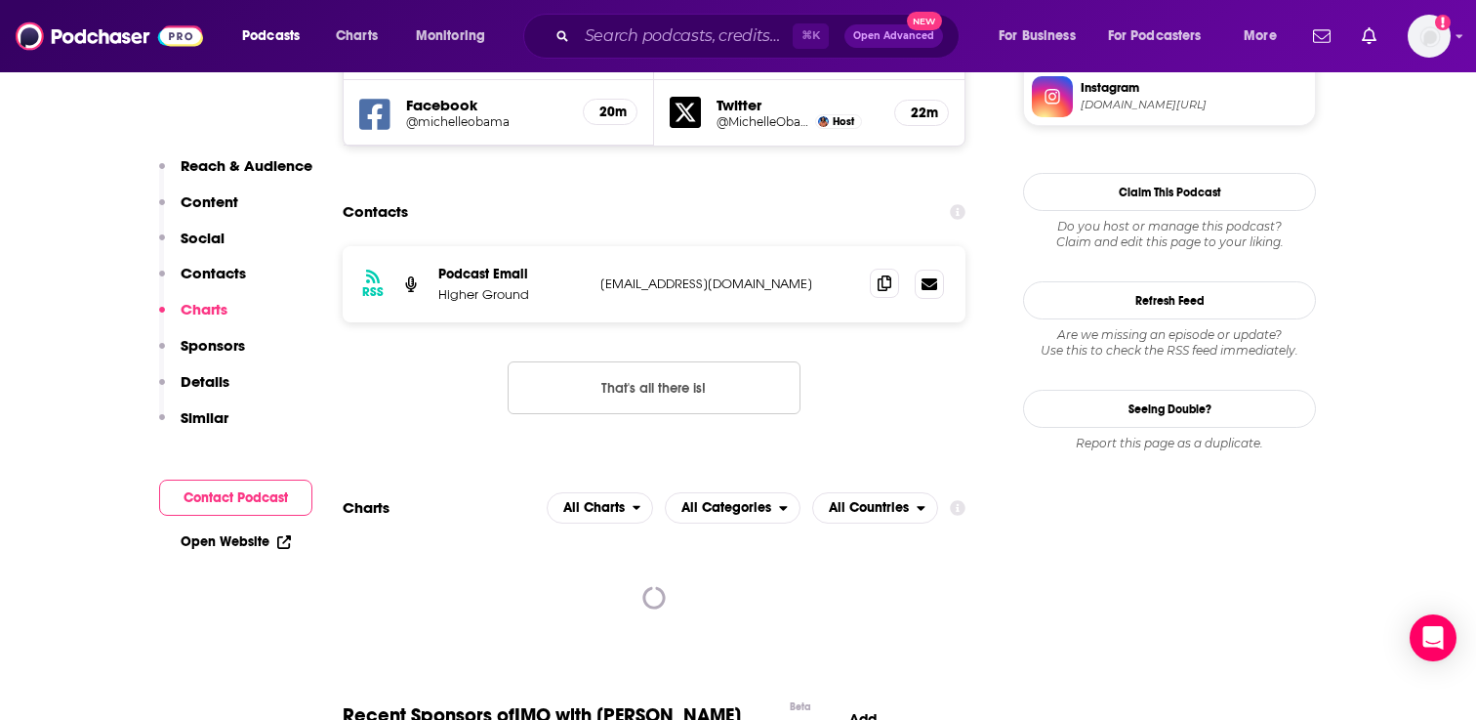
scroll to position [1812, 0]
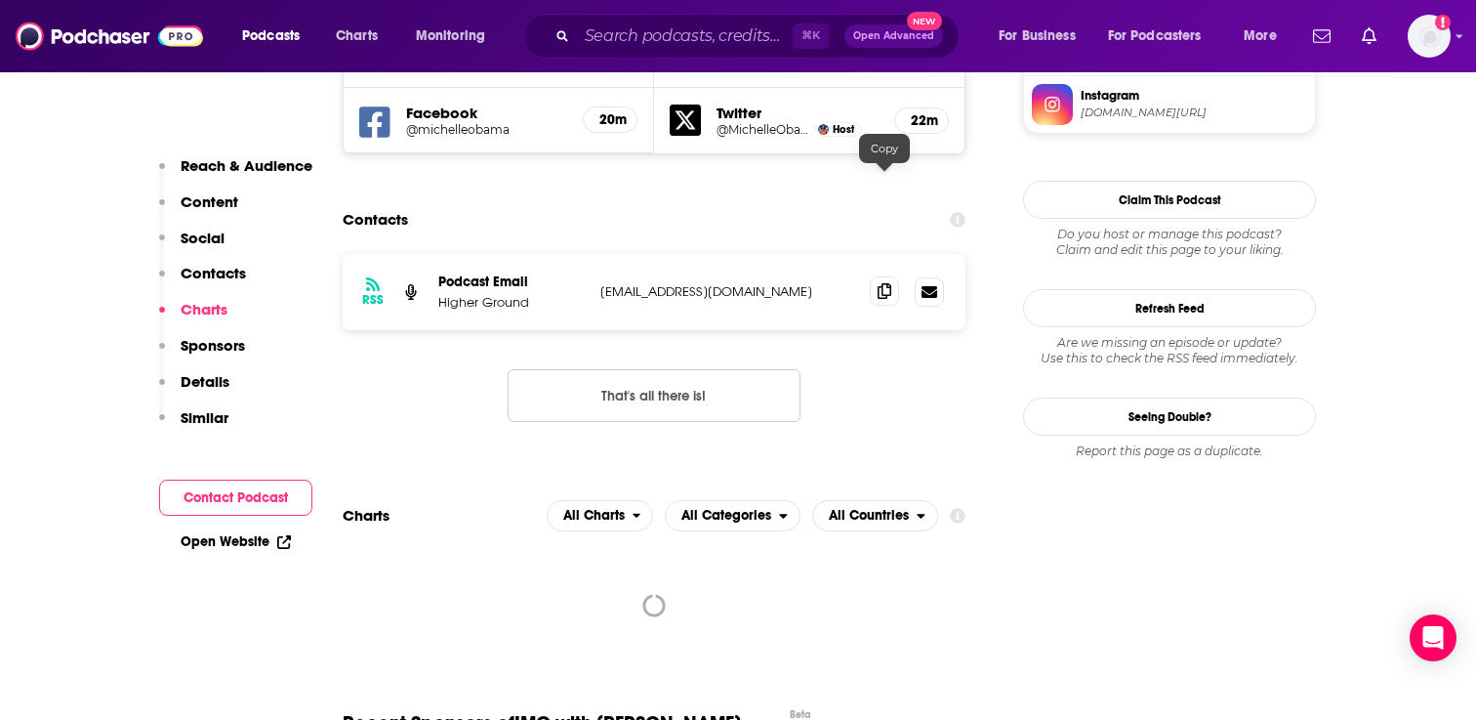
click at [884, 283] on icon at bounding box center [885, 291] width 14 height 16
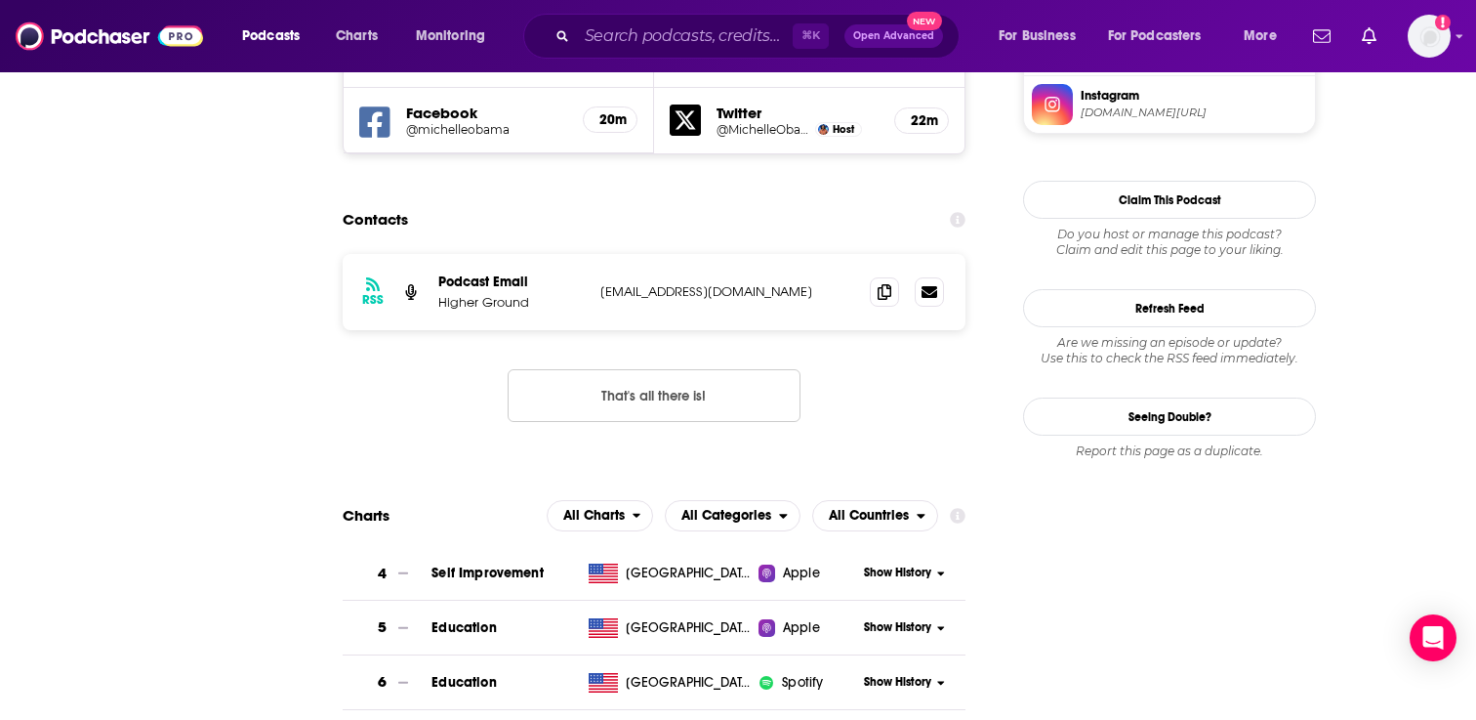
scroll to position [0, 0]
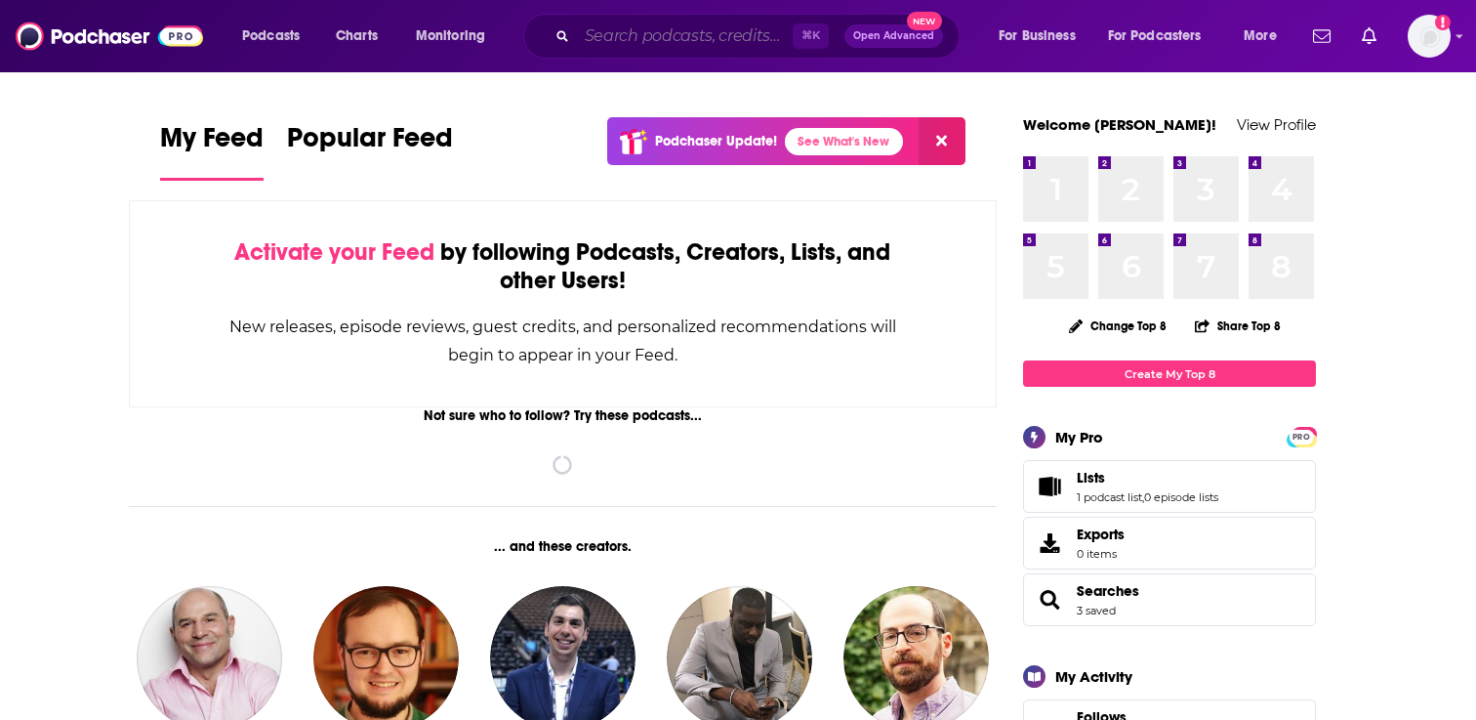
click at [680, 27] on input "Search podcasts, credits, & more..." at bounding box center [685, 36] width 216 height 31
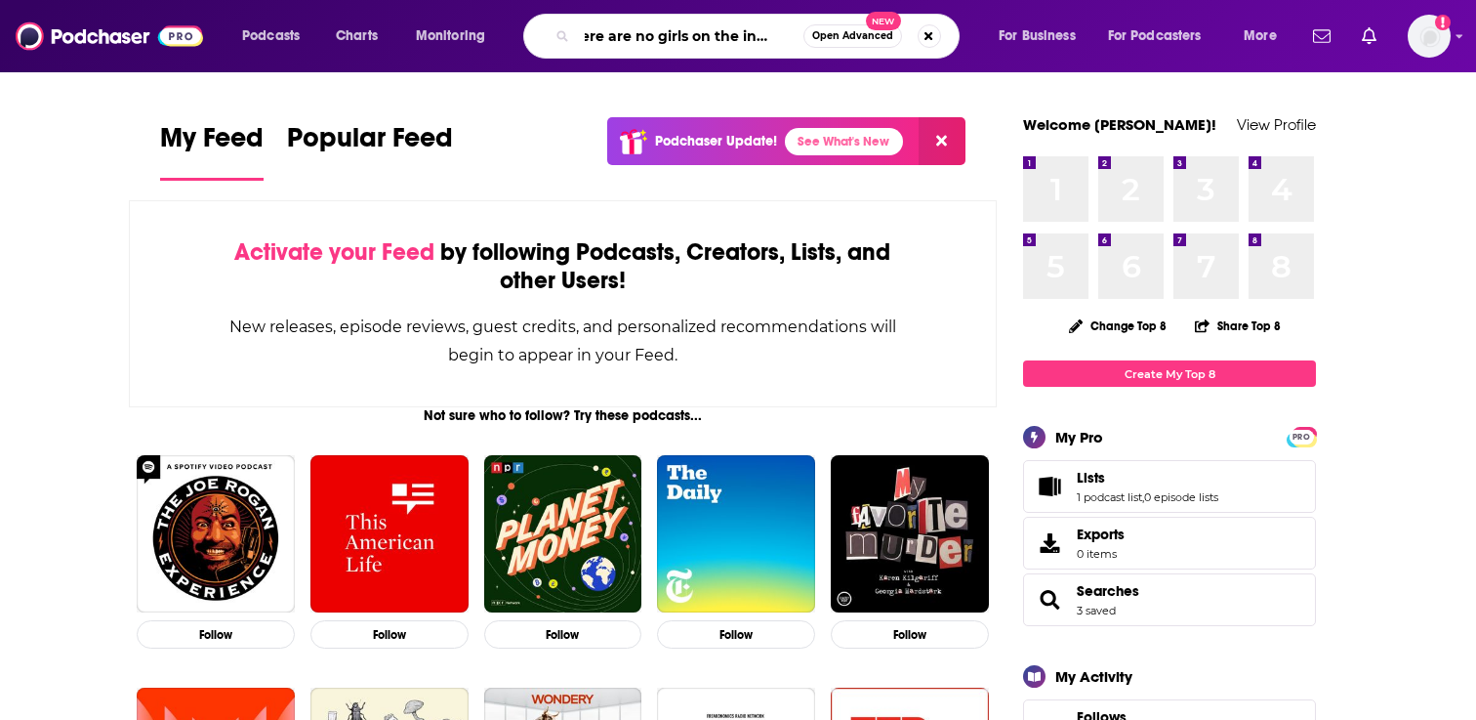
scroll to position [0, 25]
type input "there are no girls on the internet"
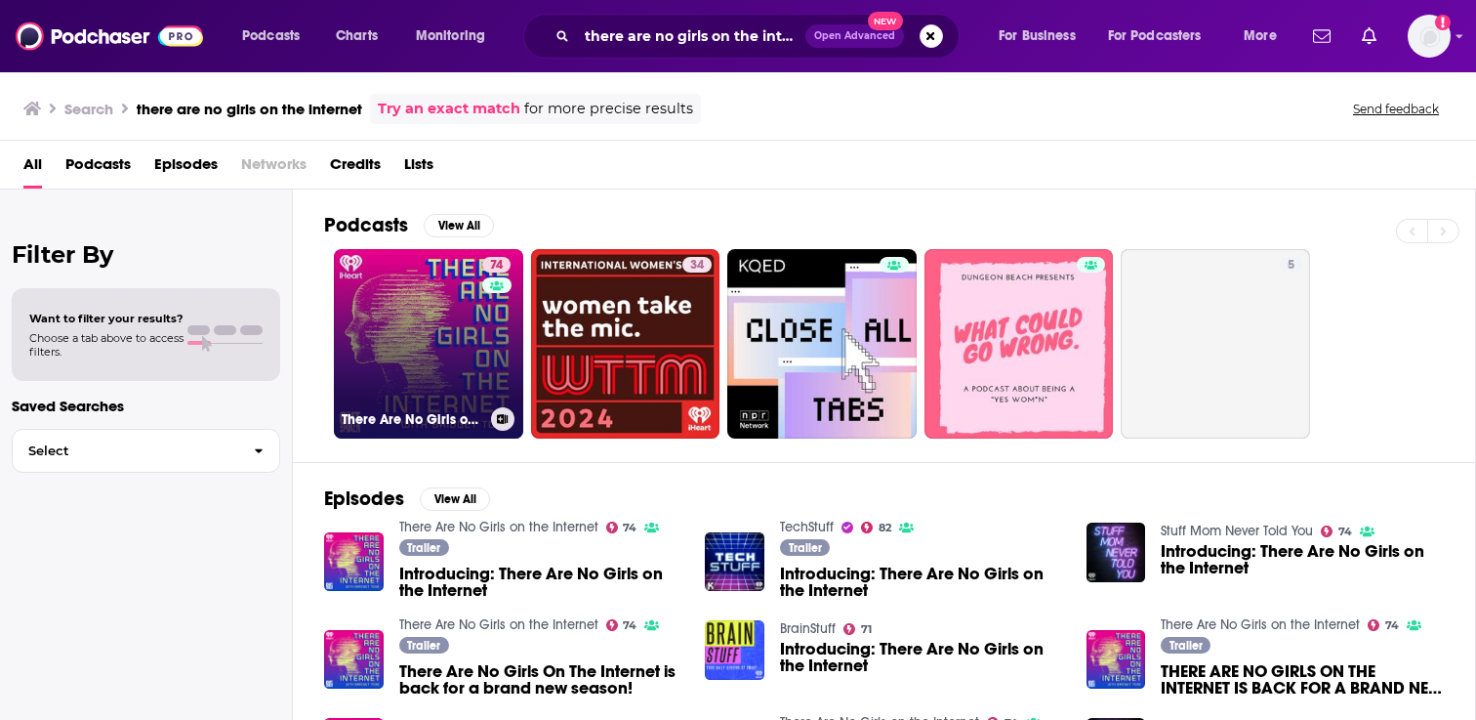
click at [466, 312] on link "74 There Are No Girls on the Internet" at bounding box center [428, 343] width 189 height 189
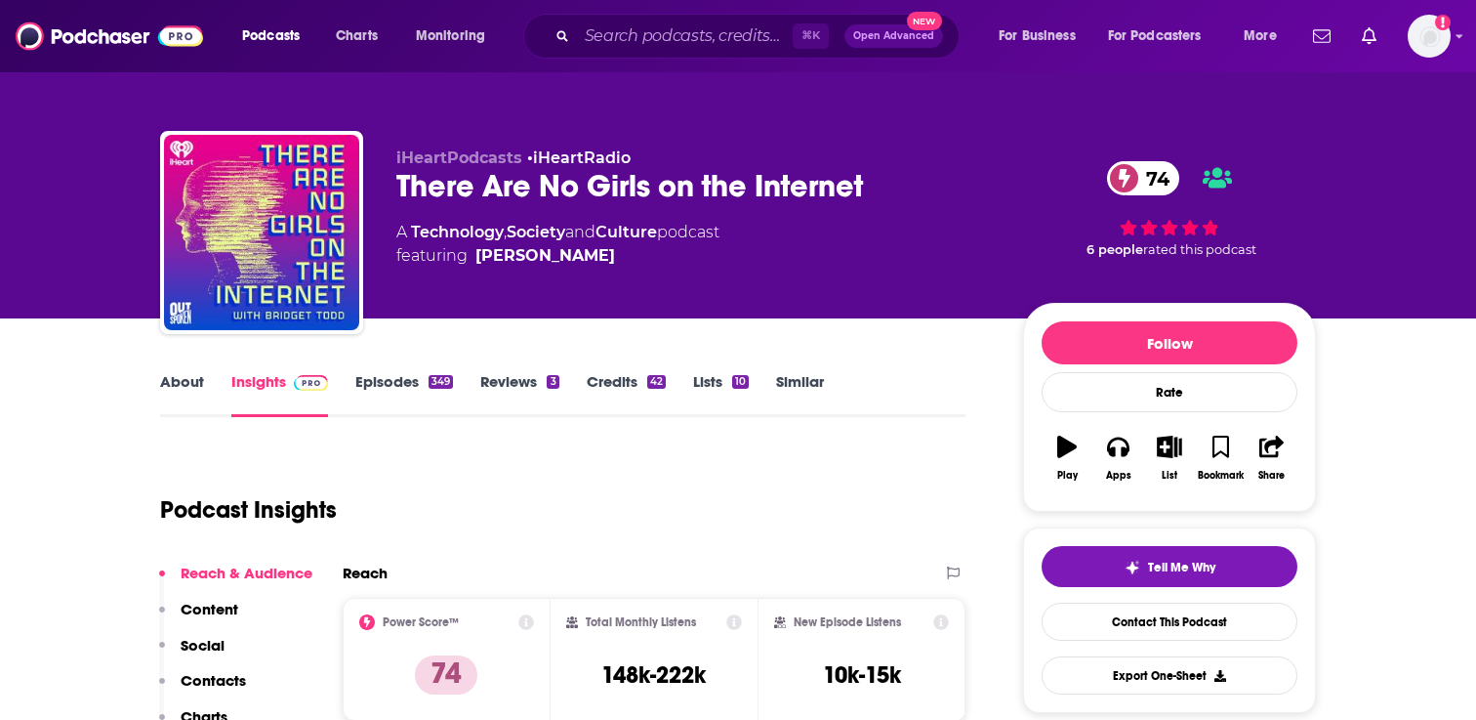
click at [386, 388] on link "Episodes 349" at bounding box center [404, 394] width 98 height 45
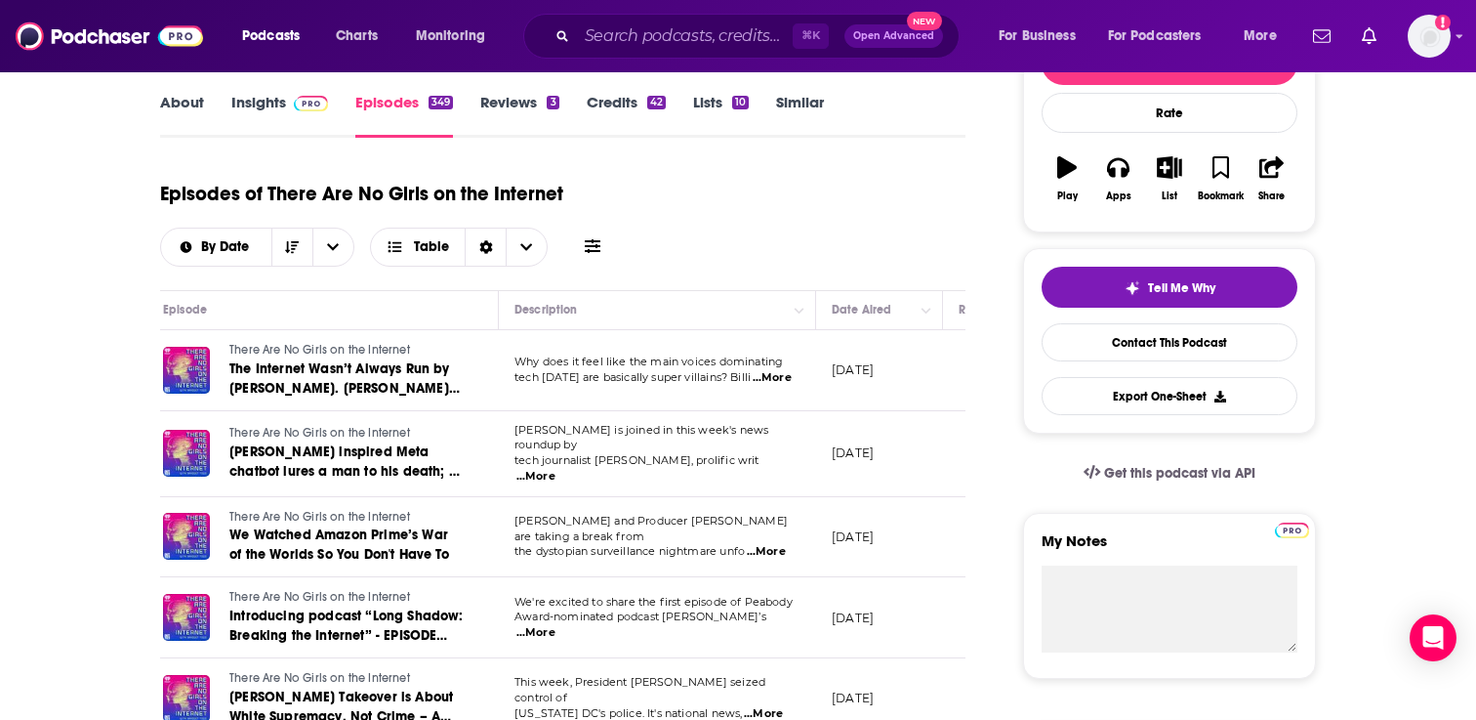
scroll to position [274, 0]
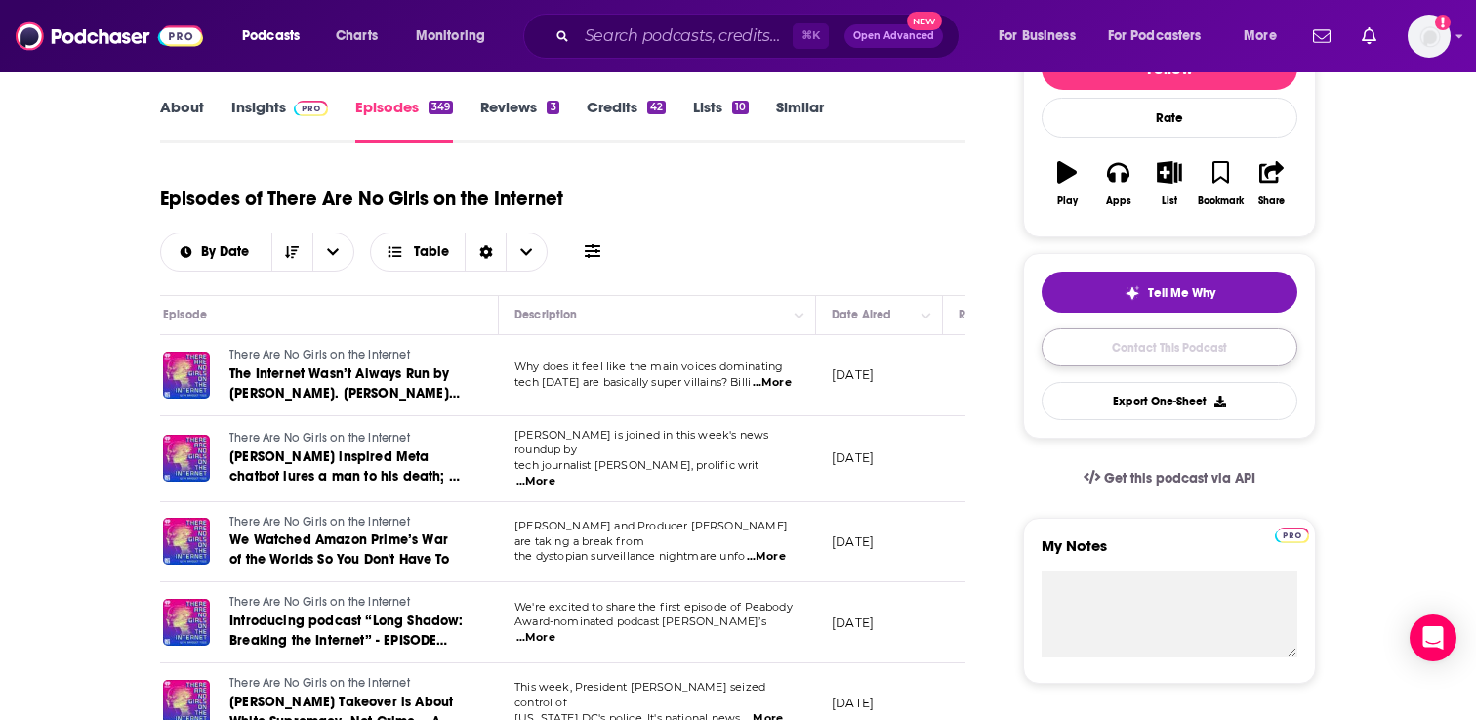
click at [1150, 340] on link "Contact This Podcast" at bounding box center [1170, 347] width 256 height 38
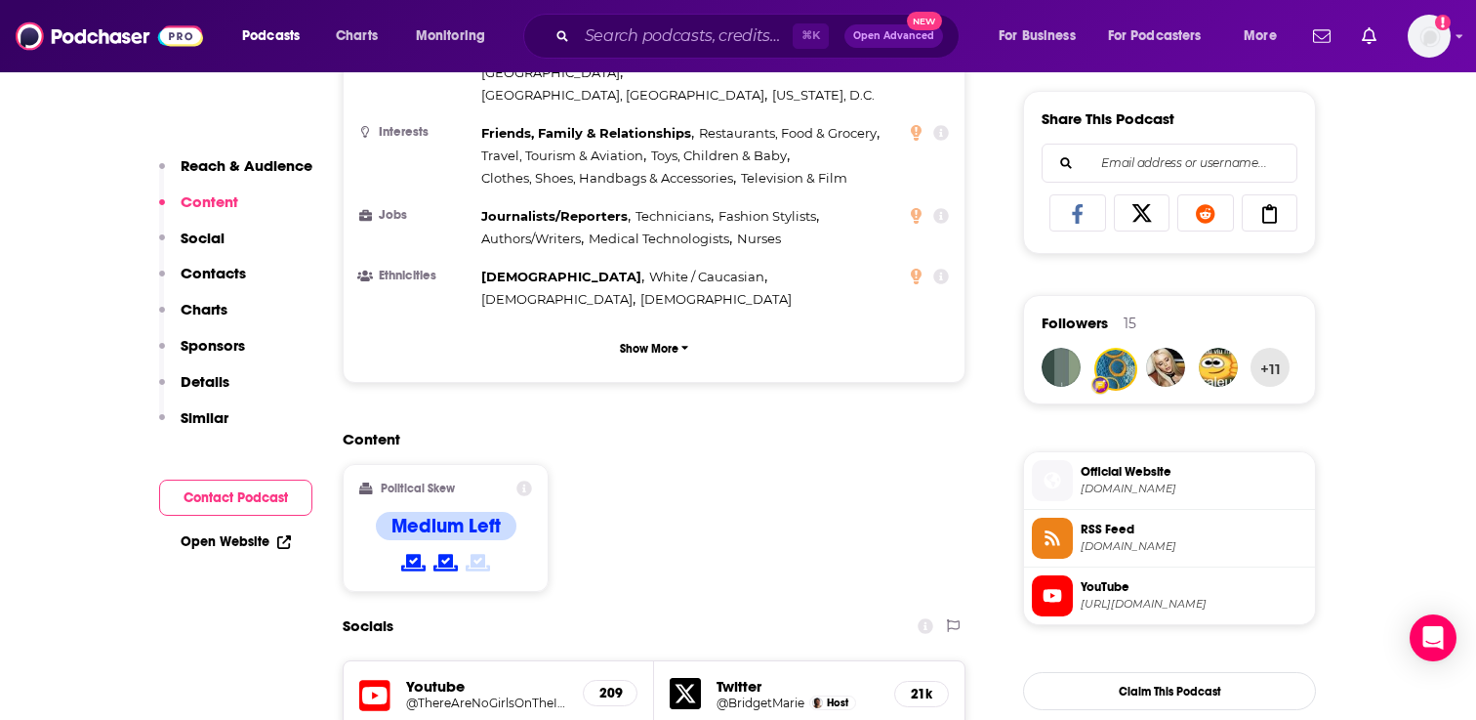
scroll to position [1033, 0]
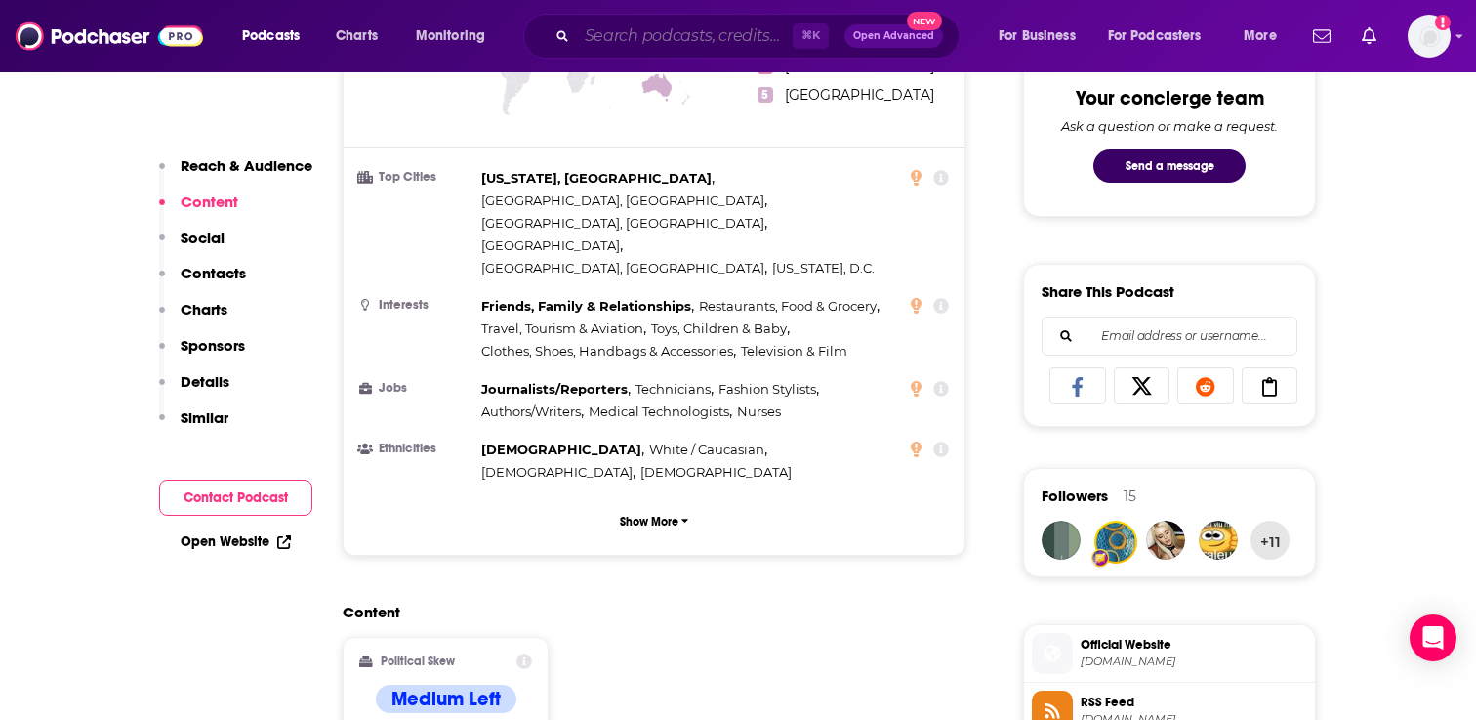
click at [612, 29] on input "Search podcasts, credits, & more..." at bounding box center [685, 36] width 216 height 31
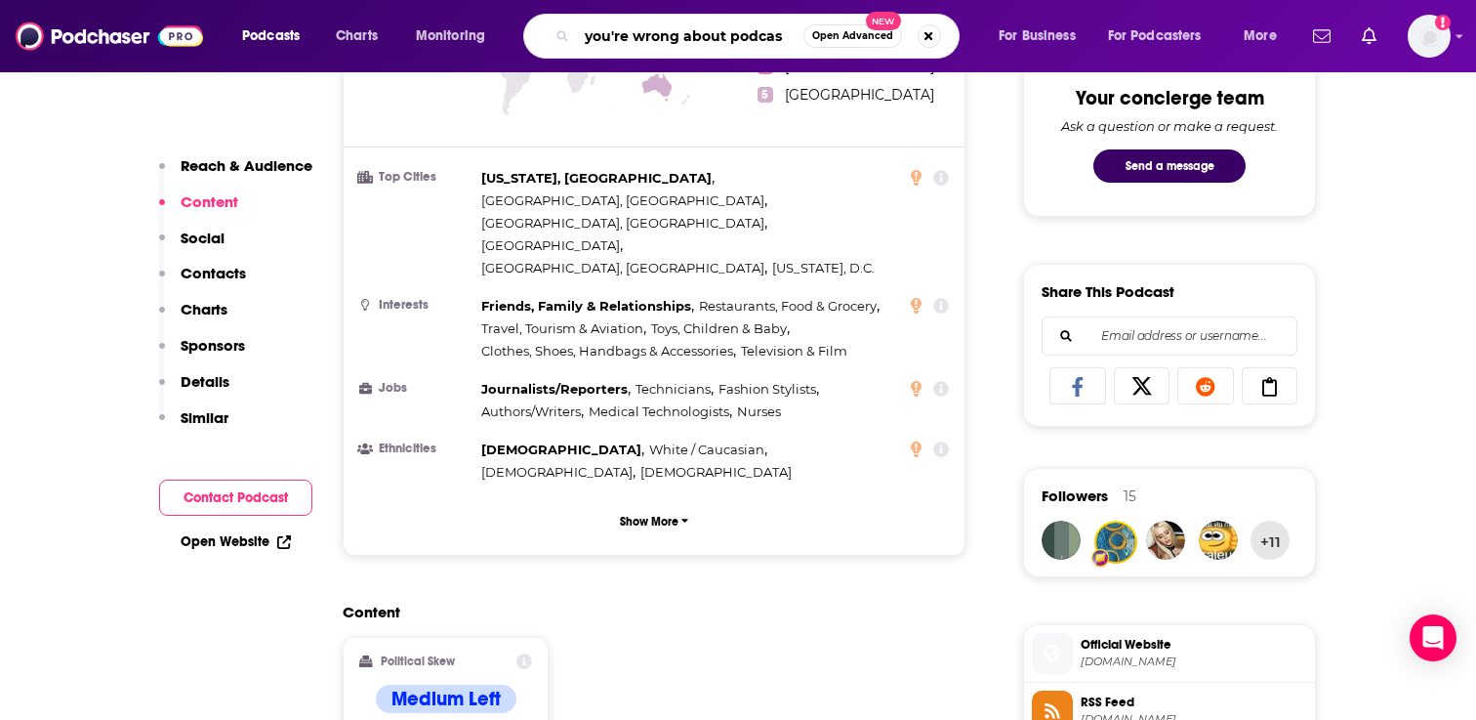
type input "you're wrong about podcast"
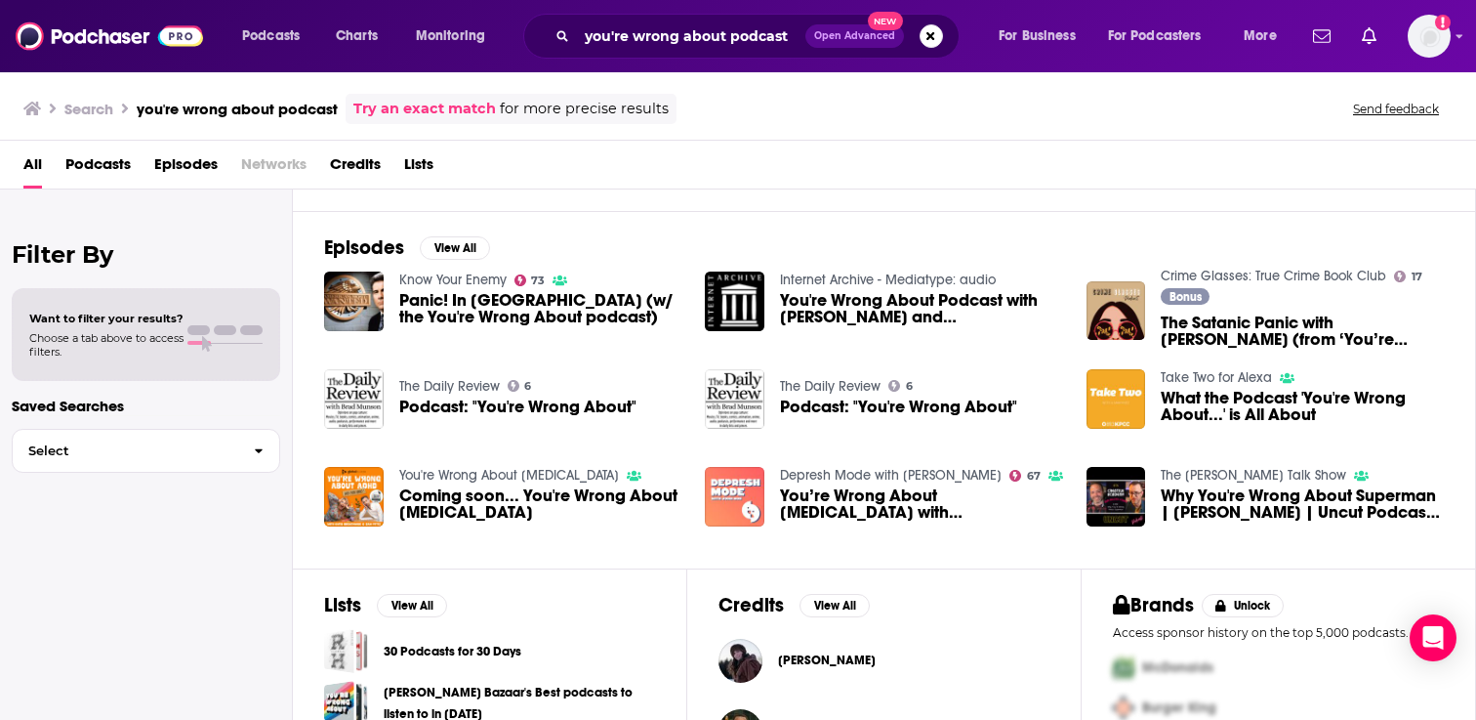
scroll to position [233, 0]
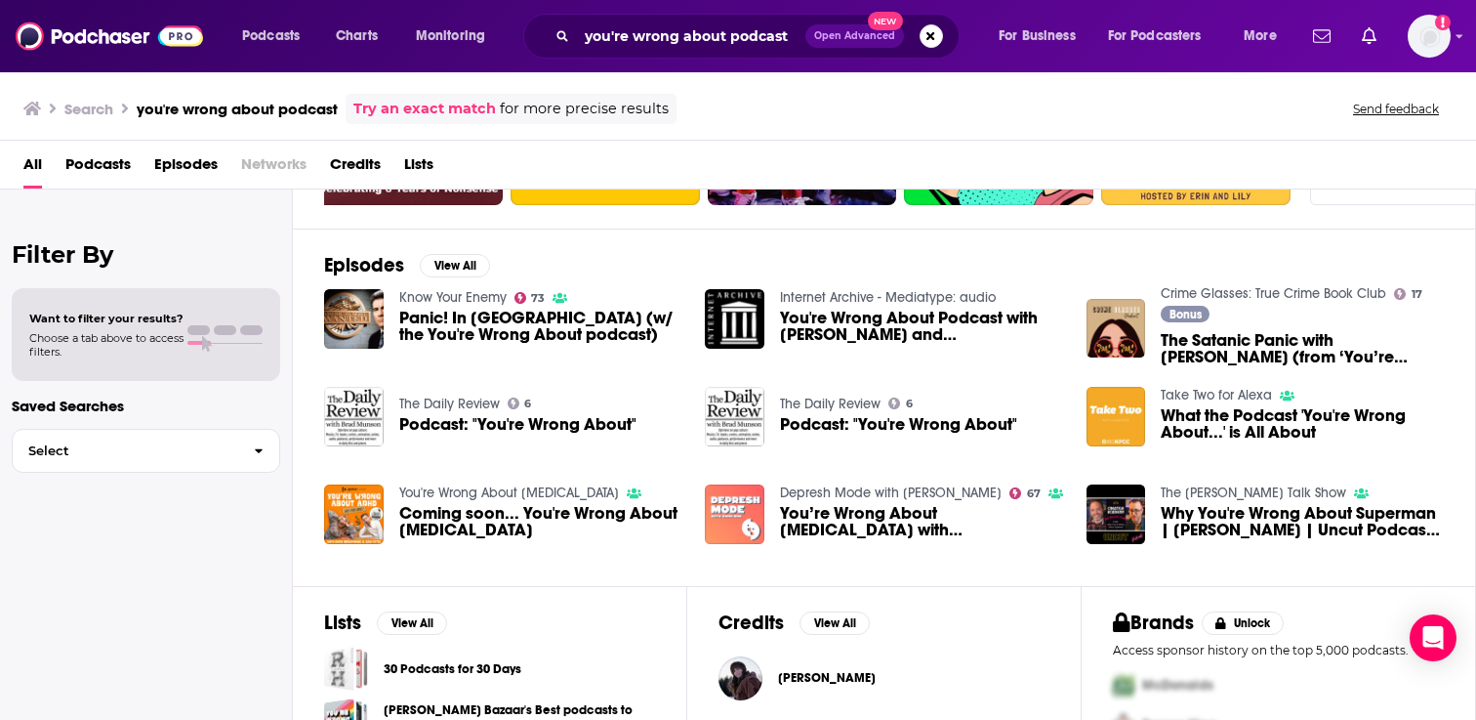
click at [807, 679] on span "Sarah Marshall" at bounding box center [827, 678] width 98 height 16
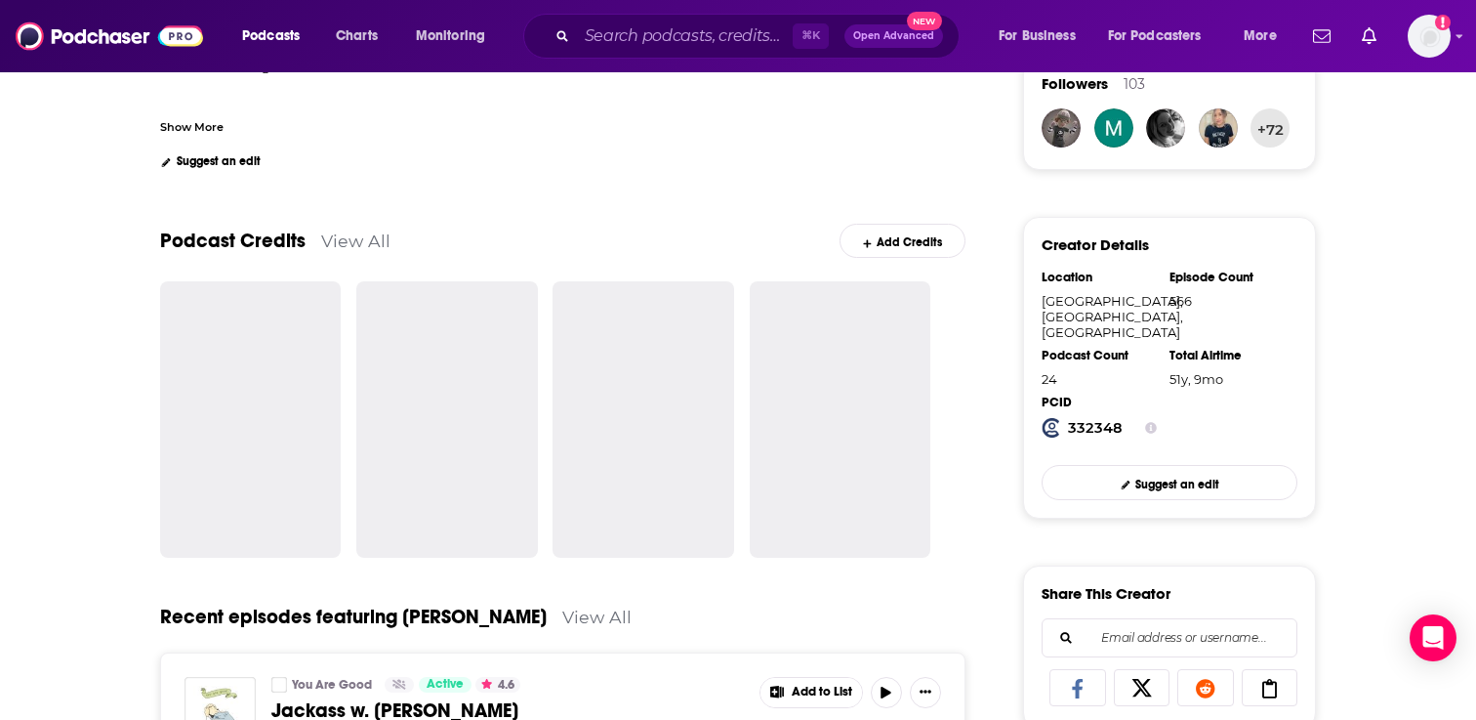
scroll to position [502, 0]
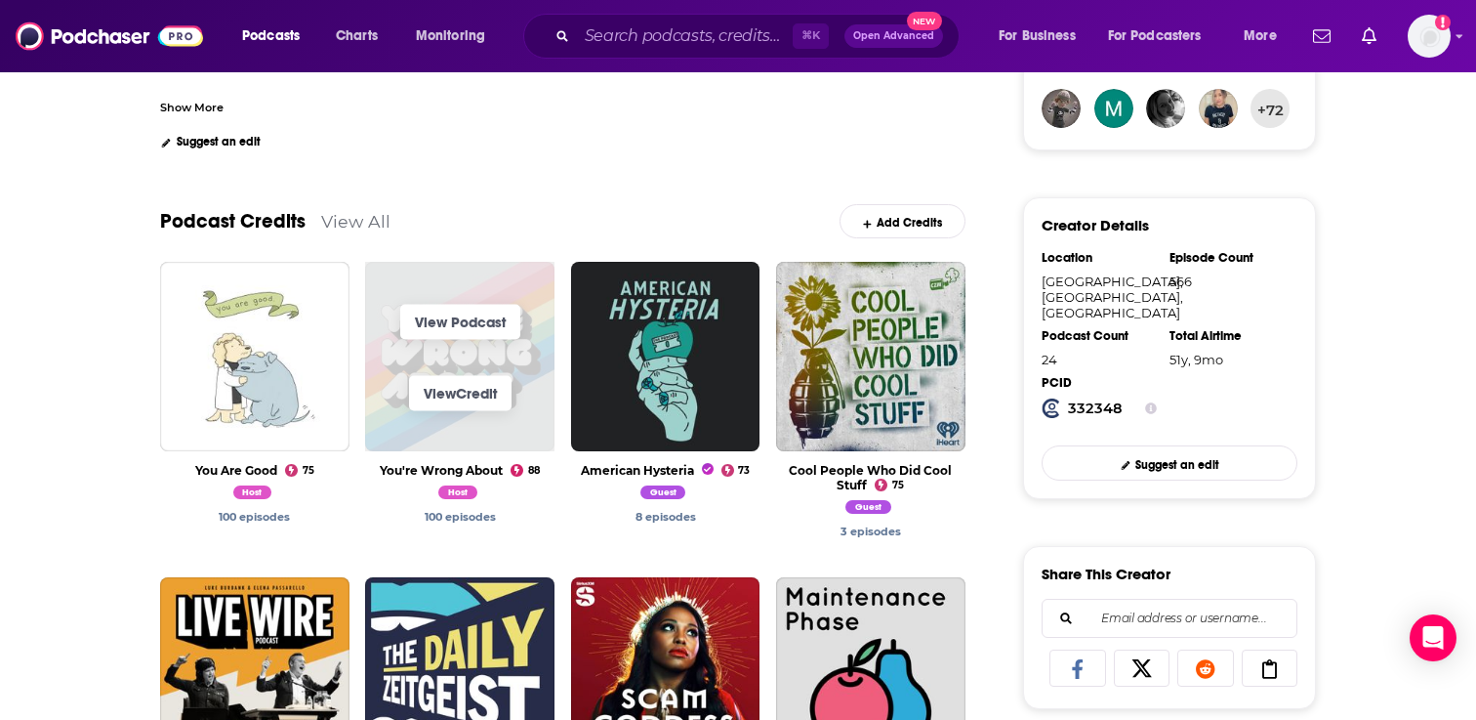
click at [467, 357] on span "View Podcast" at bounding box center [459, 321] width 189 height 71
click at [458, 320] on link "View Podcast" at bounding box center [460, 321] width 120 height 35
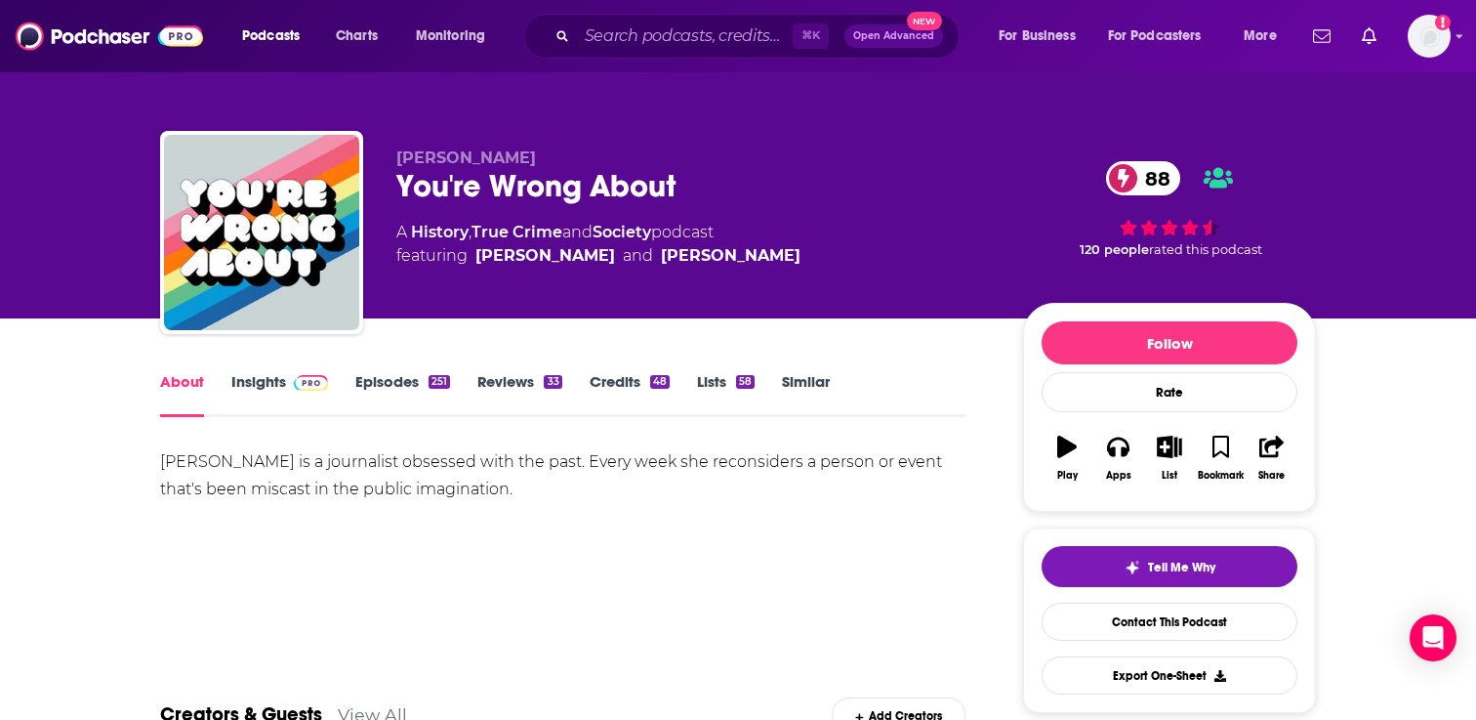
click at [267, 387] on link "Insights" at bounding box center [279, 394] width 97 height 45
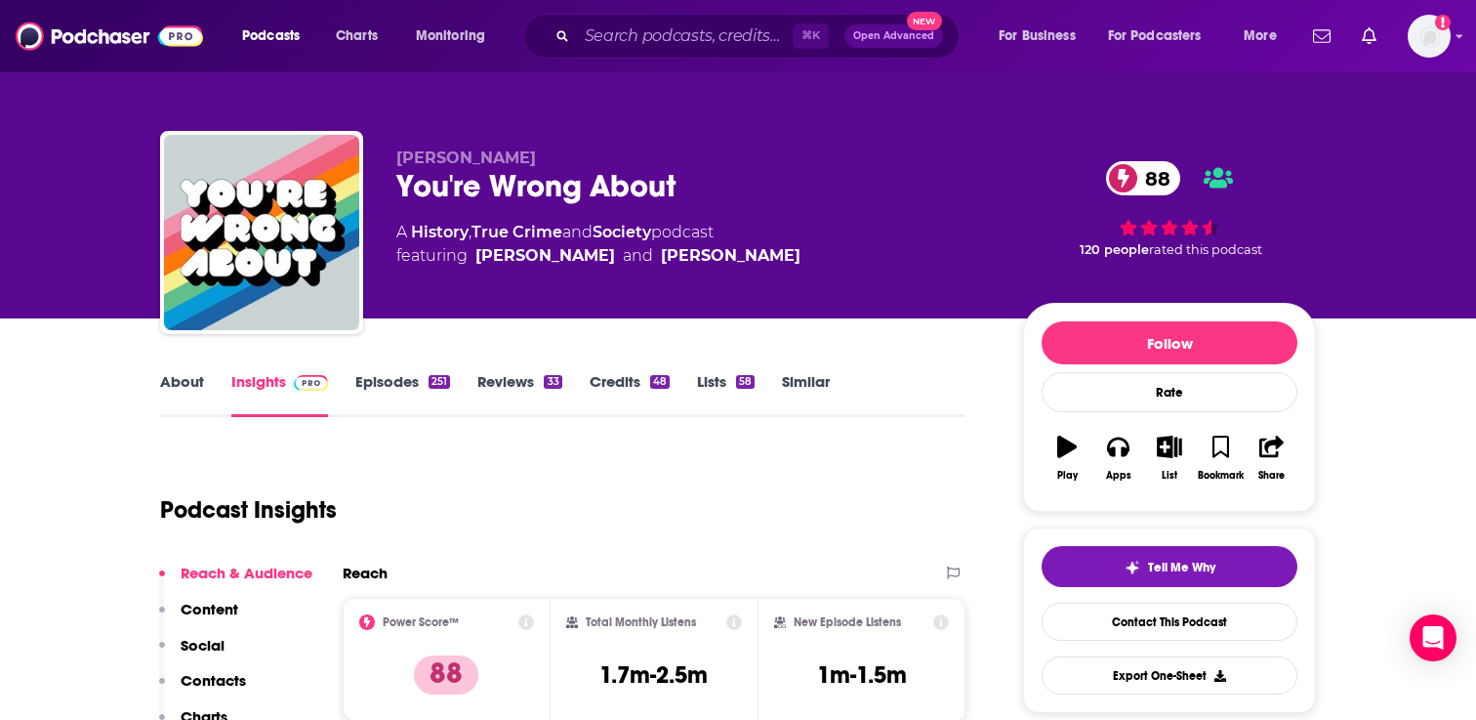
click at [388, 379] on link "Episodes 251" at bounding box center [402, 394] width 95 height 45
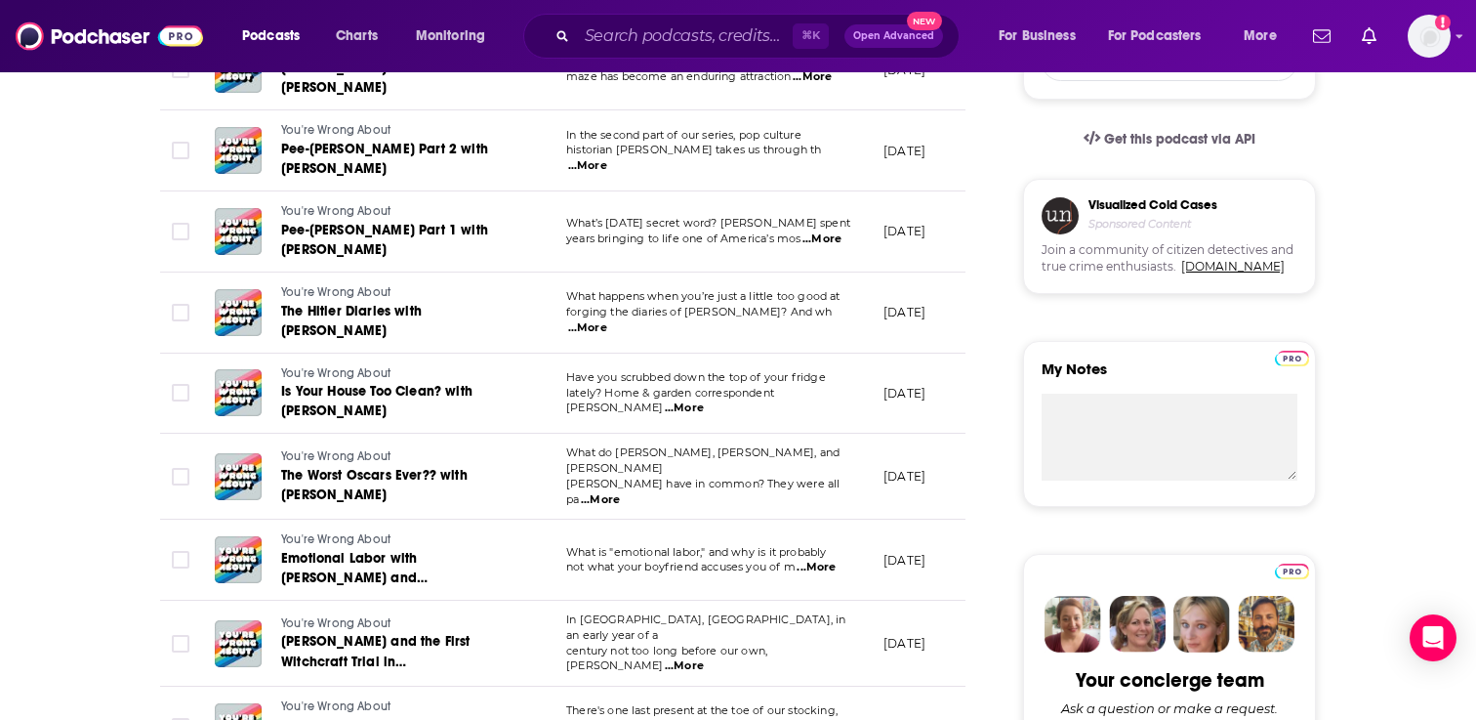
scroll to position [627, 0]
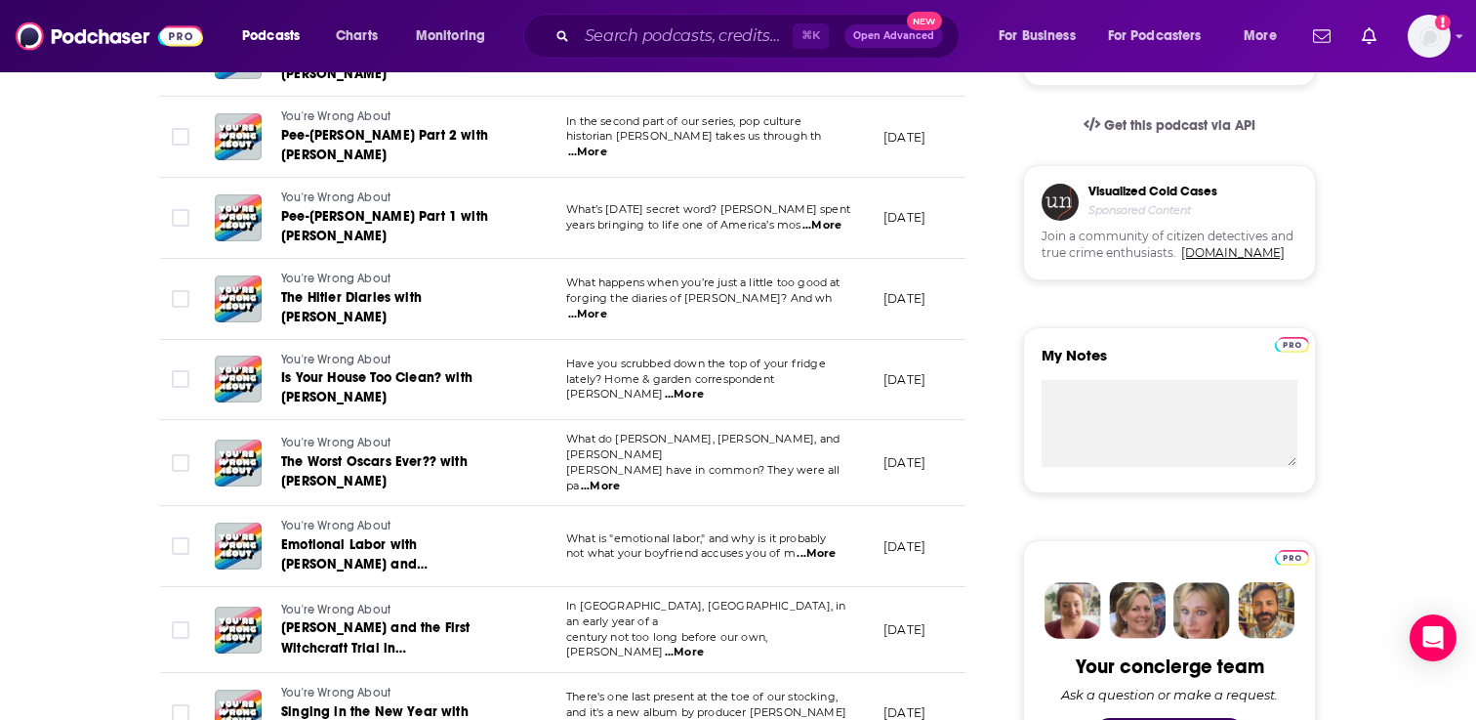
click at [620, 478] on span "...More" at bounding box center [600, 486] width 39 height 16
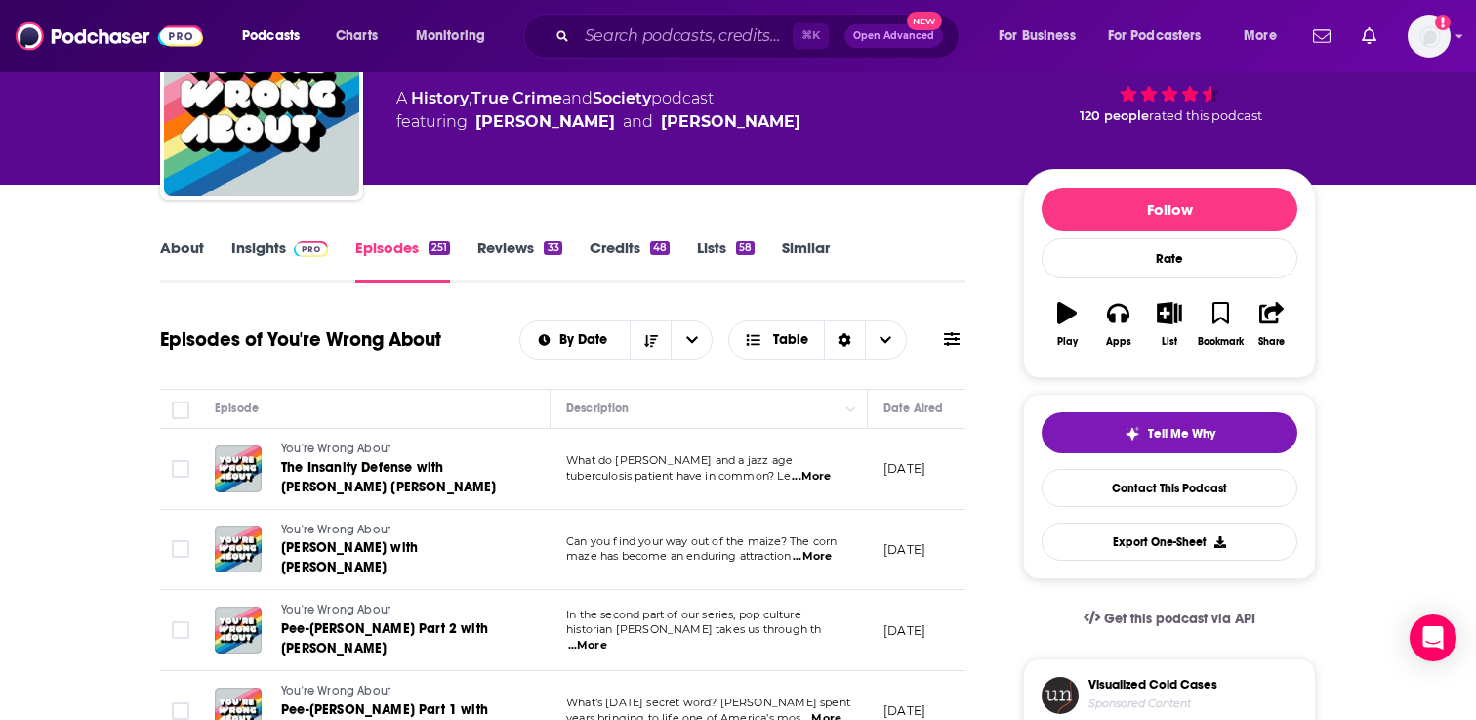
scroll to position [0, 0]
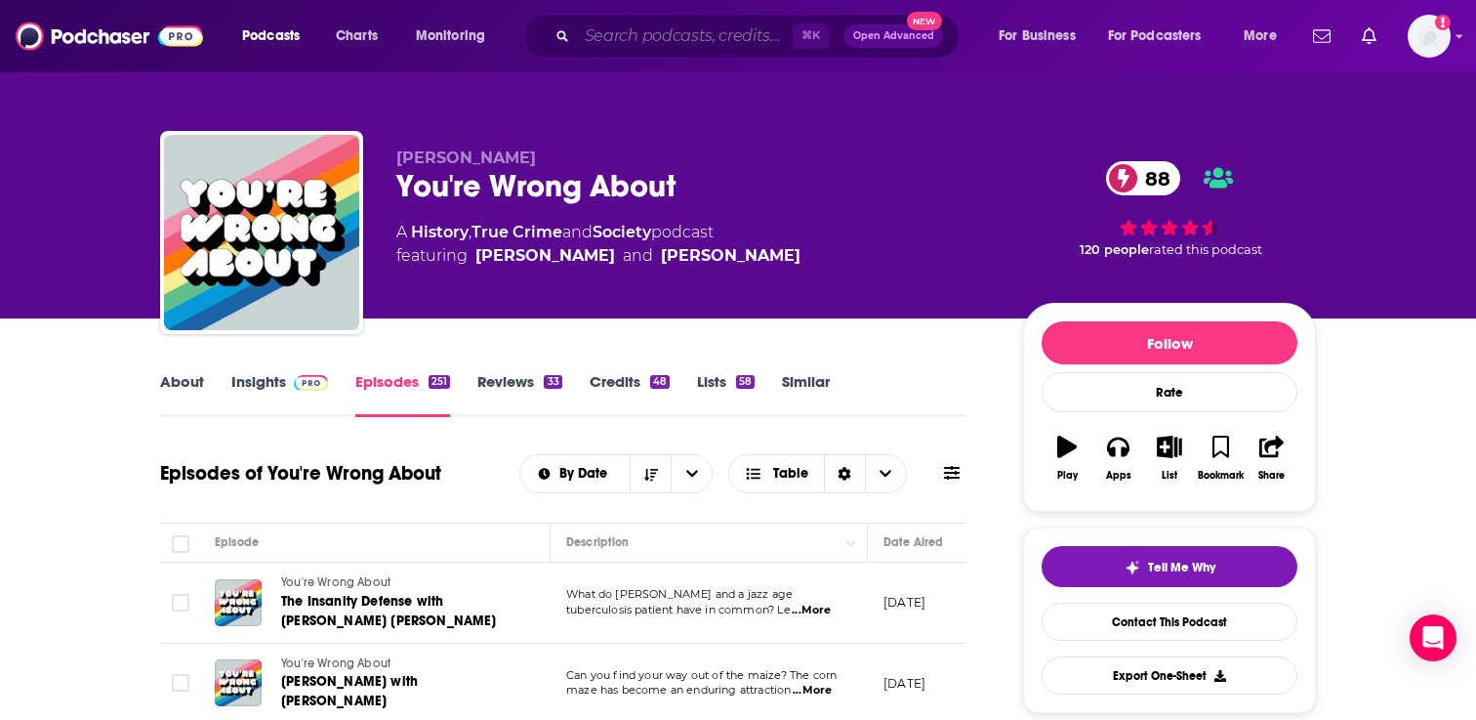
click at [630, 40] on input "Search podcasts, credits, & more..." at bounding box center [685, 36] width 216 height 31
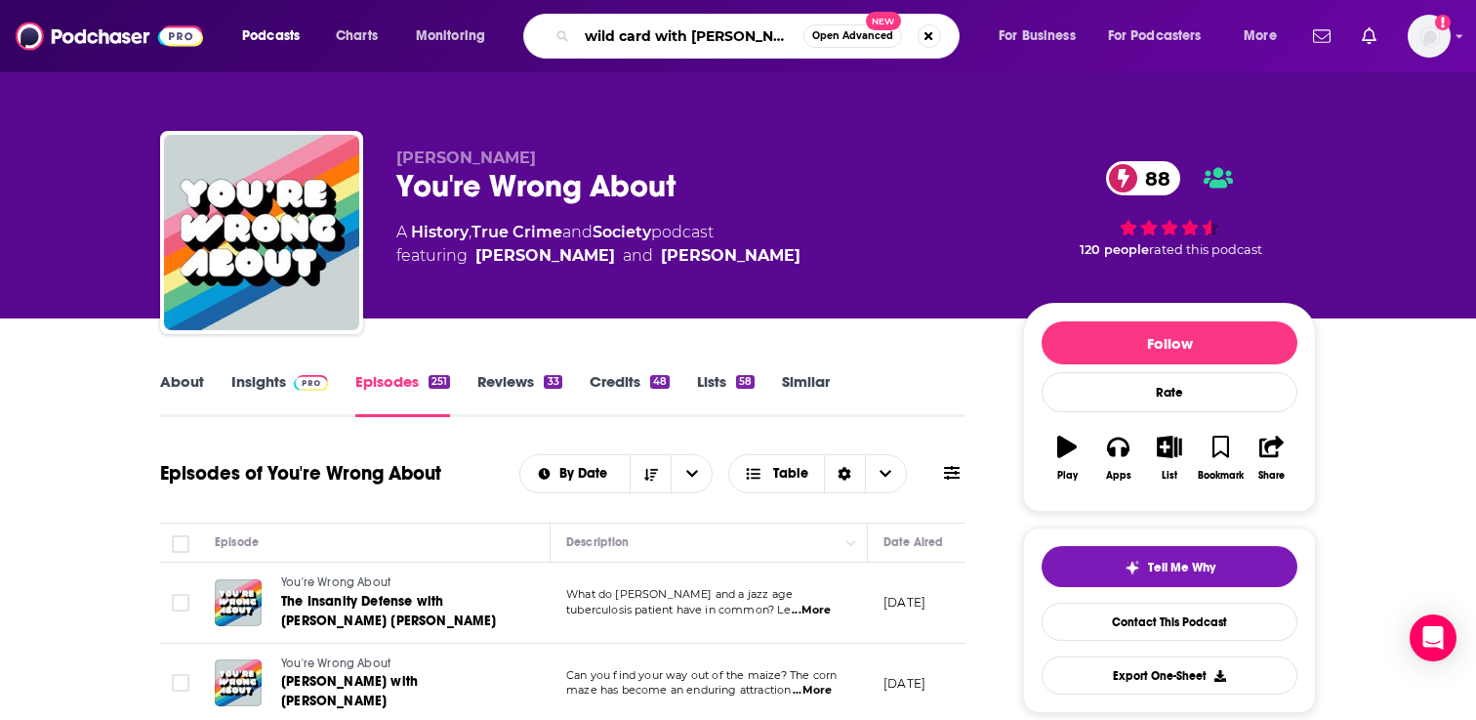
type input "wild card with rachel martin"
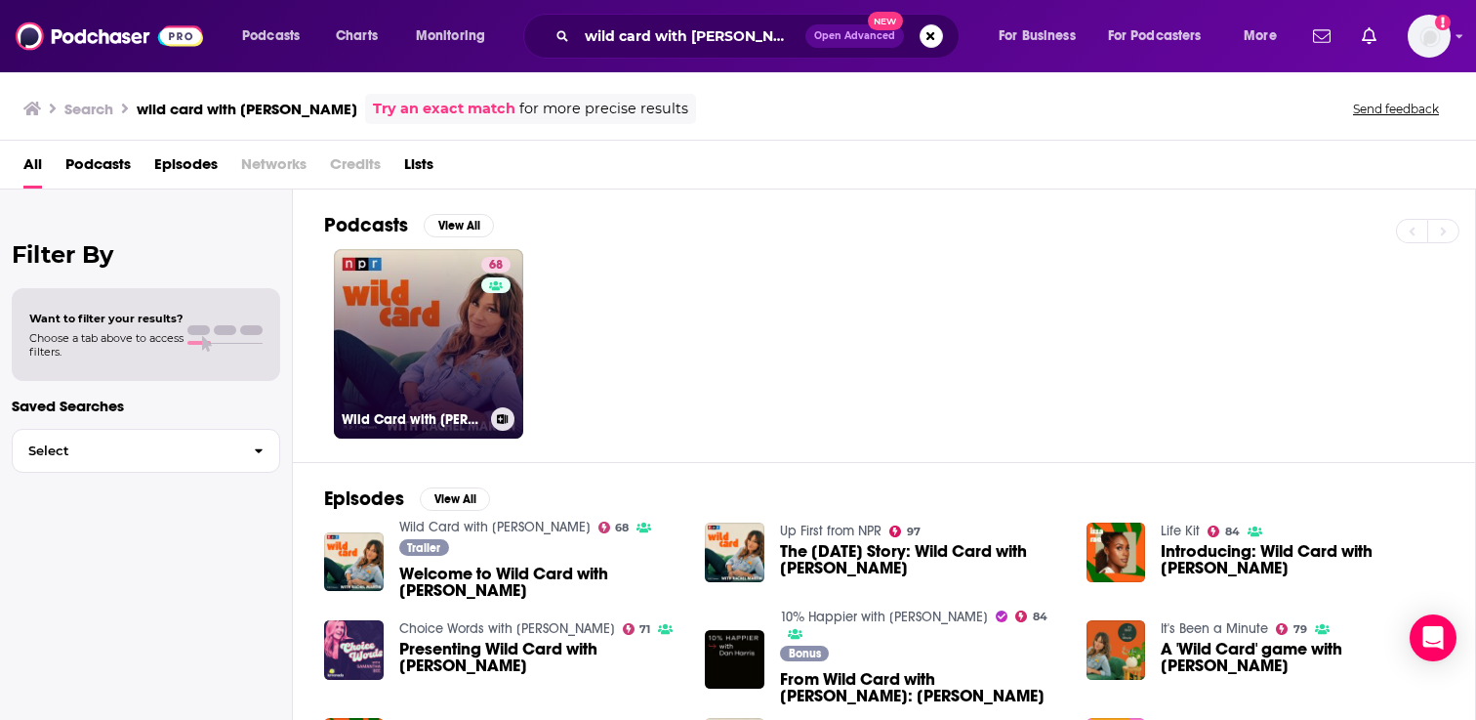
click at [476, 362] on link "68 Wild Card with Rachel Martin" at bounding box center [428, 343] width 189 height 189
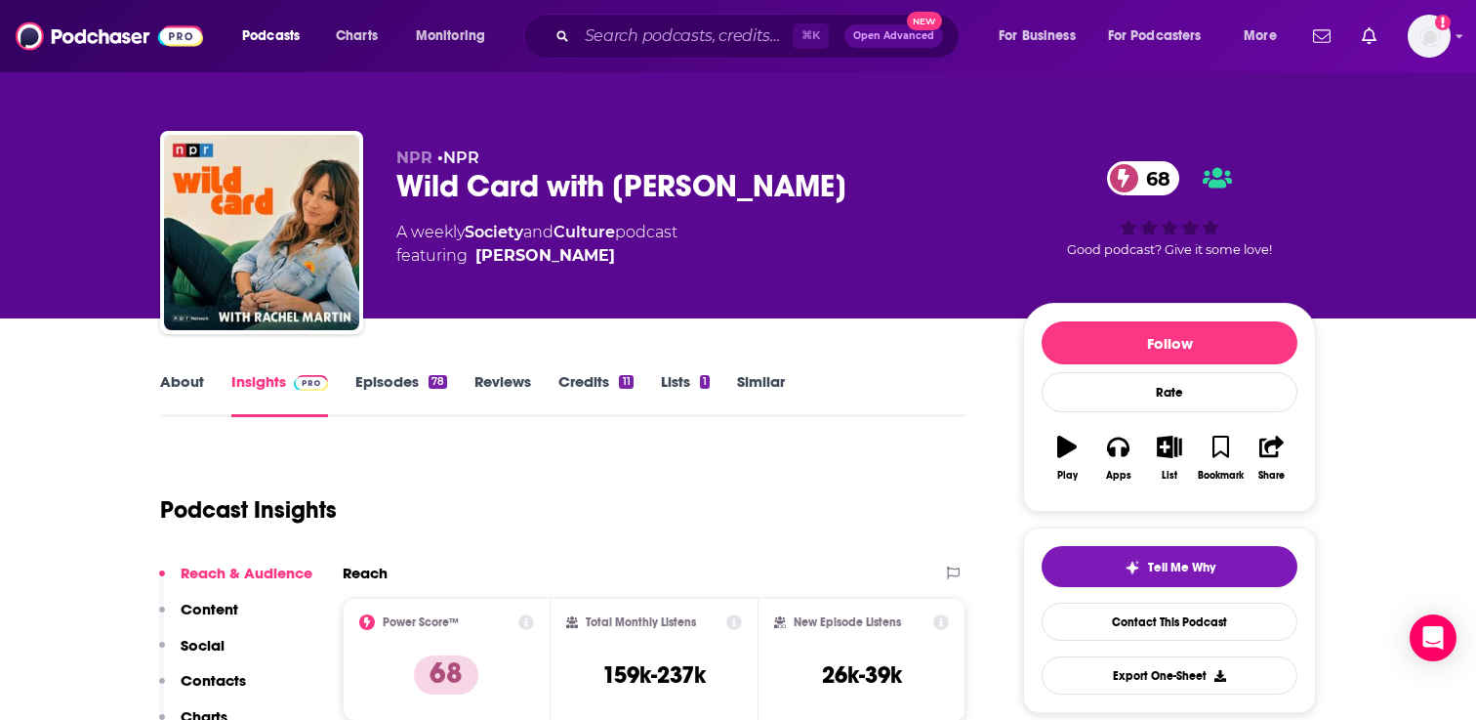
click at [399, 396] on link "Episodes 78" at bounding box center [401, 394] width 92 height 45
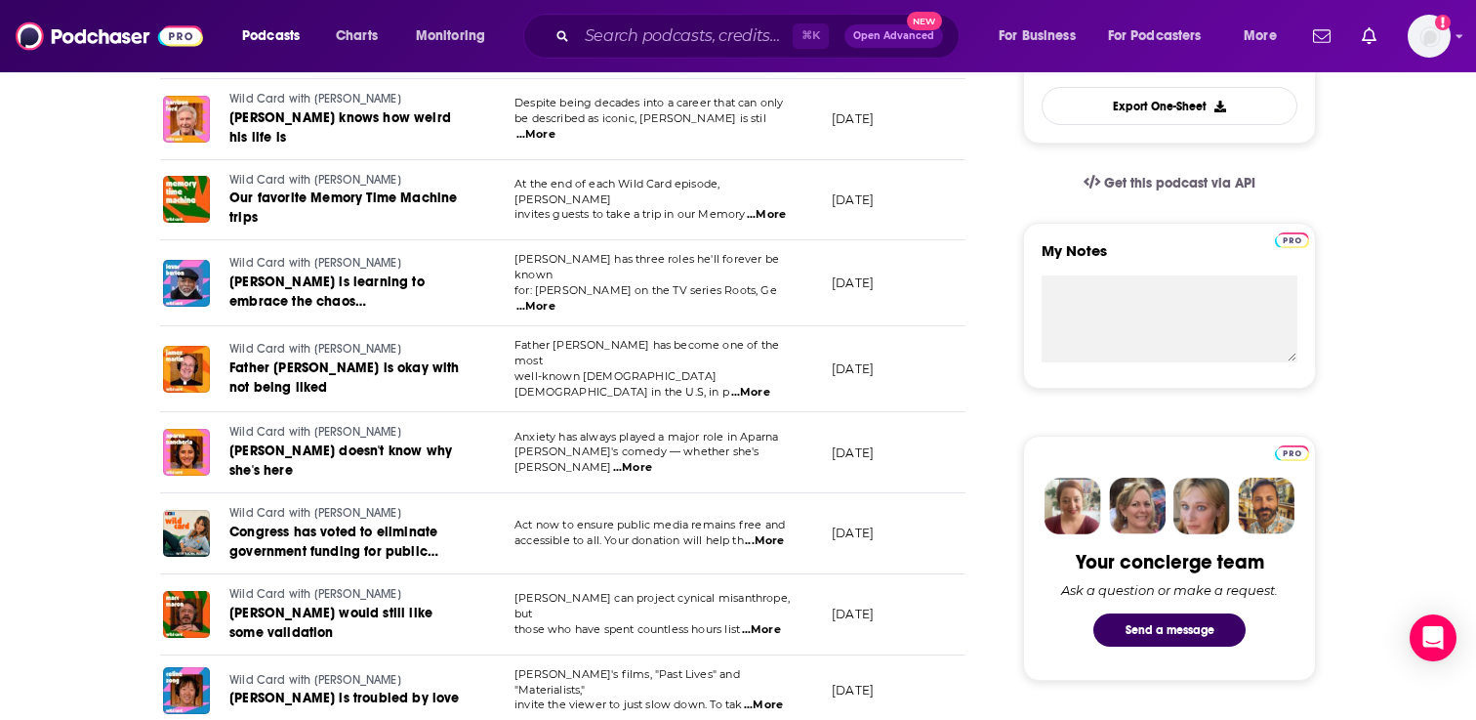
scroll to position [574, 0]
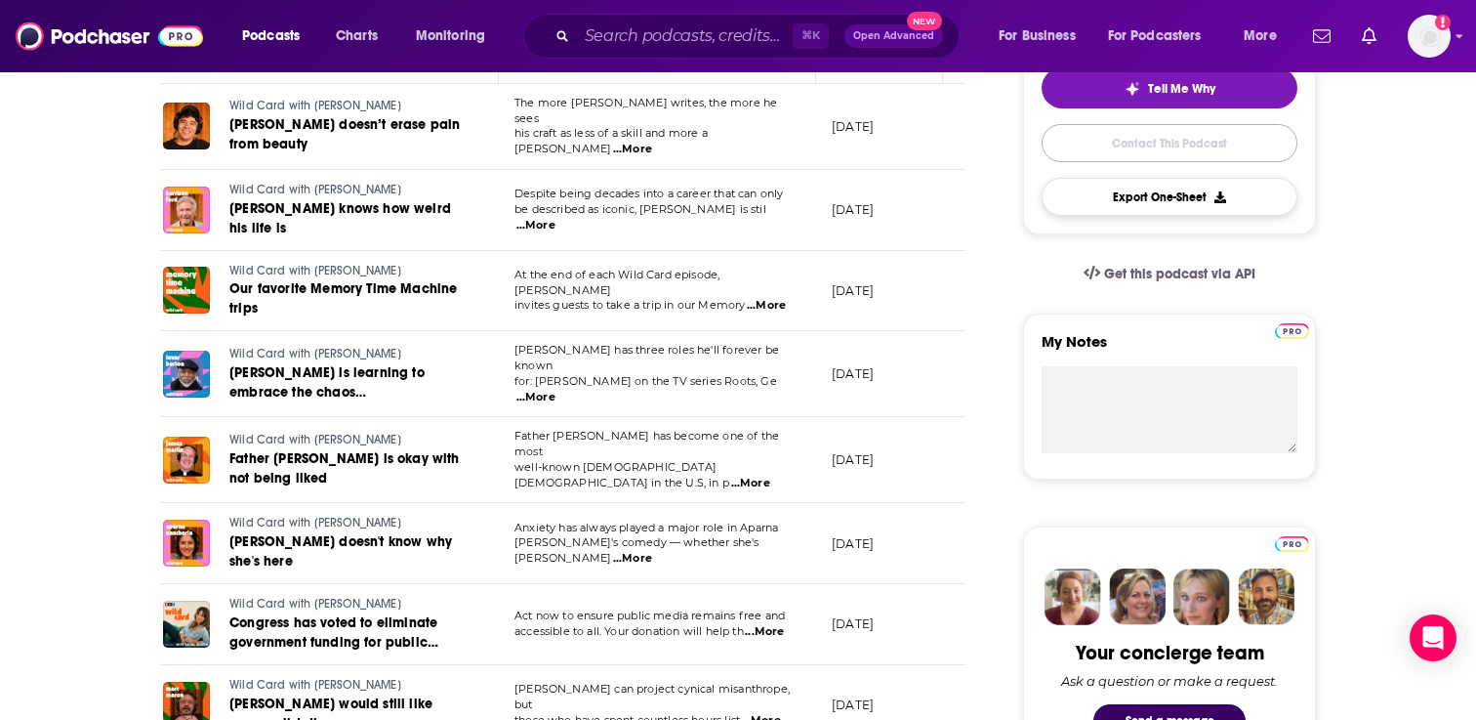
click at [1132, 155] on link "Contact This Podcast" at bounding box center [1170, 143] width 256 height 38
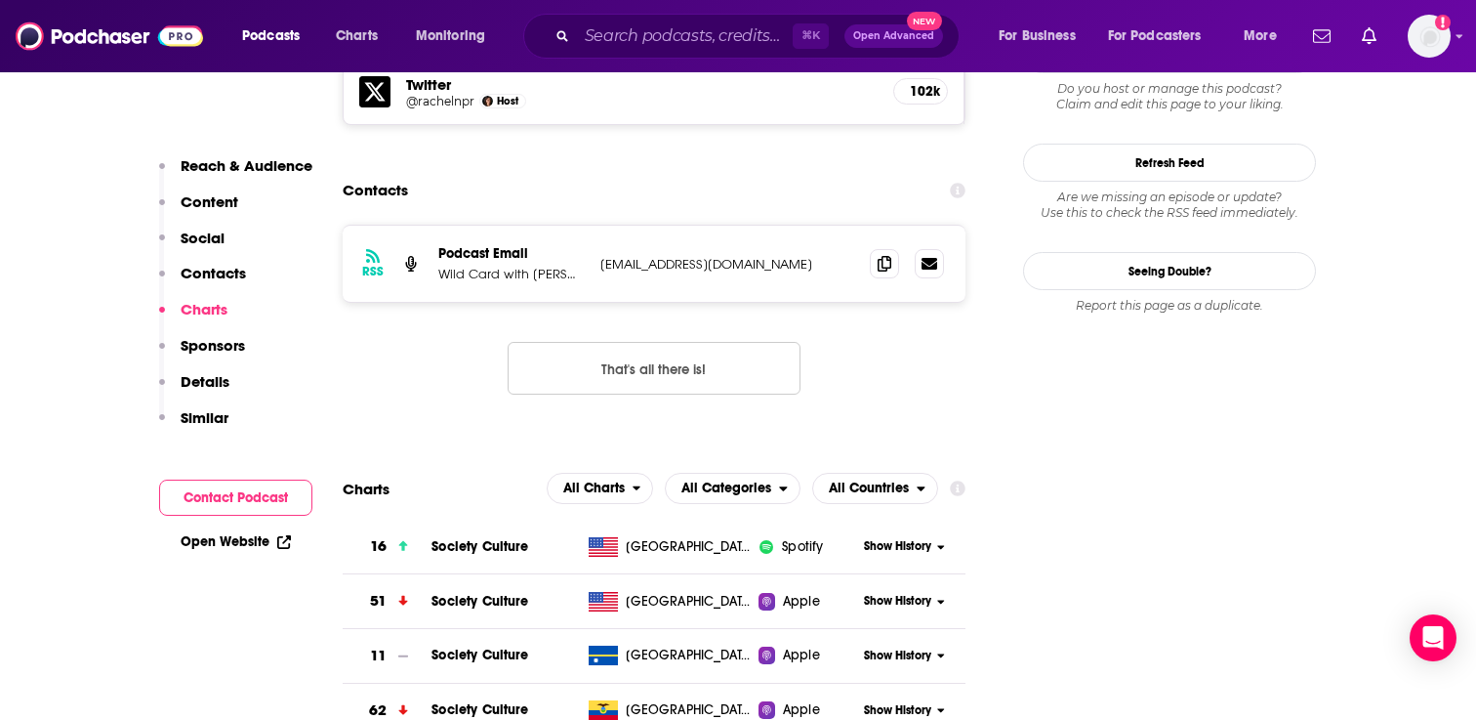
scroll to position [1782, 0]
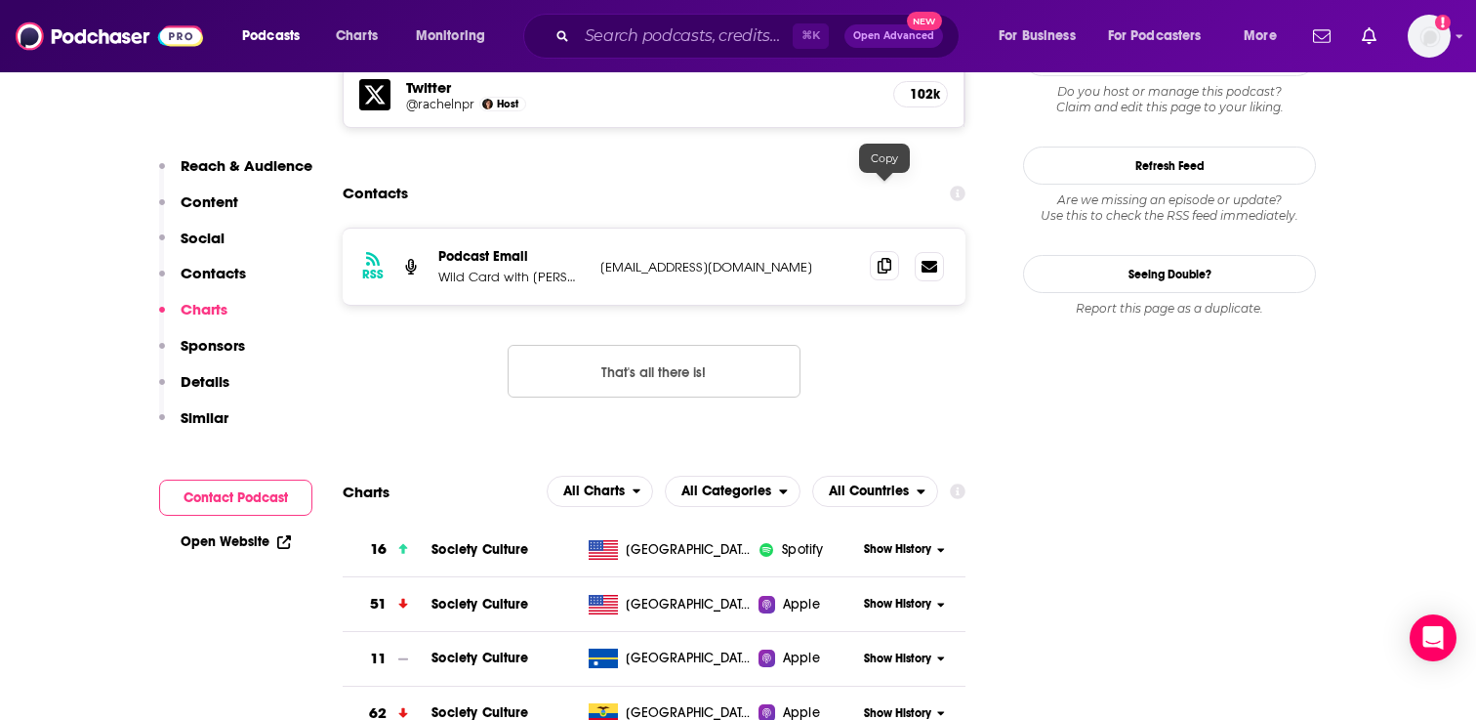
click at [876, 251] on span at bounding box center [884, 265] width 29 height 29
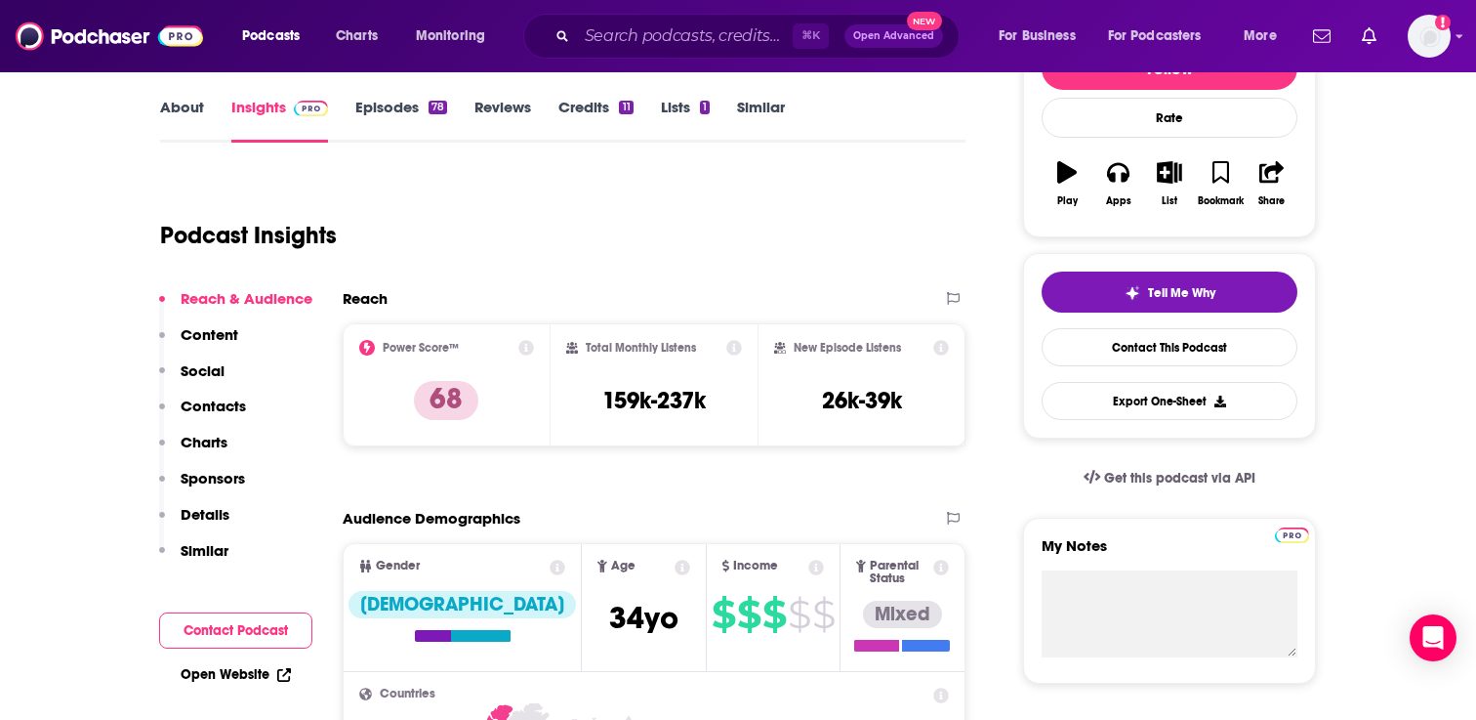
scroll to position [193, 0]
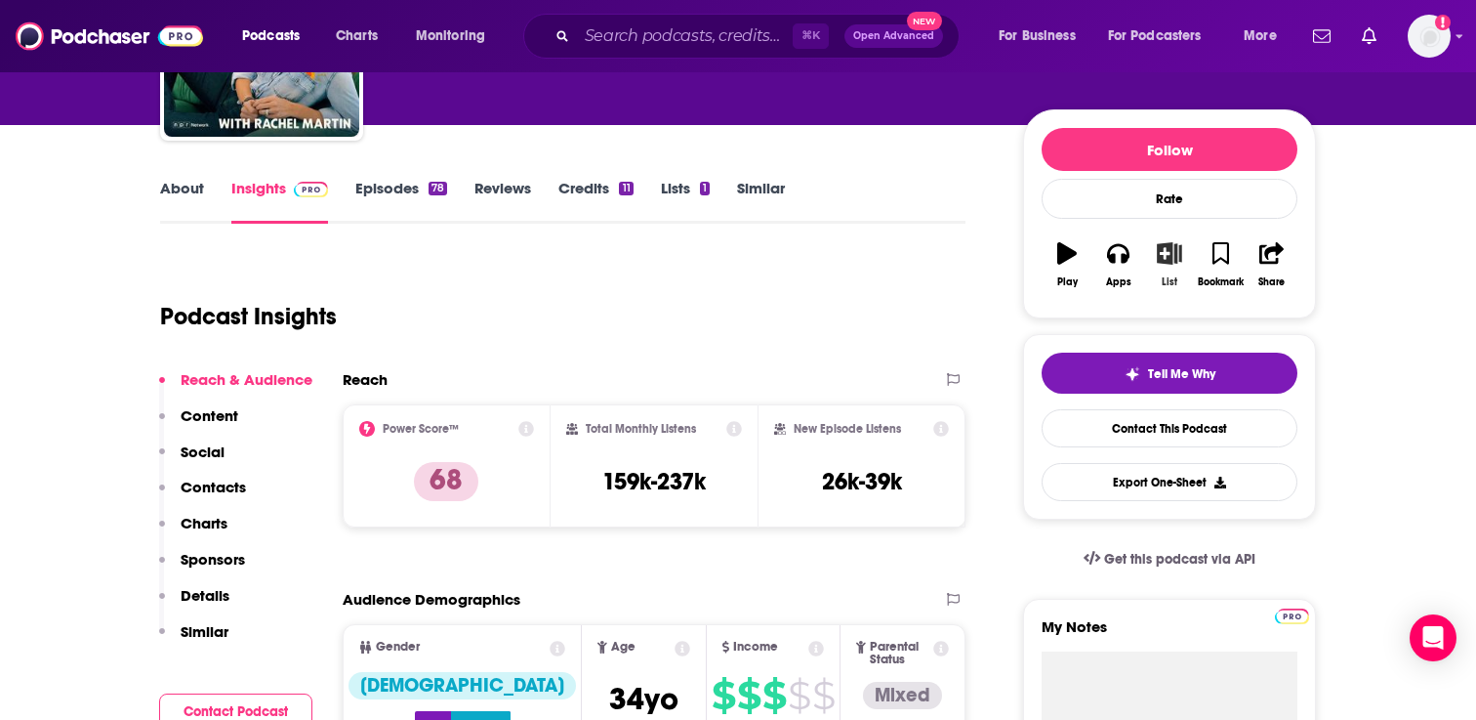
click at [1164, 260] on icon "button" at bounding box center [1170, 252] width 24 height 21
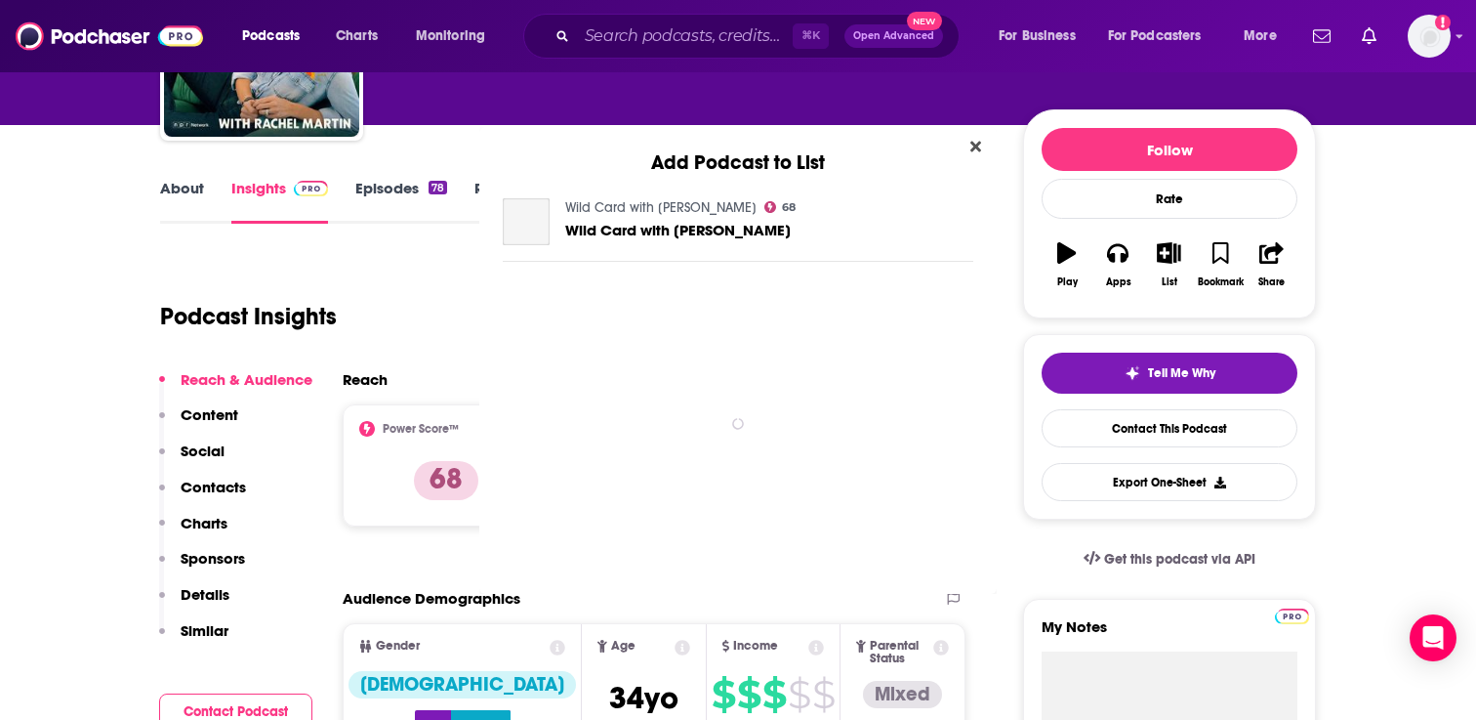
scroll to position [0, 0]
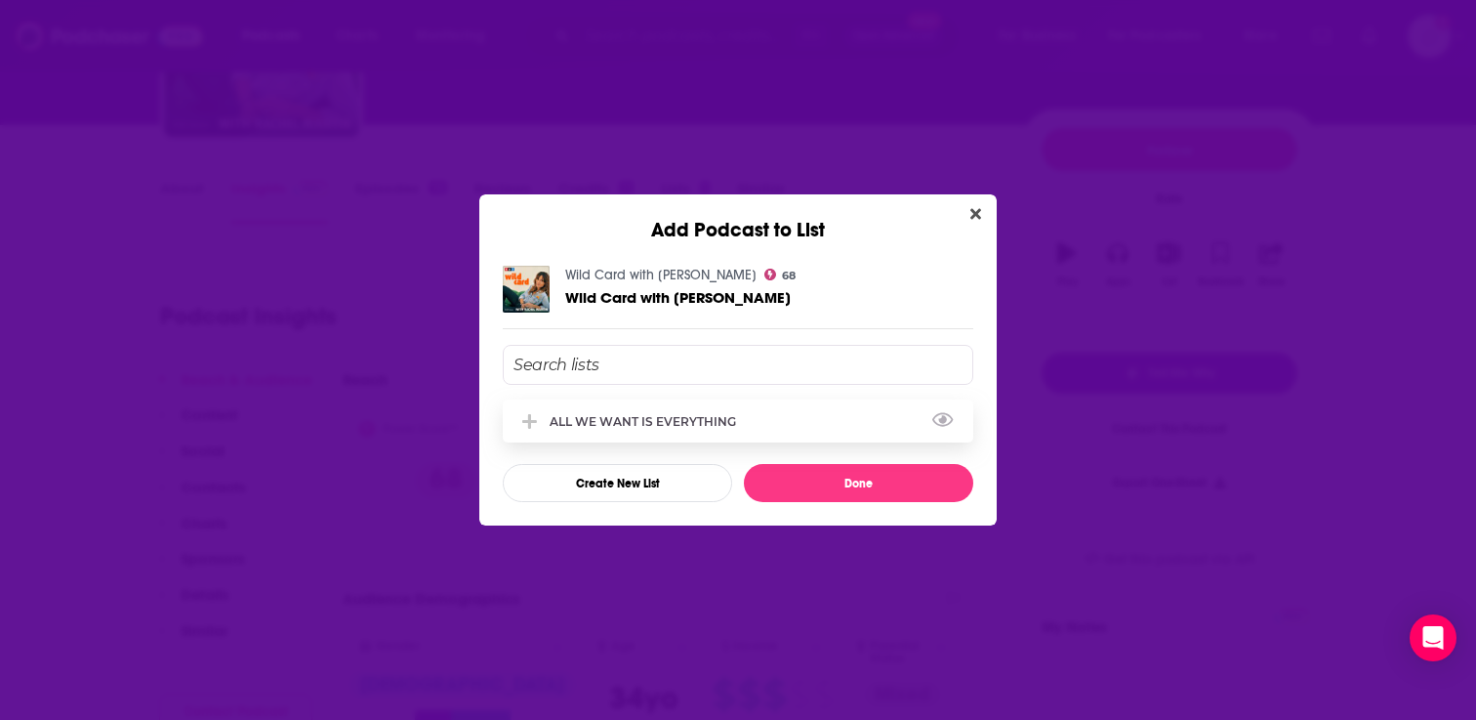
click at [768, 422] on div "ALL WE WANT IS EVERYTHING" at bounding box center [738, 420] width 471 height 43
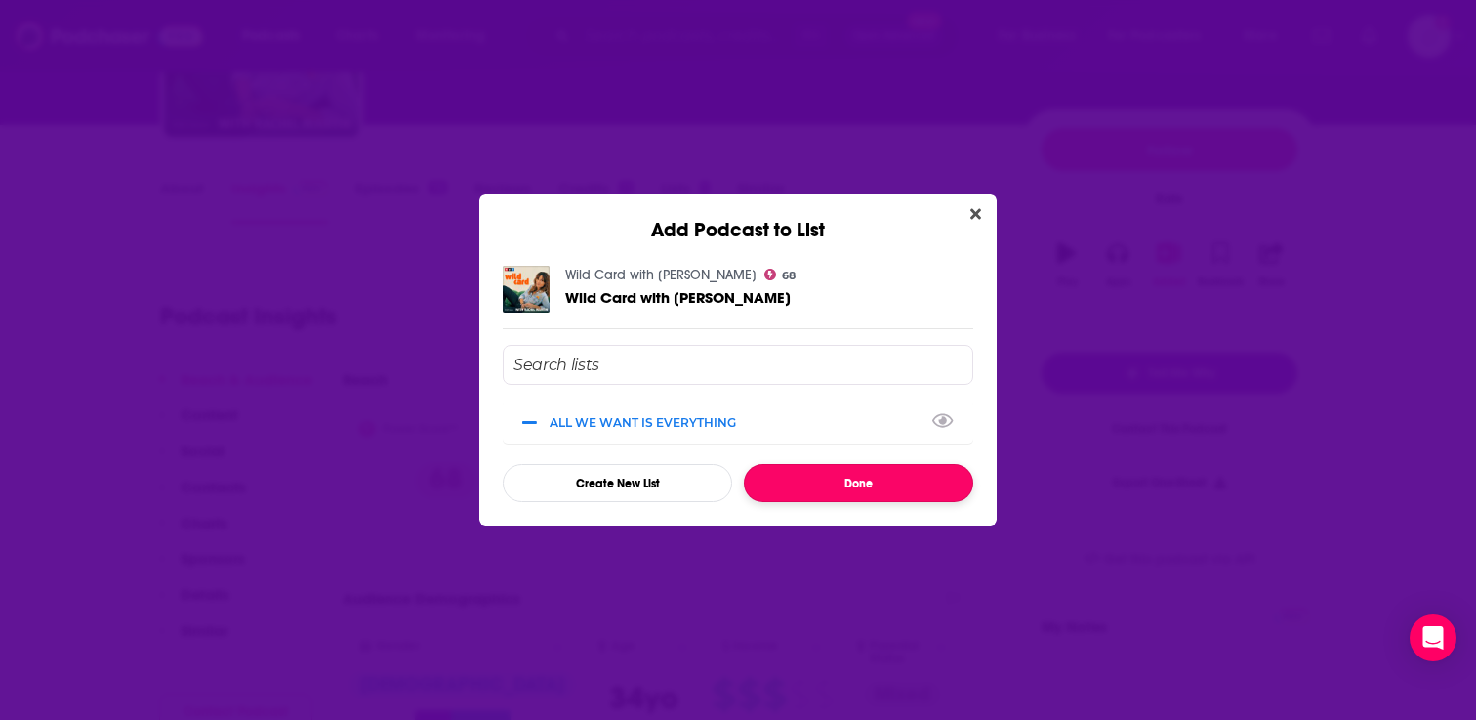
click at [813, 486] on button "Done" at bounding box center [858, 483] width 229 height 38
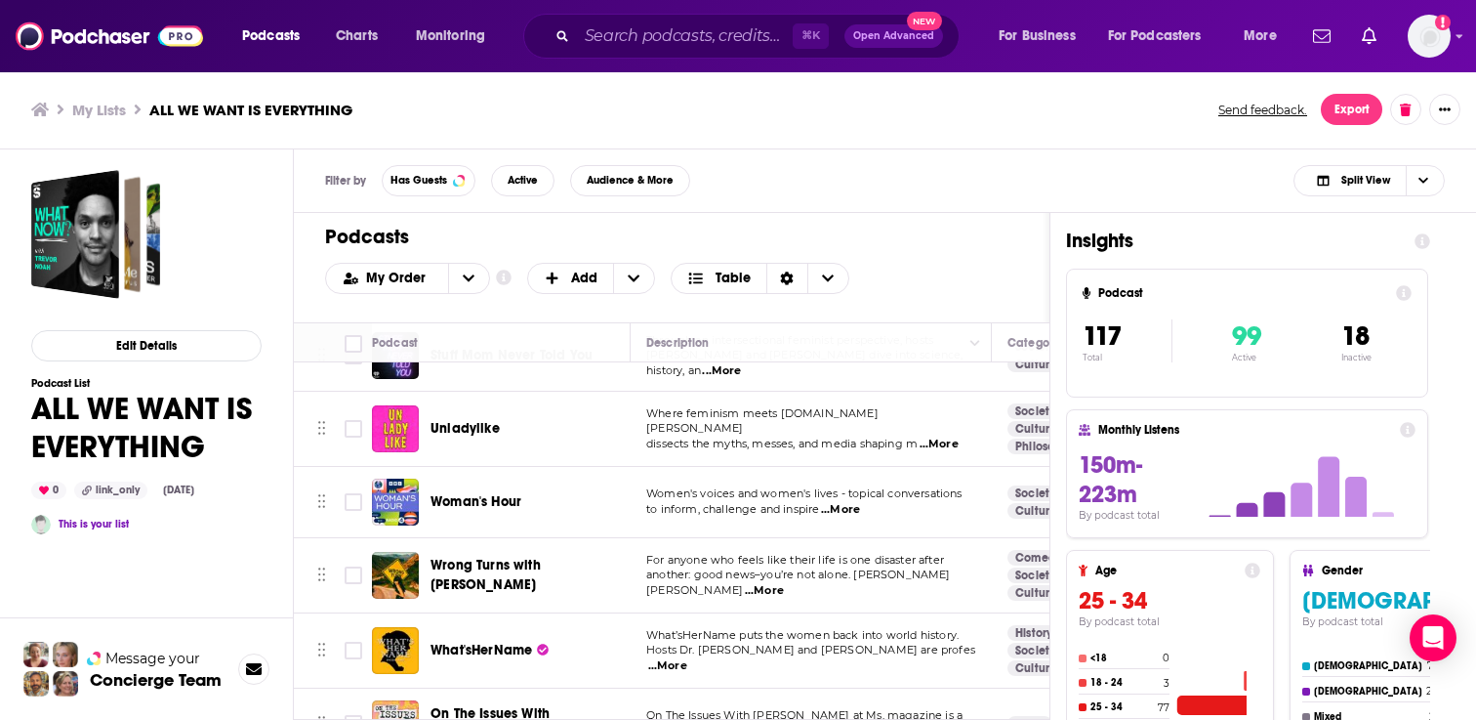
scroll to position [4207, 0]
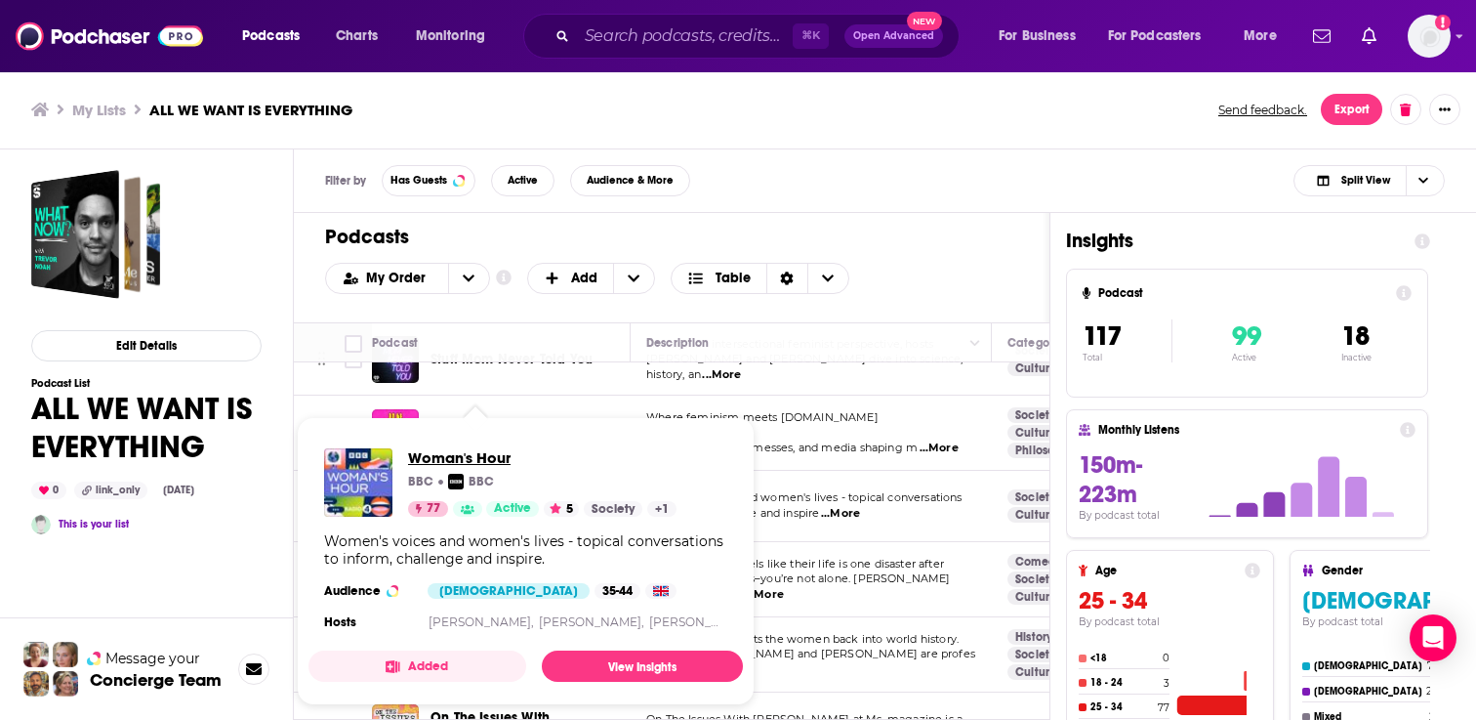
click at [454, 454] on span "Woman's Hour" at bounding box center [542, 457] width 269 height 19
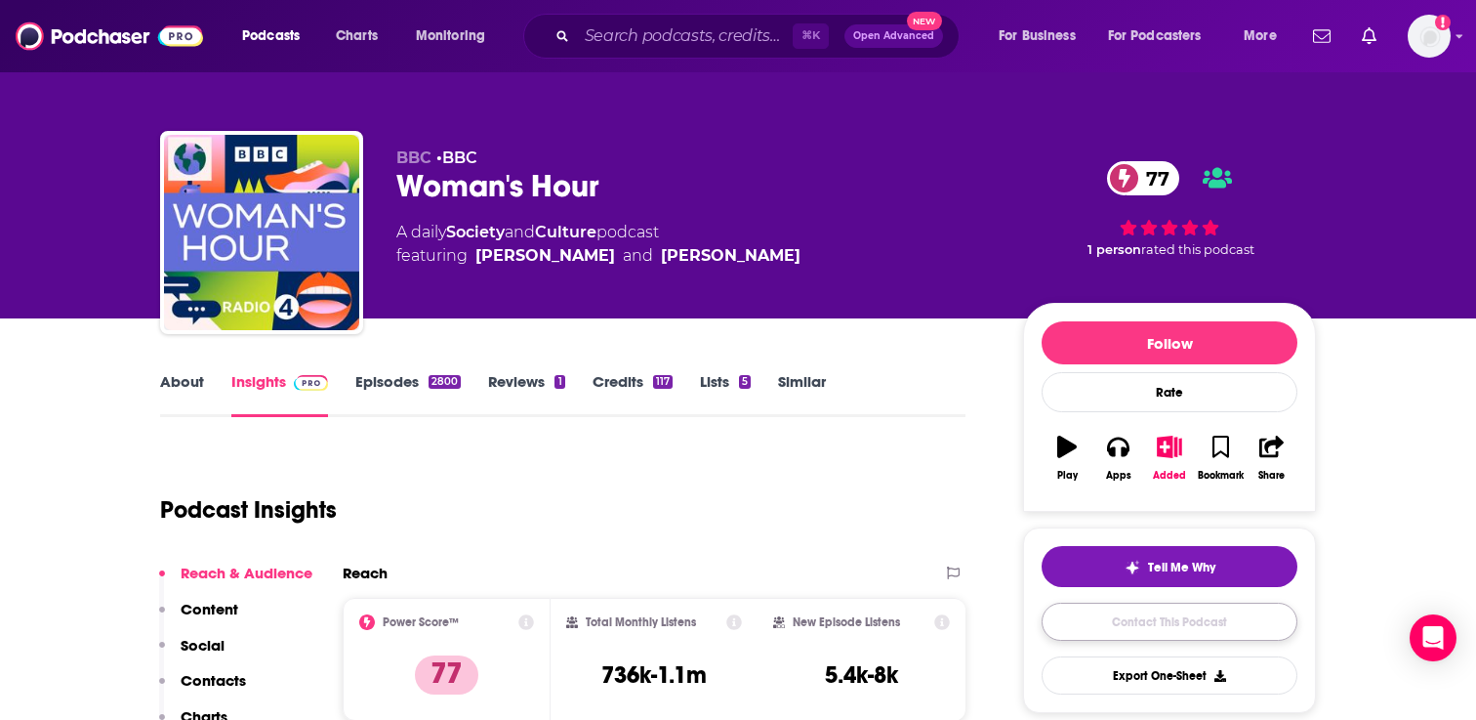
click at [1155, 616] on link "Contact This Podcast" at bounding box center [1170, 621] width 256 height 38
click at [160, 382] on link "About" at bounding box center [182, 394] width 44 height 45
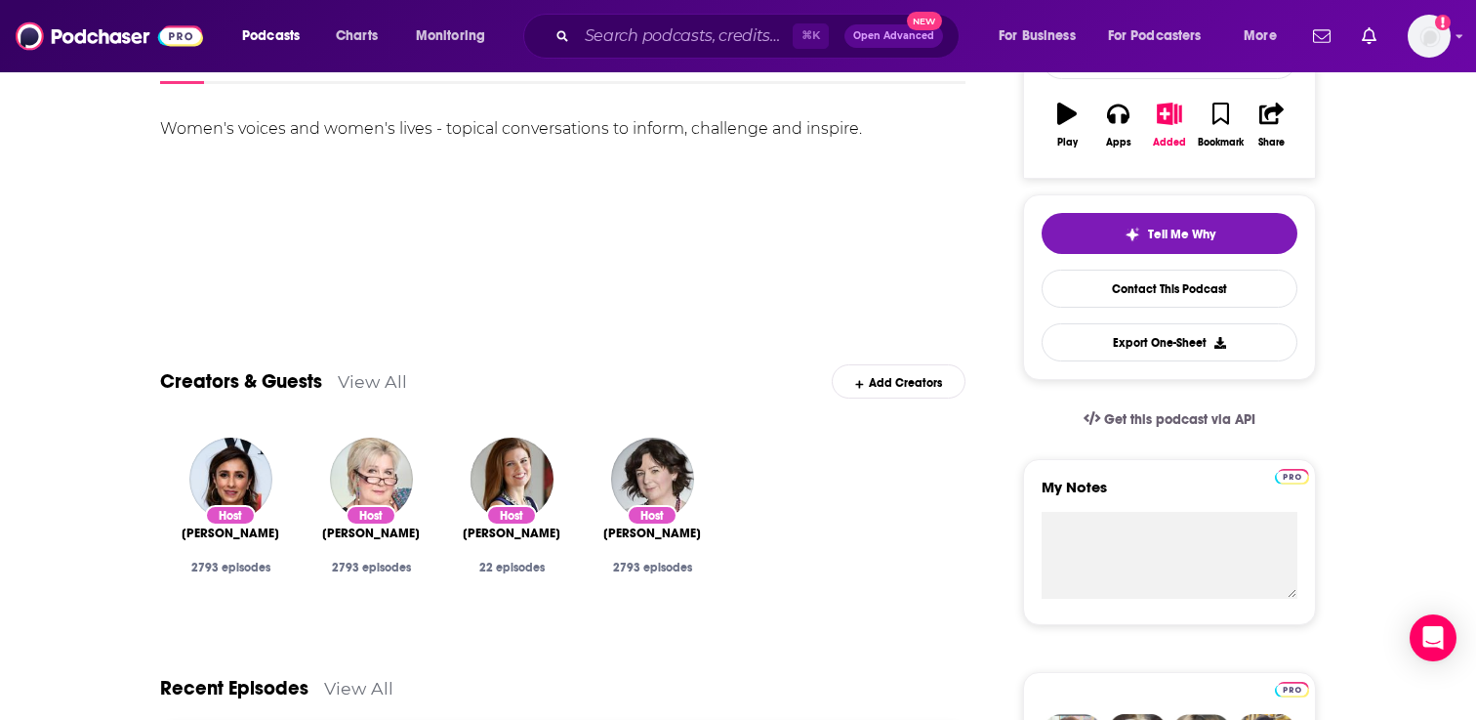
scroll to position [300, 0]
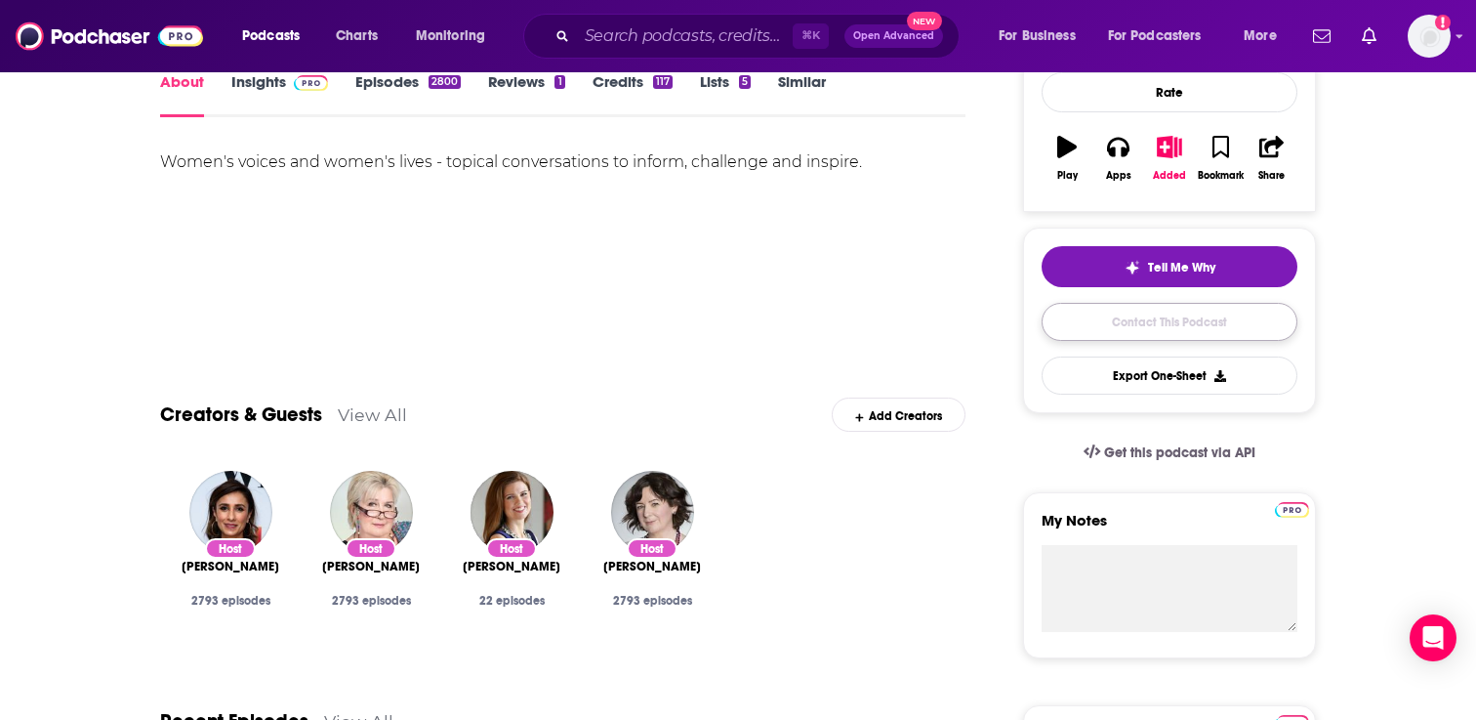
click at [1204, 318] on link "Contact This Podcast" at bounding box center [1170, 322] width 256 height 38
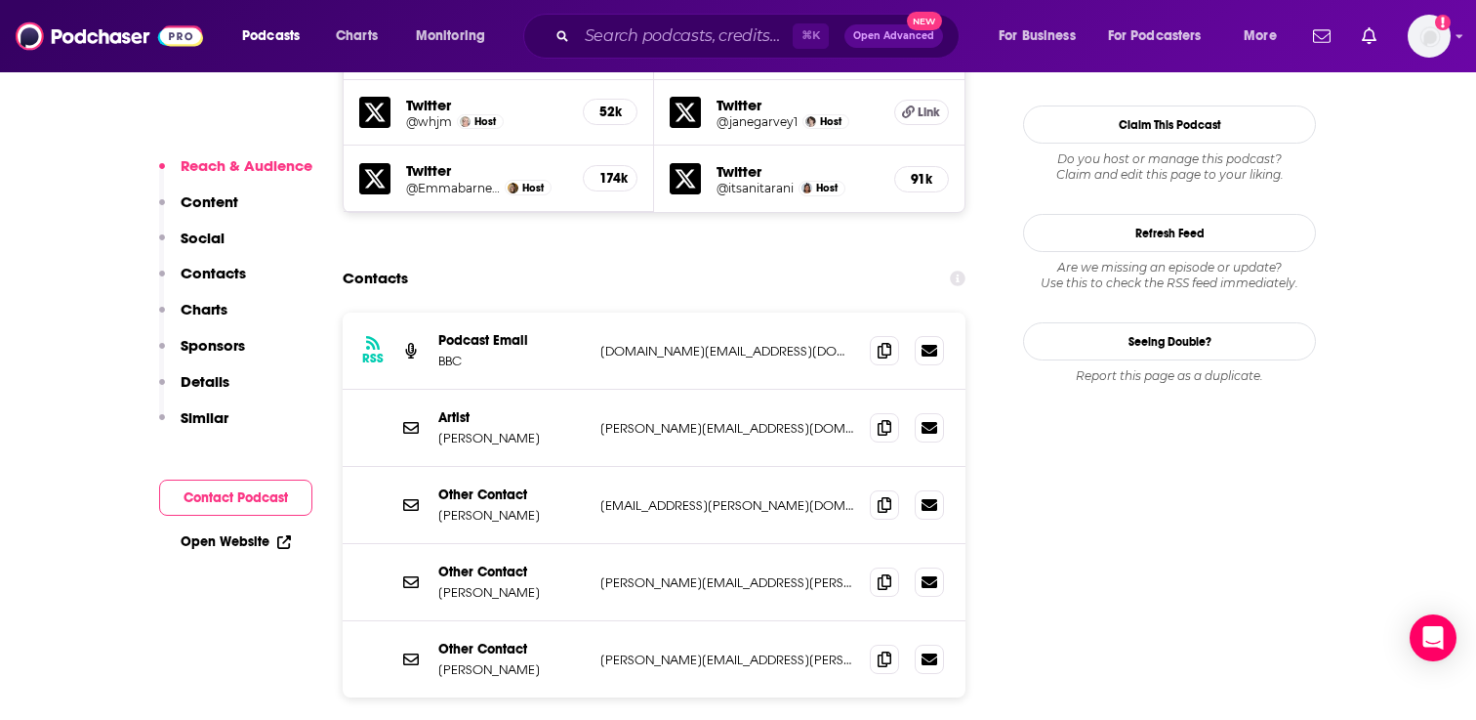
scroll to position [1813, 0]
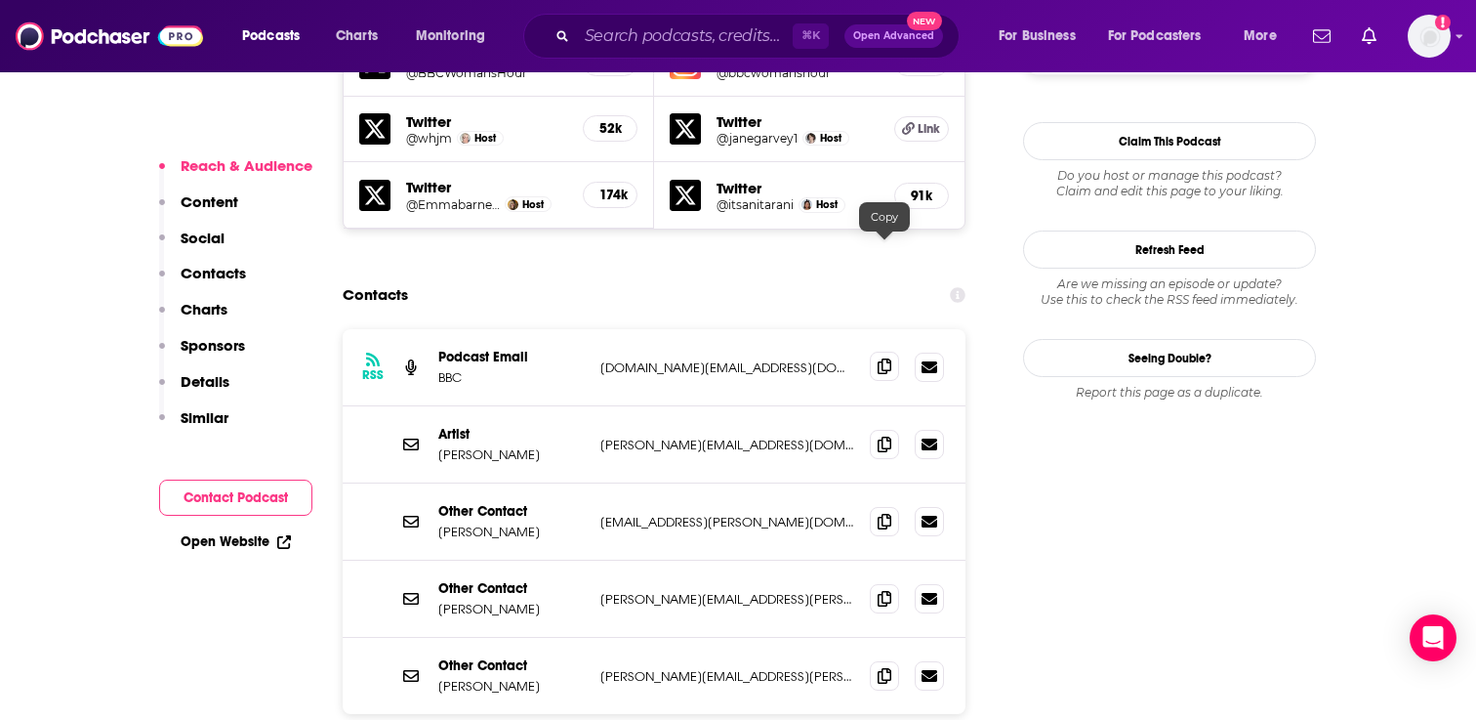
click at [877, 352] on span at bounding box center [884, 366] width 29 height 29
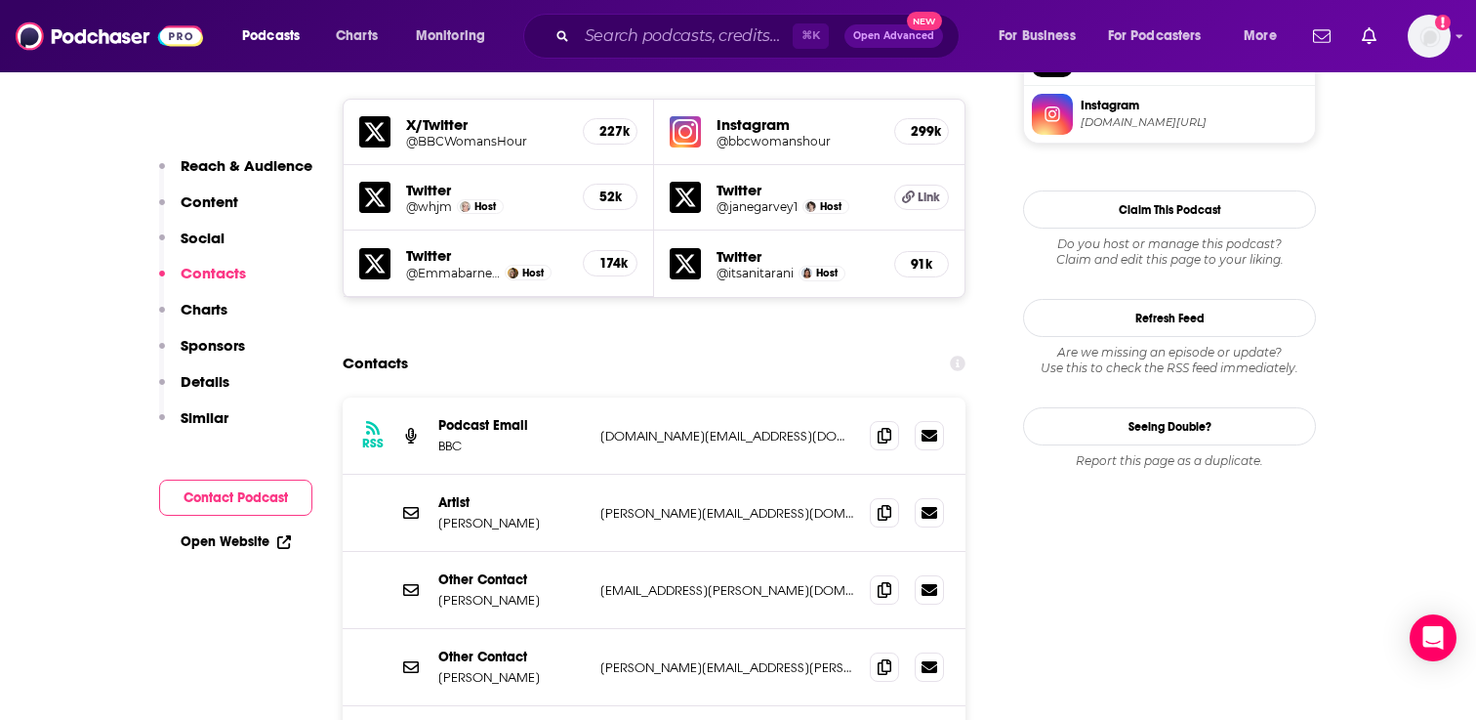
scroll to position [1798, 0]
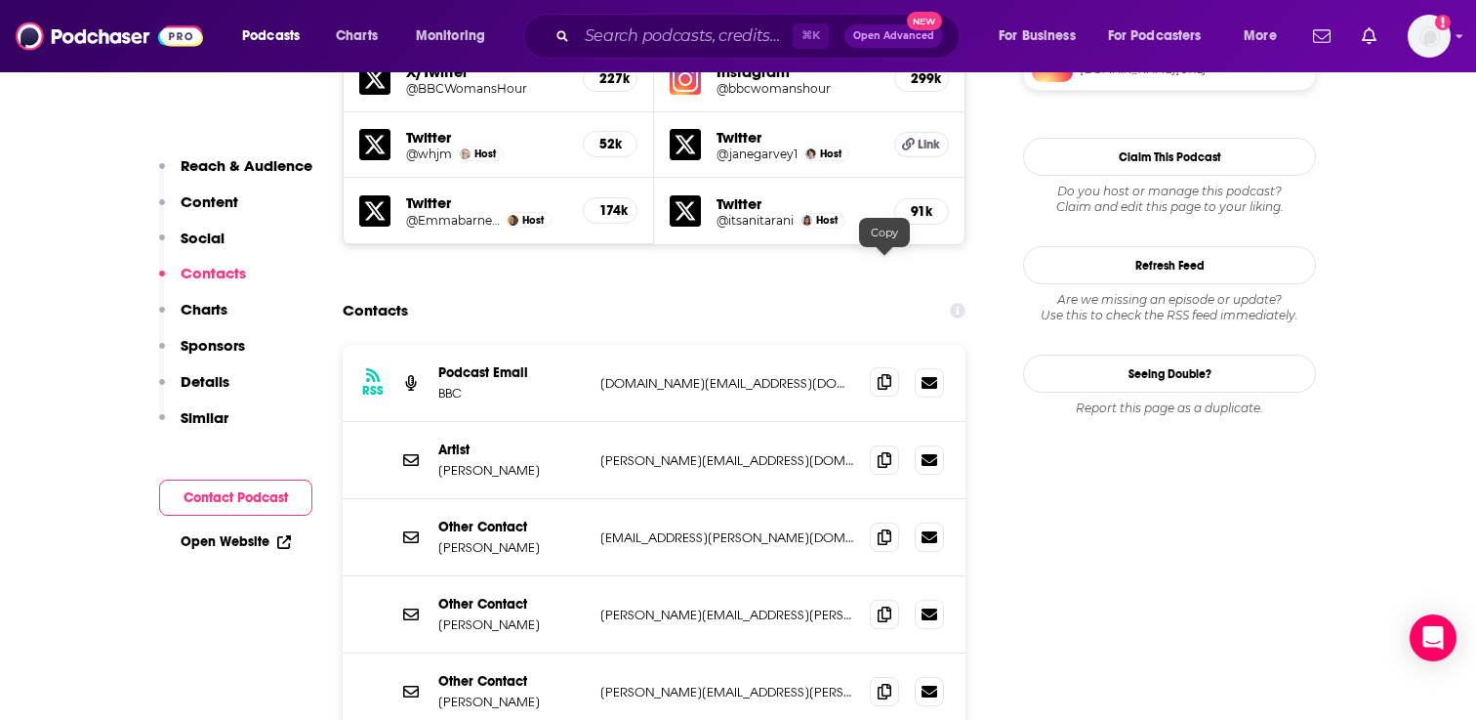
click at [886, 374] on icon at bounding box center [885, 382] width 14 height 16
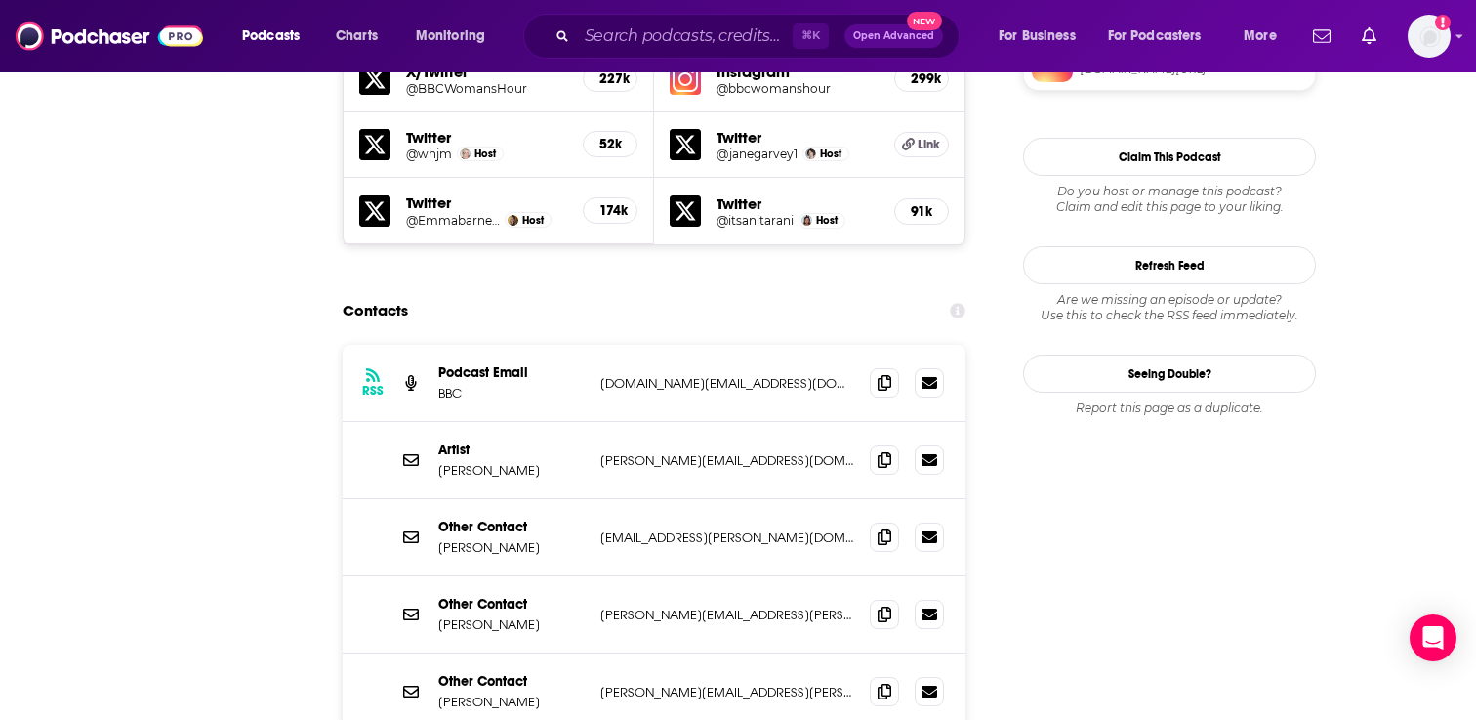
scroll to position [0, 0]
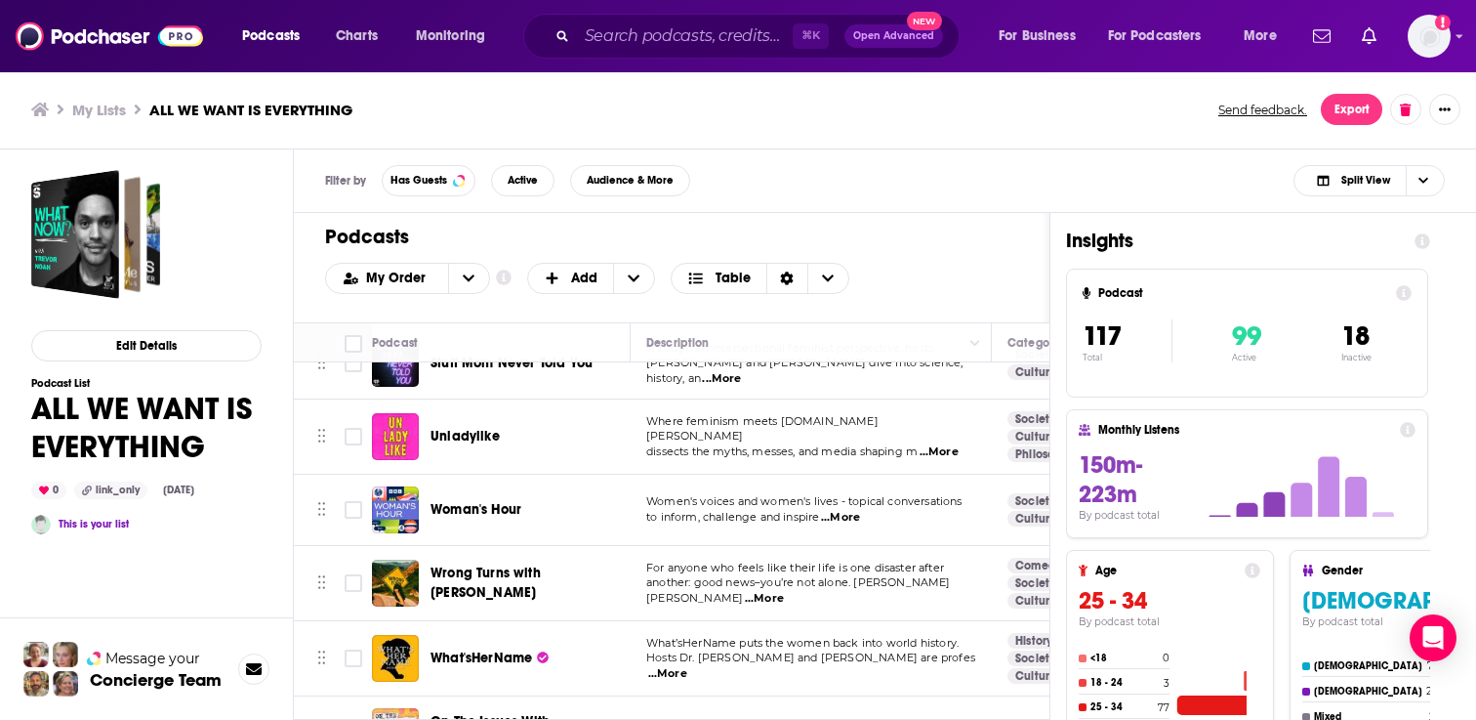
scroll to position [4234, 0]
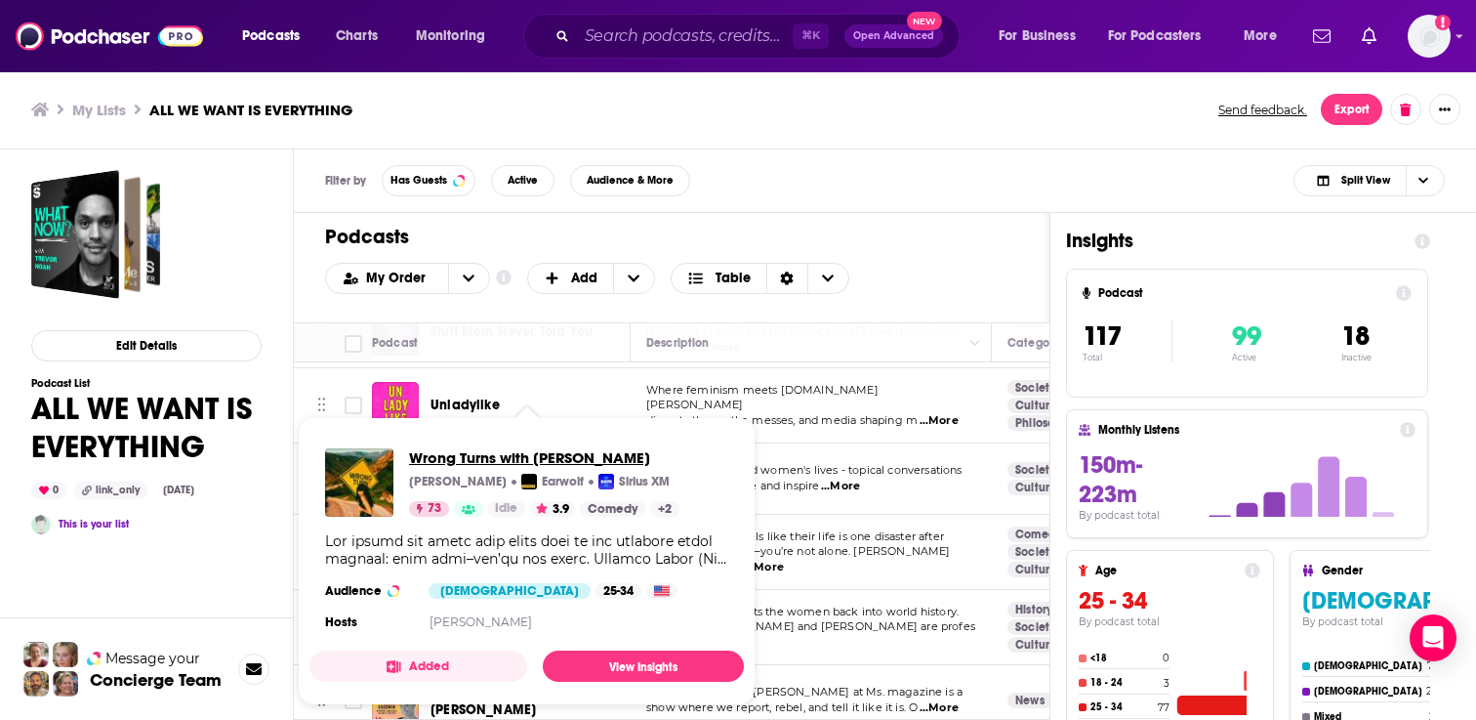
click at [502, 463] on span "Wrong Turns with [PERSON_NAME]" at bounding box center [544, 457] width 270 height 19
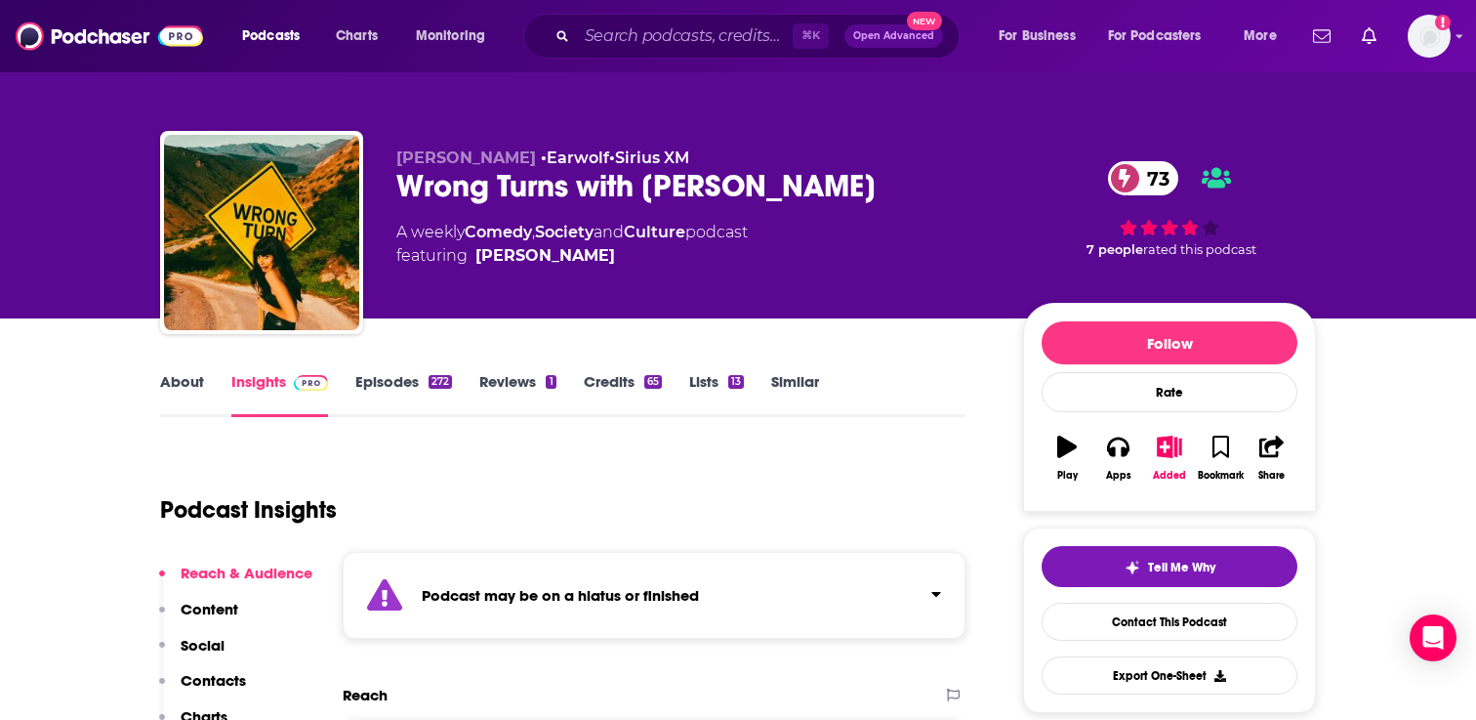
click at [402, 388] on link "Episodes 272" at bounding box center [403, 394] width 97 height 45
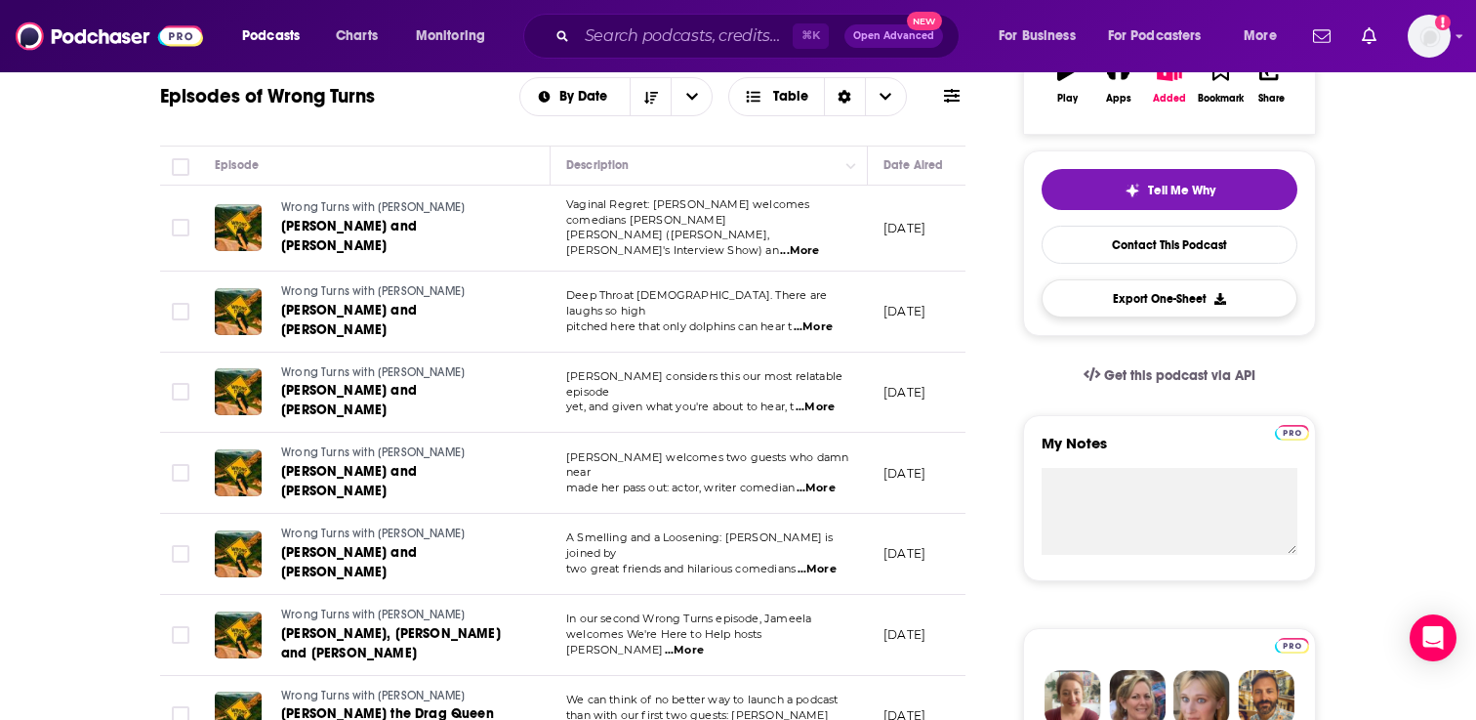
scroll to position [136, 0]
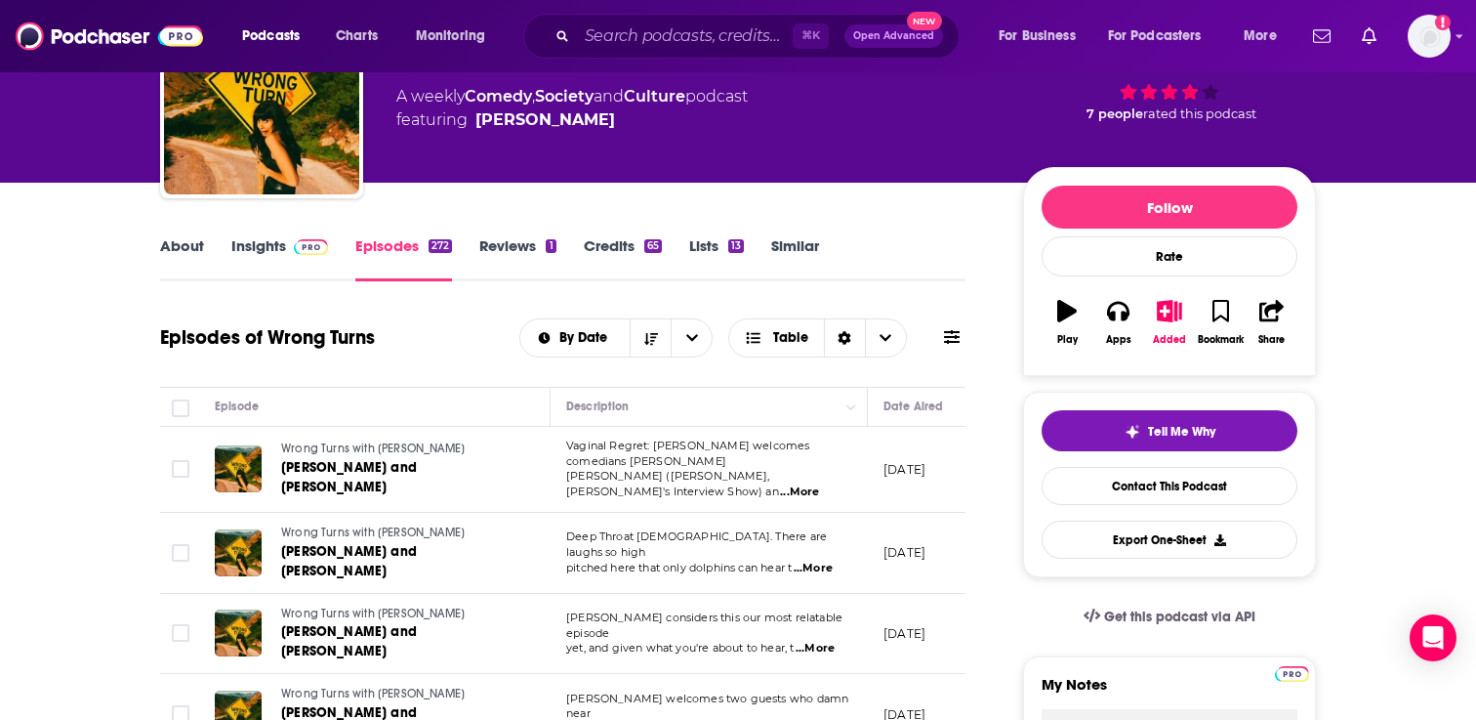
click at [245, 254] on link "Insights" at bounding box center [279, 258] width 97 height 45
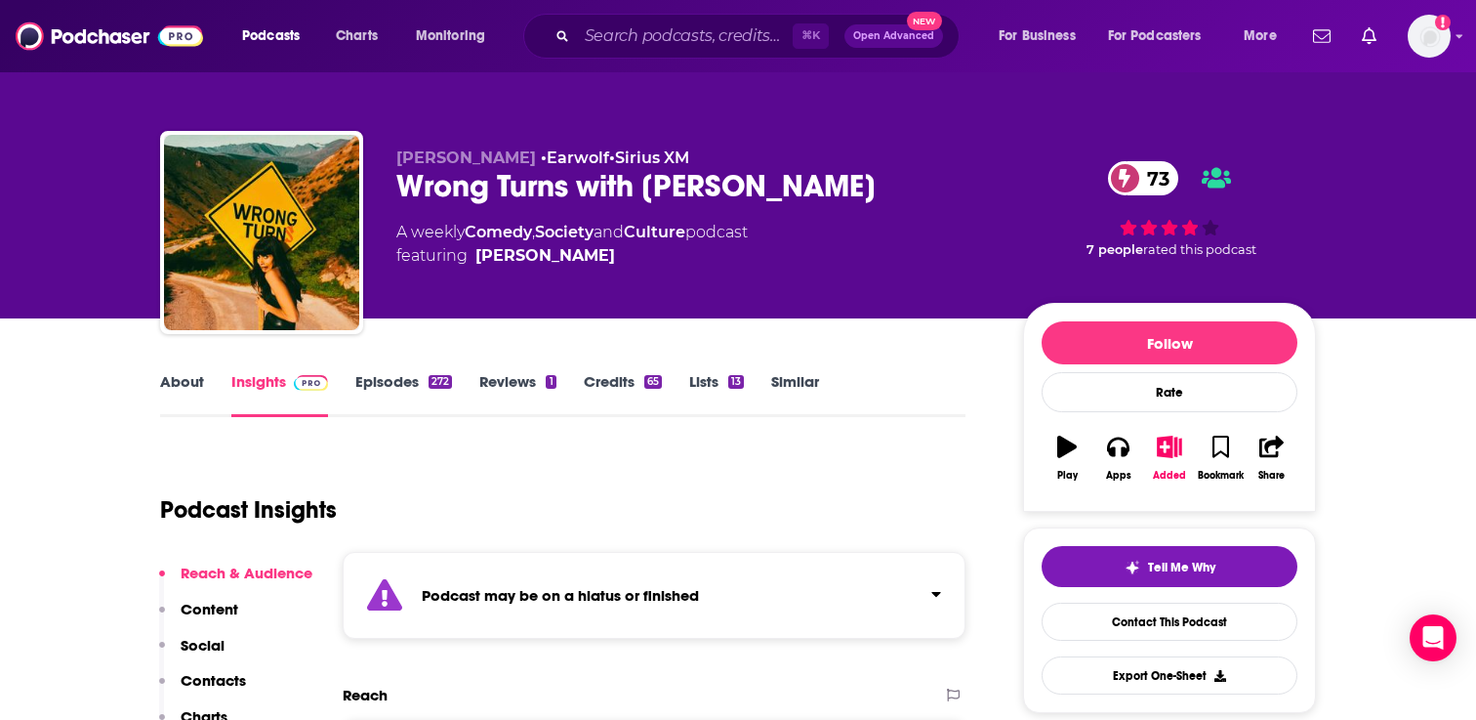
click at [202, 634] on button "Content" at bounding box center [198, 618] width 79 height 36
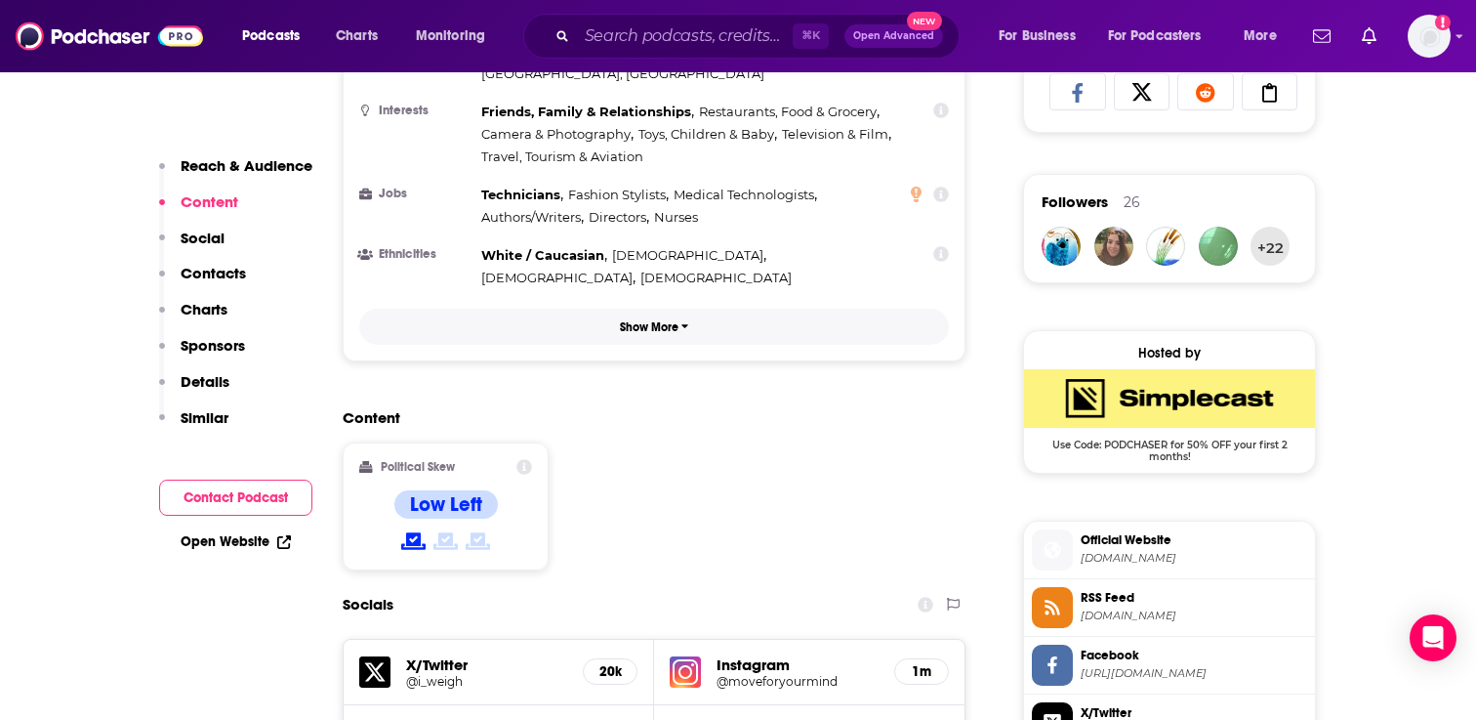
scroll to position [1388, 0]
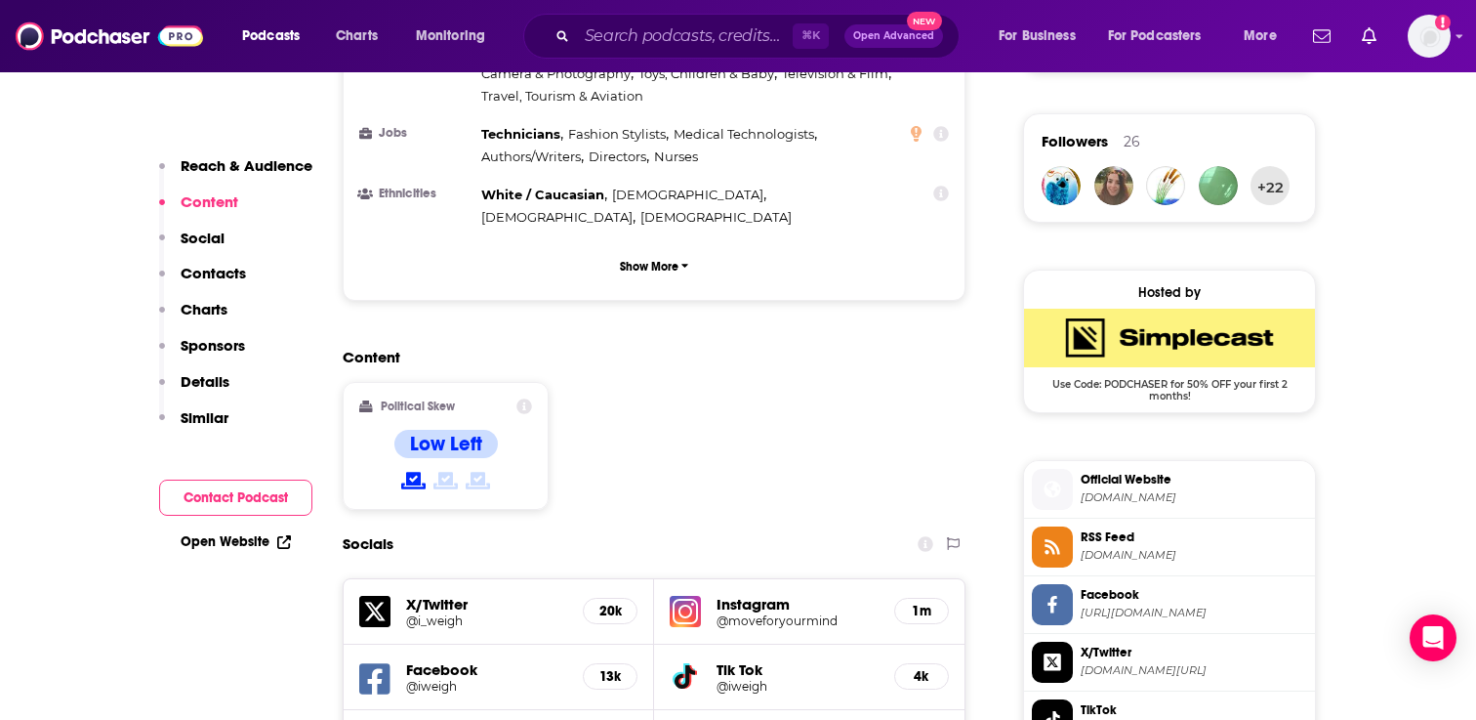
click at [766, 613] on h5 "@moveforyourmind" at bounding box center [798, 620] width 162 height 15
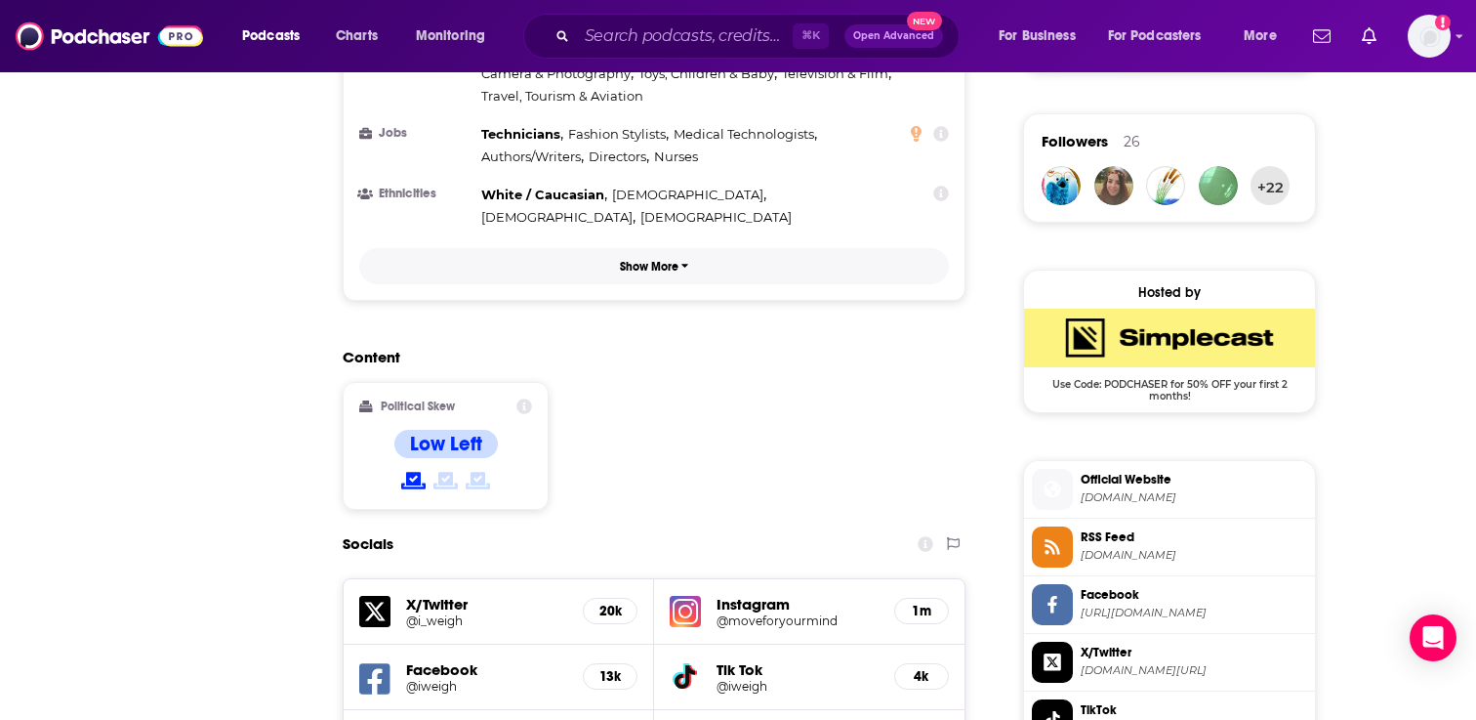
scroll to position [0, 0]
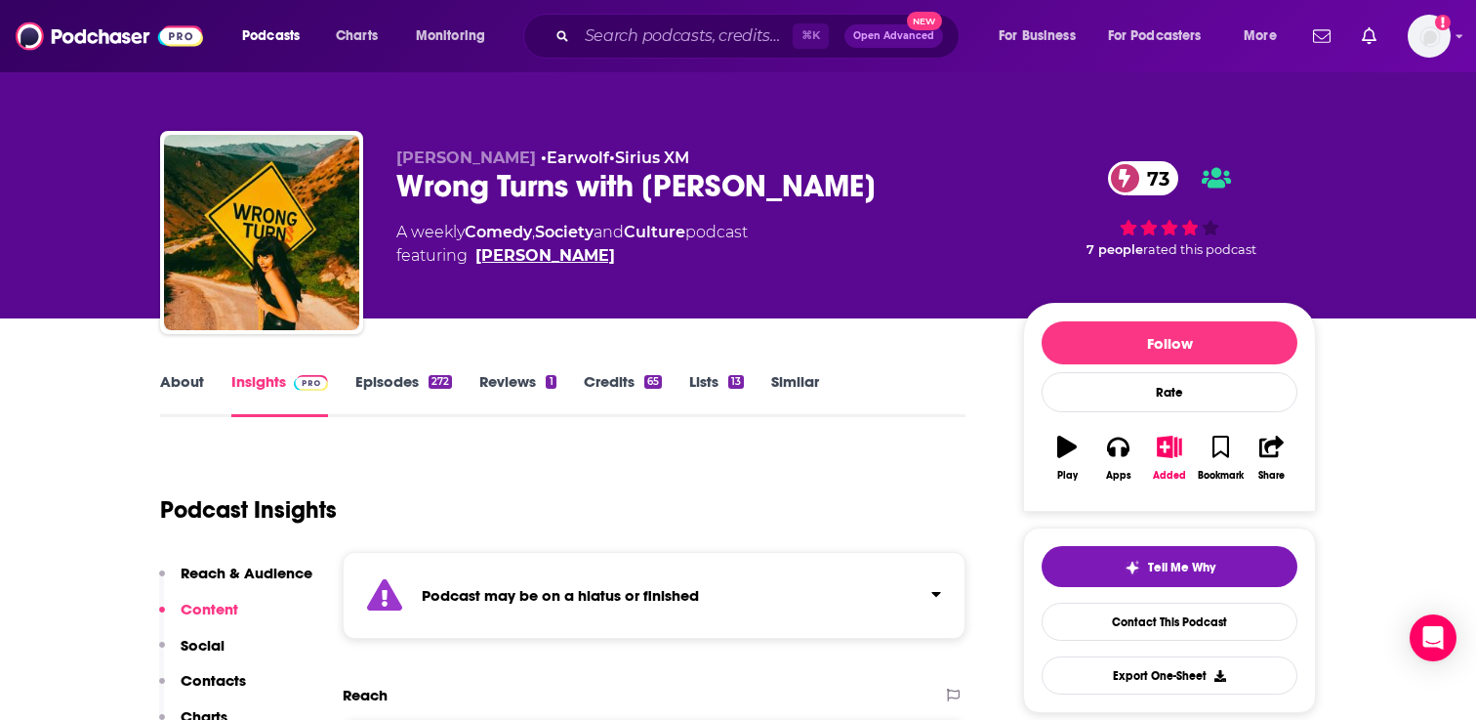
click at [556, 252] on link "Jameela Jamil" at bounding box center [546, 255] width 140 height 23
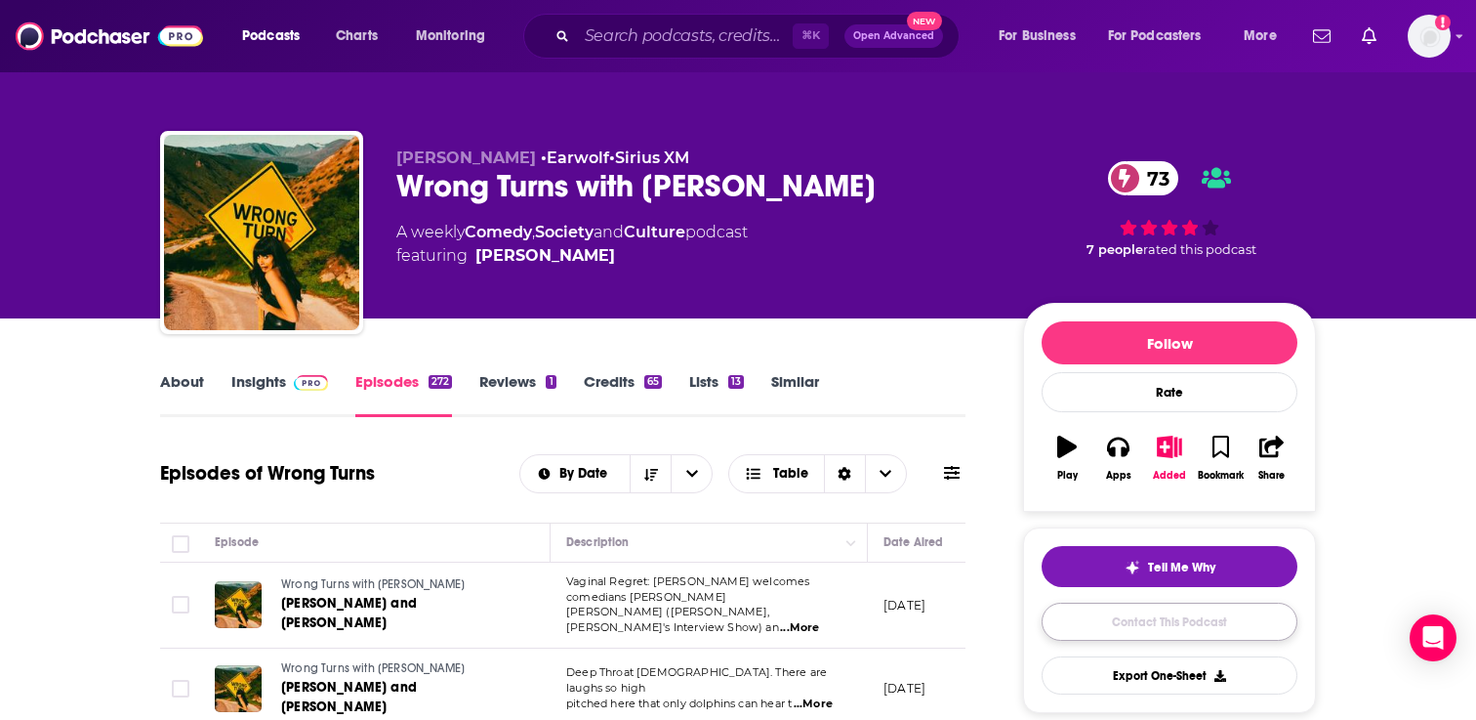
click at [1151, 621] on link "Contact This Podcast" at bounding box center [1170, 621] width 256 height 38
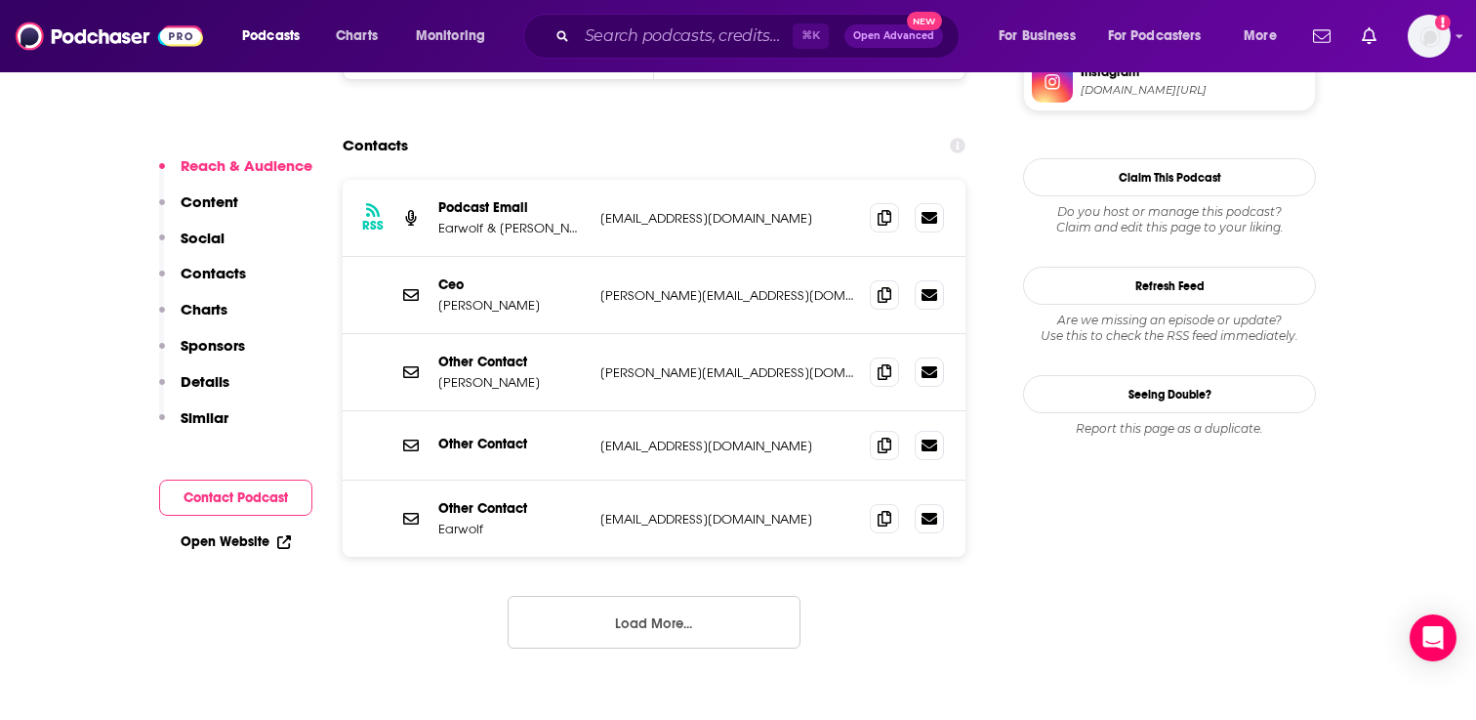
scroll to position [2061, 0]
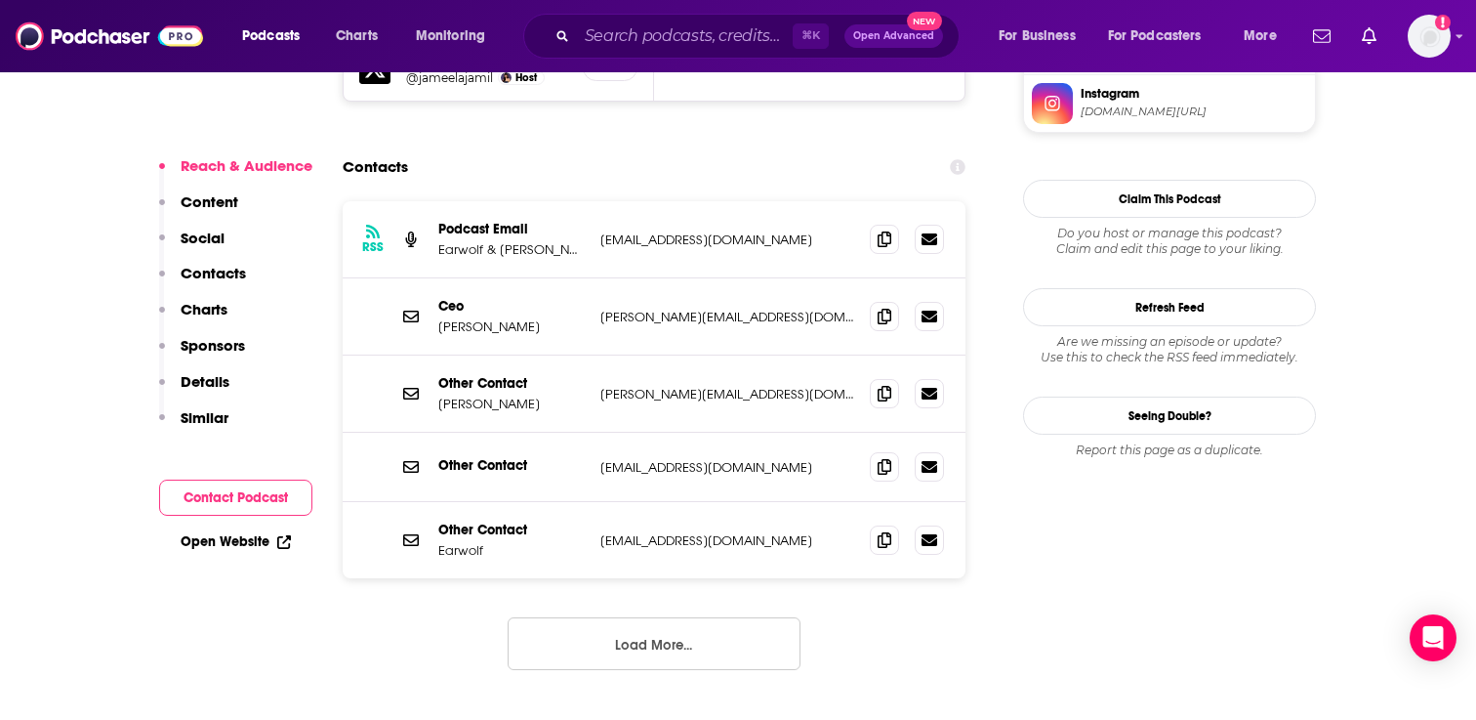
click at [667, 617] on button "Load More..." at bounding box center [654, 643] width 293 height 53
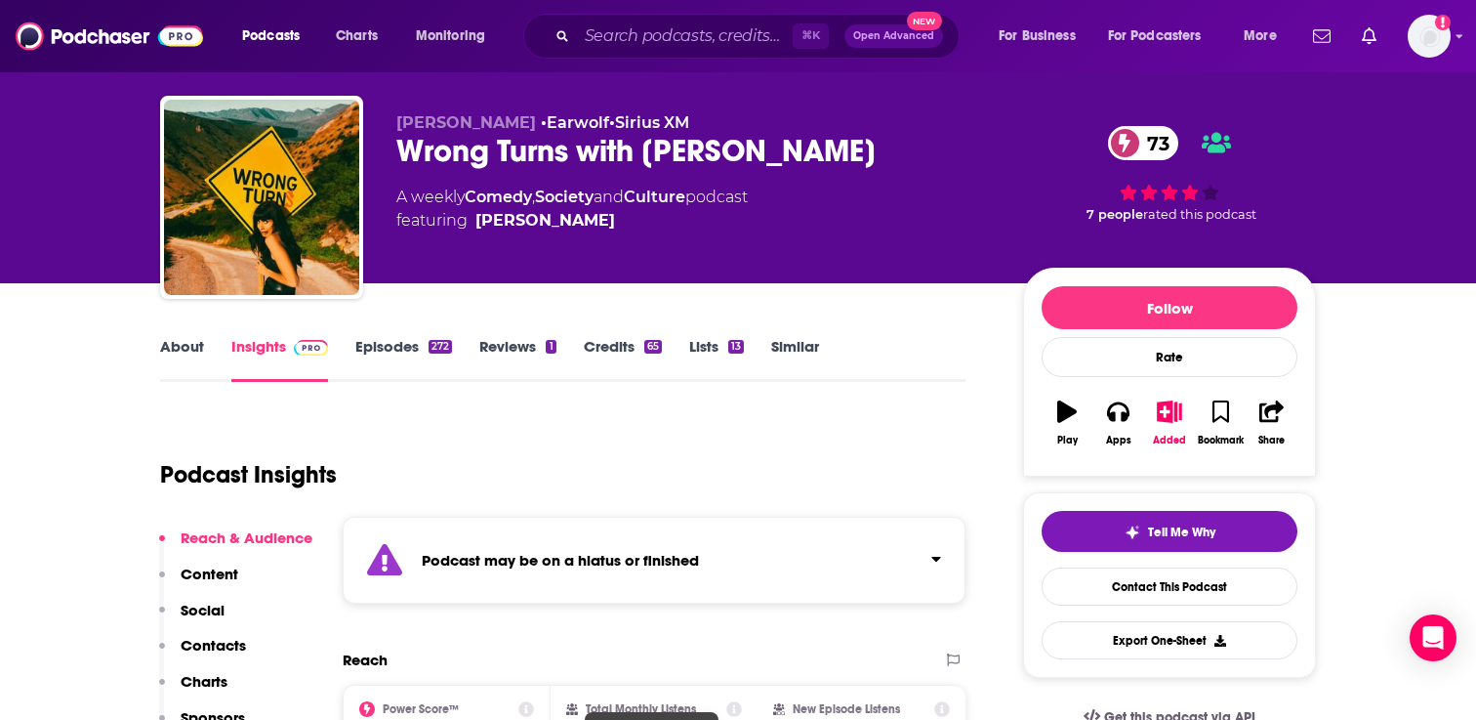
scroll to position [0, 0]
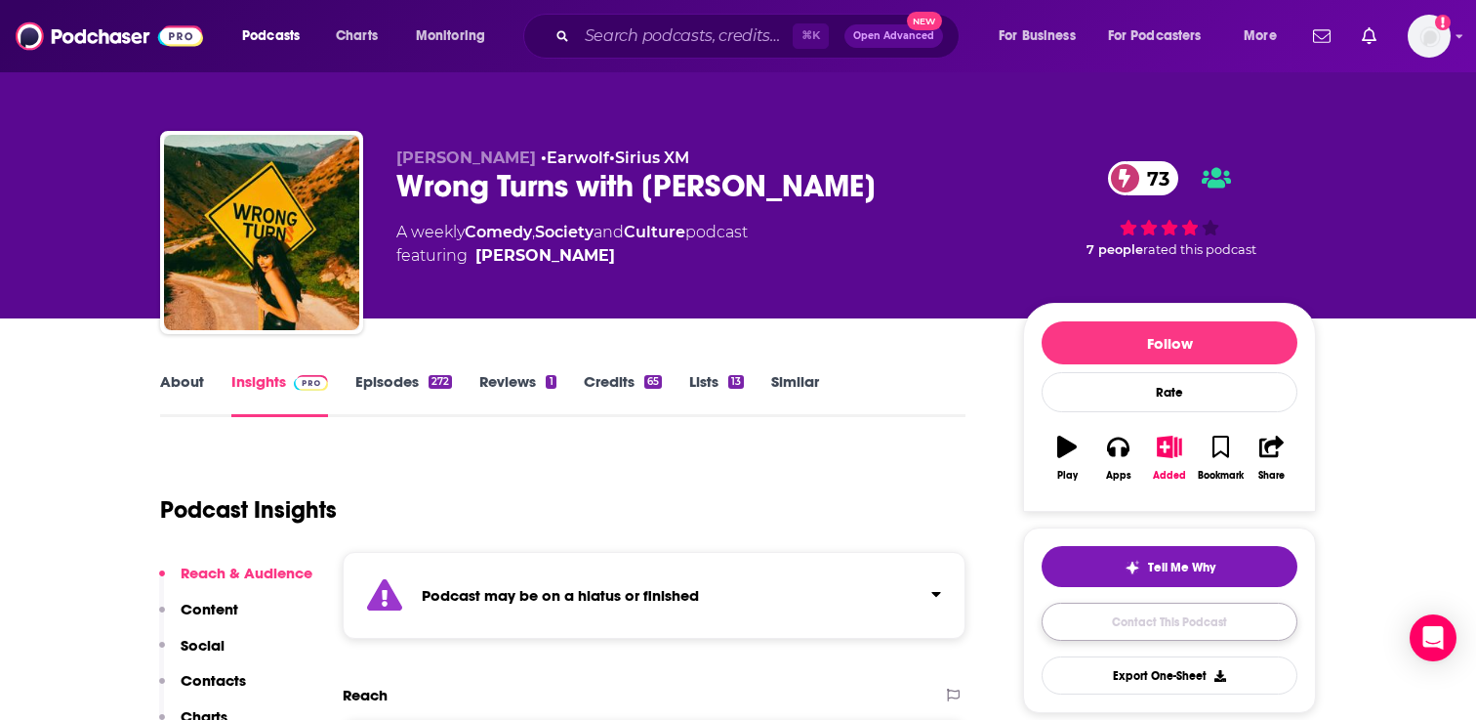
click at [1156, 616] on link "Contact This Podcast" at bounding box center [1170, 621] width 256 height 38
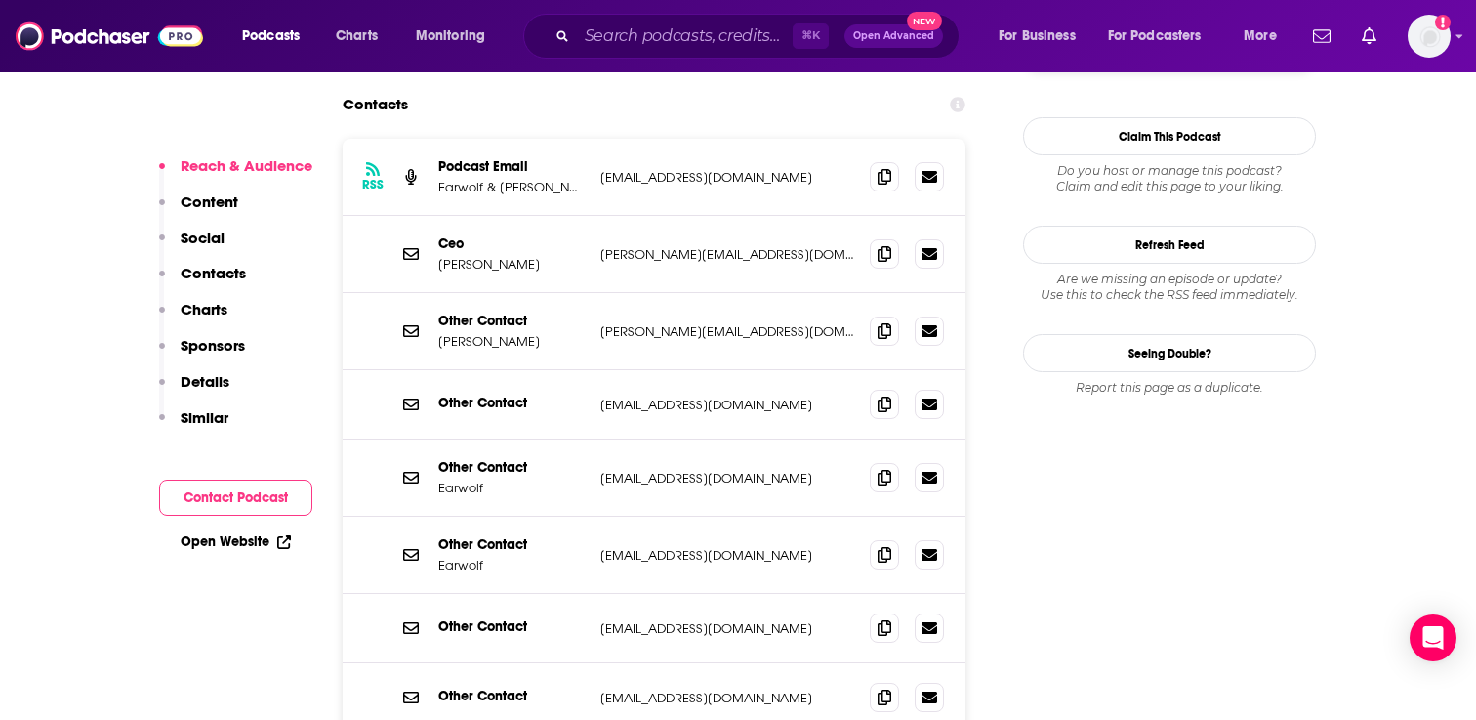
scroll to position [2098, 0]
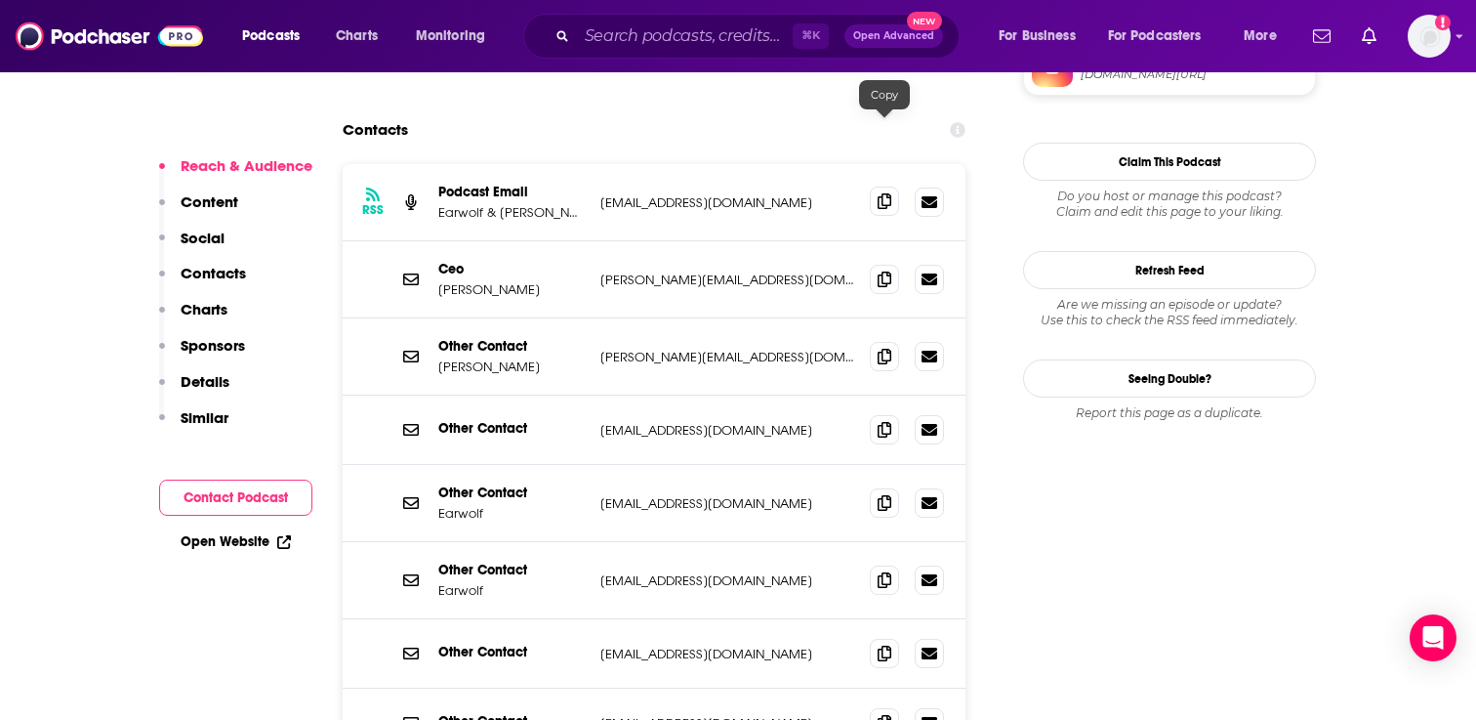
click at [885, 193] on icon at bounding box center [885, 201] width 14 height 16
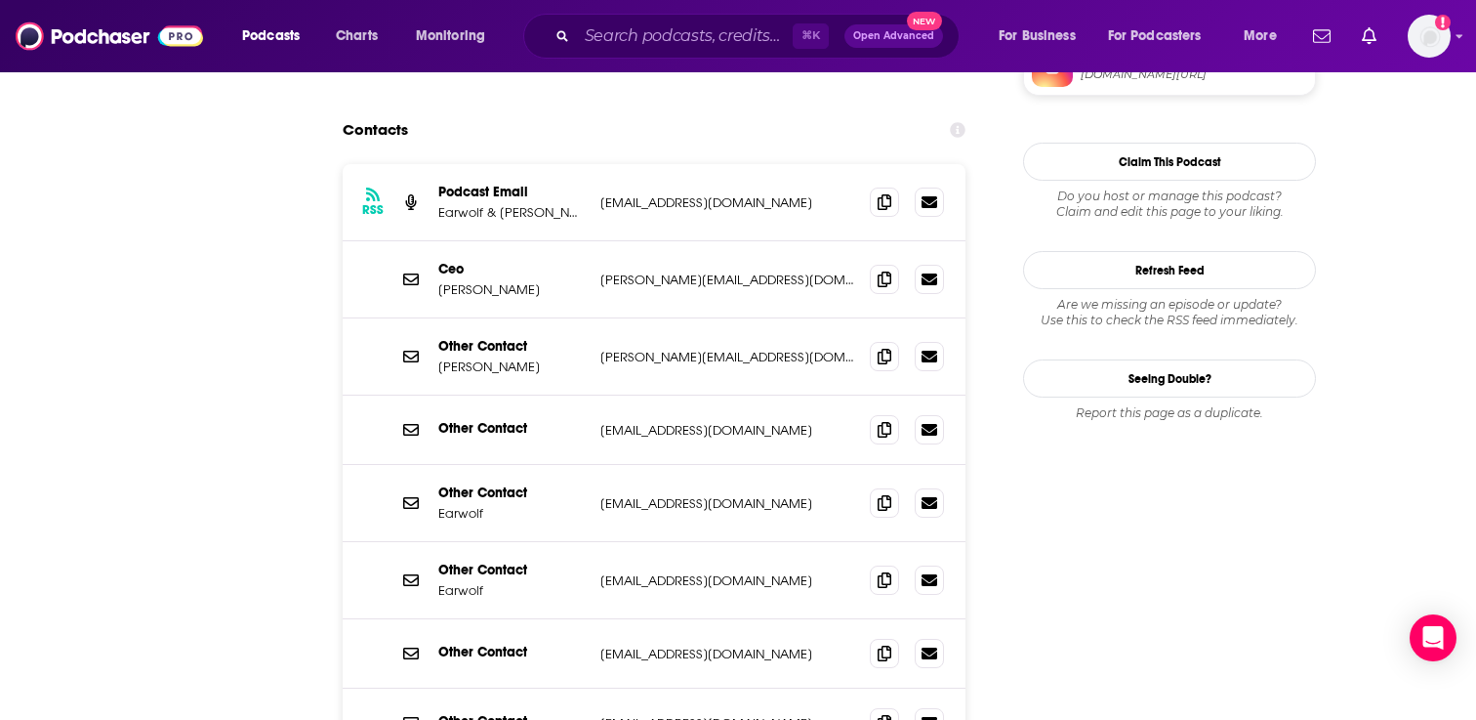
scroll to position [0, 0]
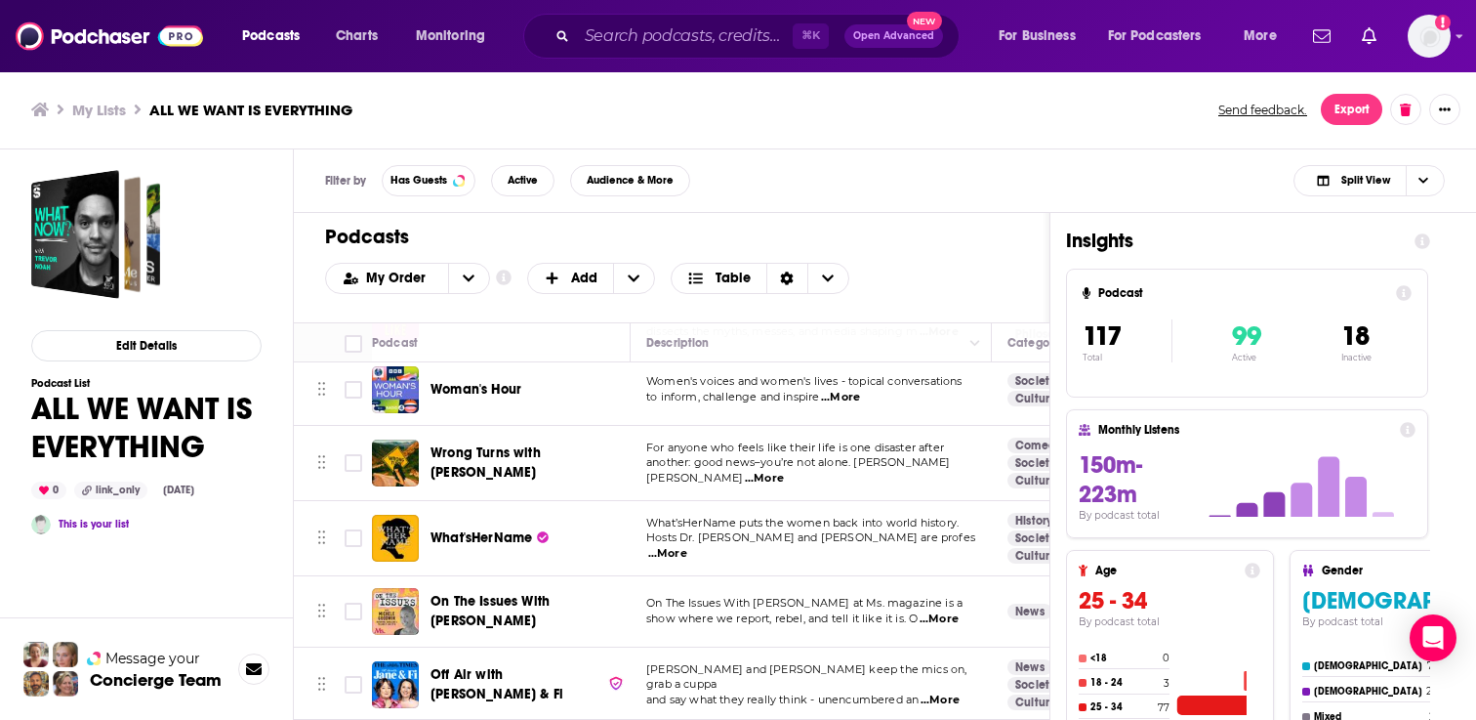
scroll to position [4317, 0]
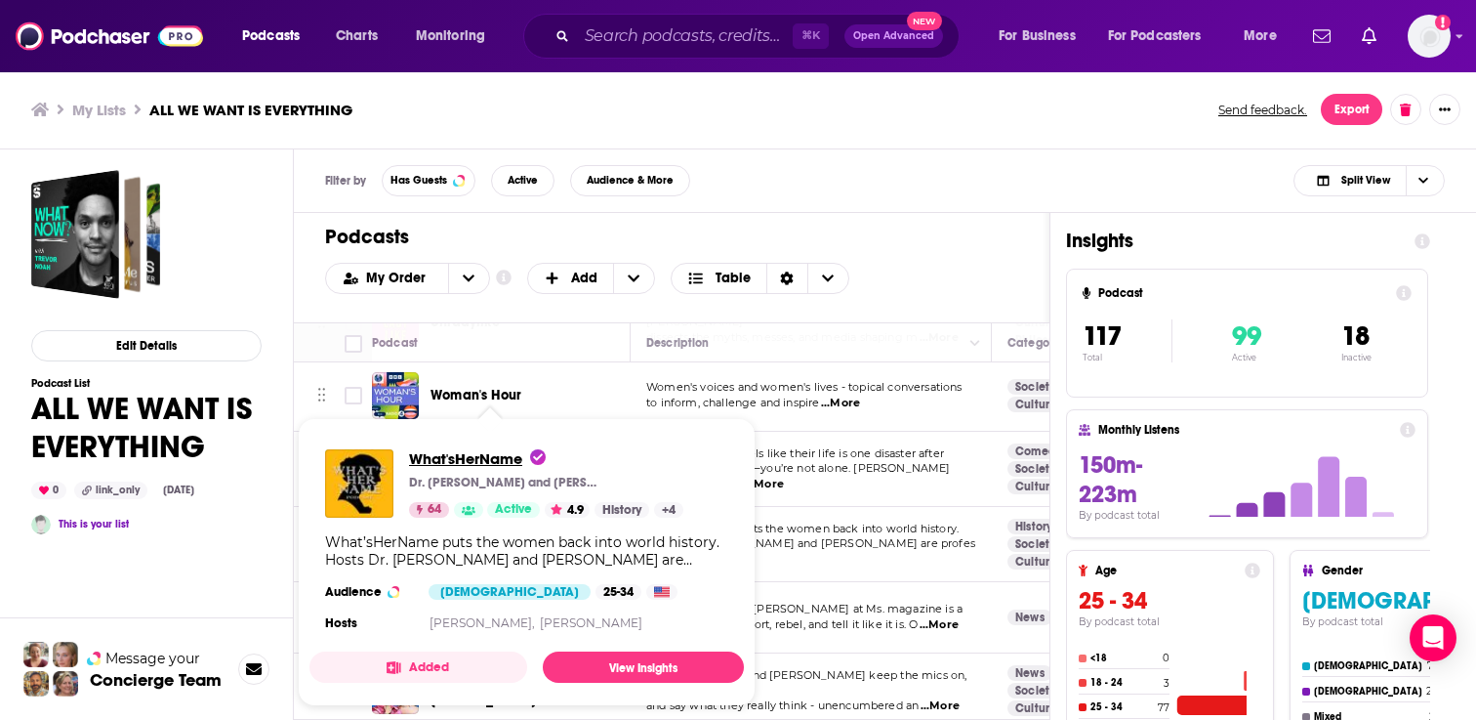
click at [478, 460] on span "What'sHerName" at bounding box center [477, 458] width 137 height 19
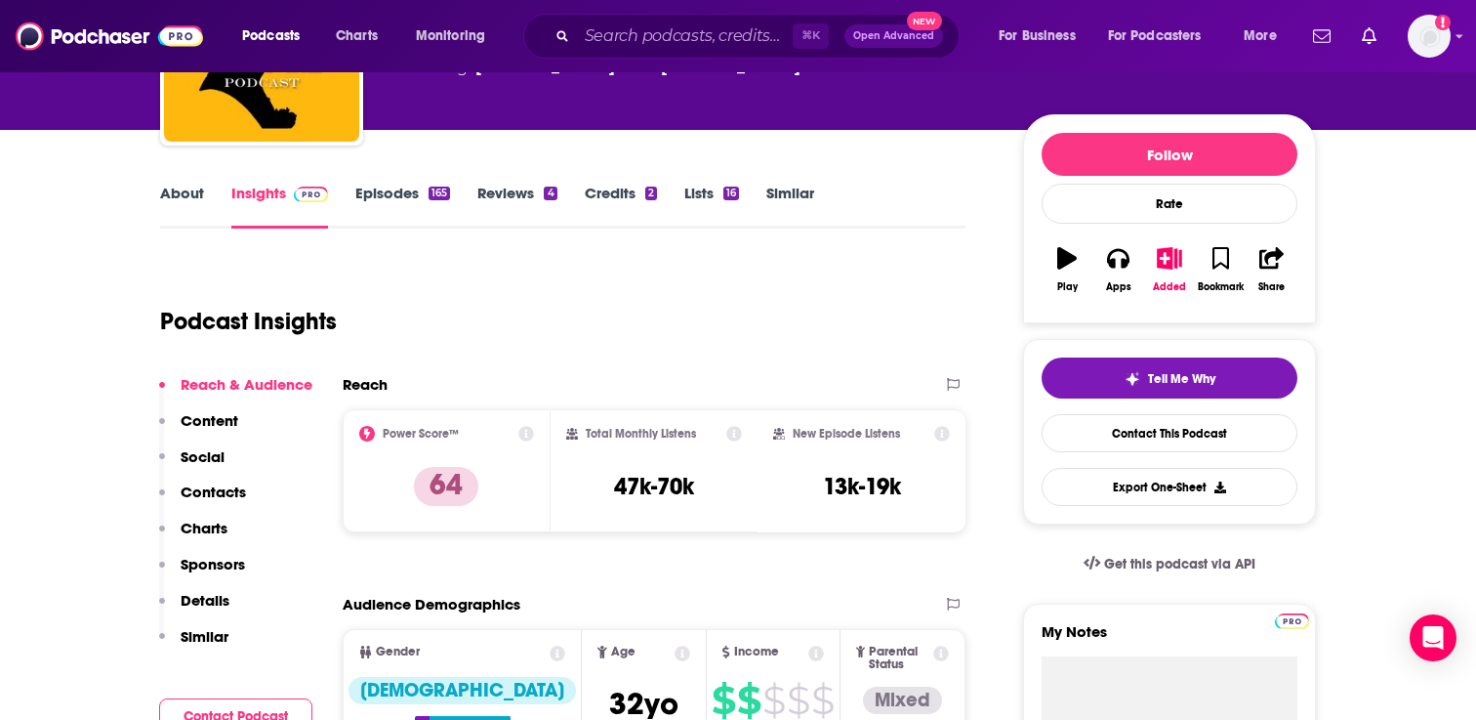
scroll to position [185, 0]
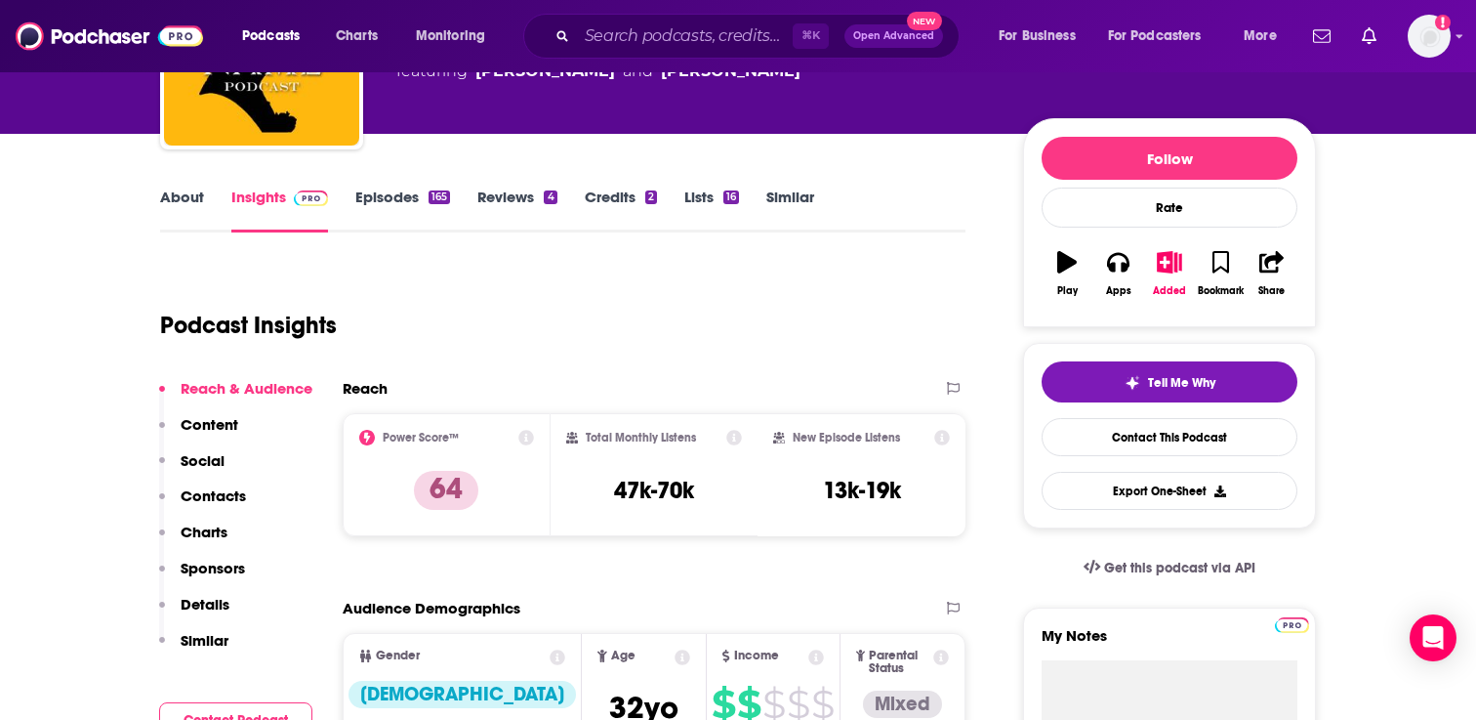
click at [410, 191] on link "Episodes 165" at bounding box center [402, 209] width 95 height 45
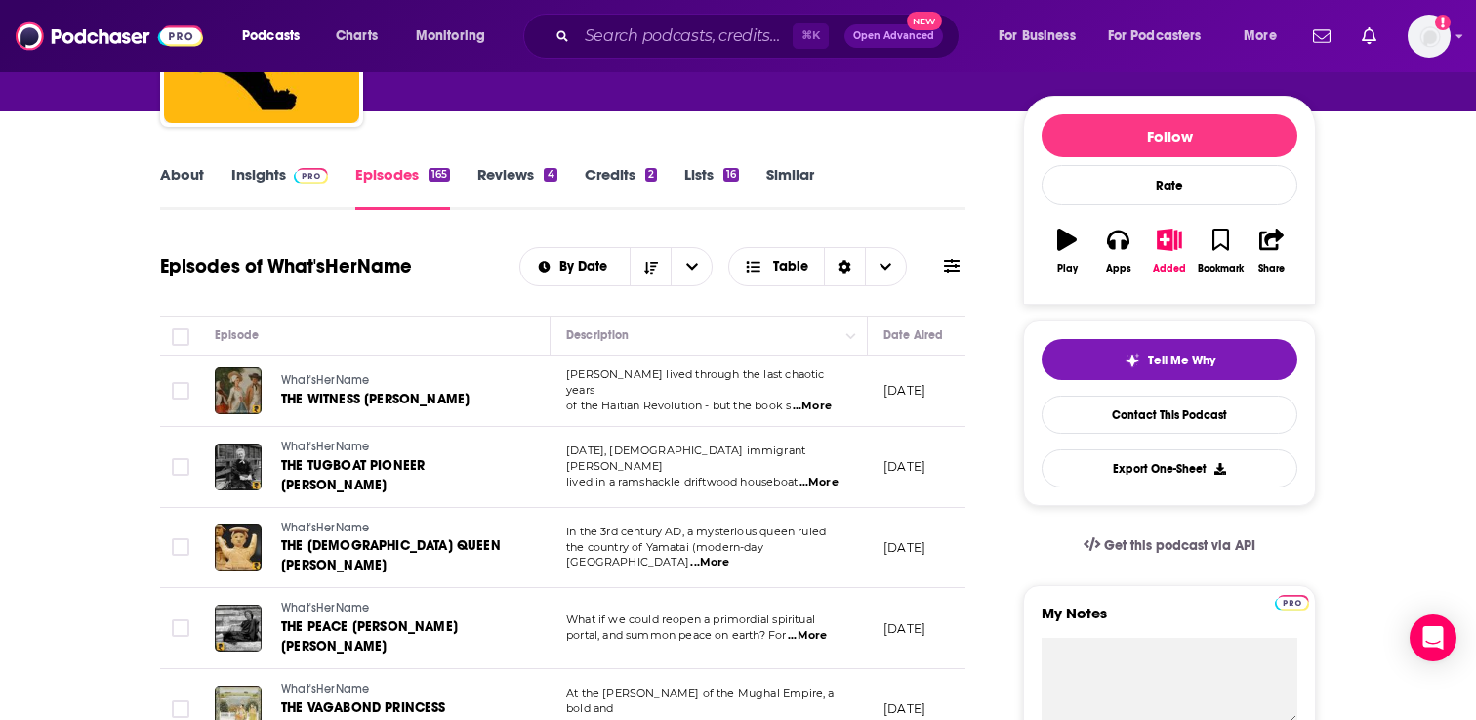
scroll to position [241, 0]
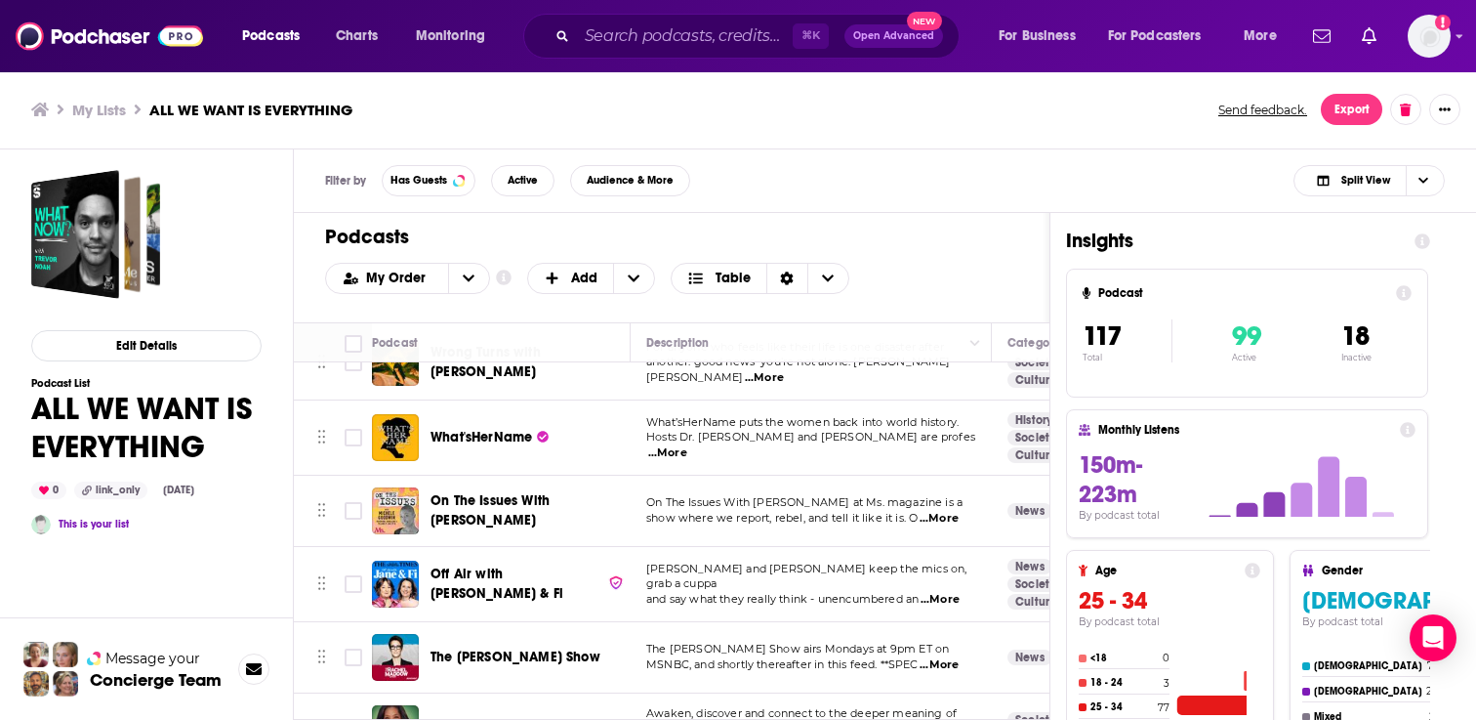
scroll to position [4459, 0]
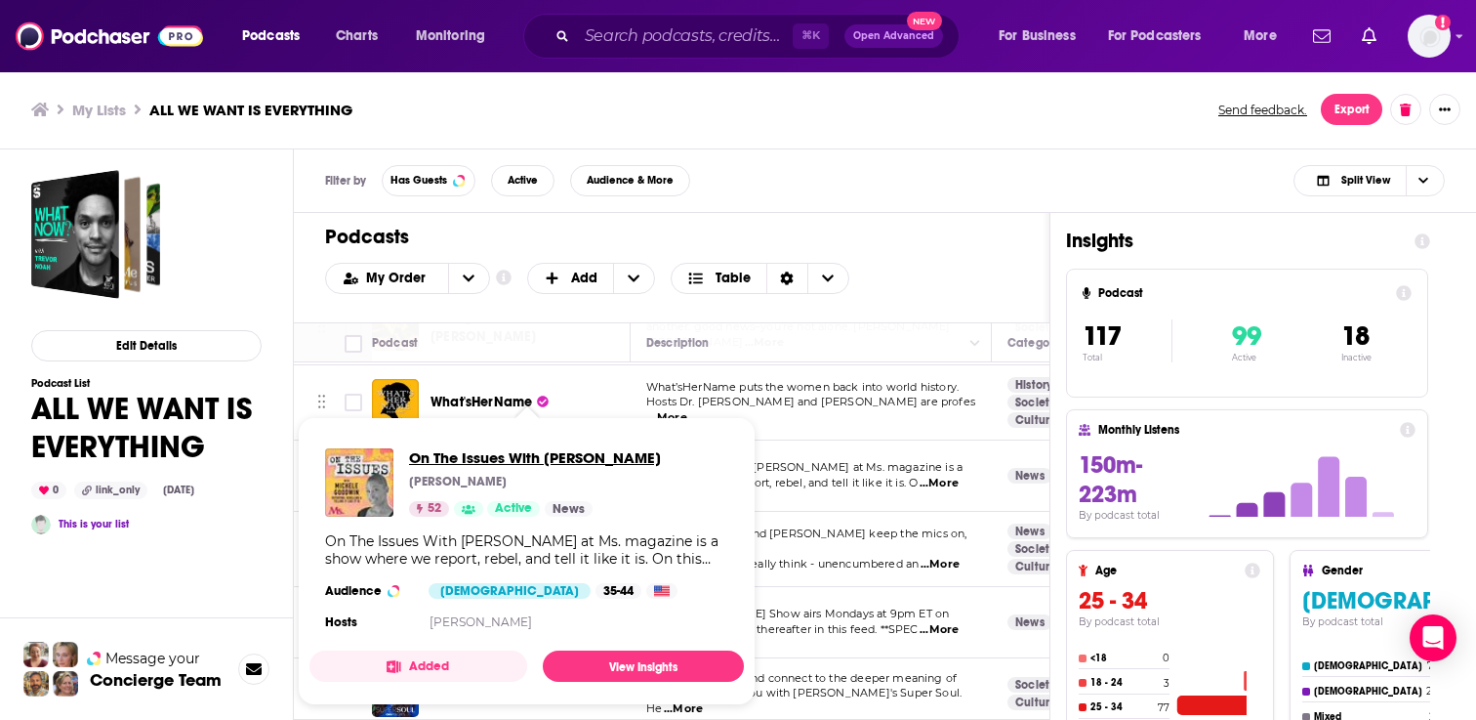
click at [519, 456] on span "On The Issues With [PERSON_NAME]" at bounding box center [535, 457] width 252 height 19
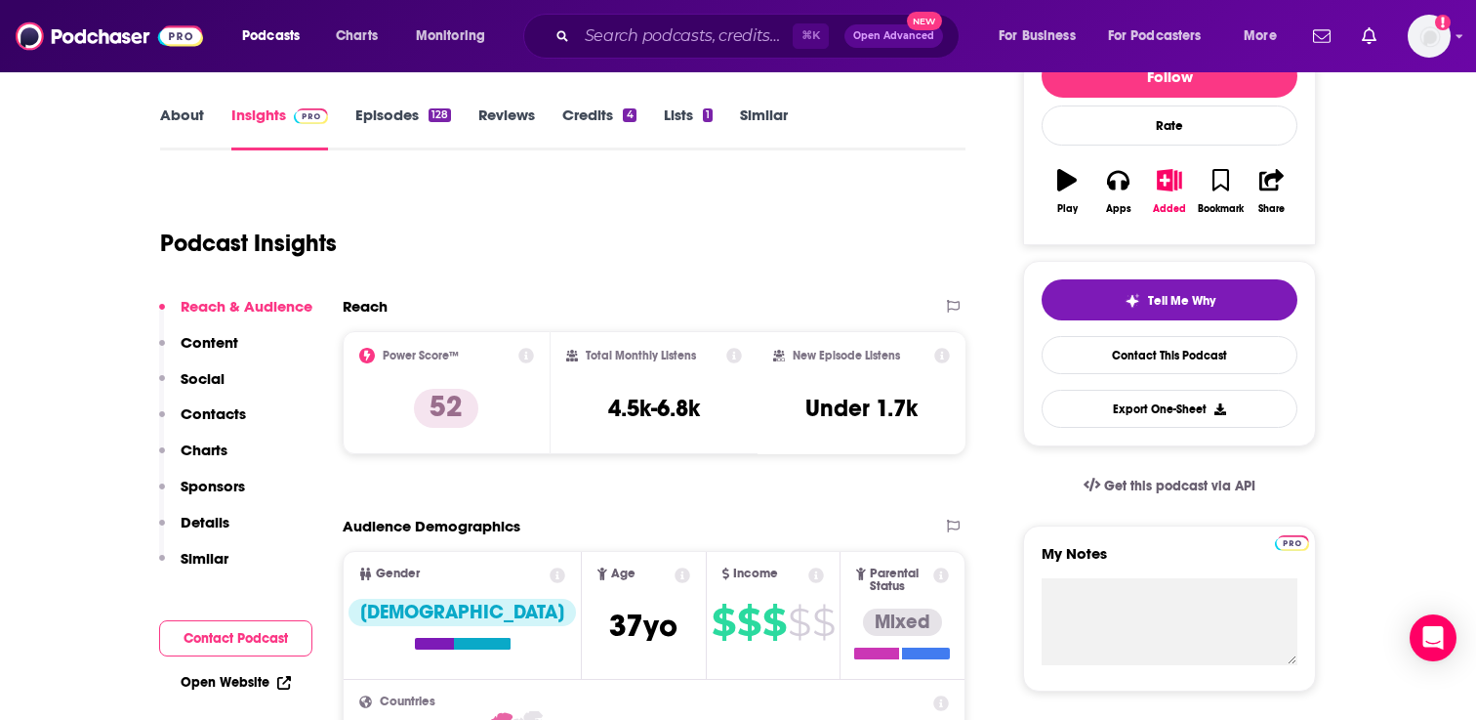
scroll to position [205, 0]
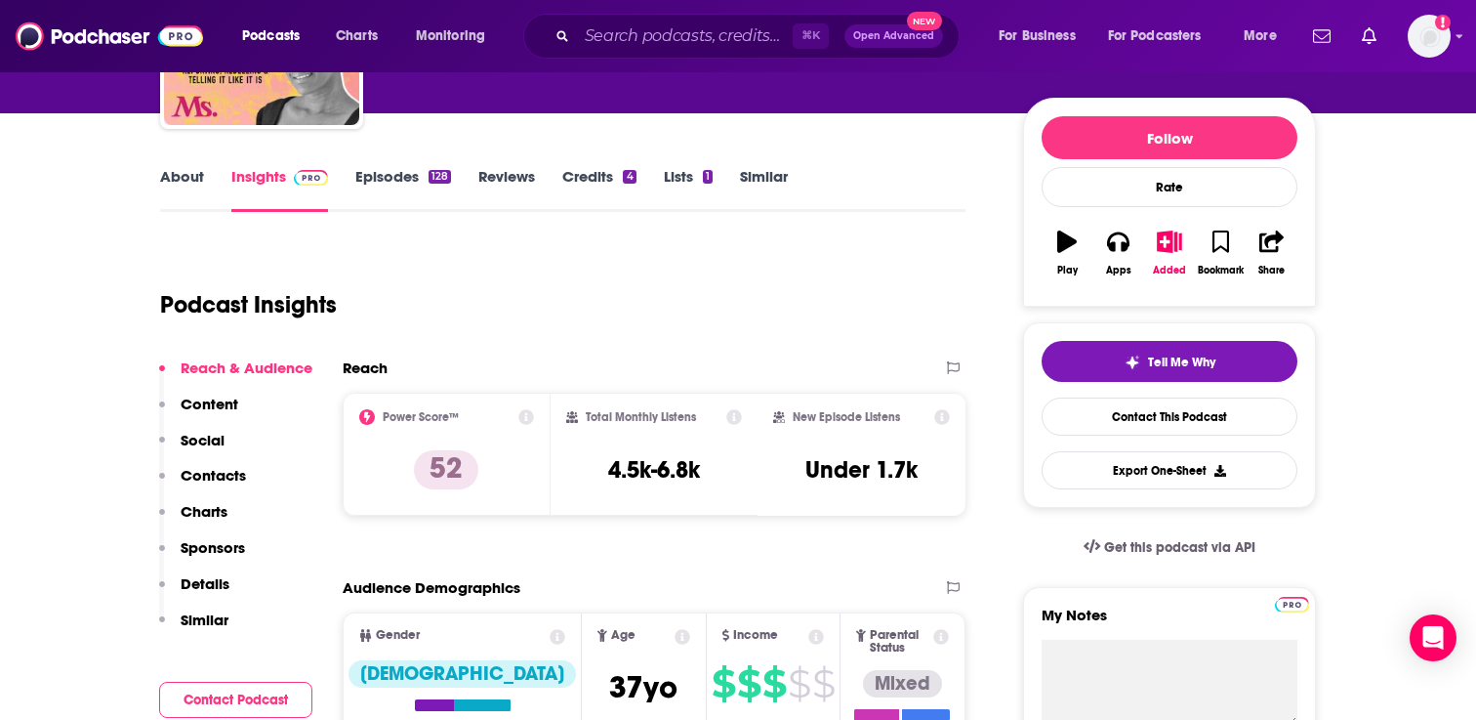
click at [398, 184] on link "Episodes 128" at bounding box center [403, 189] width 96 height 45
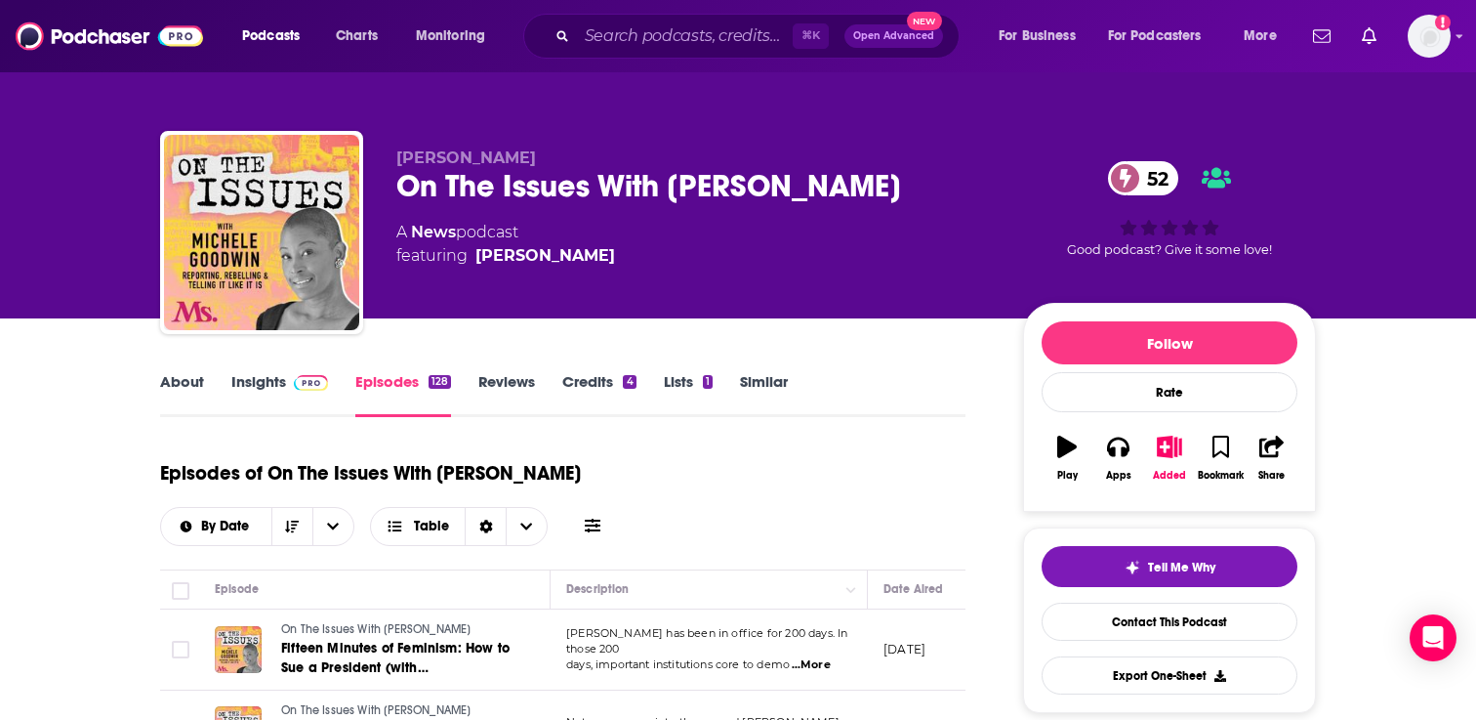
click at [260, 379] on link "Insights" at bounding box center [279, 394] width 97 height 45
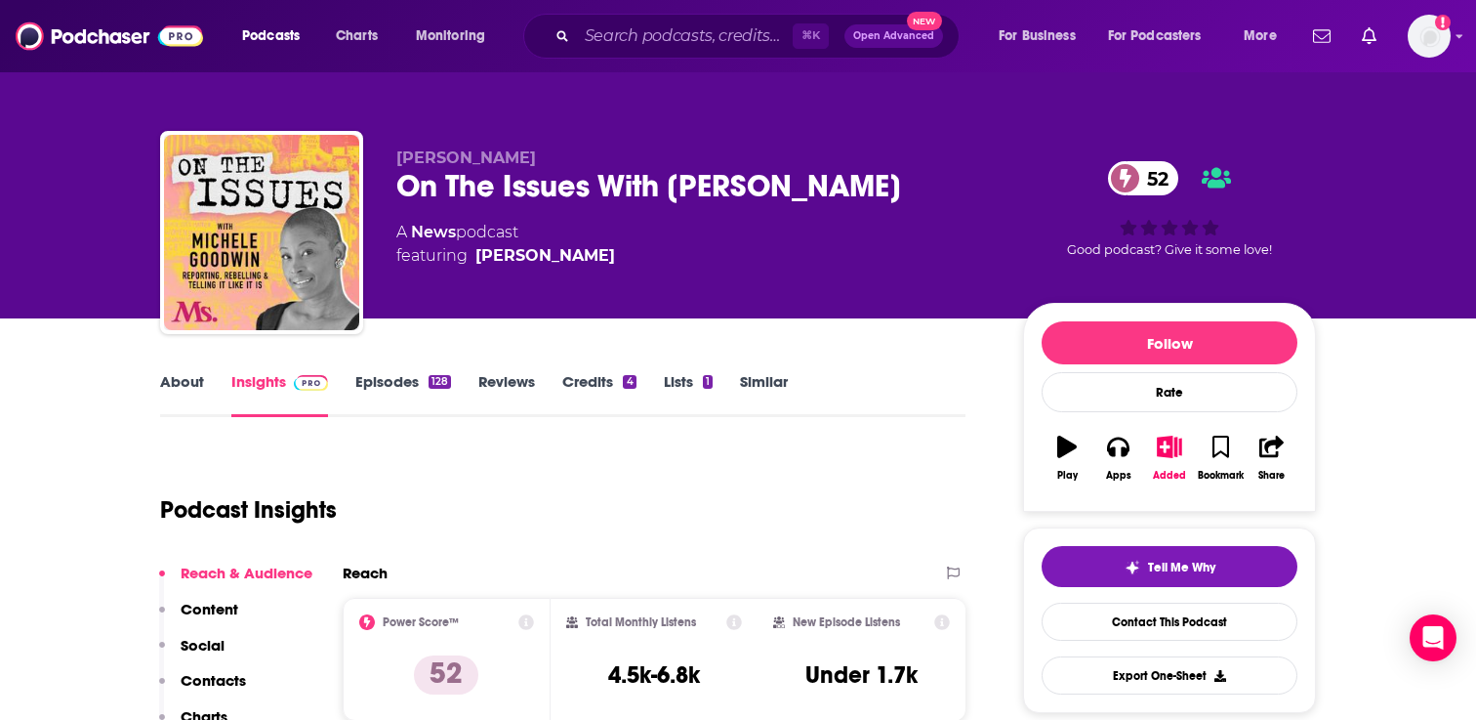
click at [191, 382] on link "About" at bounding box center [182, 394] width 44 height 45
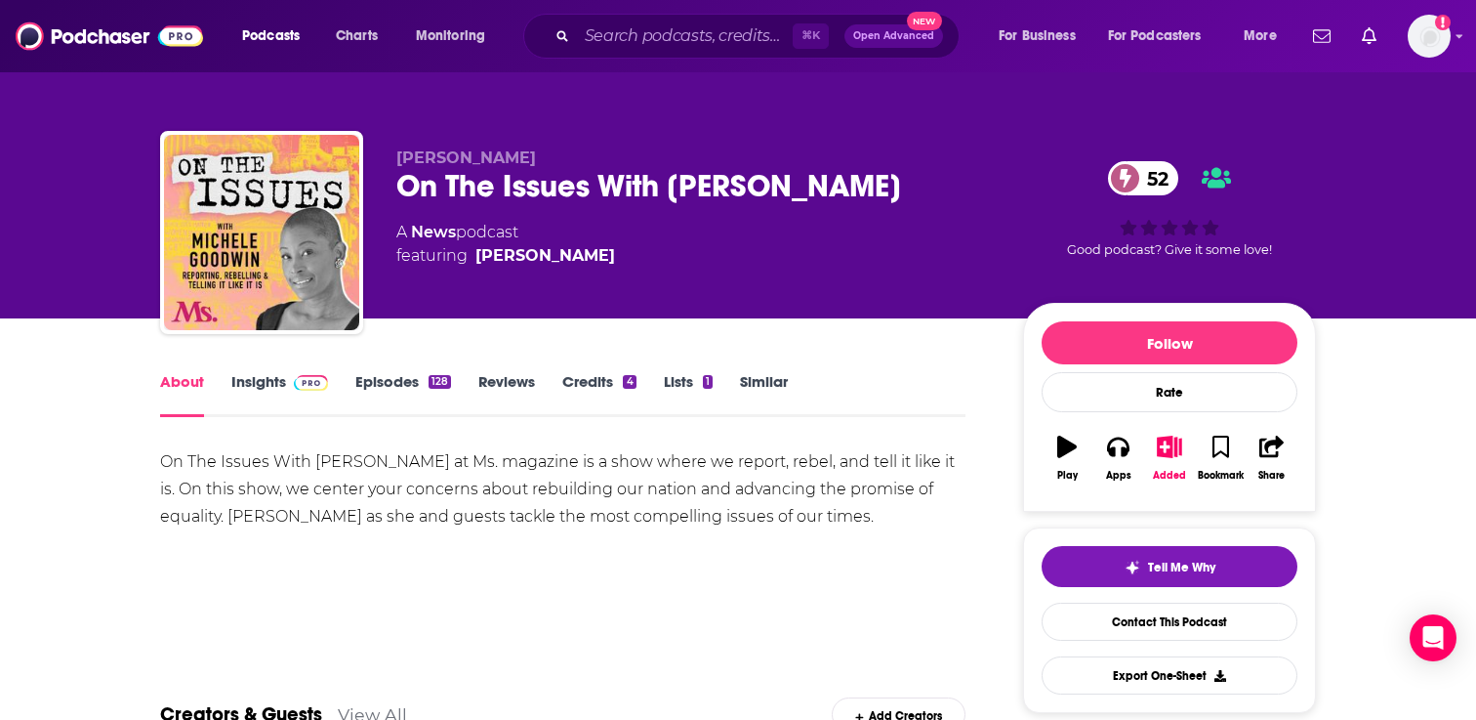
scroll to position [56, 0]
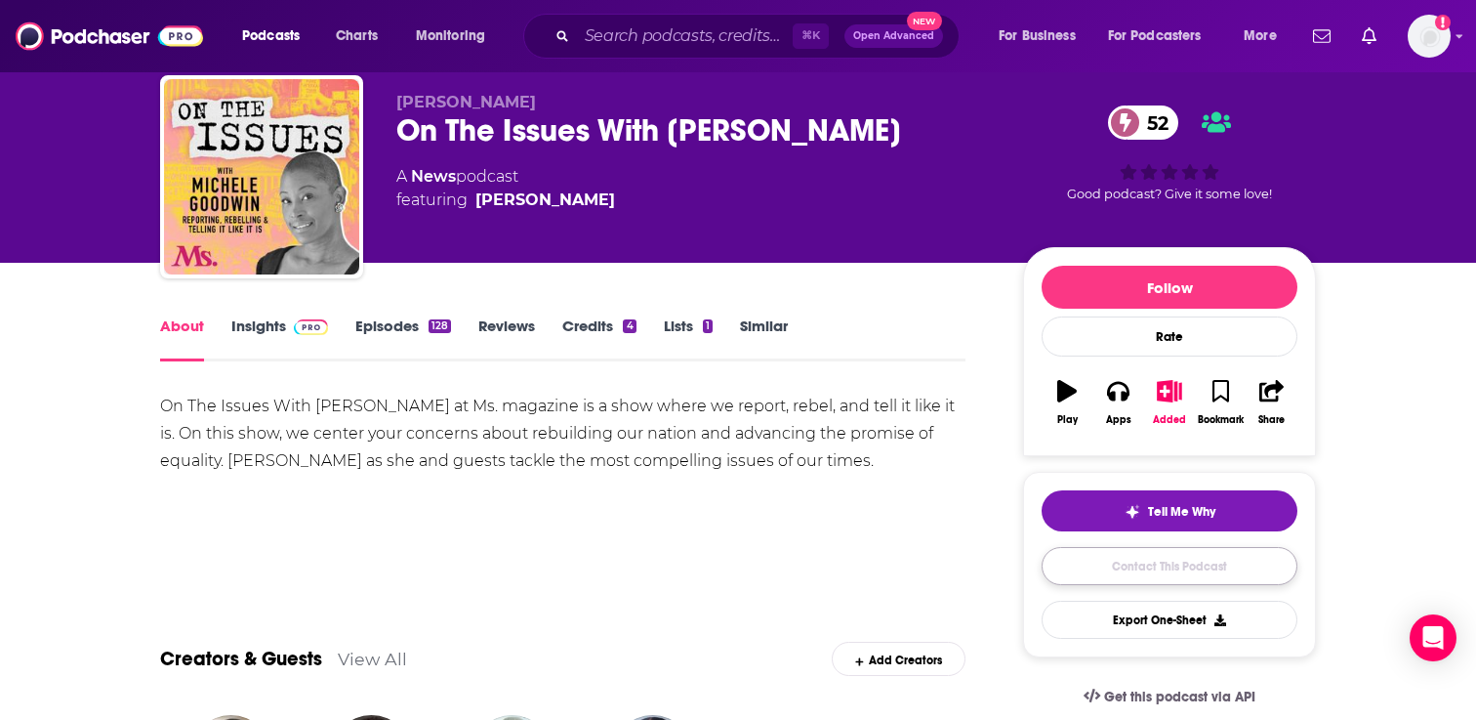
click at [1188, 570] on link "Contact This Podcast" at bounding box center [1170, 566] width 256 height 38
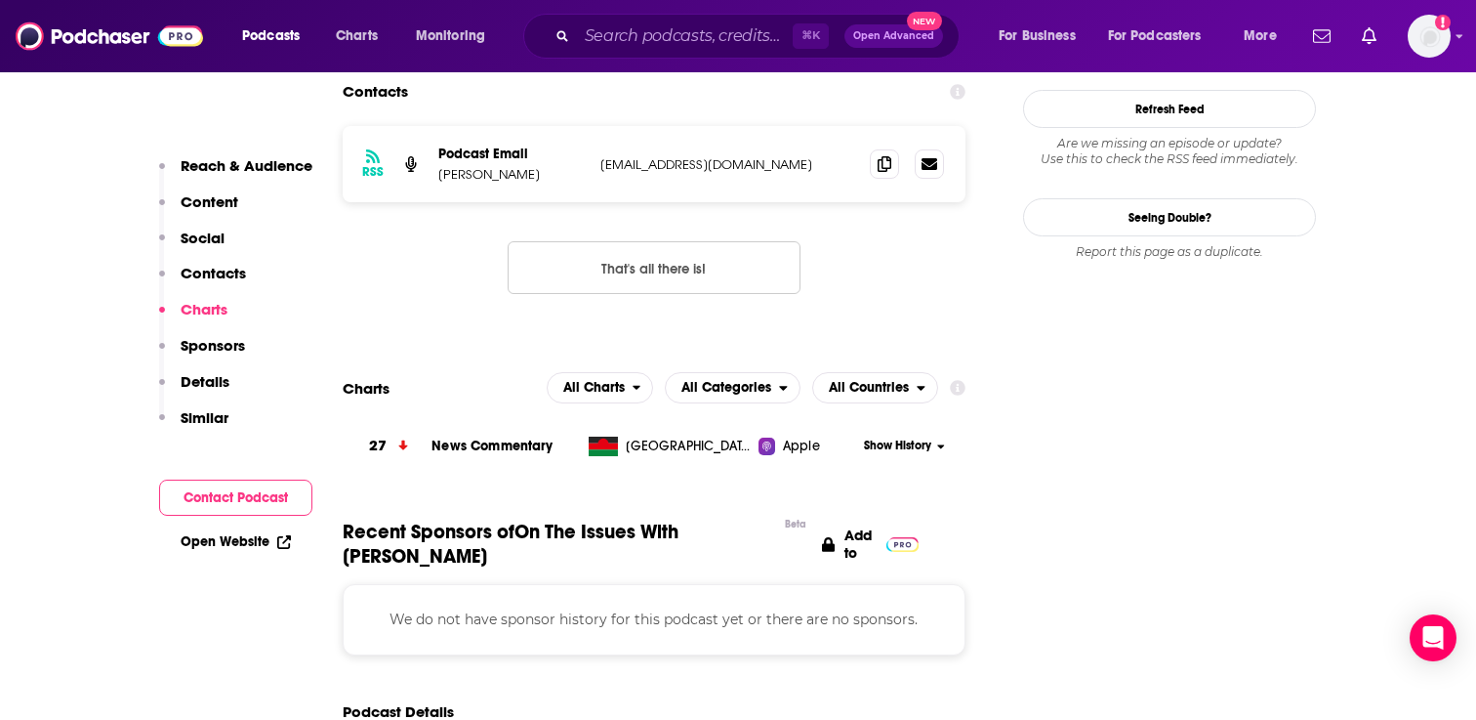
scroll to position [1723, 0]
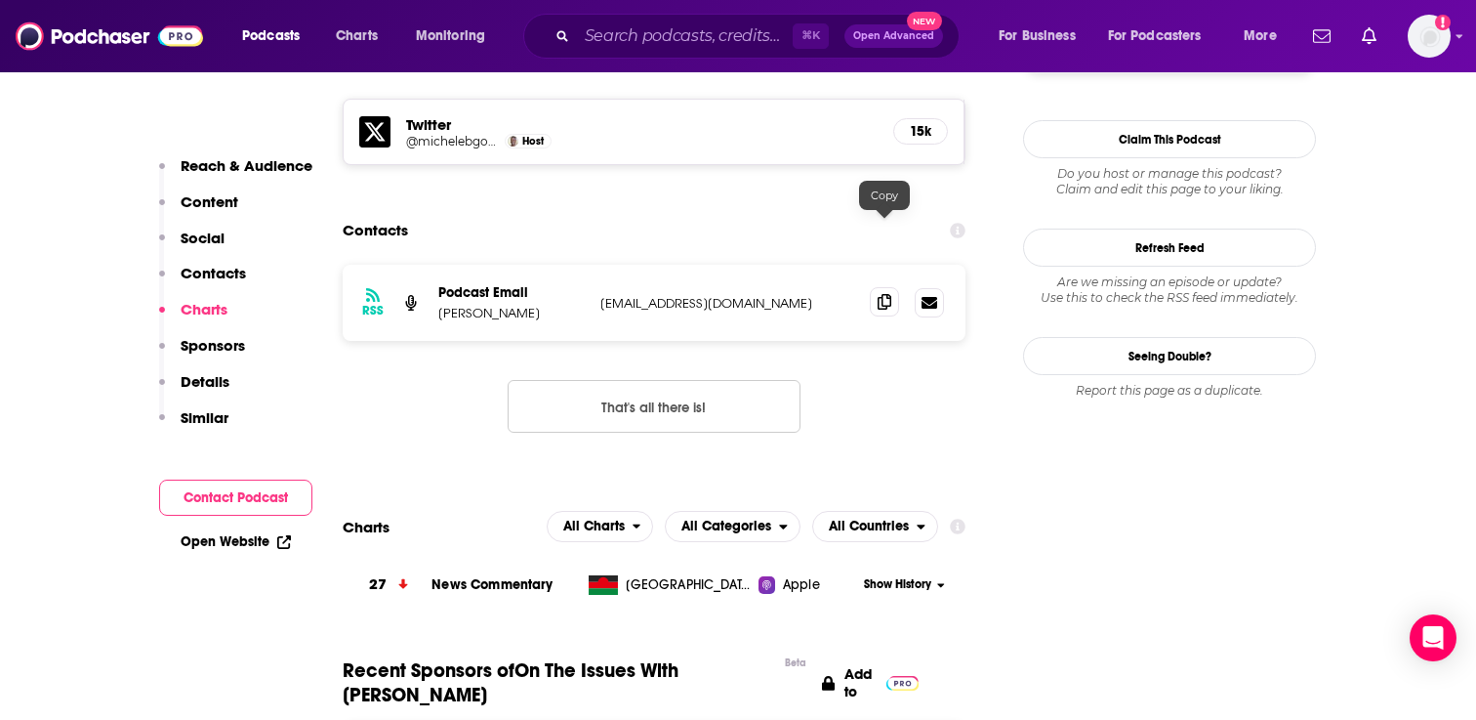
click at [883, 294] on icon at bounding box center [885, 302] width 14 height 16
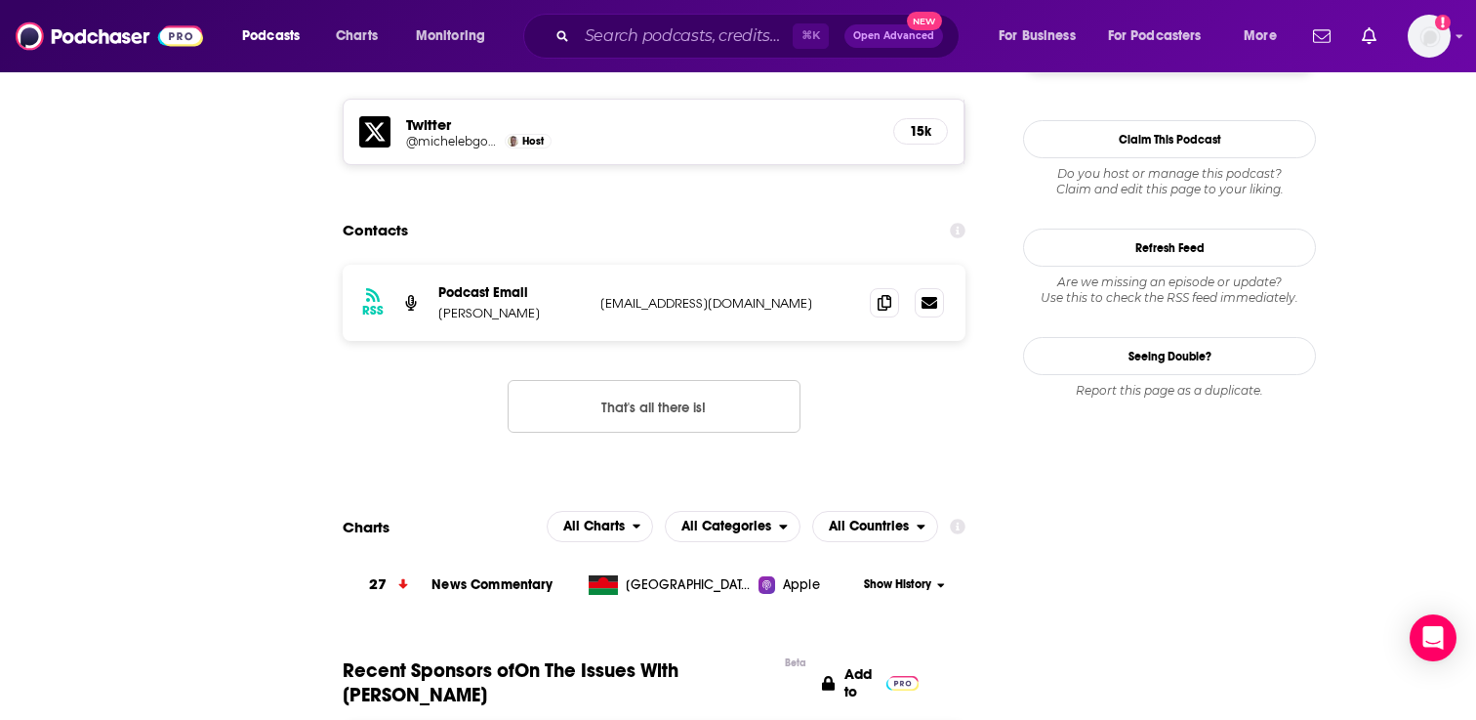
scroll to position [0, 0]
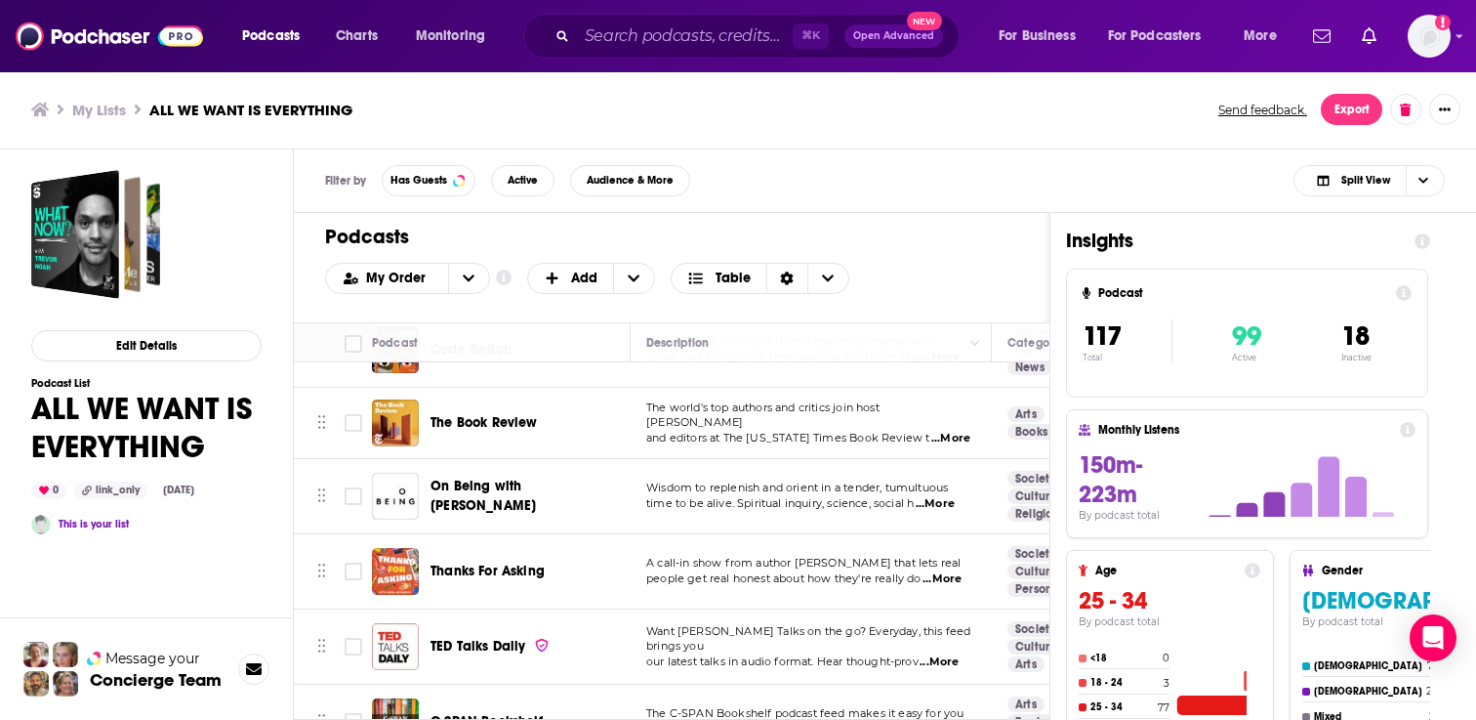
scroll to position [2293, 0]
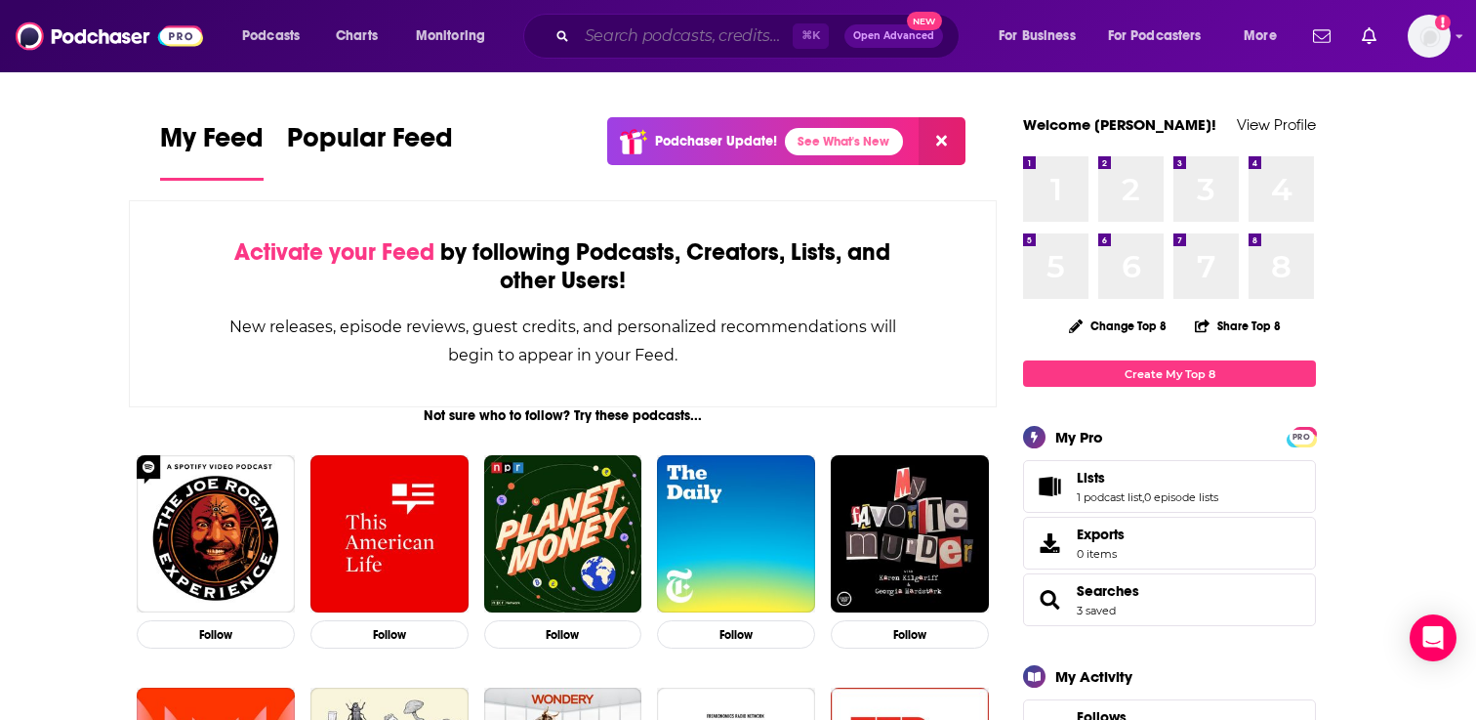
click at [626, 45] on input "Search podcasts, credits, & more..." at bounding box center [685, 36] width 216 height 31
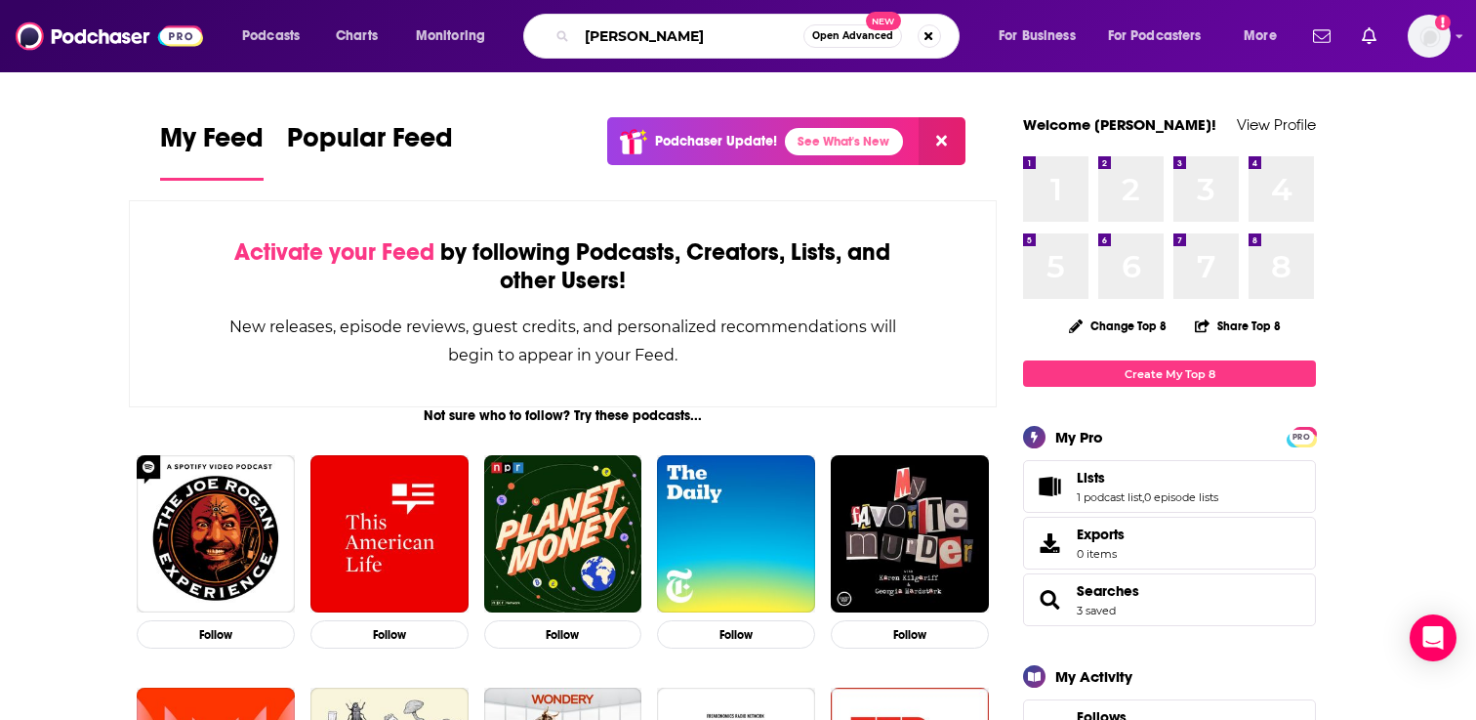
type input "[PERSON_NAME]"
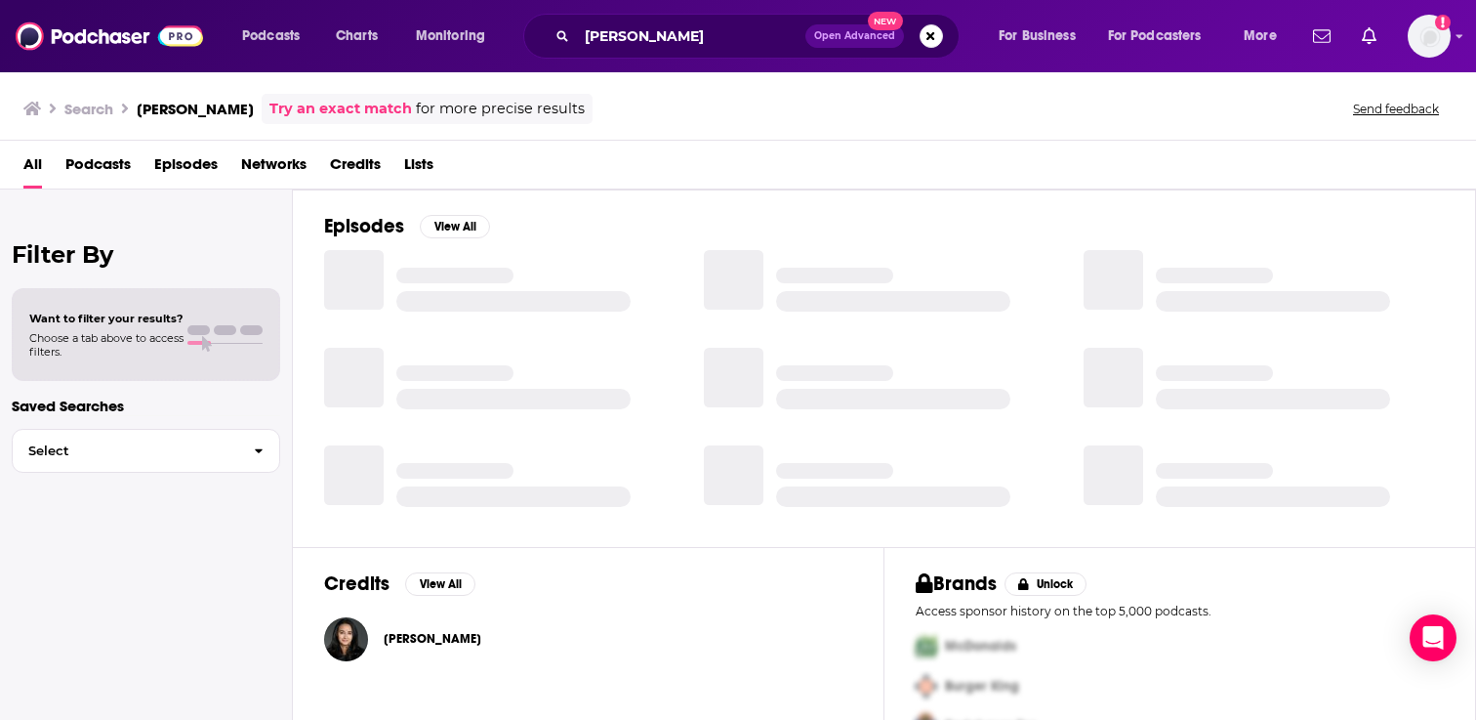
scroll to position [46, 0]
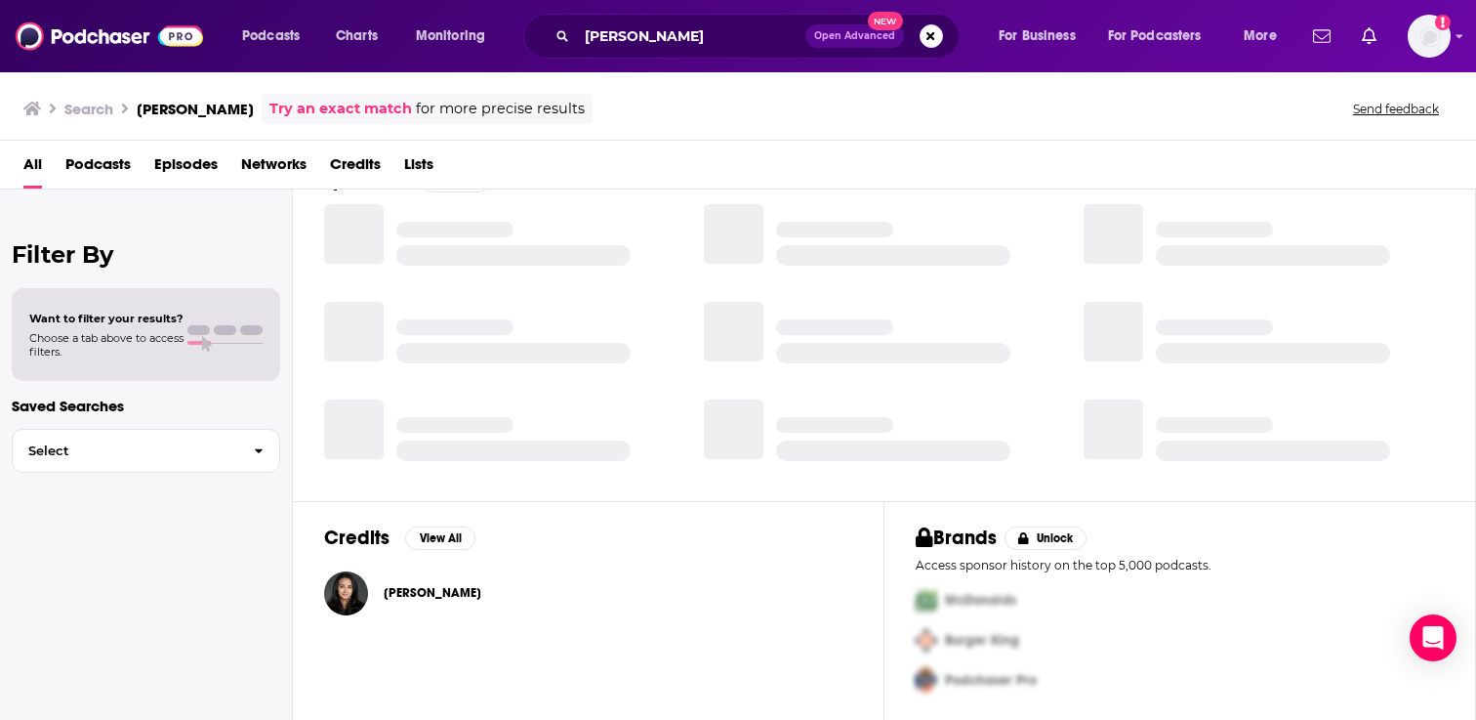
click at [430, 590] on span "[PERSON_NAME]" at bounding box center [433, 593] width 98 height 16
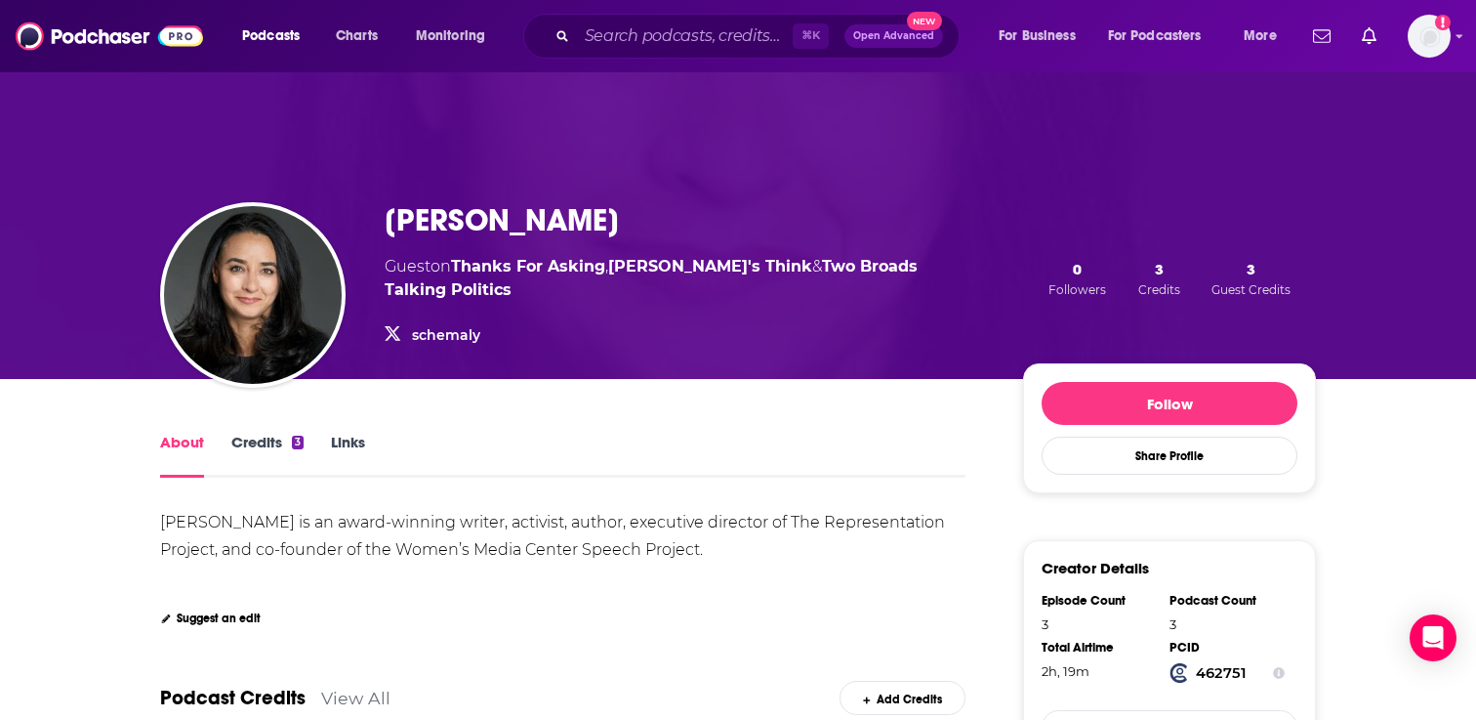
scroll to position [29, 0]
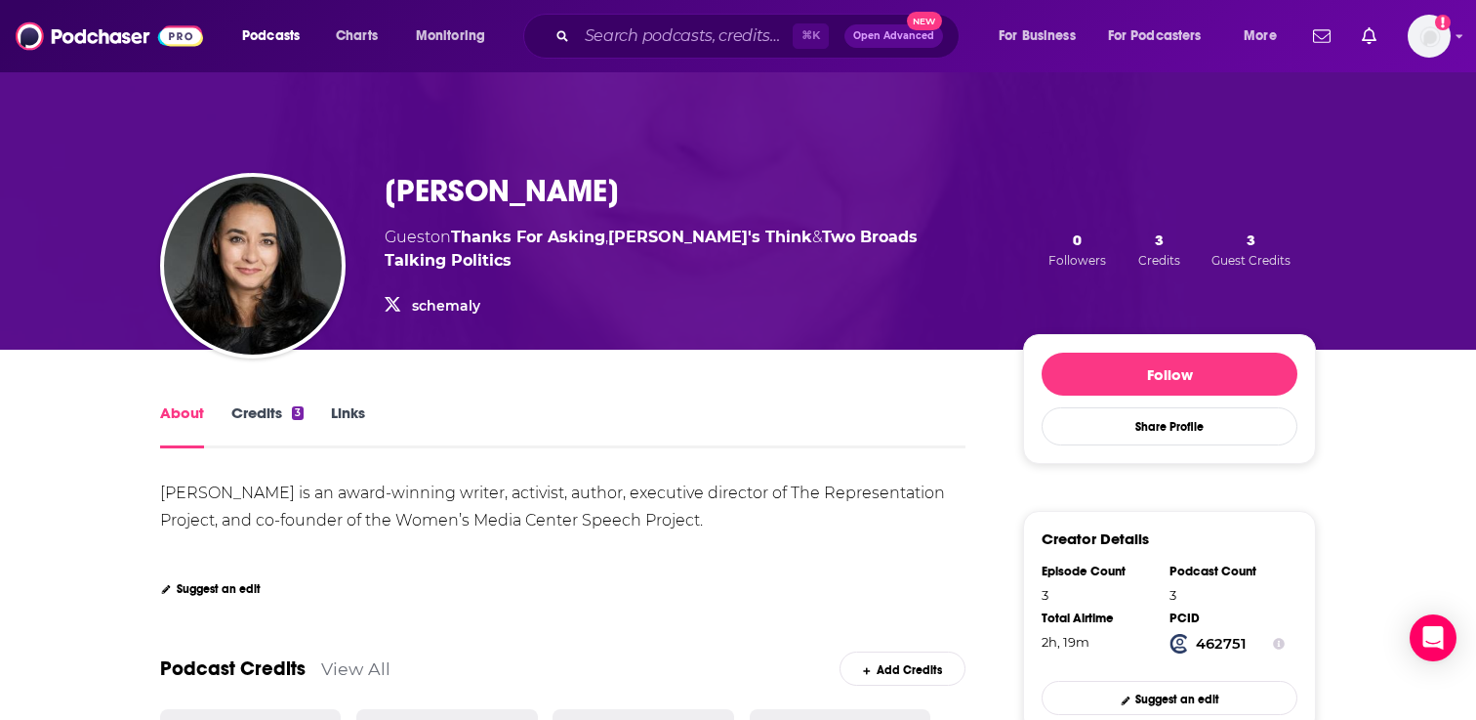
click at [276, 414] on link "Credits 3" at bounding box center [267, 425] width 72 height 45
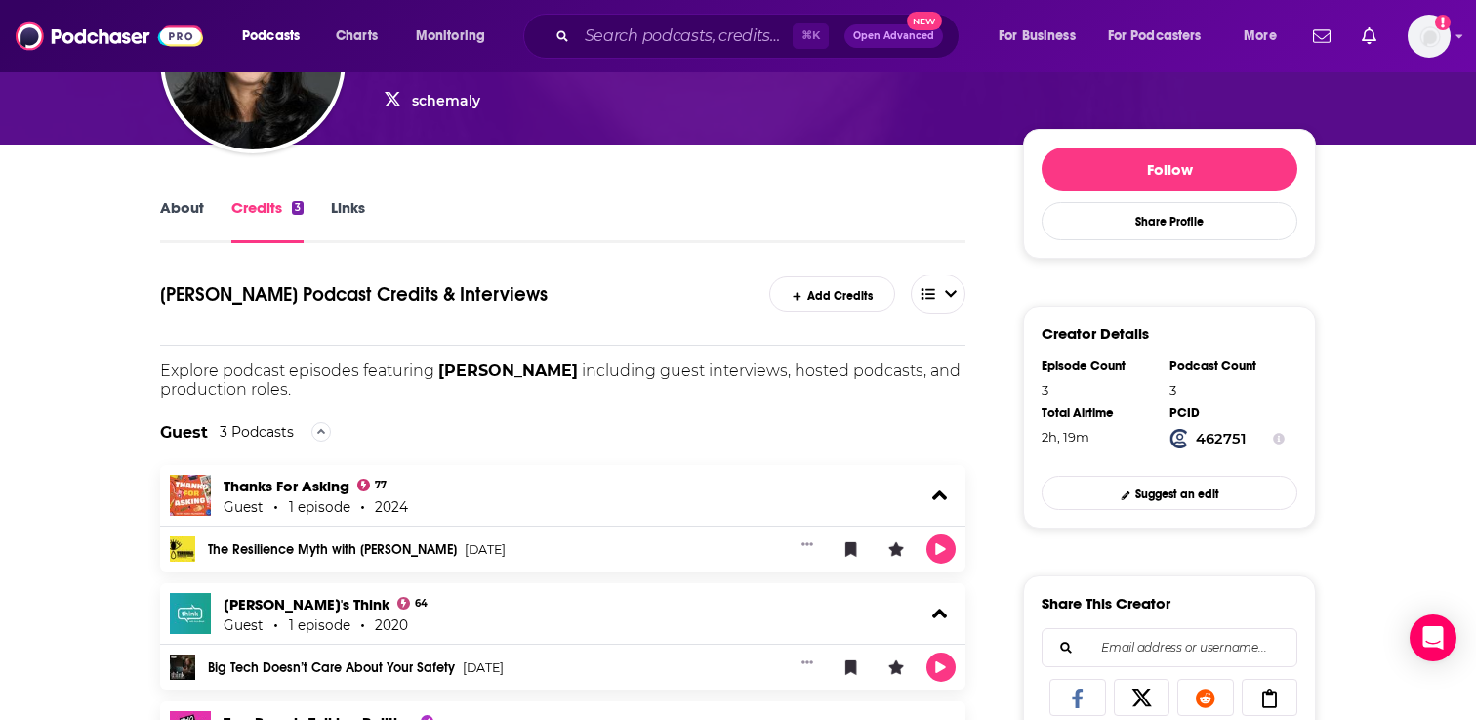
scroll to position [232, 0]
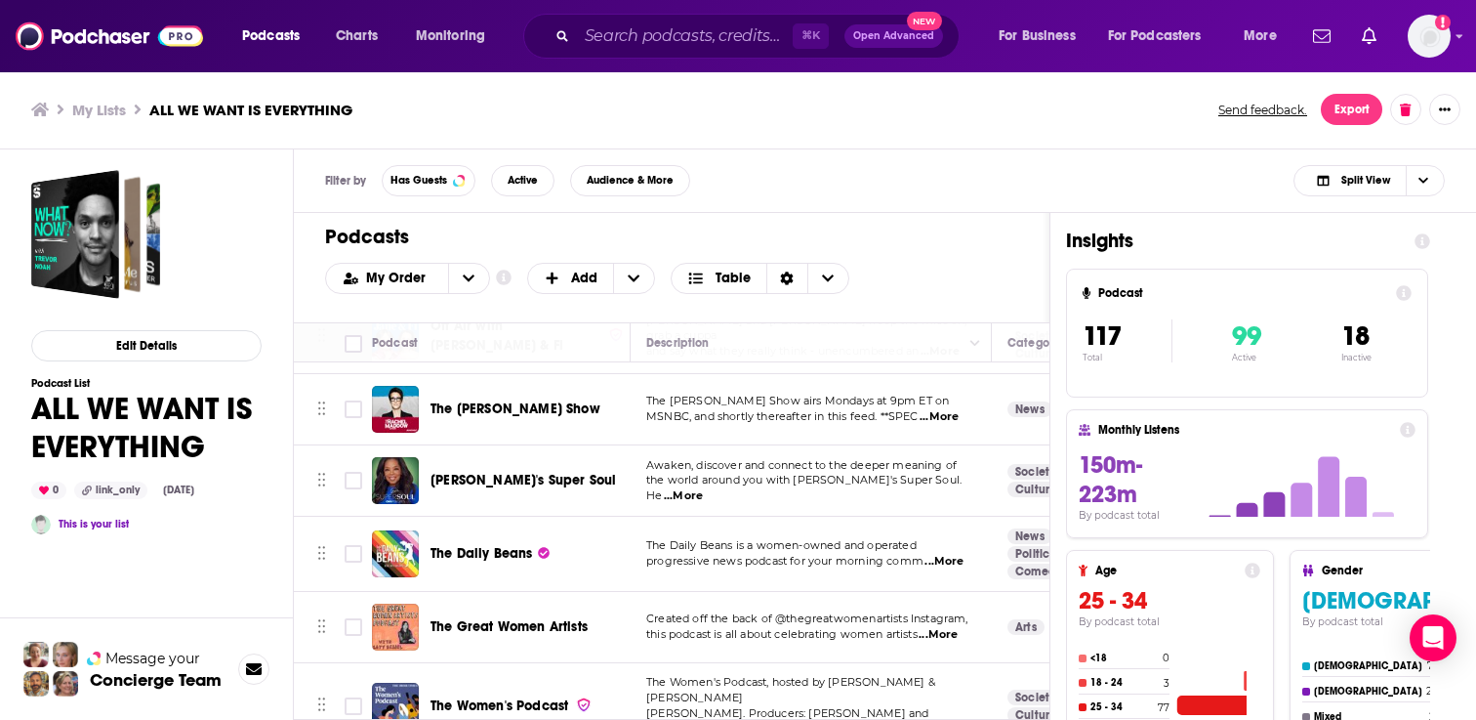
scroll to position [4671, 0]
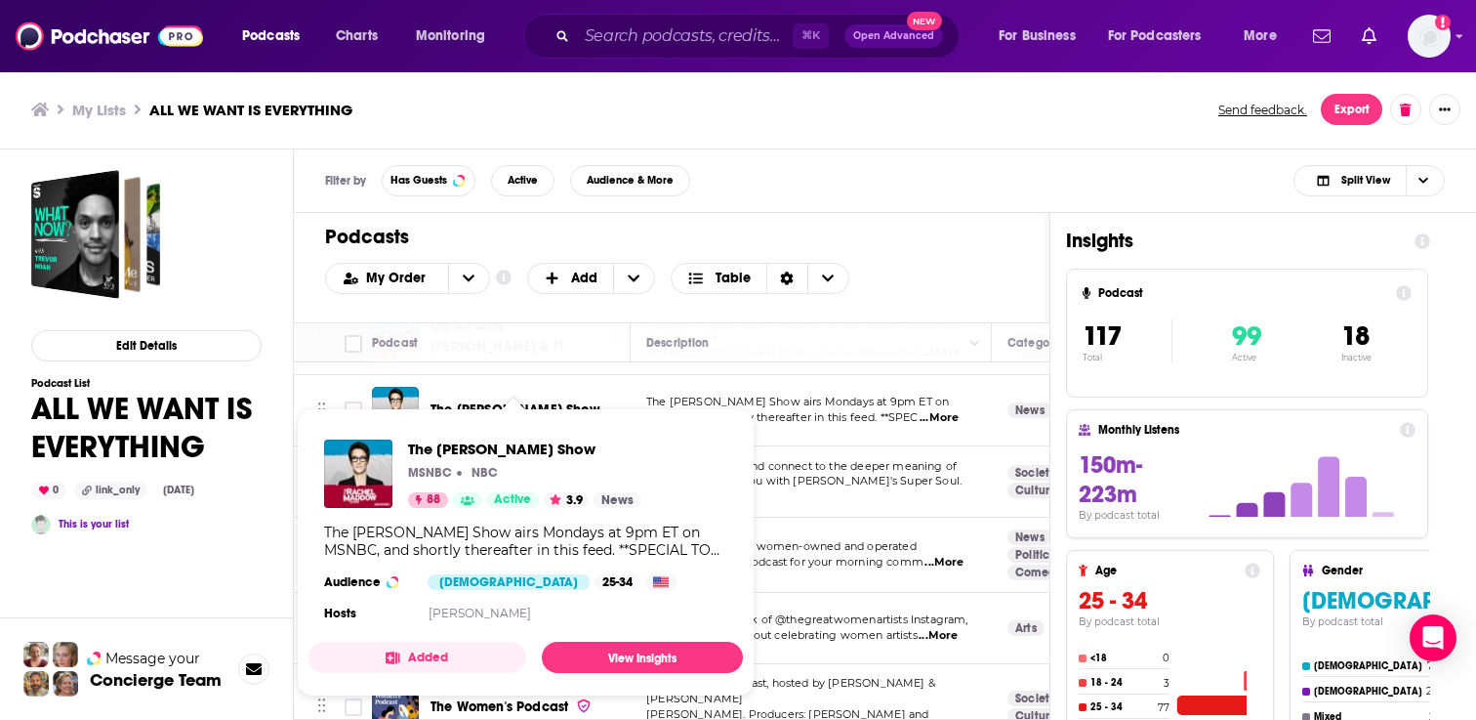
click at [544, 401] on span "The [PERSON_NAME] Show" at bounding box center [516, 409] width 170 height 17
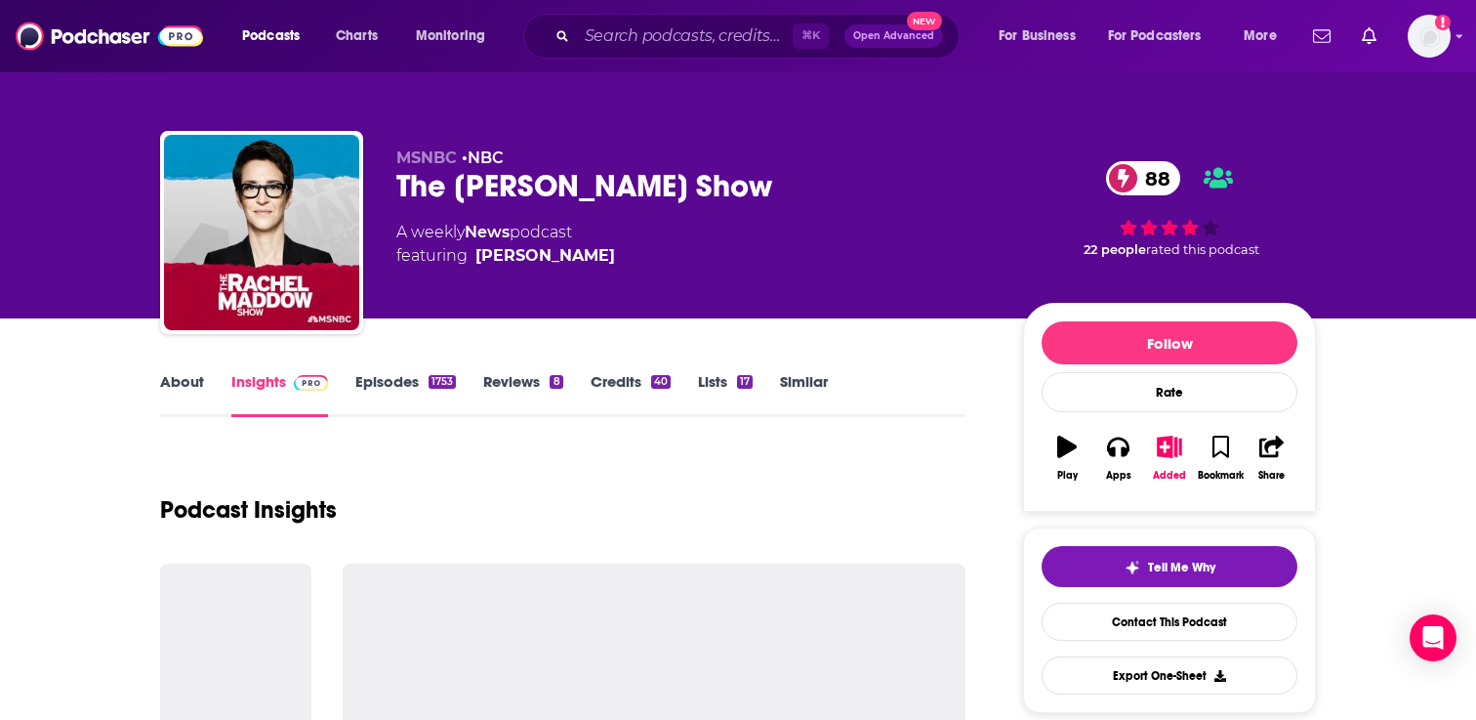
scroll to position [72, 0]
